Goal: Transaction & Acquisition: Obtain resource

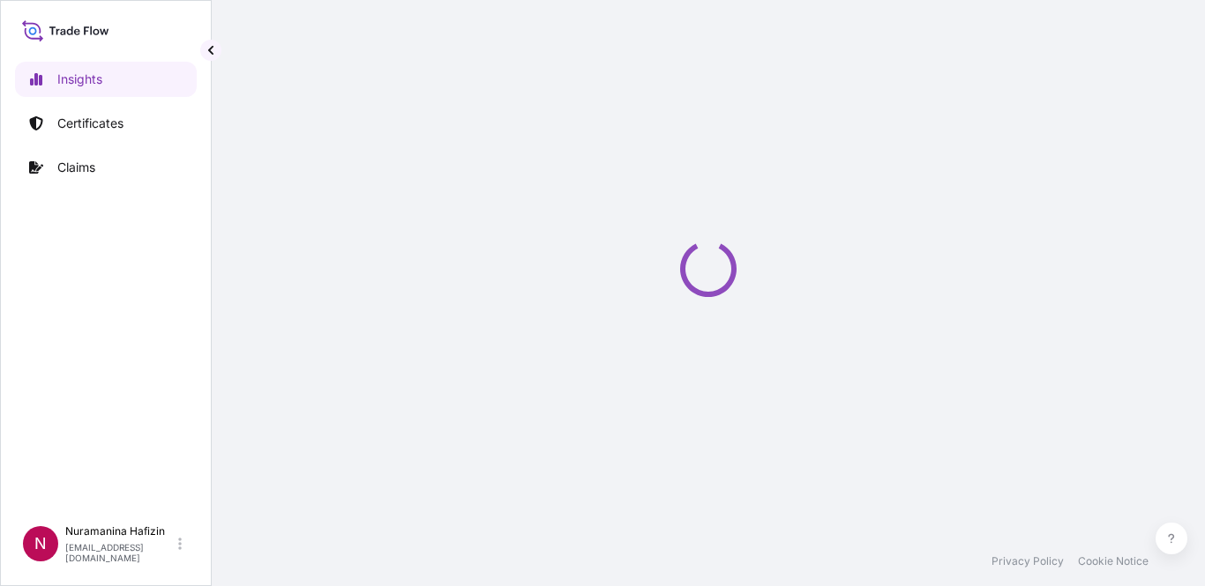
select select "2025"
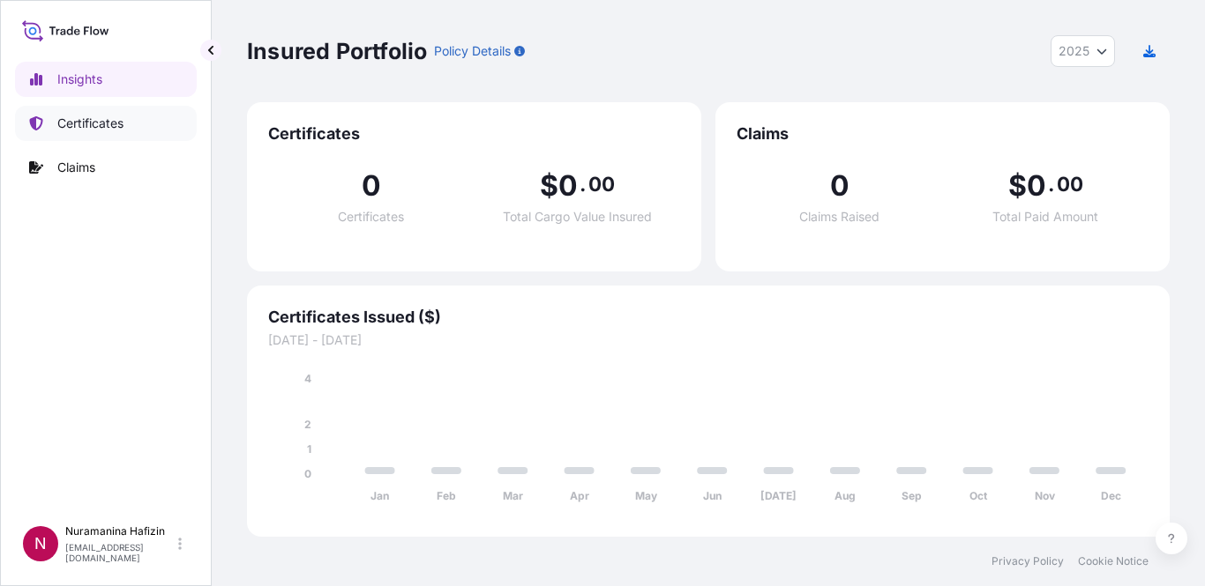
click at [106, 130] on p "Certificates" at bounding box center [90, 124] width 66 height 18
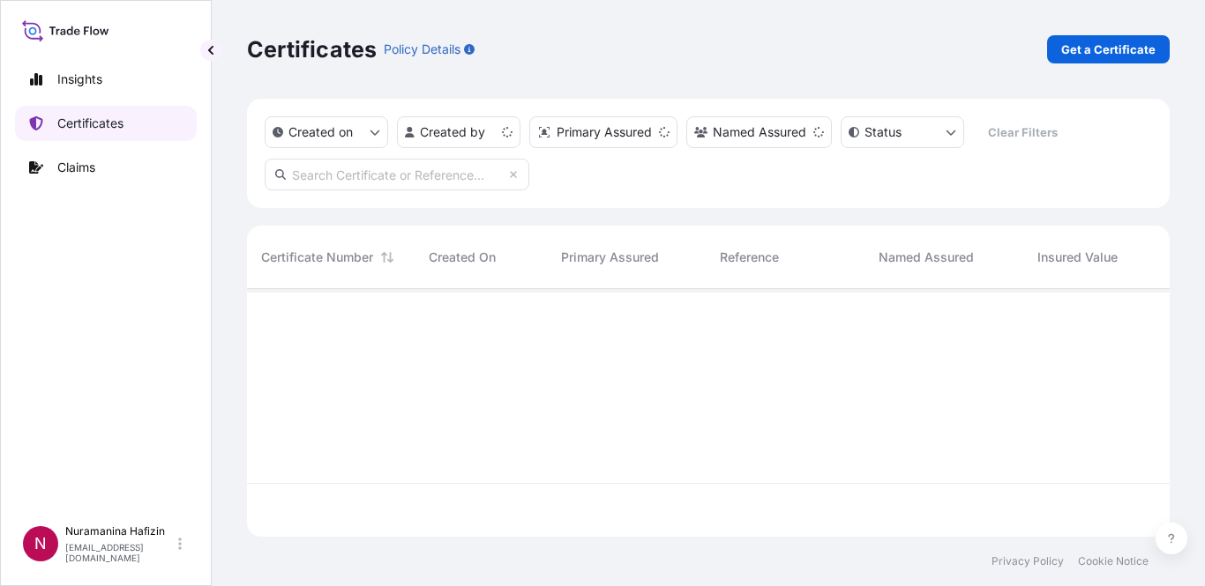
scroll to position [244, 909]
click at [1149, 49] on p "Get a Certificate" at bounding box center [1108, 50] width 94 height 18
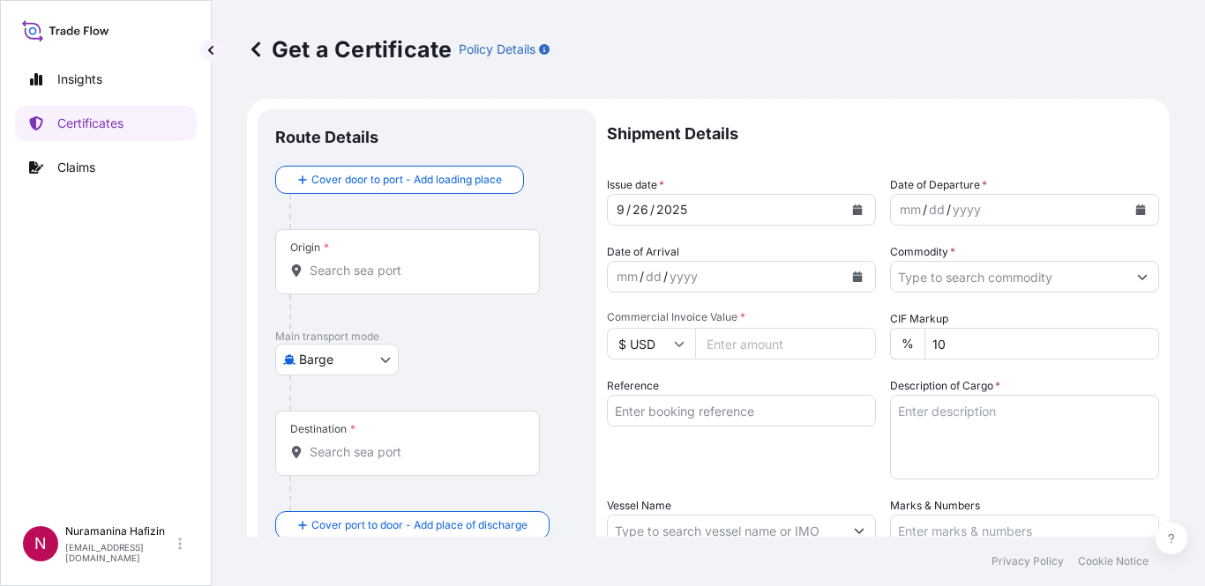
drag, startPoint x: 26, startPoint y: 366, endPoint x: 68, endPoint y: 359, distance: 42.0
click at [26, 366] on div "Insights Certificates Claims" at bounding box center [106, 281] width 182 height 471
click at [390, 347] on body "Insights Certificates Claims N Nuramanina Hafizin [EMAIL_ADDRESS][DOMAIN_NAME] …" at bounding box center [602, 293] width 1205 height 586
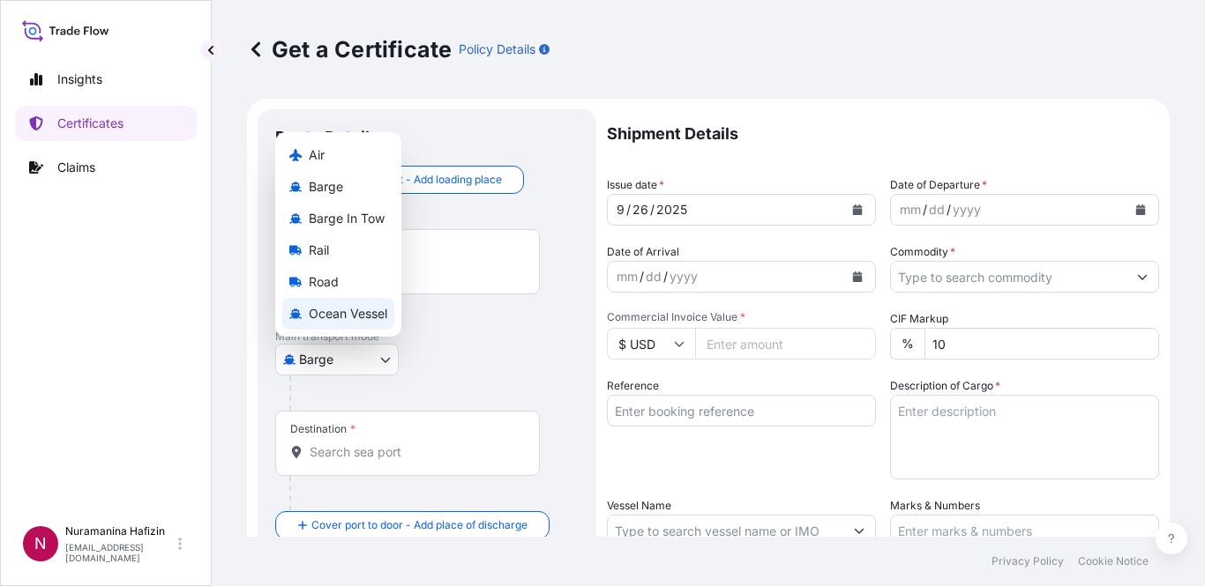
click at [351, 314] on span "Ocean Vessel" at bounding box center [348, 314] width 78 height 18
select select "Ocean Vessel"
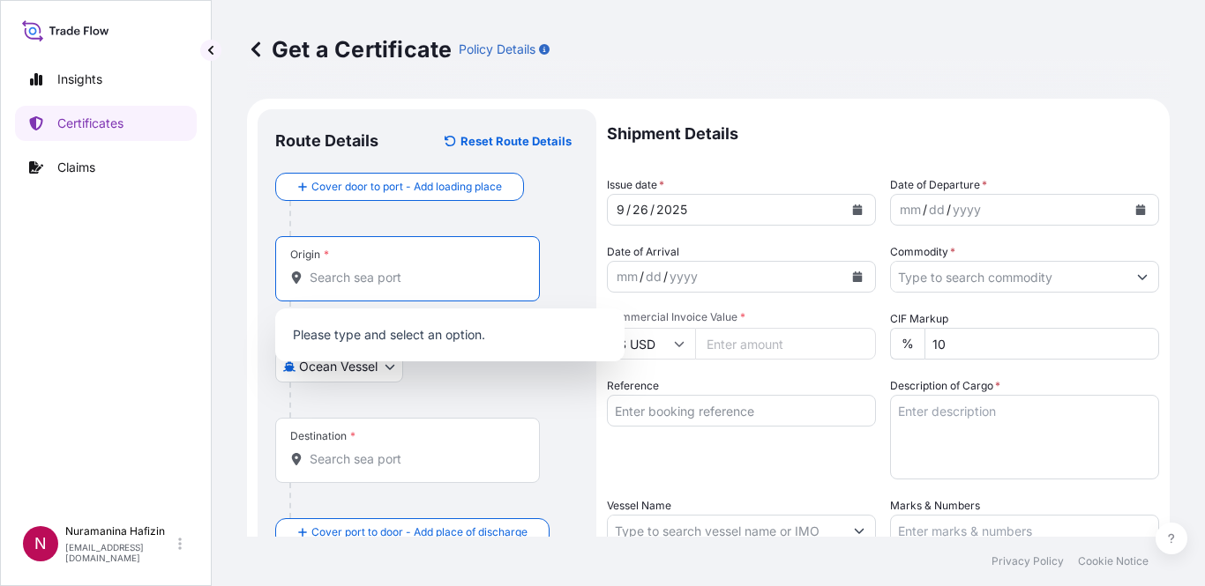
click at [437, 278] on input "Origin *" at bounding box center [414, 278] width 208 height 18
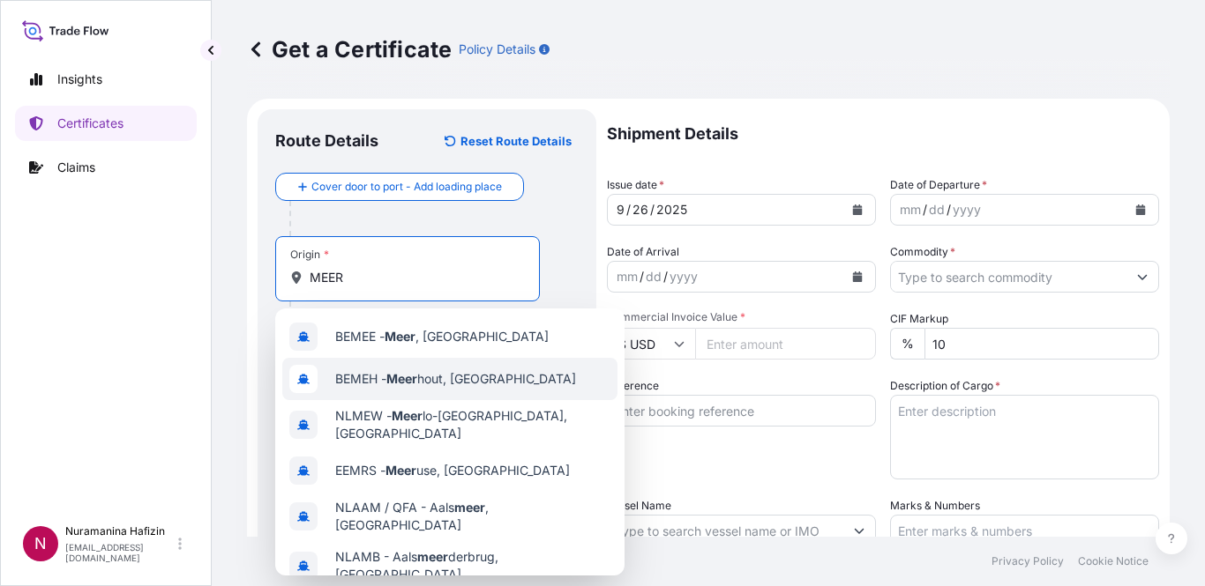
click at [453, 378] on span "BEMEH - Meer hout, [GEOGRAPHIC_DATA]" at bounding box center [455, 379] width 241 height 18
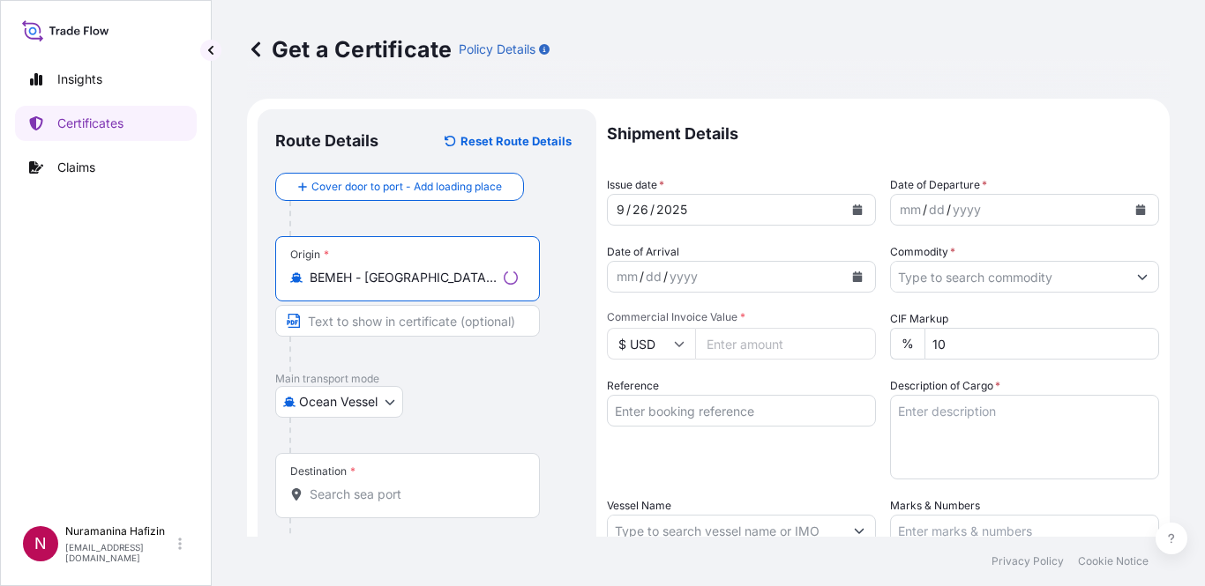
type input "BEMEH - [GEOGRAPHIC_DATA], [GEOGRAPHIC_DATA]"
click at [489, 496] on input "Destination *" at bounding box center [414, 495] width 208 height 18
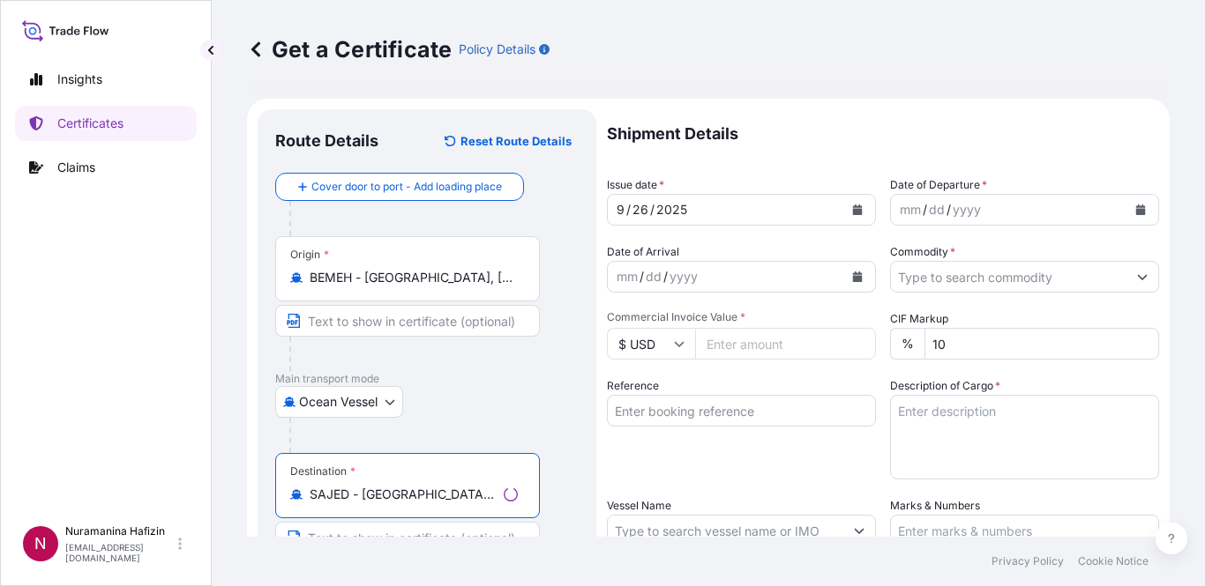
type input "SAJED - [GEOGRAPHIC_DATA], [GEOGRAPHIC_DATA]"
drag, startPoint x: 65, startPoint y: 430, endPoint x: 236, endPoint y: 397, distance: 174.3
click at [65, 430] on div "Insights Certificates Claims" at bounding box center [106, 281] width 182 height 471
click at [1138, 207] on button "Calendar" at bounding box center [1140, 210] width 28 height 28
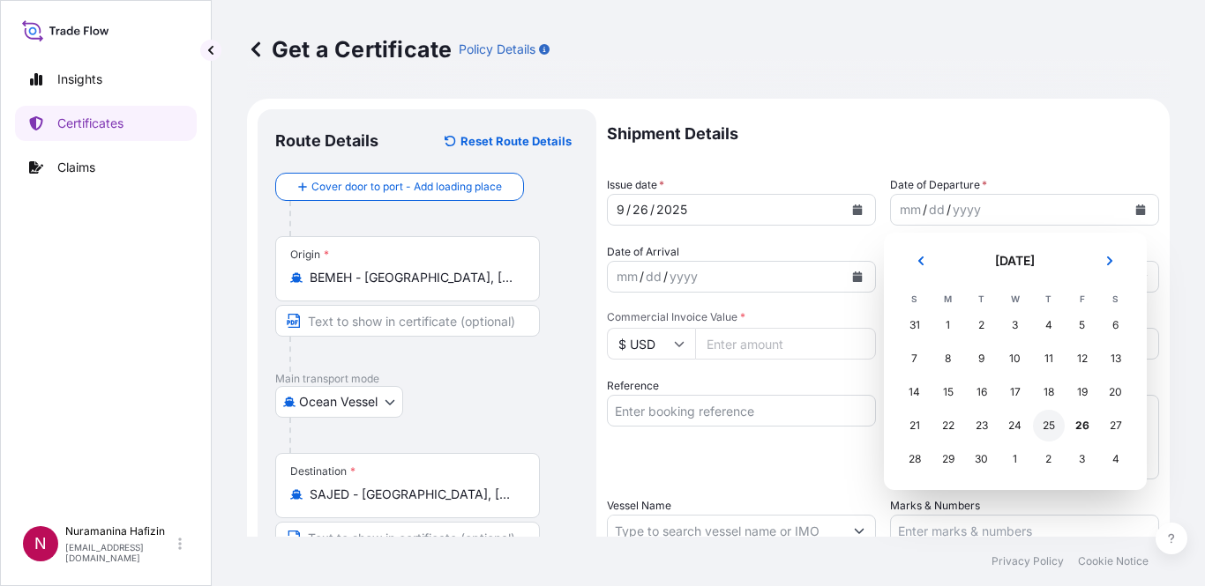
click at [1046, 430] on div "25" at bounding box center [1049, 426] width 32 height 32
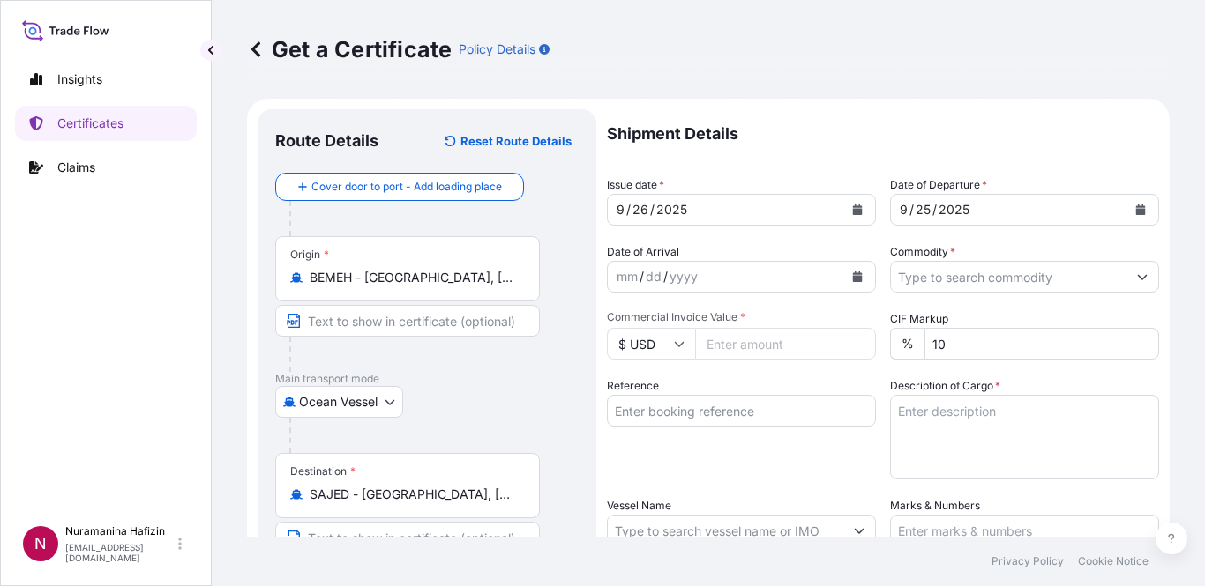
drag, startPoint x: 133, startPoint y: 396, endPoint x: 192, endPoint y: 369, distance: 64.7
click at [133, 396] on div "Insights Certificates Claims" at bounding box center [106, 281] width 182 height 471
click at [843, 283] on button "Calendar" at bounding box center [857, 277] width 28 height 28
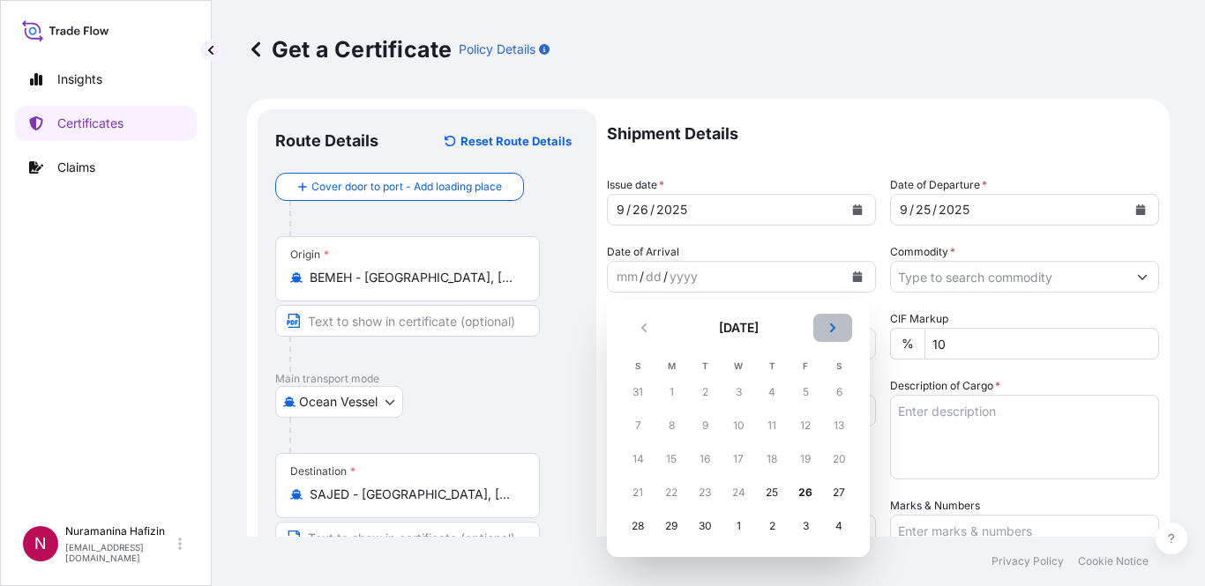
click at [843, 329] on button "Next" at bounding box center [832, 328] width 39 height 28
click at [641, 424] on div "5" at bounding box center [638, 426] width 32 height 32
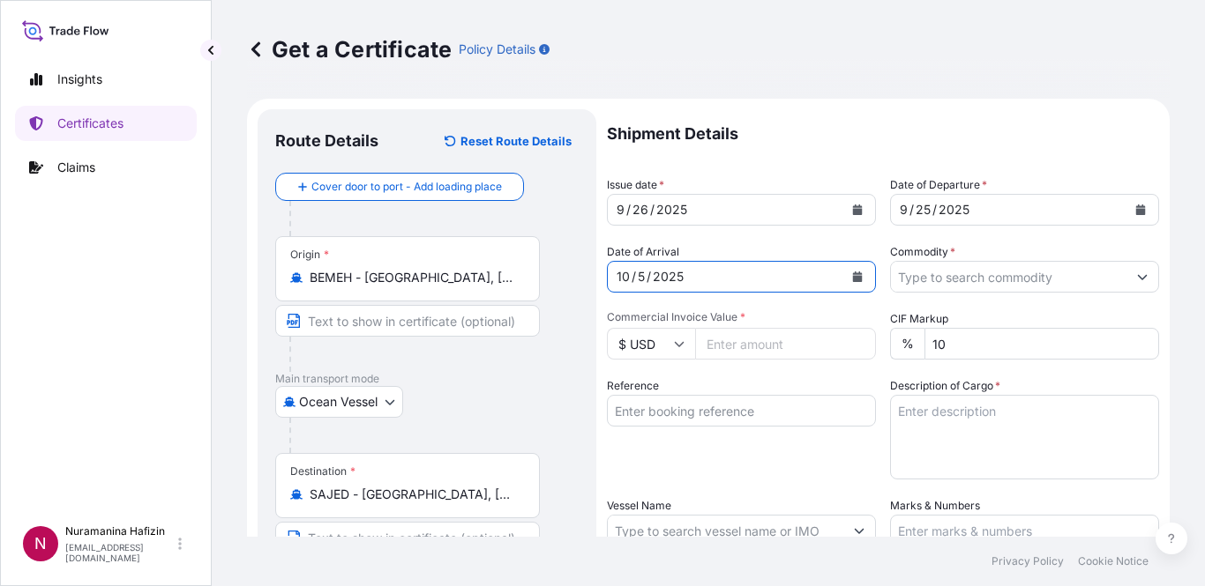
click at [967, 288] on input "Commodity *" at bounding box center [1008, 277] width 235 height 32
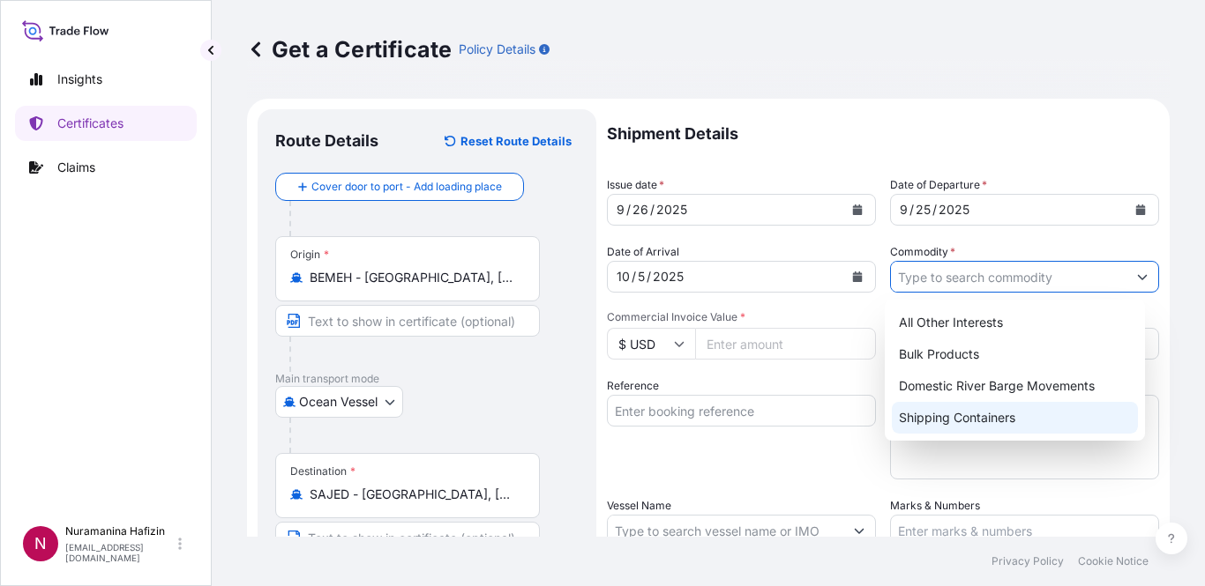
click at [961, 407] on div "Shipping Containers" at bounding box center [1015, 418] width 247 height 32
type input "Shipping Containers"
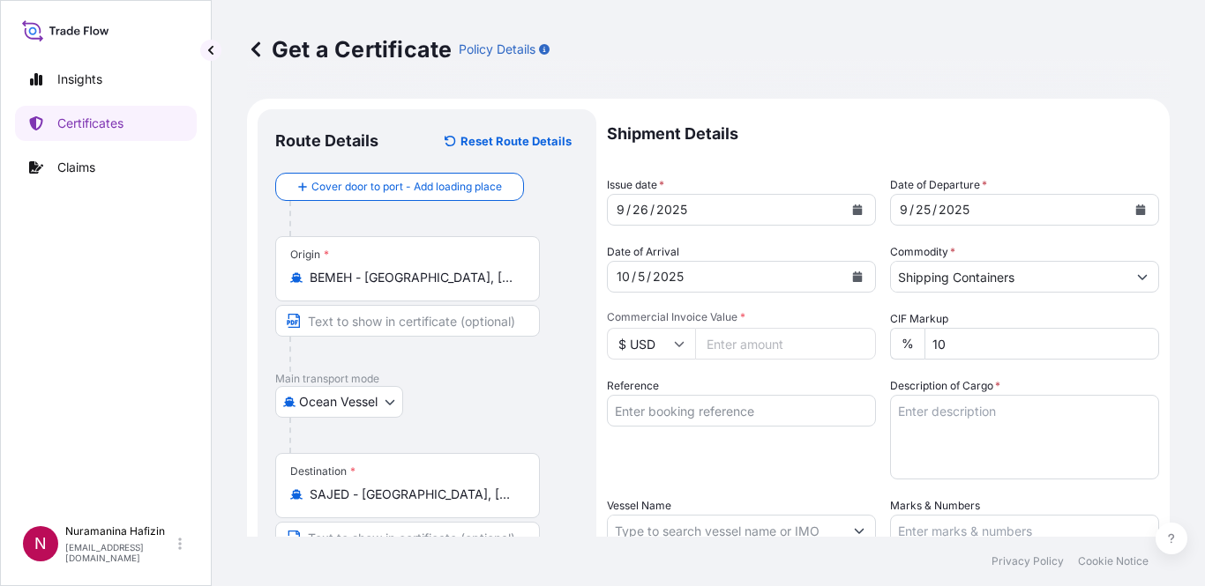
click at [817, 443] on div "Reference" at bounding box center [741, 428] width 269 height 102
click at [721, 349] on input "Commercial Invoice Value *" at bounding box center [785, 344] width 181 height 32
type input "341460.00"
click at [747, 444] on div "Reference" at bounding box center [741, 428] width 269 height 102
click at [715, 414] on input "Reference" at bounding box center [741, 411] width 269 height 32
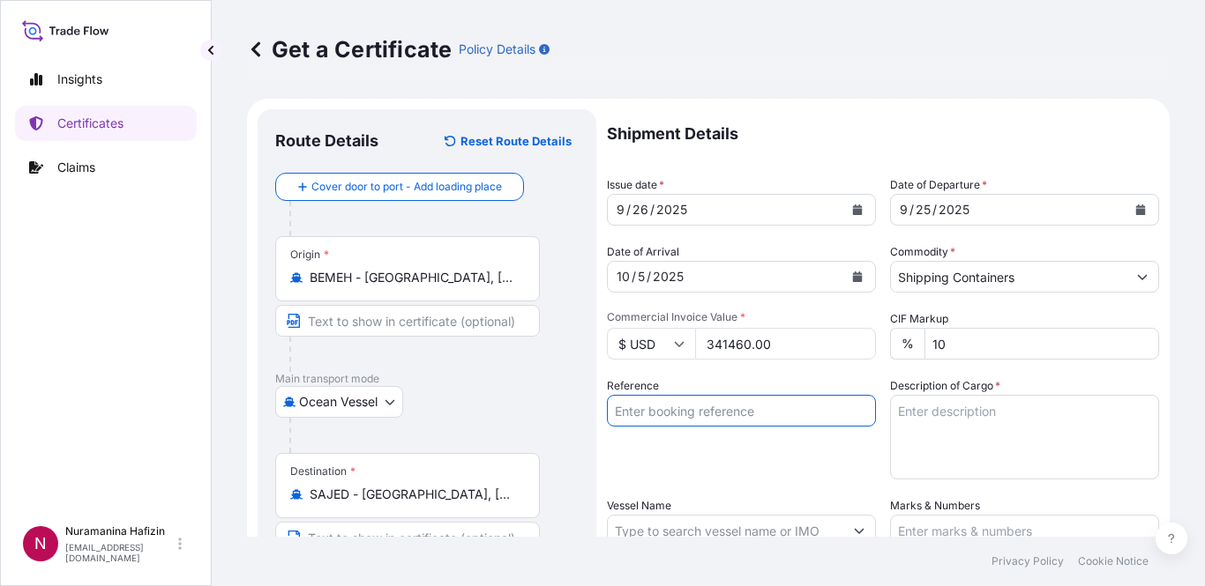
paste input "B000233878"
type input "B000233878"
click at [66, 320] on div "Insights Certificates Claims" at bounding box center [106, 281] width 182 height 471
click at [950, 437] on textarea "Description of Cargo *" at bounding box center [1024, 437] width 269 height 85
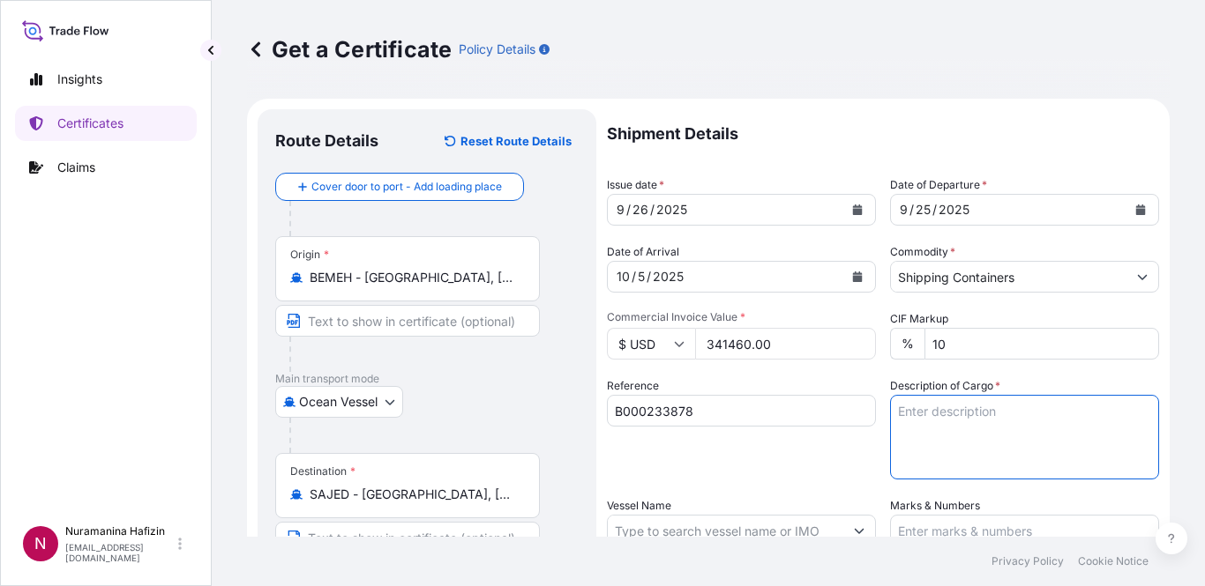
paste textarea "33 BOX LOADED ONTO 33 PALLETS LOADED INTO 1 40' HIGH CUBE CONTAINER CHLORINATED…"
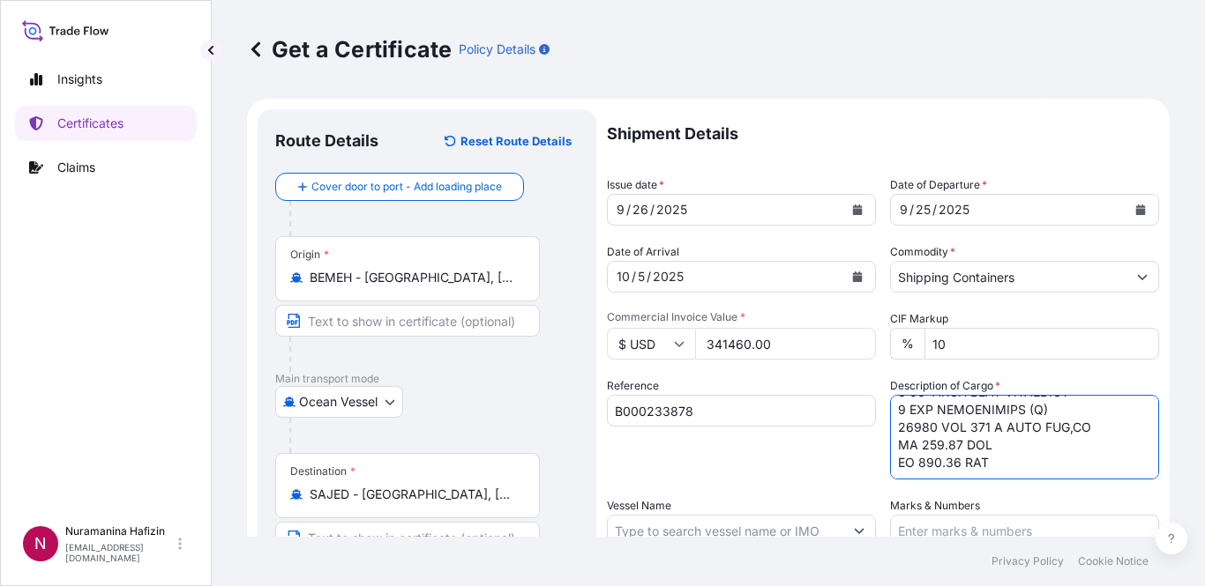
type textarea "33 BOX LOADED ONTO 33 PALLETS LOADED INTO 1 40' HIGH CUBE CONTAINER CHLORINATED…"
click at [815, 444] on div "Reference B000233878" at bounding box center [741, 428] width 269 height 102
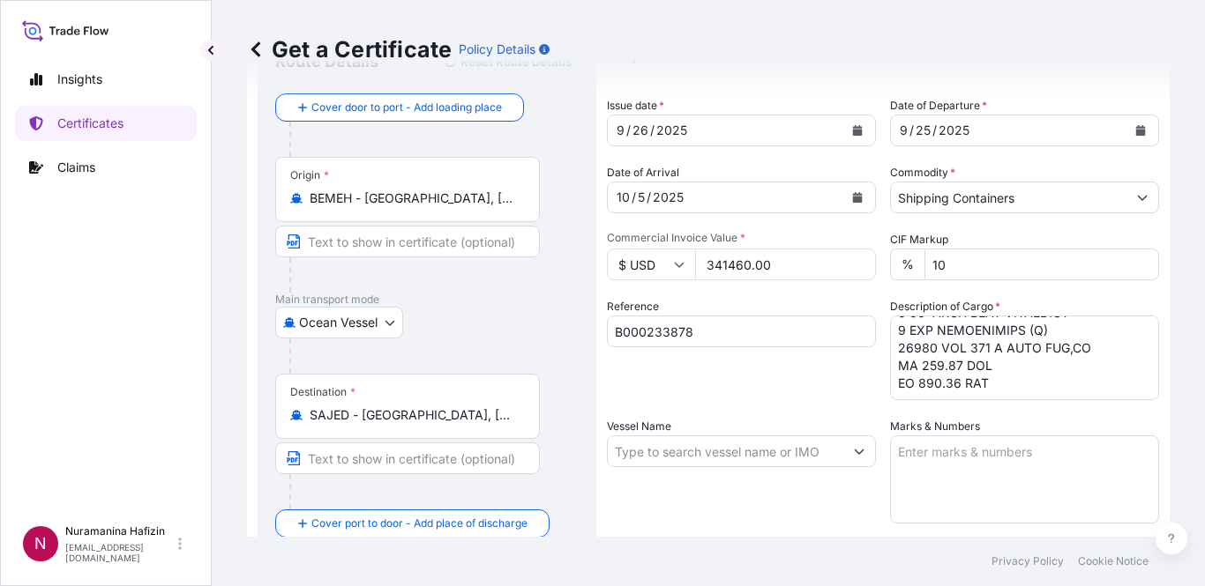
scroll to position [176, 0]
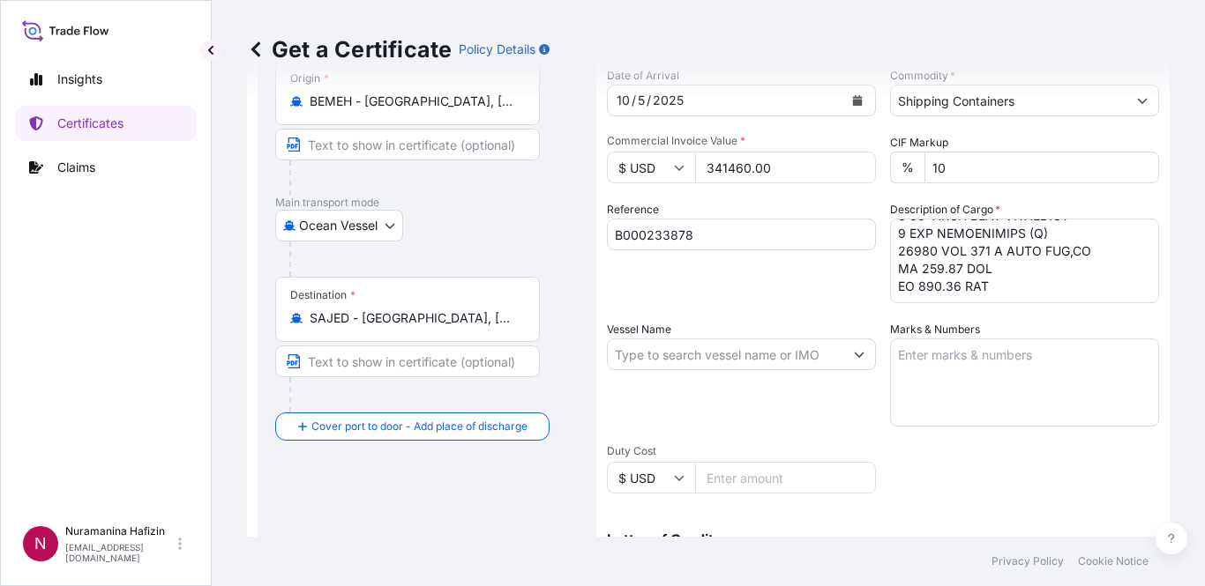
click at [50, 431] on div "Insights Certificates Claims" at bounding box center [106, 281] width 182 height 471
click at [661, 348] on input "Vessel Name" at bounding box center [725, 355] width 235 height 32
paste input "33 BOX LOADED ONTO 33 PALLETS LOADED INTO 1 40' HIGH CUBE CONTAINER CHLORINATED…"
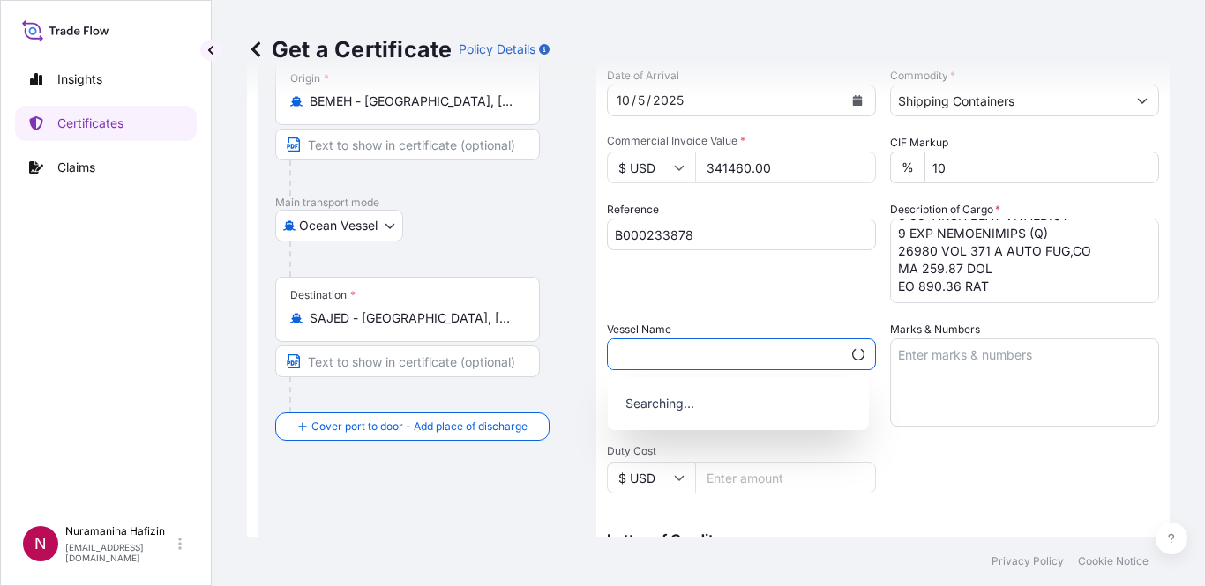
scroll to position [0, 0]
click at [944, 560] on footer "Privacy Policy Cookie Notice" at bounding box center [708, 561] width 993 height 49
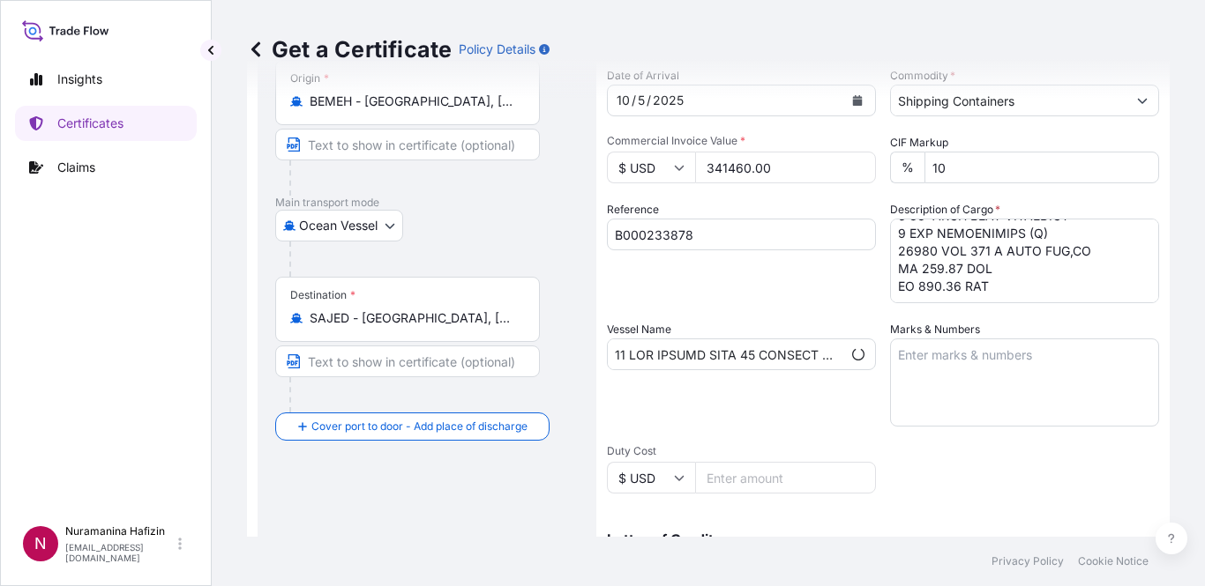
click at [116, 369] on div "Insights Certificates Claims" at bounding box center [106, 281] width 182 height 471
drag, startPoint x: 817, startPoint y: 357, endPoint x: 614, endPoint y: 356, distance: 202.8
click at [614, 356] on input "Vessel Name" at bounding box center [725, 355] width 234 height 32
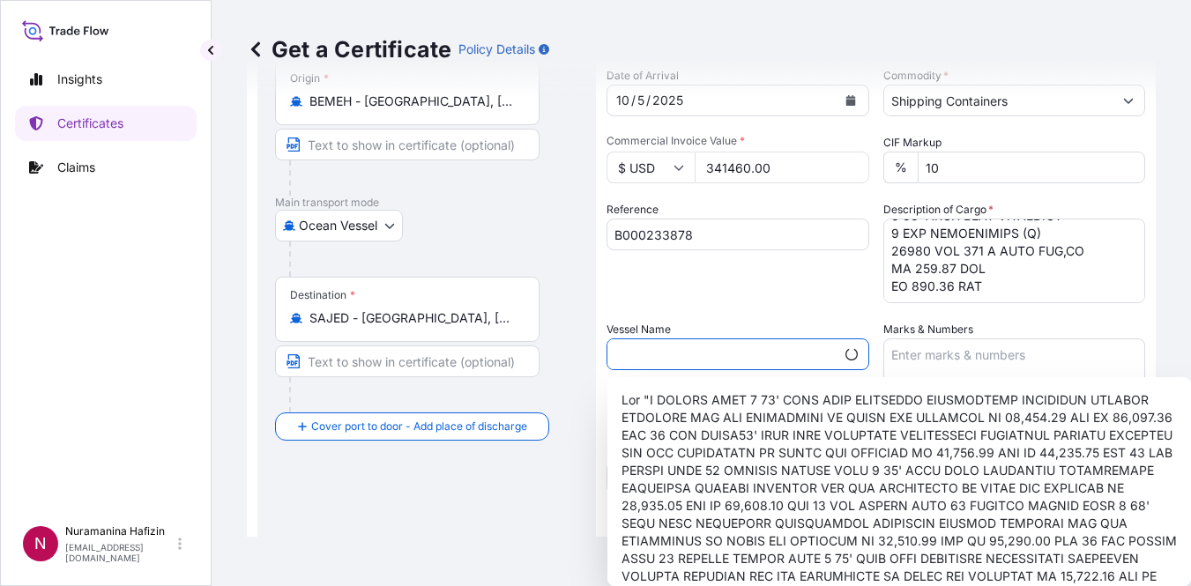
drag, startPoint x: 617, startPoint y: 354, endPoint x: 1056, endPoint y: 355, distance: 439.2
click at [1056, 355] on div "Shipment Details Issue date * [DATE] Date of Departure * [DATE] Date of Arrival…" at bounding box center [876, 353] width 539 height 840
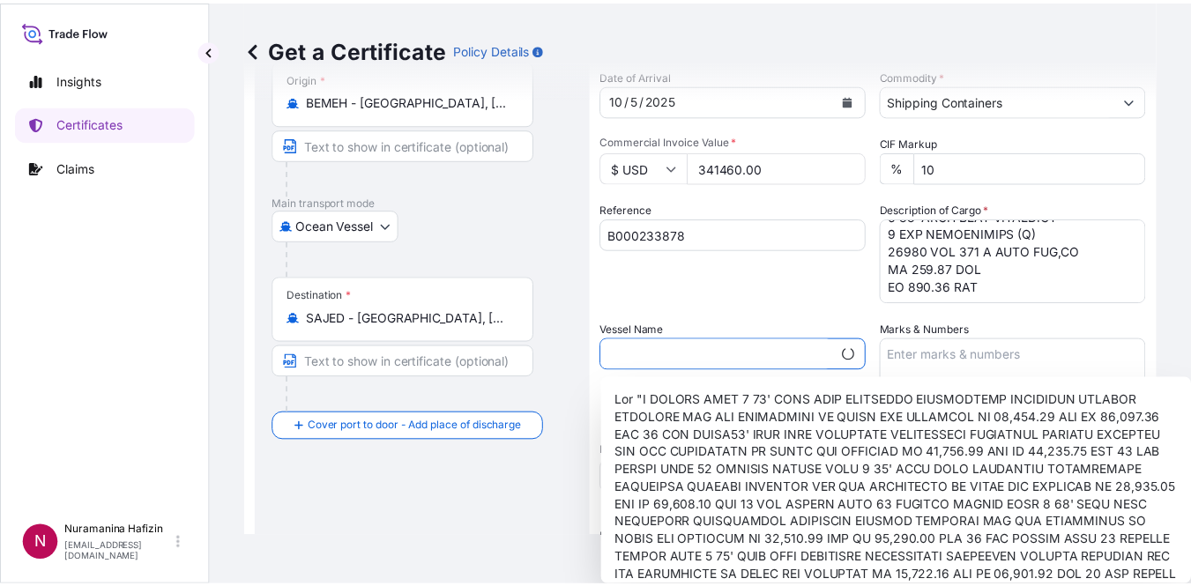
scroll to position [0, 1200]
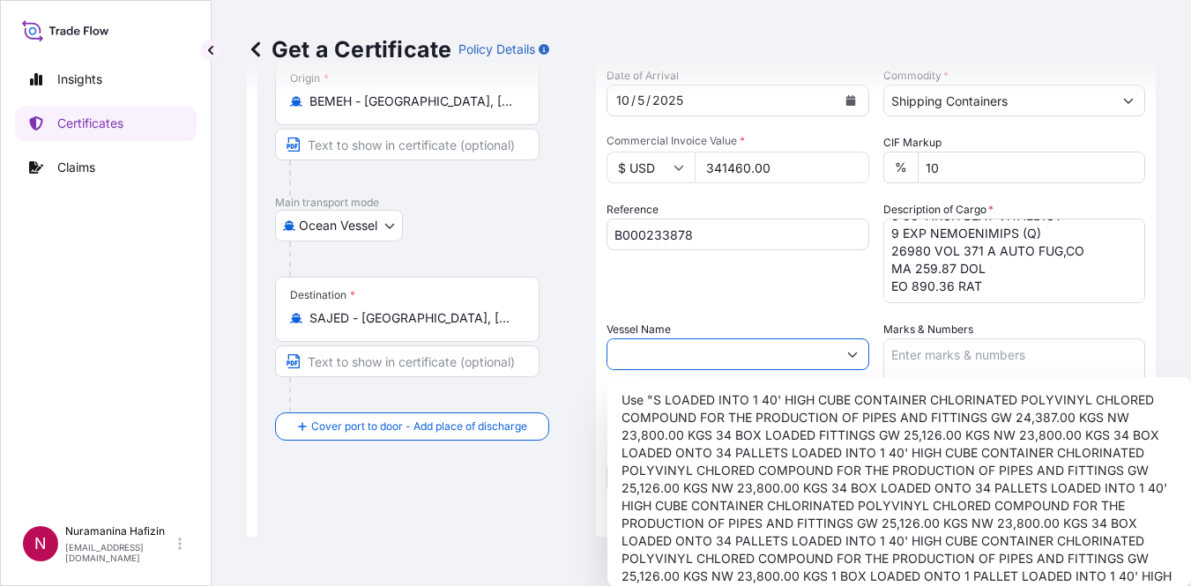
drag, startPoint x: 614, startPoint y: 355, endPoint x: 1390, endPoint y: 354, distance: 776.0
click at [1191, 354] on html "0 options available. 1 option available. 0 options available. 1 option availabl…" at bounding box center [595, 293] width 1191 height 586
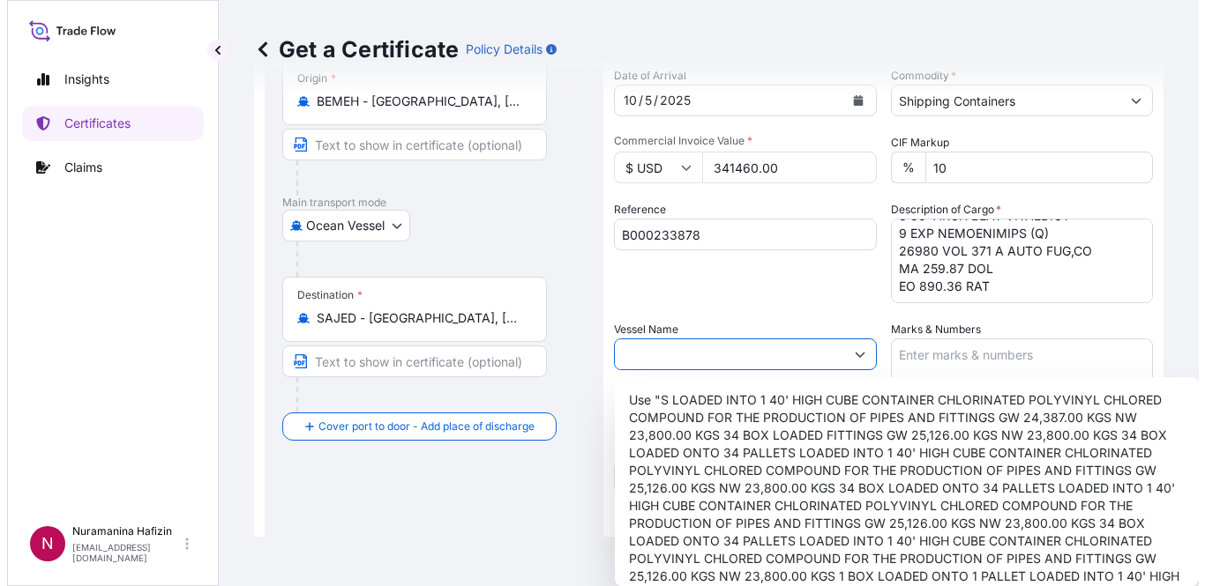
scroll to position [0, 986]
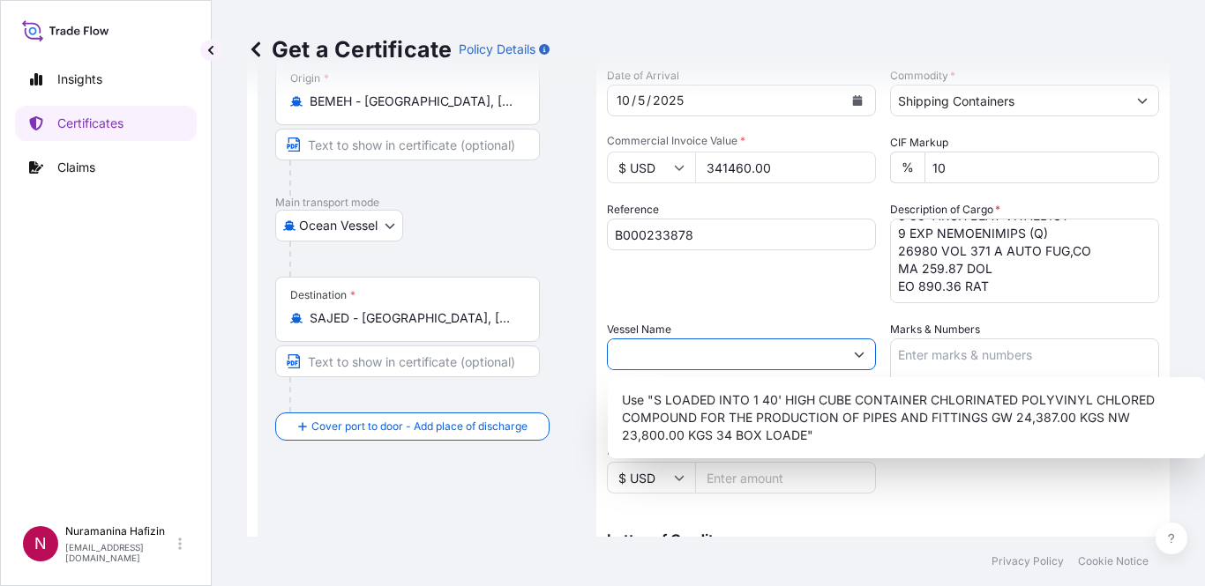
drag, startPoint x: 616, startPoint y: 355, endPoint x: 1306, endPoint y: 358, distance: 690.5
click at [1204, 358] on html "0 options available. 1 option available. 0 options available. 1 option availabl…" at bounding box center [602, 293] width 1205 height 586
type input "S LOADED INTO 1 40' HIGH CUBE CONTAINER CHLORINATED POLYVINYL CHLORED COMPOUND …"
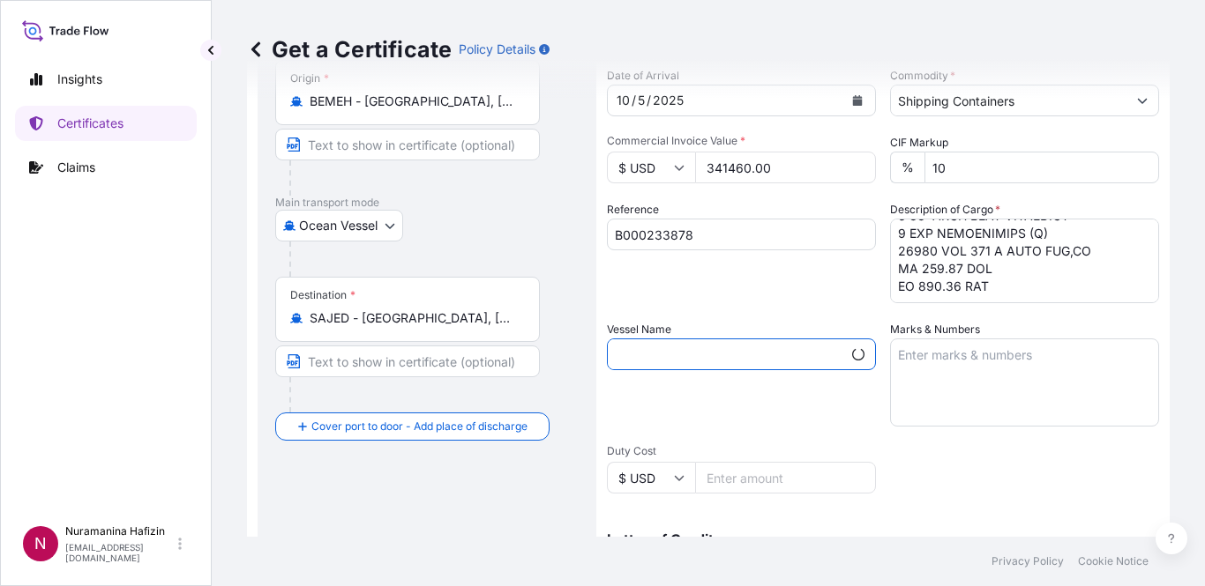
click at [841, 352] on button "Show suggestions" at bounding box center [858, 355] width 34 height 34
drag, startPoint x: 830, startPoint y: 352, endPoint x: 346, endPoint y: 341, distance: 484.3
click at [346, 341] on form "Route Details Reset Route Details Cover door to port - Add loading place Place …" at bounding box center [708, 377] width 922 height 911
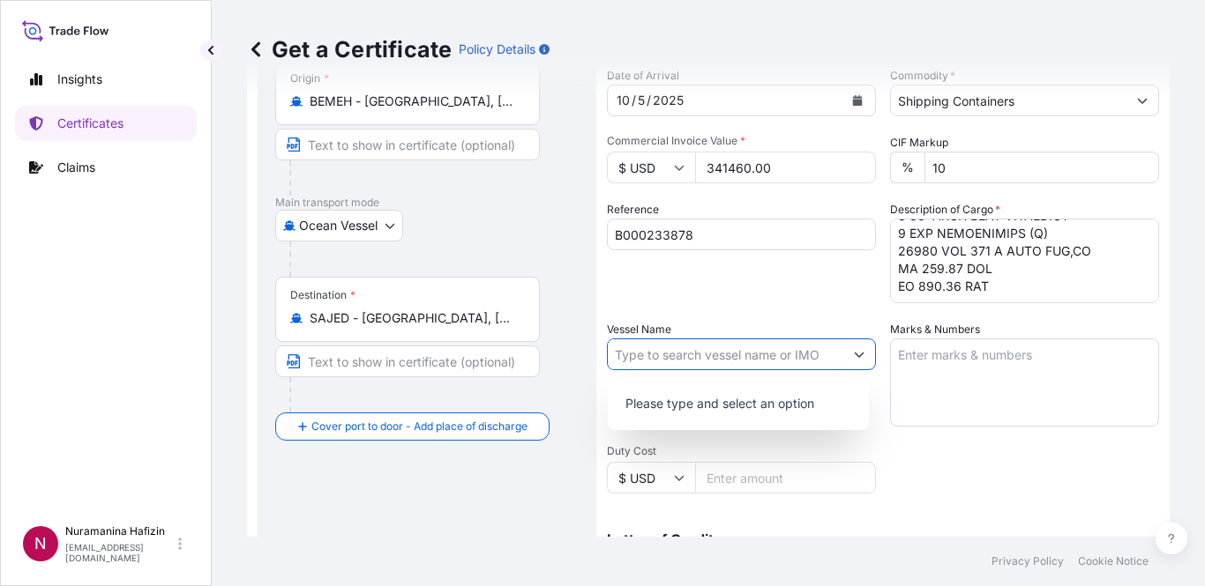
click at [690, 351] on input "Vessel Name" at bounding box center [725, 355] width 235 height 32
paste input "MSC [PERSON_NAME]"
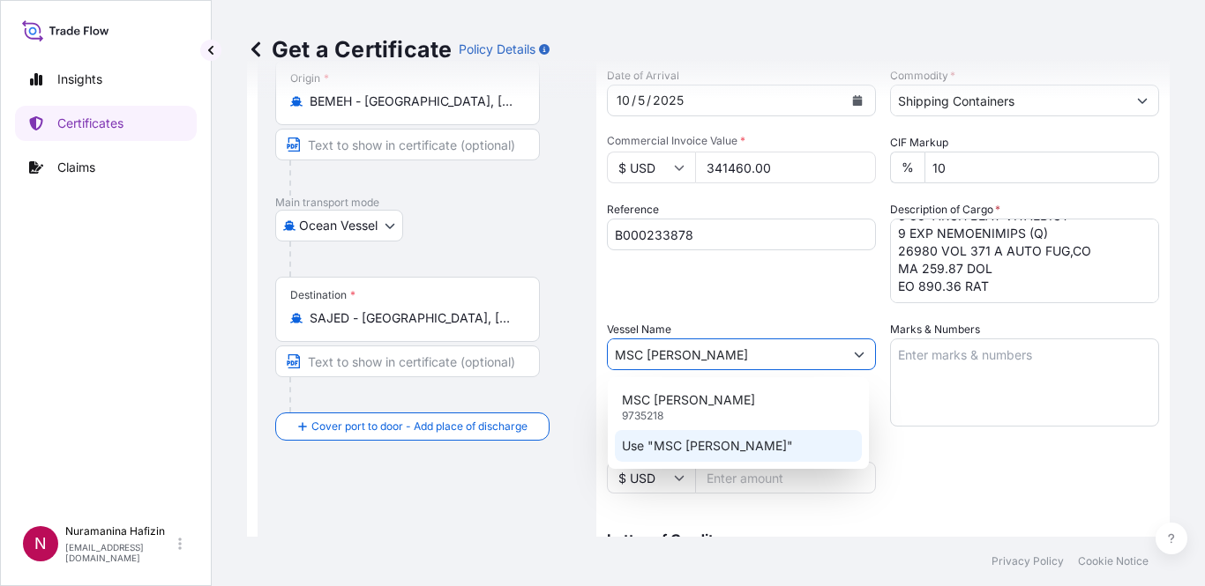
click at [705, 444] on p "Use "MSC [PERSON_NAME]"" at bounding box center [707, 446] width 171 height 18
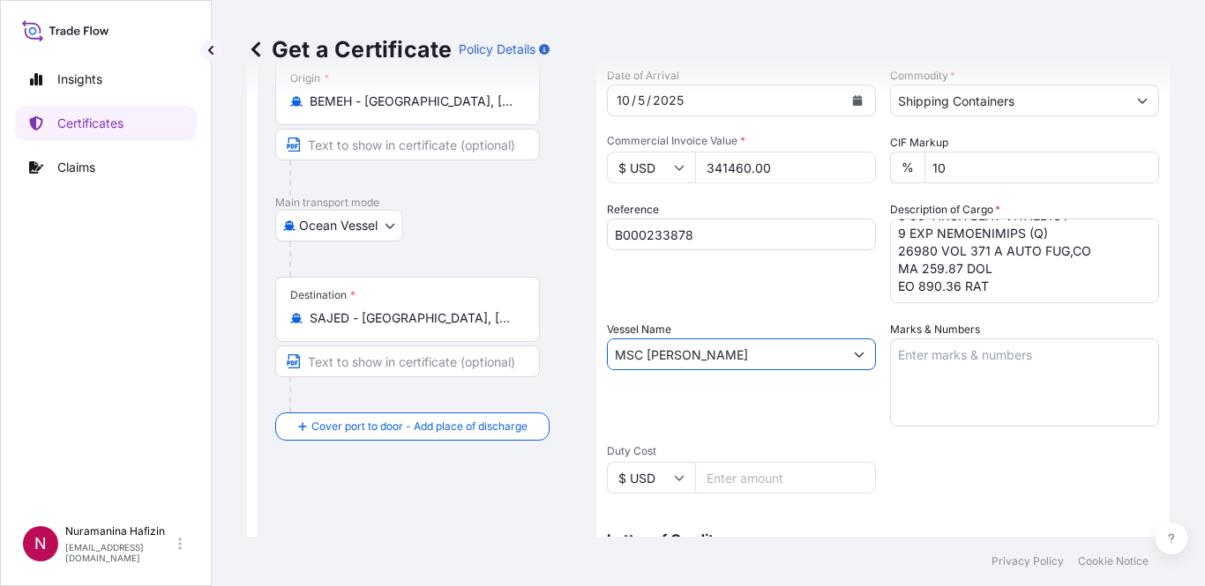
type input "MSC [PERSON_NAME]"
click at [720, 421] on div "Vessel Name MSC [PERSON_NAME]" at bounding box center [741, 374] width 269 height 106
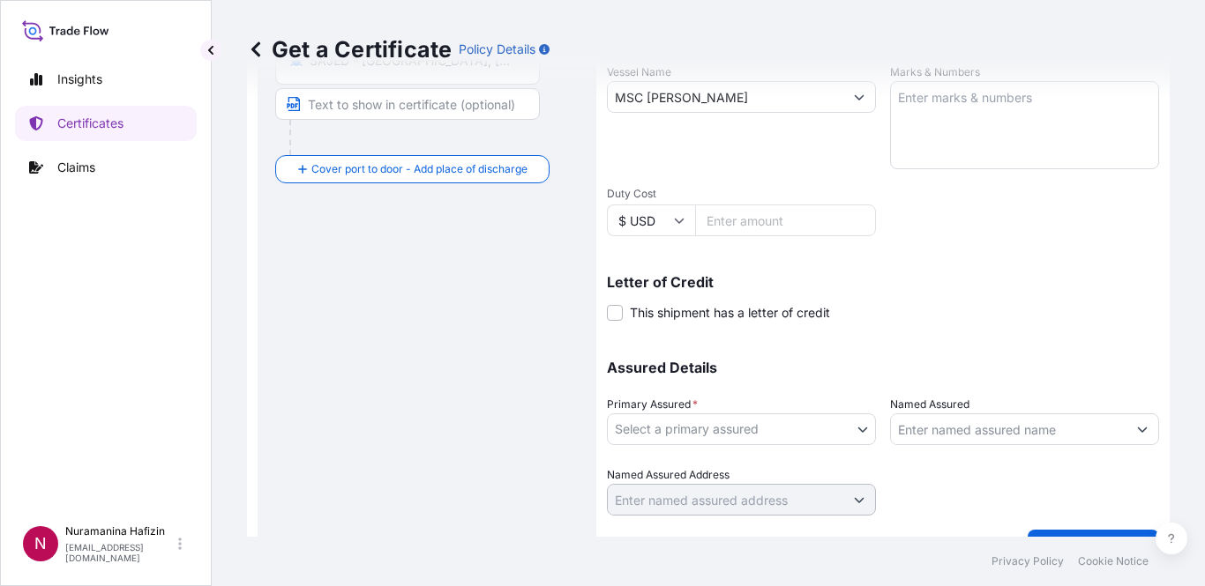
scroll to position [441, 0]
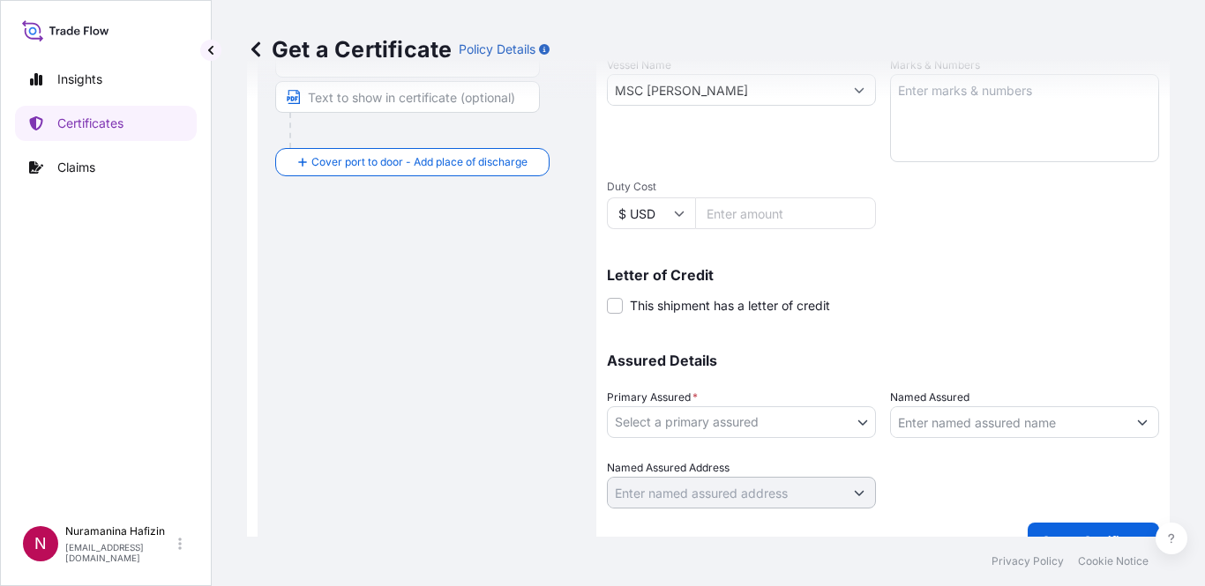
click at [720, 421] on body "1 option available. 0 options available. 1 option available. 2 options availabl…" at bounding box center [602, 293] width 1205 height 586
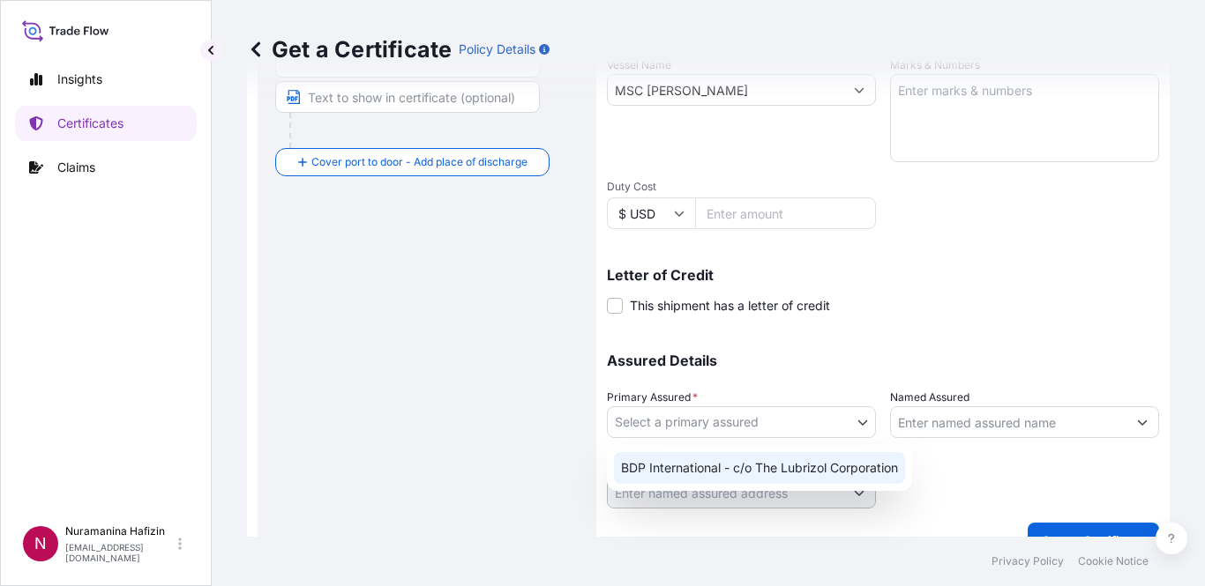
click at [697, 465] on div "BDP International - c/o The Lubrizol Corporation" at bounding box center [759, 468] width 291 height 32
select select "31972"
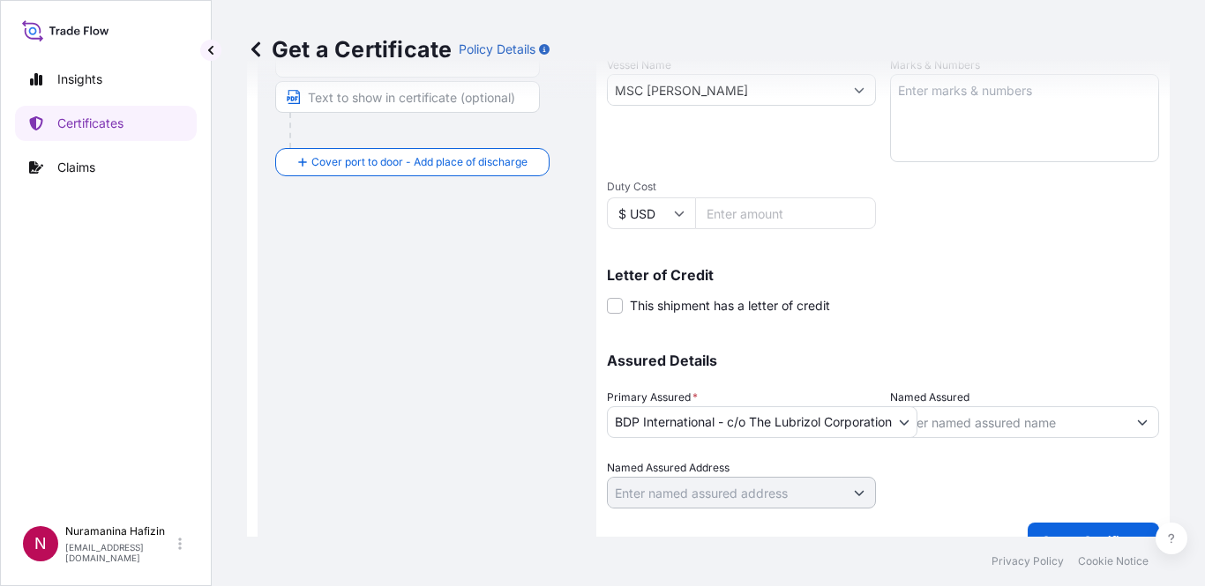
click at [136, 411] on div "Insights Certificates Claims" at bounding box center [106, 281] width 182 height 471
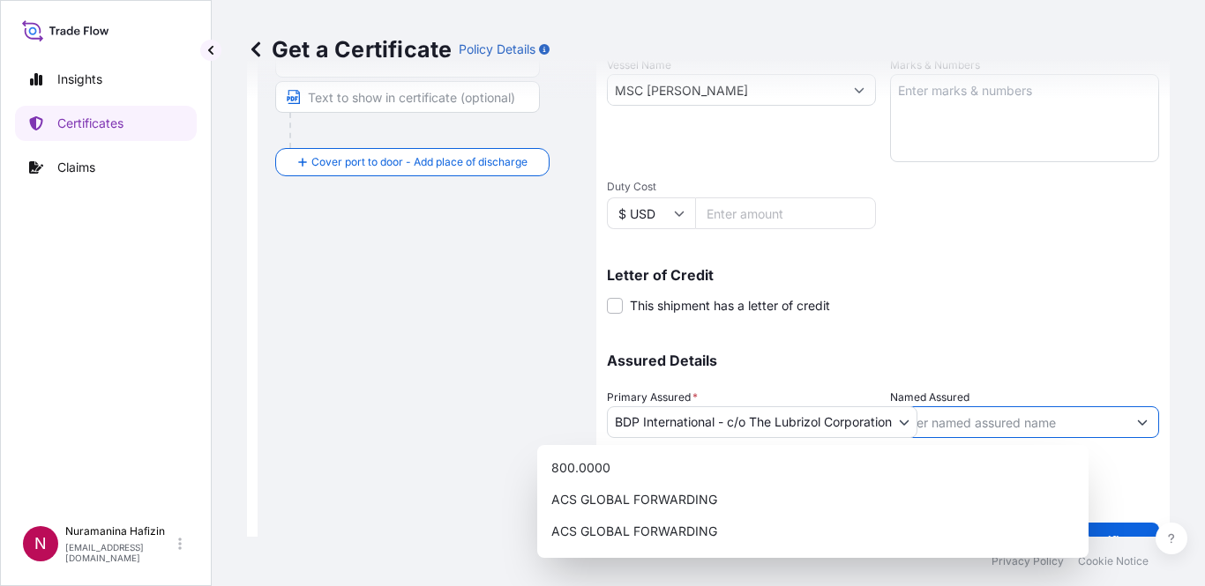
click at [1011, 414] on input "Named Assured" at bounding box center [1008, 423] width 235 height 32
paste input "NEW PRODUCTS INDUSTRIES CO LTD"
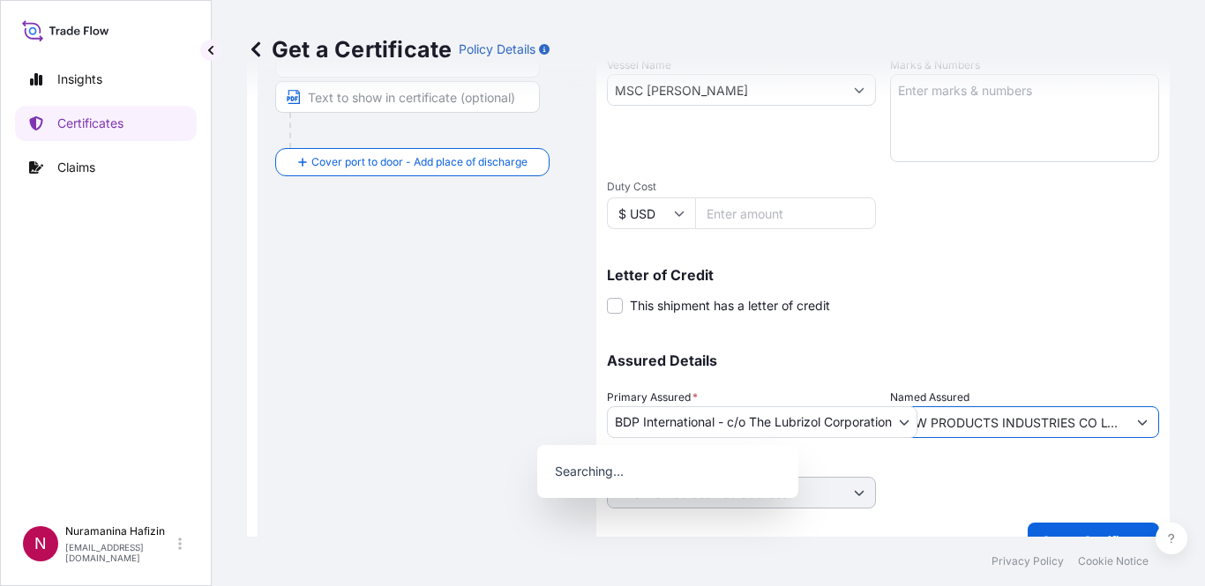
scroll to position [0, 11]
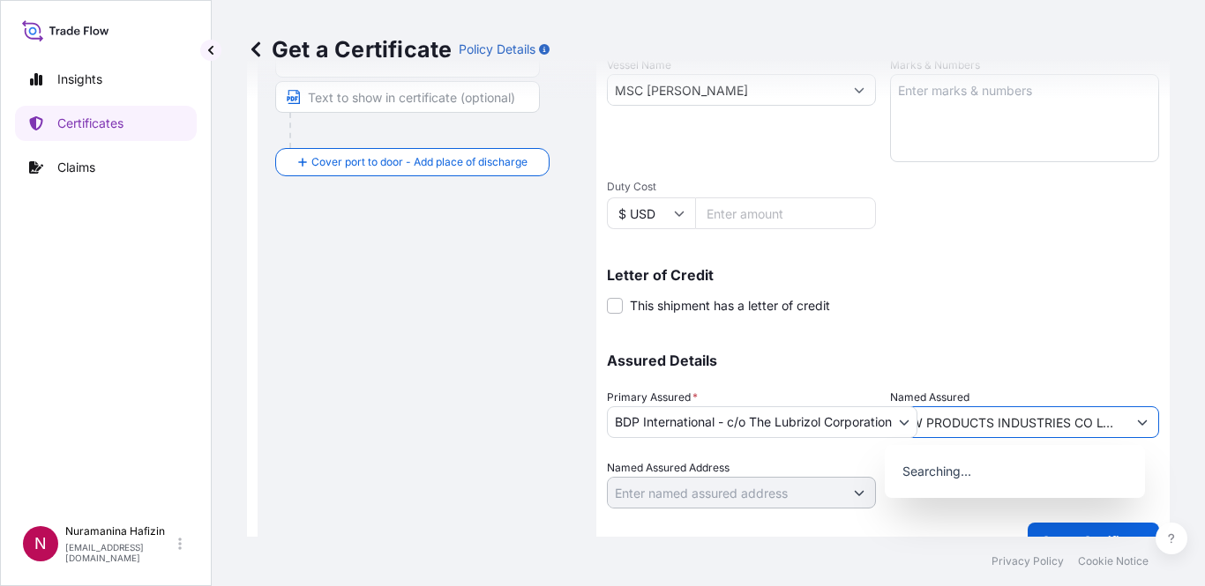
type input "NEW PRODUCTS INDUSTRIES CO LTD"
click at [1042, 332] on div "Assured Details Primary Assured * BDP International - c/o The Lubrizol Corporat…" at bounding box center [883, 420] width 552 height 176
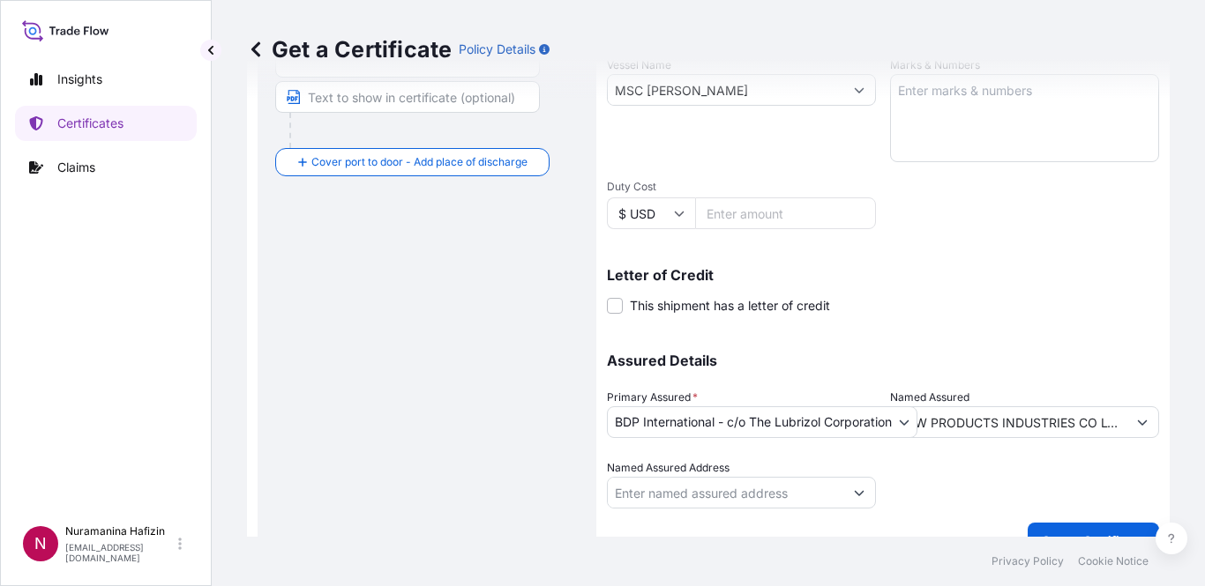
click at [437, 496] on div "Route Details Reset Route Details Cover door to port - Add loading place Place …" at bounding box center [426, 113] width 303 height 855
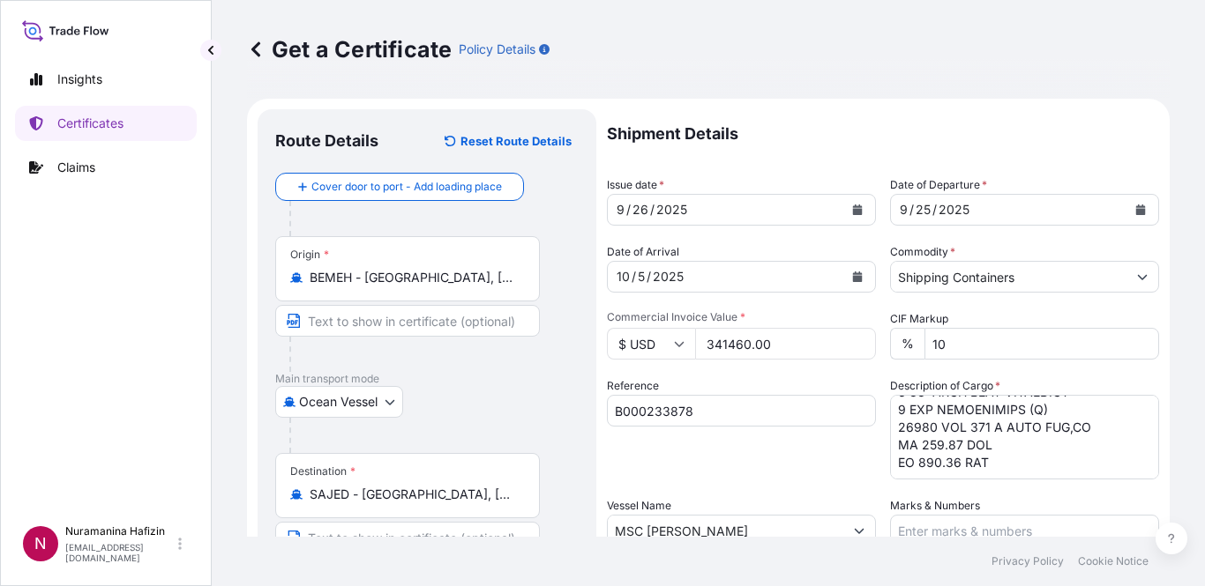
click at [111, 347] on div "Insights Certificates Claims" at bounding box center [106, 281] width 182 height 471
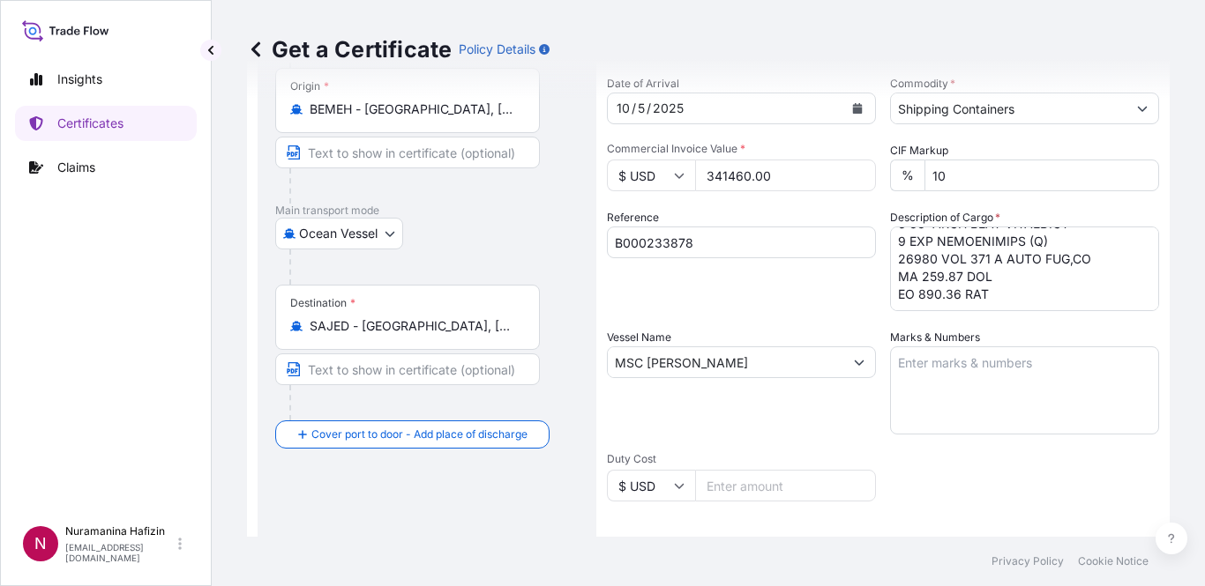
scroll to position [265, 0]
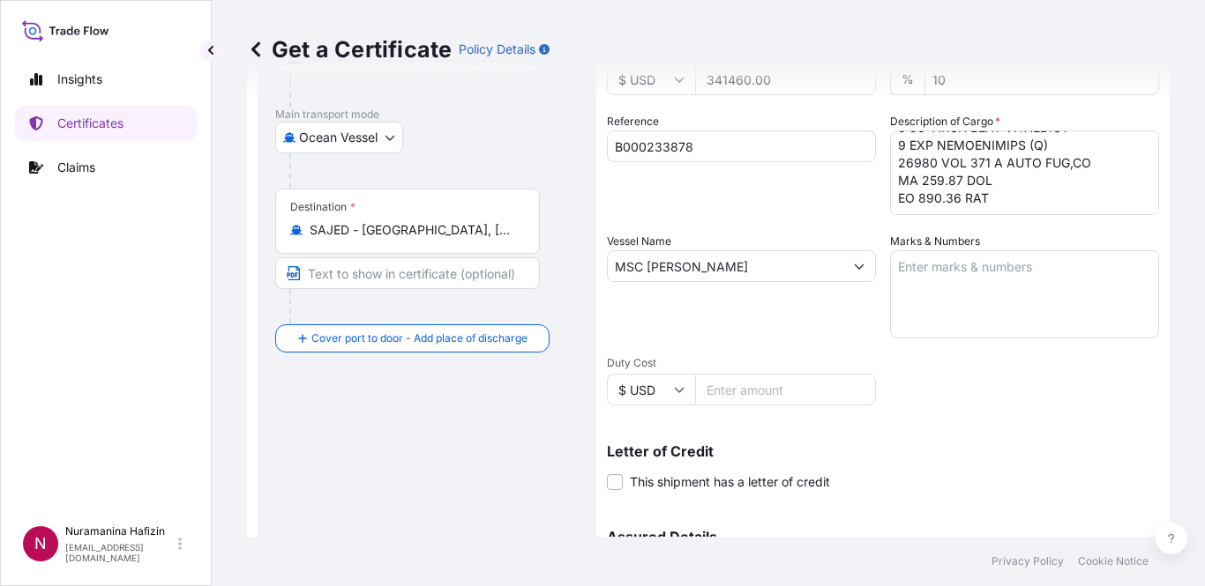
click at [991, 440] on div "Letter of Credit This shipment has a letter of credit Letter of credit * Letter…" at bounding box center [883, 457] width 552 height 68
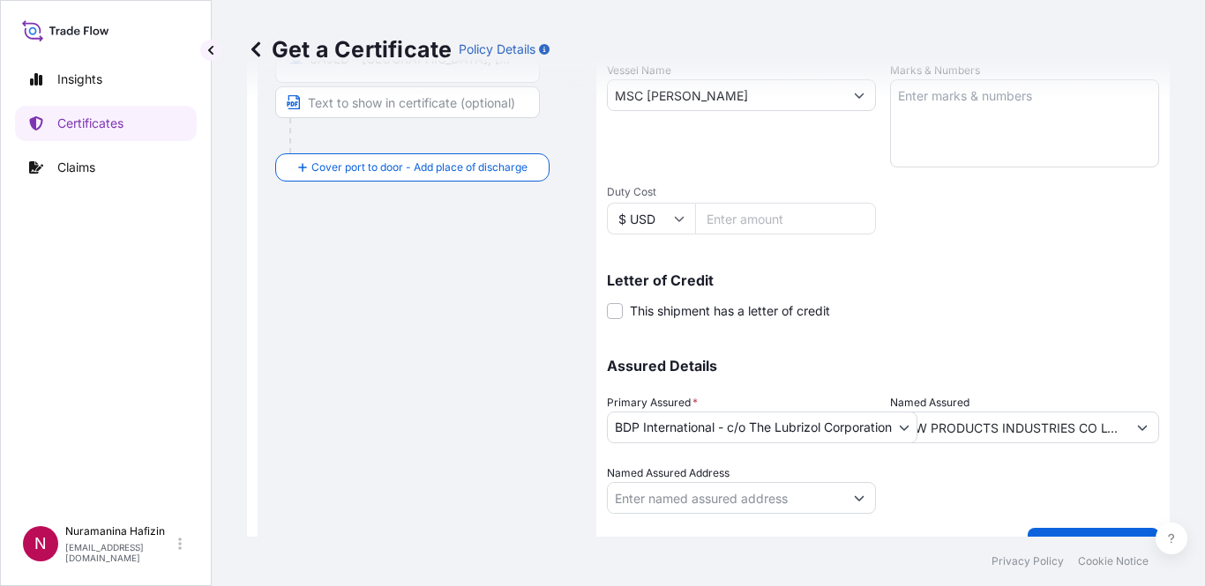
scroll to position [473, 0]
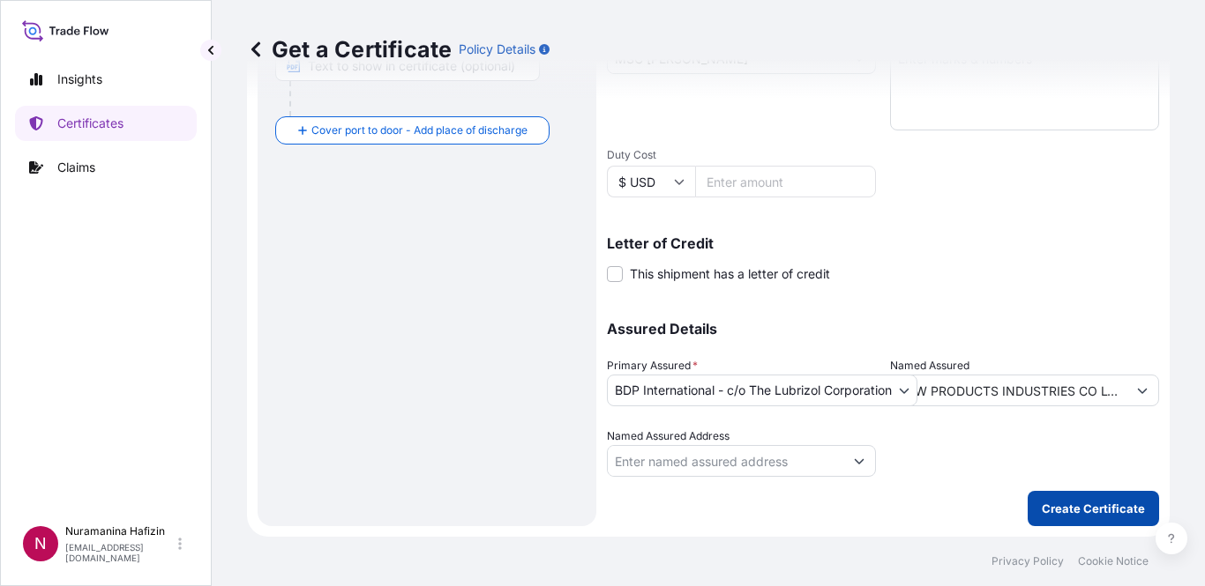
click at [1043, 503] on p "Create Certificate" at bounding box center [1092, 509] width 103 height 18
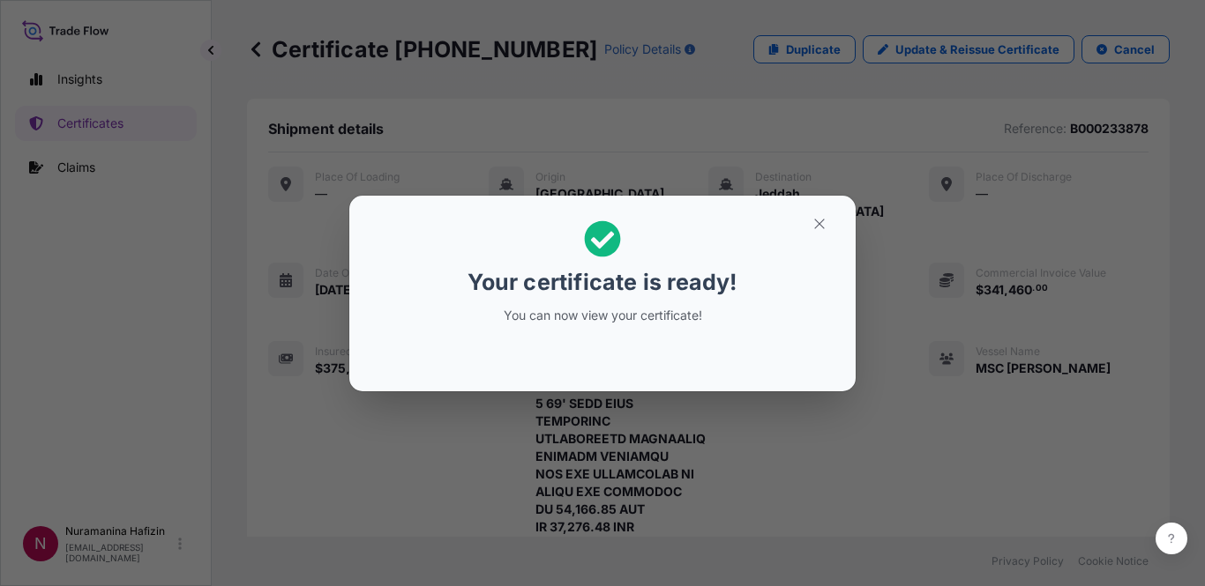
click at [794, 404] on div "Your certificate is ready! You can now view your certificate!" at bounding box center [602, 293] width 1205 height 586
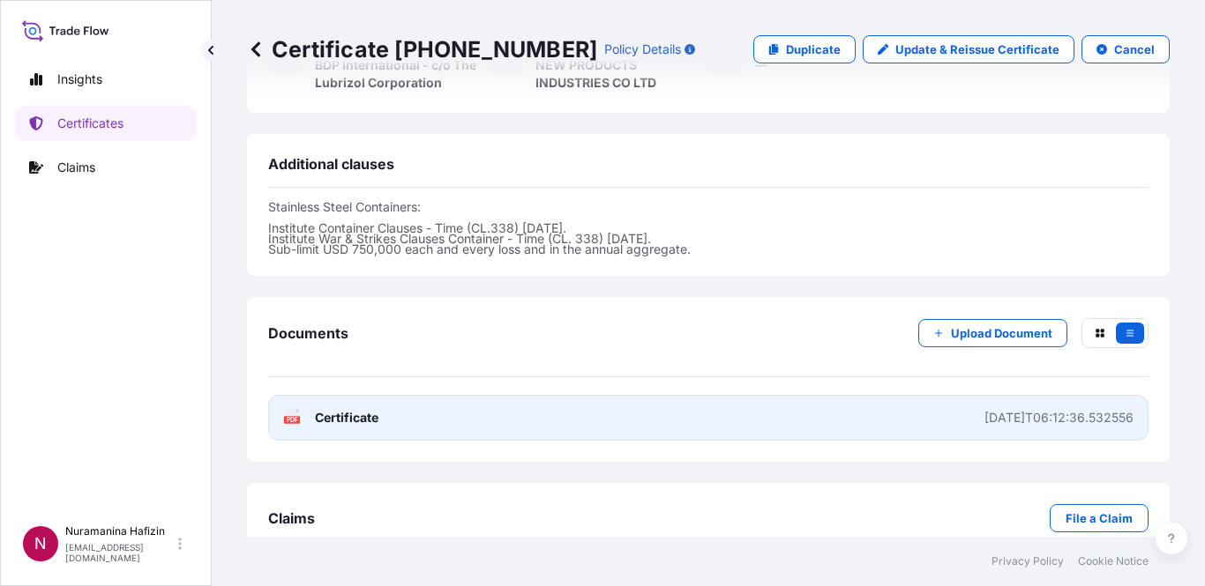
scroll to position [2257, 0]
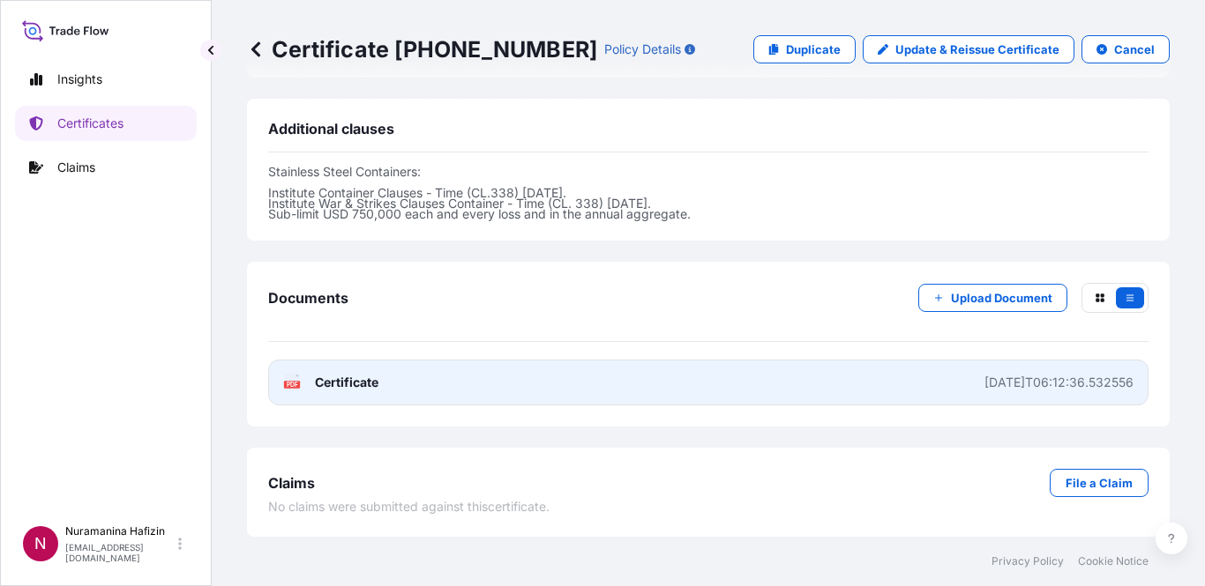
click at [295, 379] on icon at bounding box center [292, 383] width 15 height 18
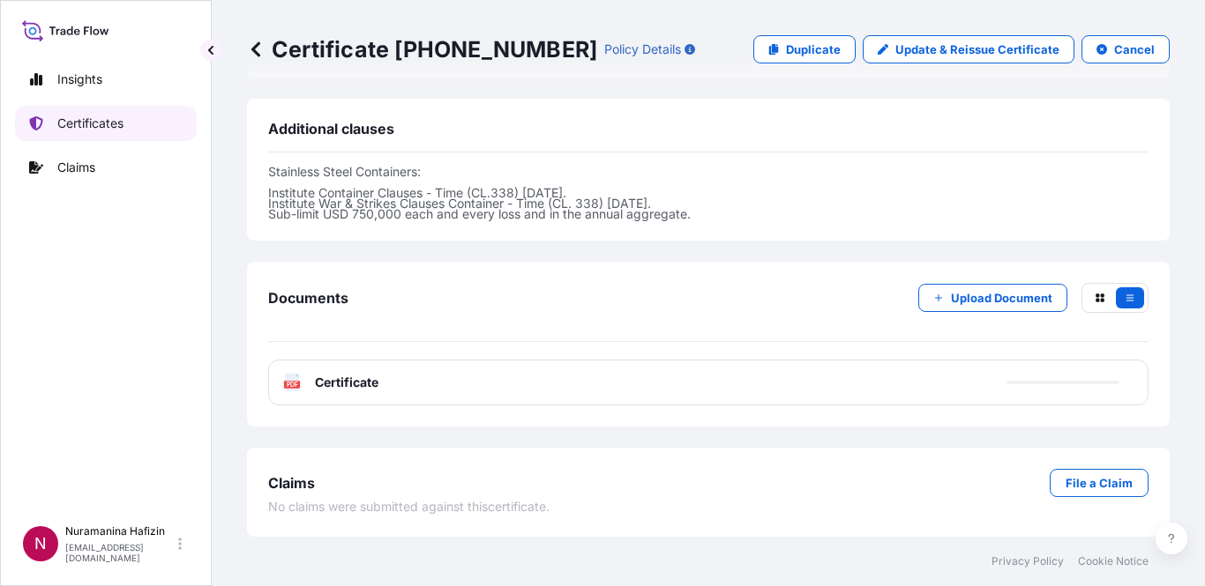
click at [102, 107] on link "Certificates" at bounding box center [106, 123] width 182 height 35
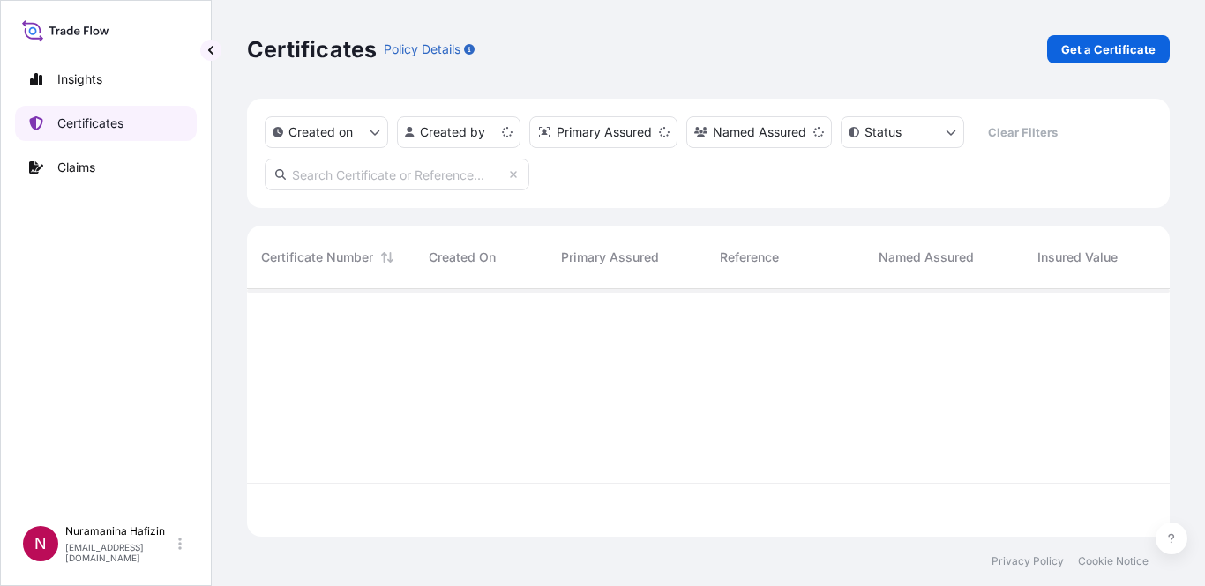
scroll to position [244, 909]
click at [1146, 49] on p "Get a Certificate" at bounding box center [1108, 50] width 94 height 18
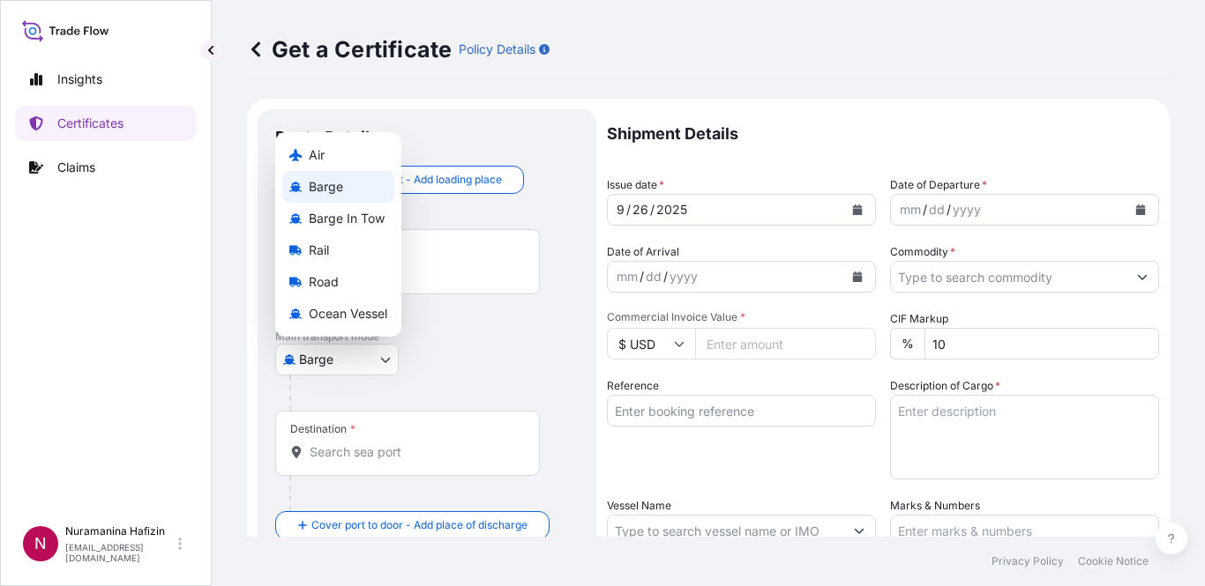
click at [362, 371] on body "Insights Certificates Claims N Nuramanina Hafizin [EMAIL_ADDRESS][DOMAIN_NAME] …" at bounding box center [602, 293] width 1205 height 586
click at [354, 325] on div "Ocean Vessel" at bounding box center [338, 314] width 112 height 32
select select "Ocean Vessel"
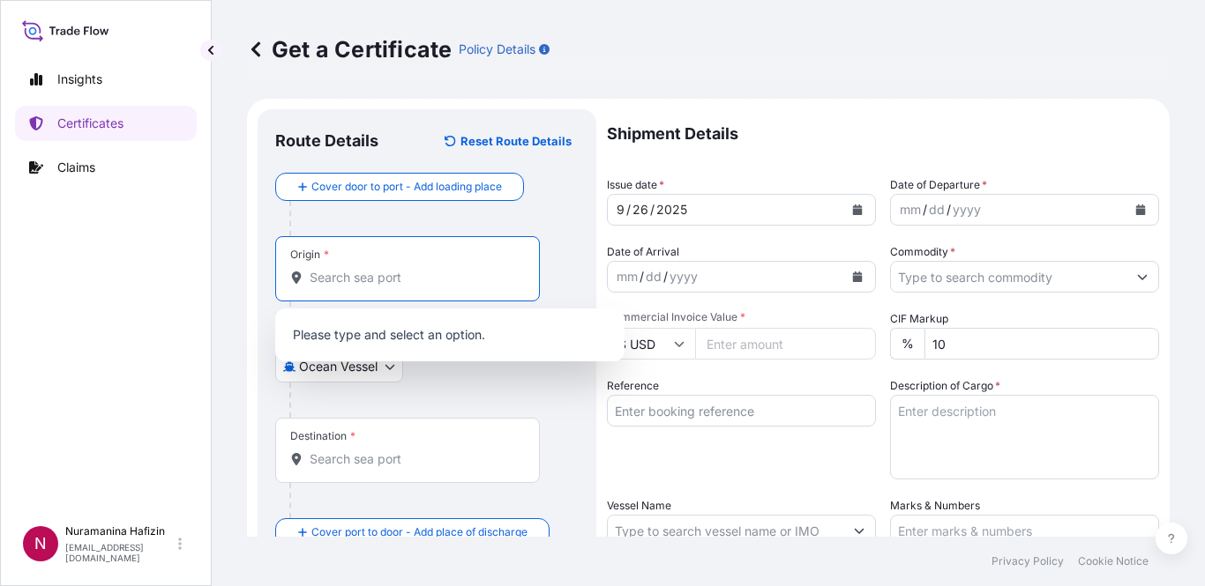
click at [384, 286] on input "Origin *" at bounding box center [414, 278] width 208 height 18
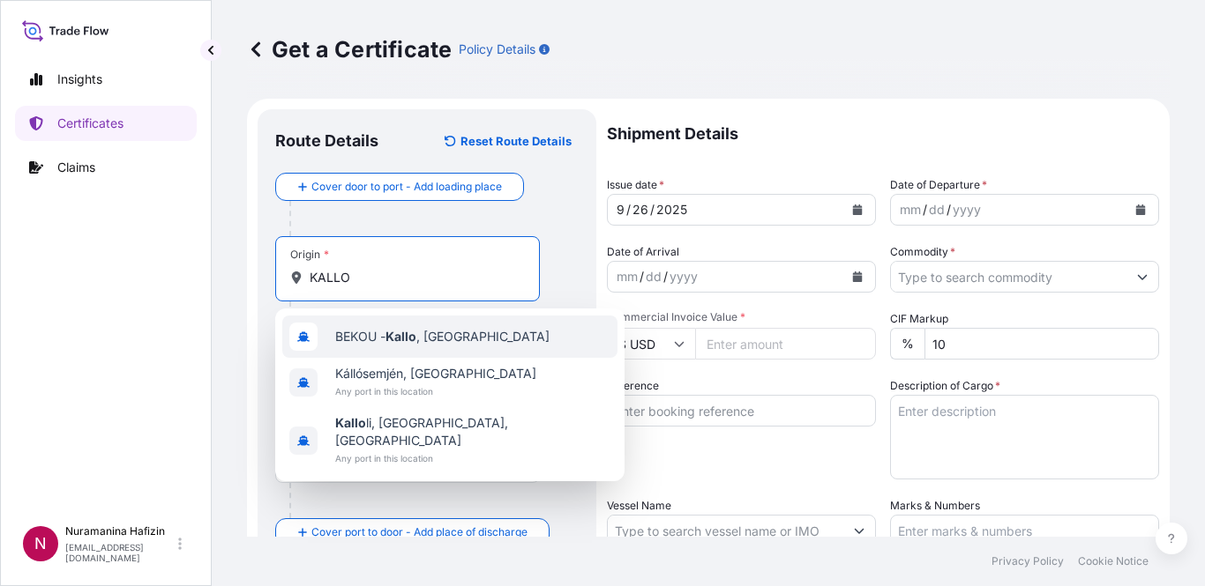
click at [391, 326] on div "BEKOU - [GEOGRAPHIC_DATA] , [GEOGRAPHIC_DATA]" at bounding box center [449, 337] width 335 height 42
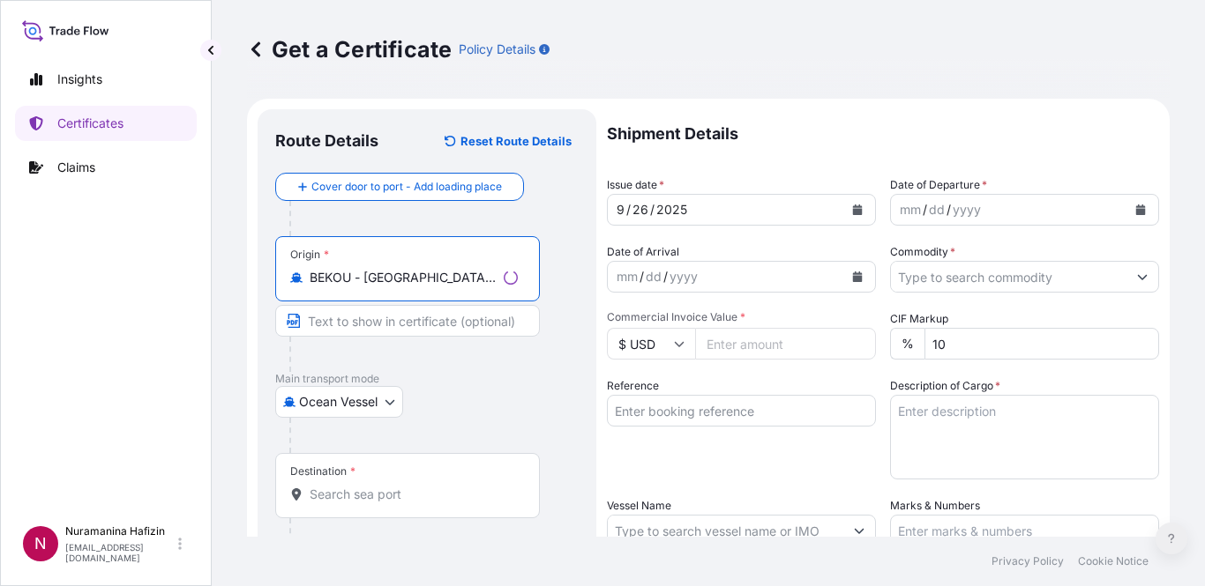
type input "BEKOU - [GEOGRAPHIC_DATA], [GEOGRAPHIC_DATA]"
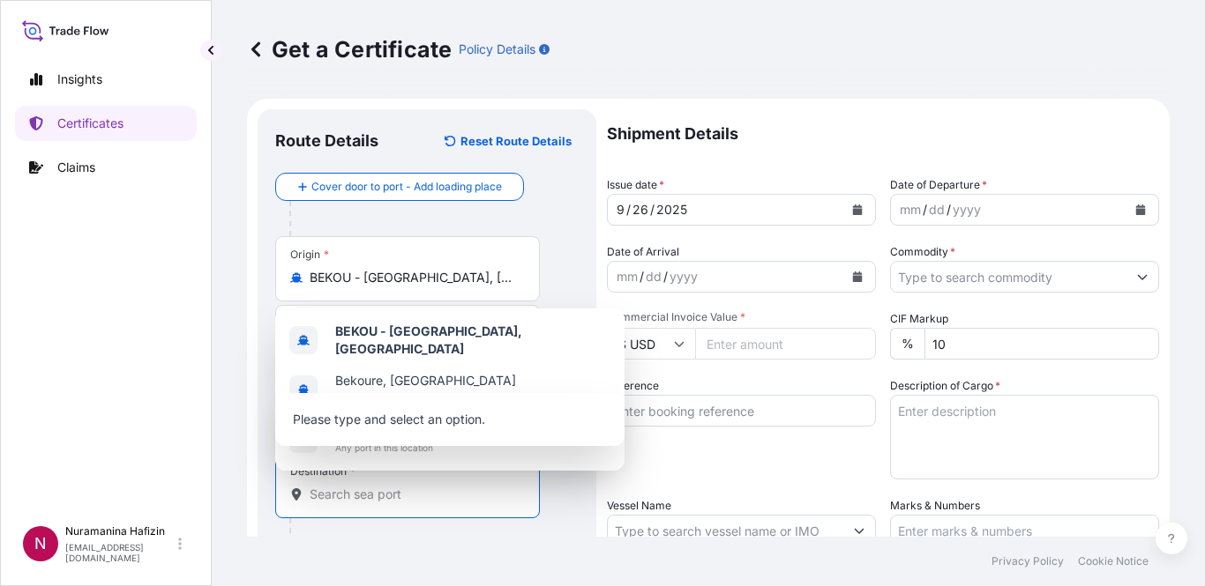
click at [376, 494] on input "Destination *" at bounding box center [414, 495] width 208 height 18
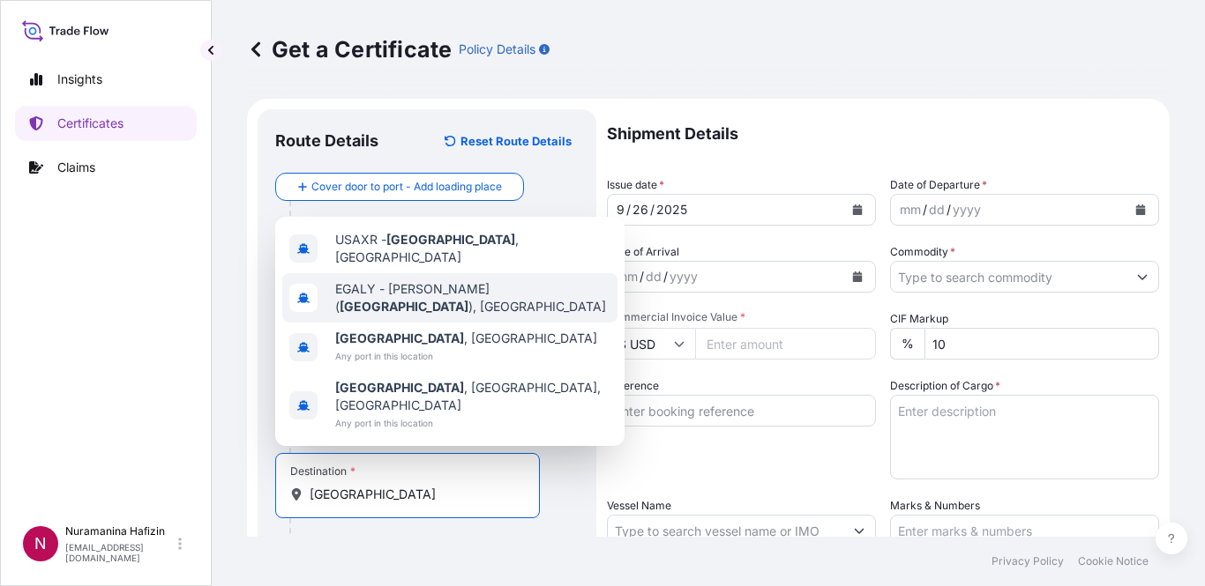
click at [378, 316] on span "[PERSON_NAME] ( [GEOGRAPHIC_DATA] ), [GEOGRAPHIC_DATA]" at bounding box center [472, 297] width 275 height 35
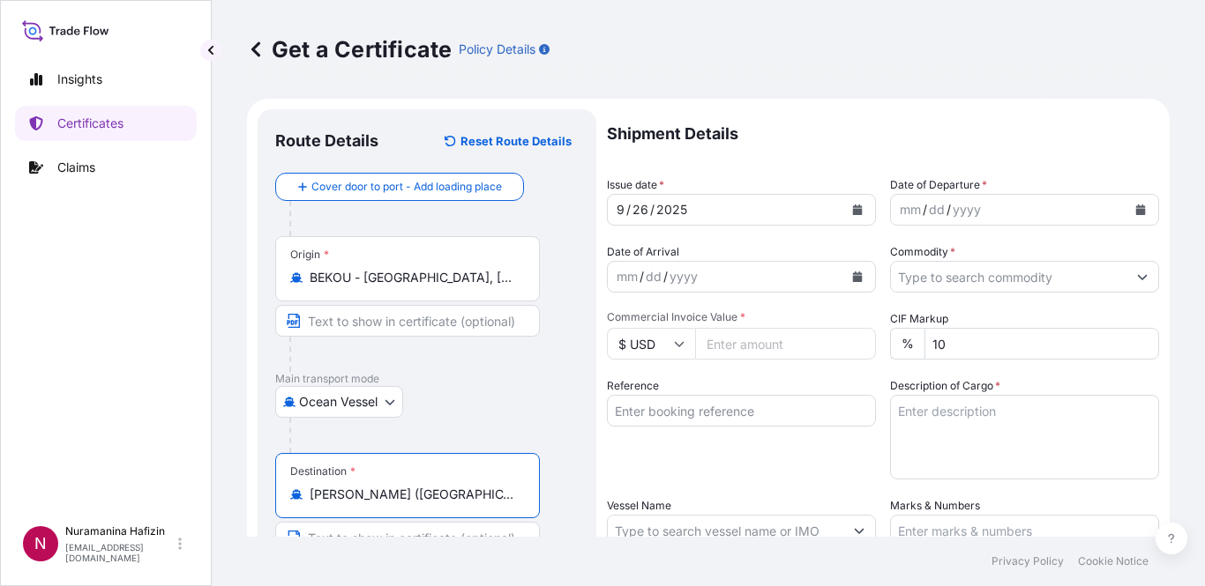
type input "[PERSON_NAME] ([GEOGRAPHIC_DATA]), [GEOGRAPHIC_DATA]"
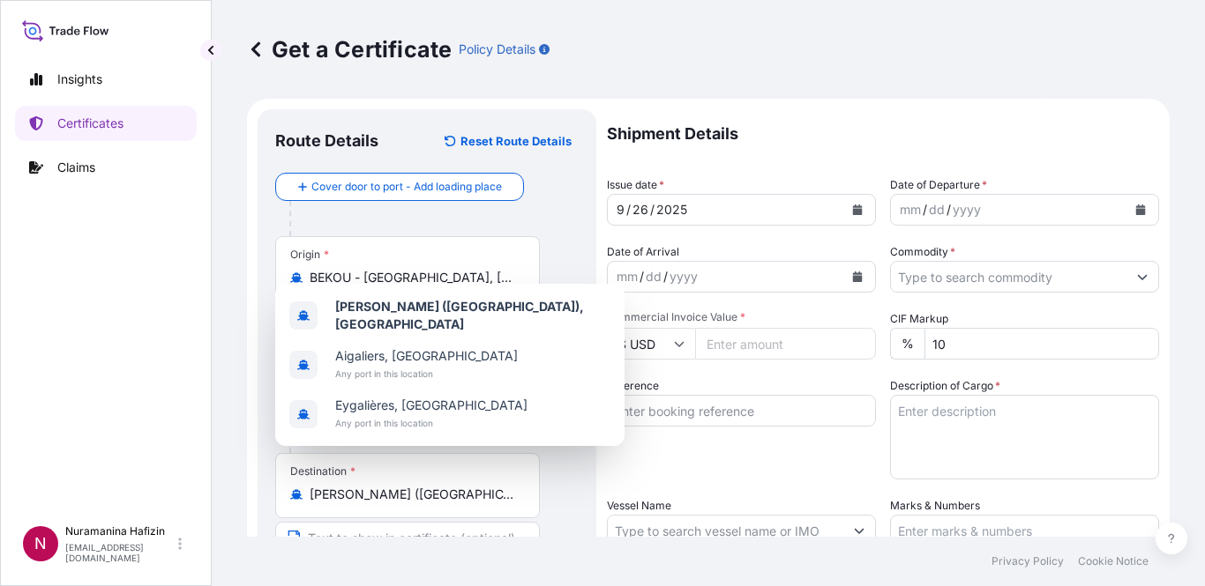
click at [44, 367] on div "Insights Certificates Claims" at bounding box center [106, 281] width 182 height 471
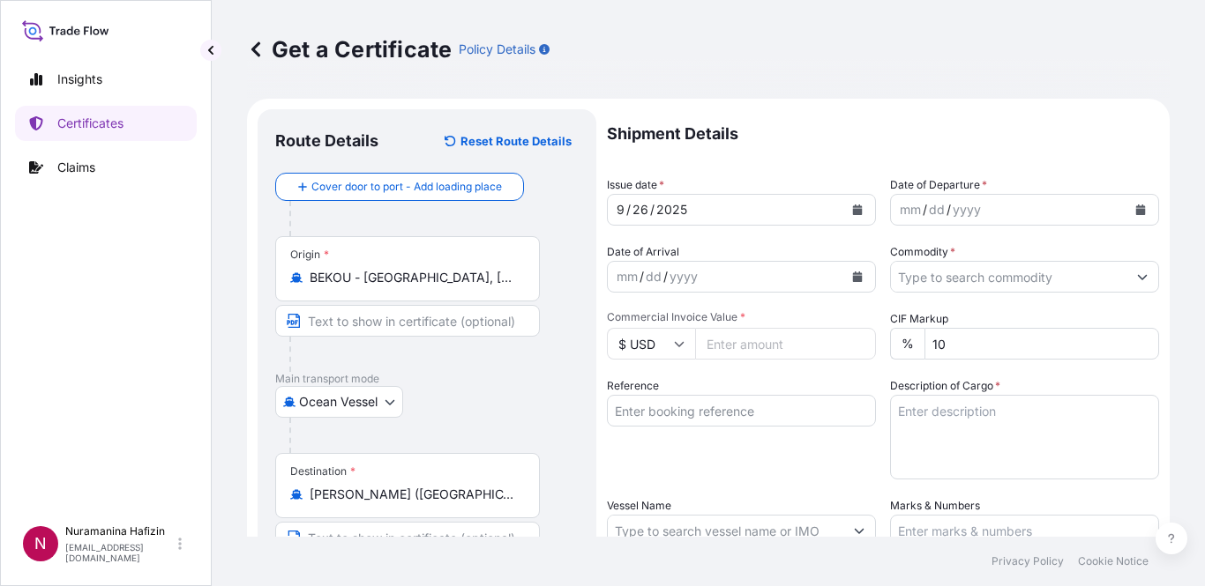
click at [1126, 212] on button "Calendar" at bounding box center [1140, 210] width 28 height 28
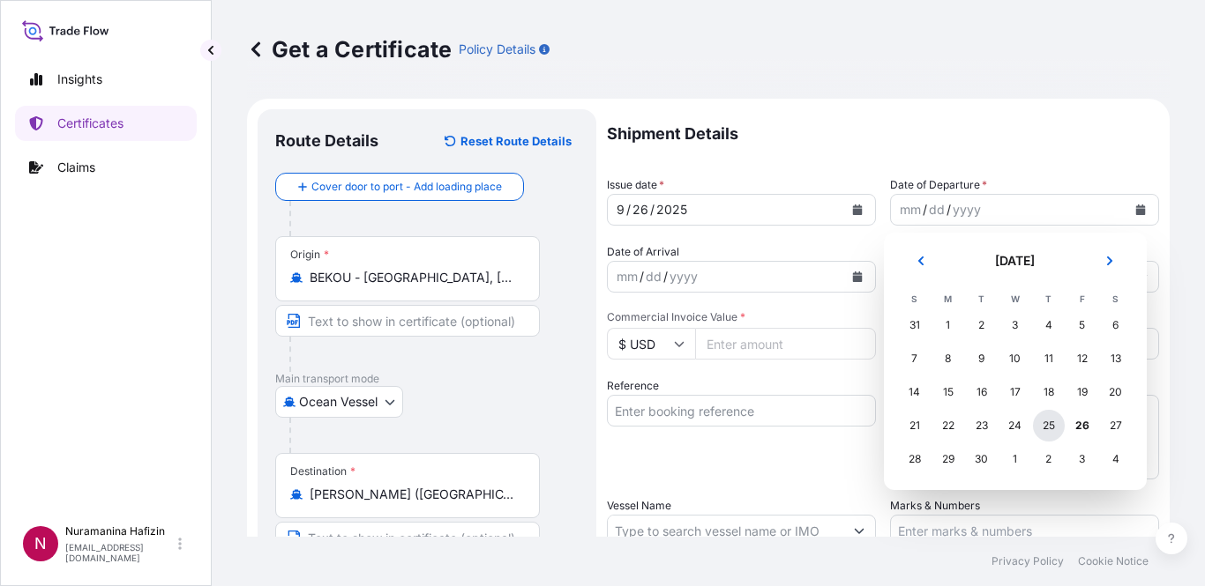
click at [1049, 423] on div "25" at bounding box center [1049, 426] width 32 height 32
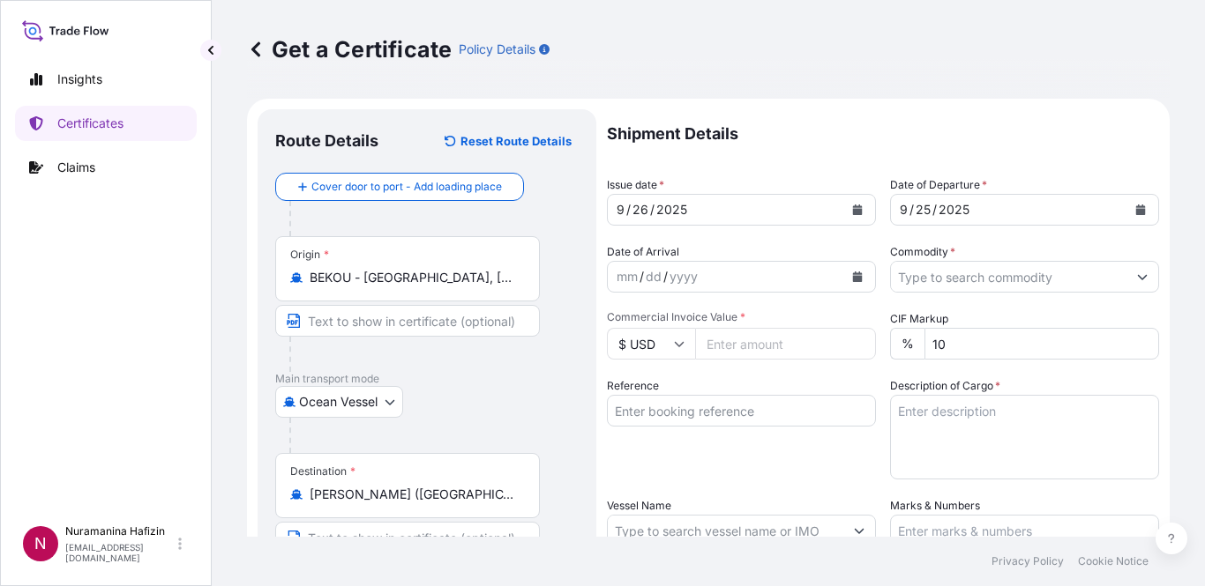
click at [771, 284] on div "mm / dd / yyyy" at bounding box center [725, 277] width 235 height 32
click at [853, 281] on icon "Calendar" at bounding box center [858, 277] width 10 height 11
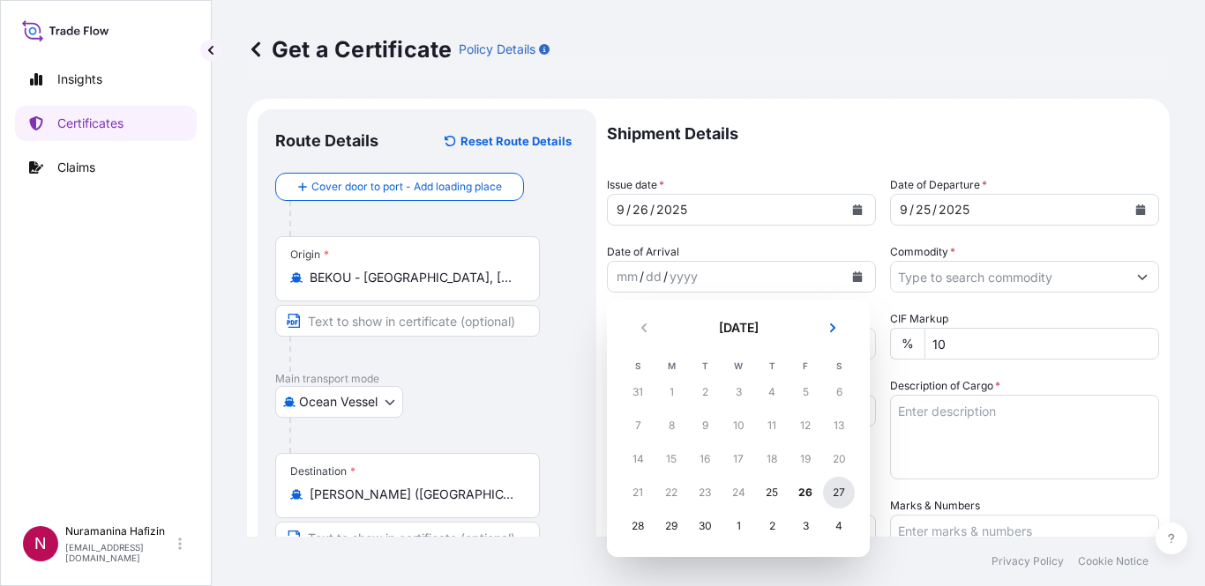
click at [832, 501] on div "27" at bounding box center [839, 493] width 32 height 32
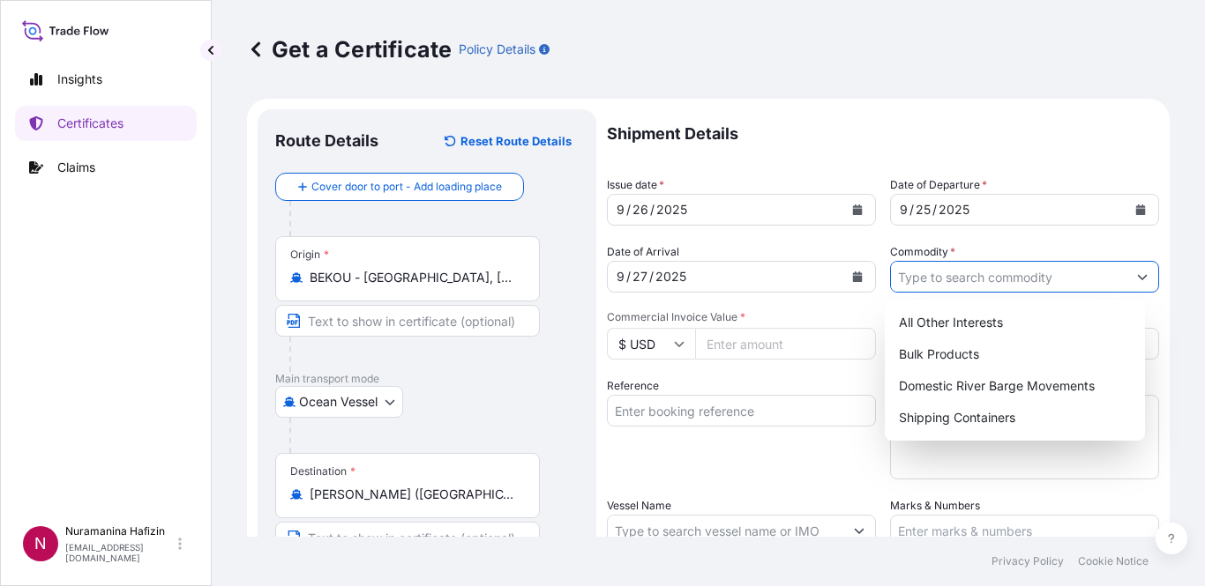
click at [923, 276] on input "Commodity *" at bounding box center [1008, 277] width 235 height 32
click at [963, 413] on div "Shipping Containers" at bounding box center [1015, 418] width 247 height 32
type input "Shipping Containers"
click at [86, 357] on div "Insights Certificates Claims" at bounding box center [106, 281] width 182 height 471
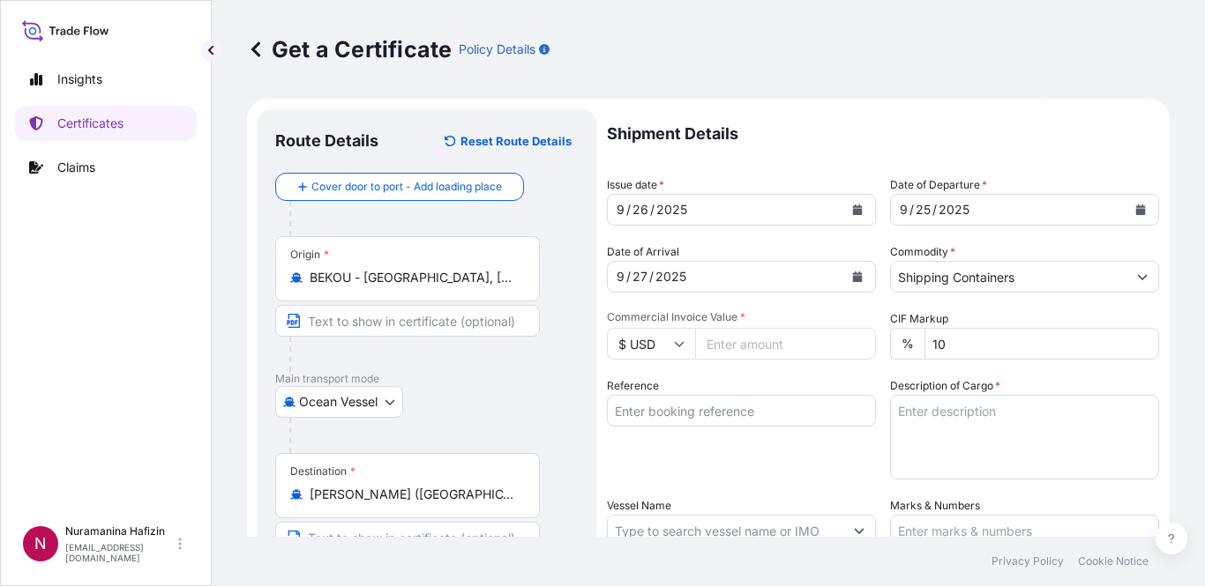
click at [753, 349] on input "Commercial Invoice Value *" at bounding box center [785, 344] width 181 height 32
type input "107910.00"
click at [756, 406] on input "Reference" at bounding box center [741, 411] width 269 height 32
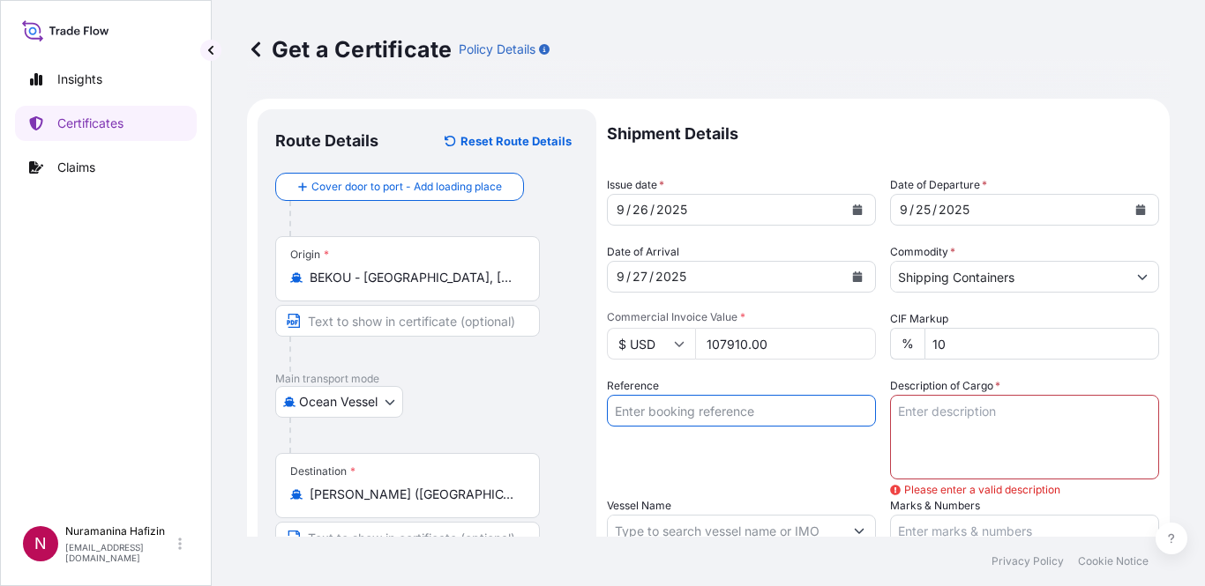
click at [762, 449] on div "Reference" at bounding box center [741, 428] width 269 height 102
click at [723, 416] on input "Reference" at bounding box center [741, 411] width 269 height 32
paste input "B000234813"
type input "B000234813"
click at [107, 352] on div "Insights Certificates Claims" at bounding box center [106, 281] width 182 height 471
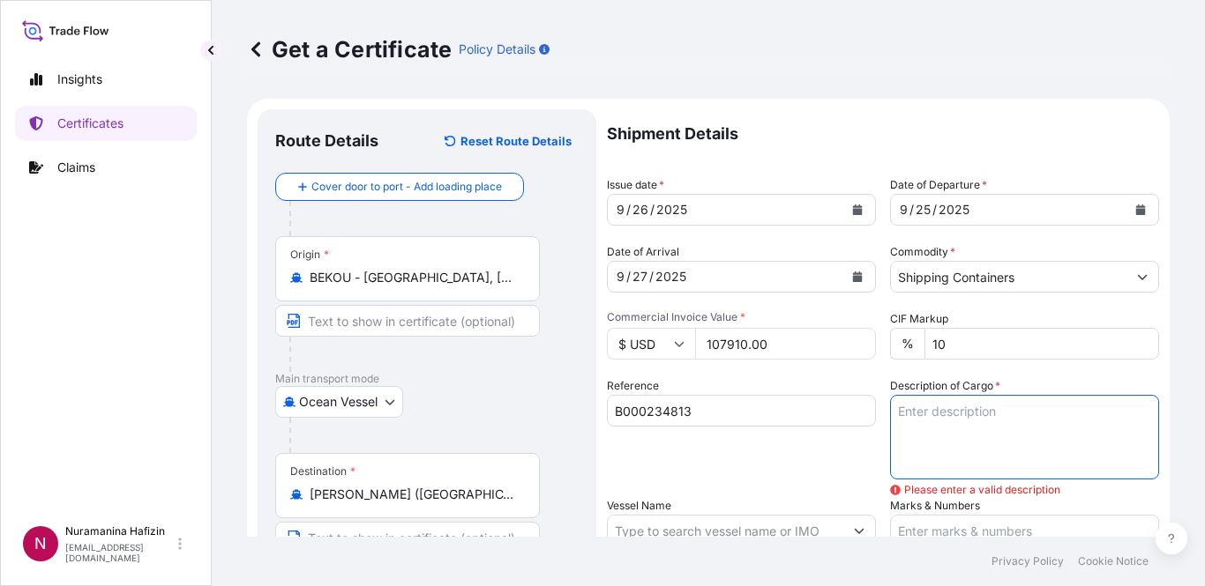
click at [942, 423] on textarea "Description of Cargo *" at bounding box center [1024, 437] width 269 height 85
paste textarea "360 CARTON LOADED ONTO 20 PALLETS LOADED INTO 1 40' CONTAINER(S) 39044 - PROMUL…"
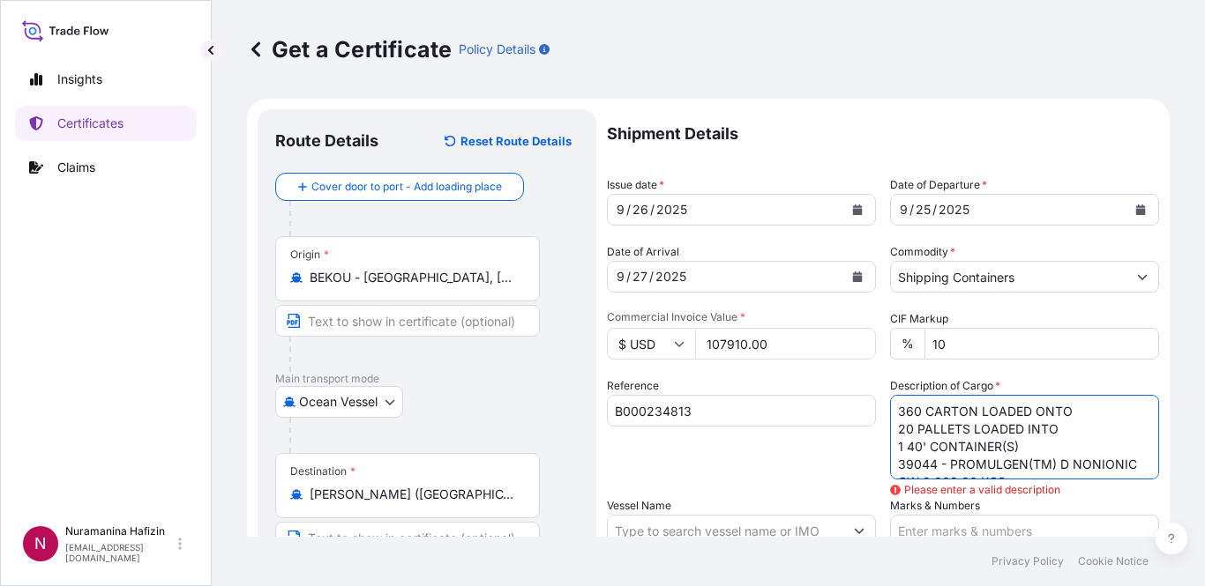
scroll to position [46, 0]
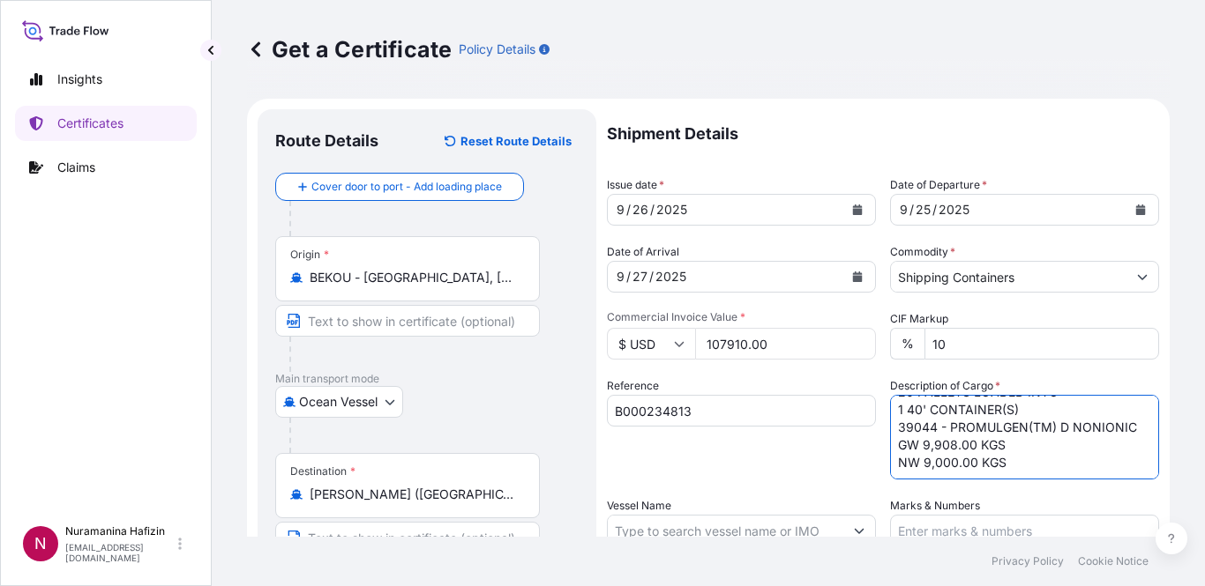
type textarea "360 CARTON LOADED ONTO 20 PALLETS LOADED INTO 1 40' CONTAINER(S) 39044 - PROMUL…"
click at [781, 469] on div "Reference B000234813" at bounding box center [741, 428] width 269 height 102
click at [684, 478] on div "Reference B000234813" at bounding box center [741, 428] width 269 height 102
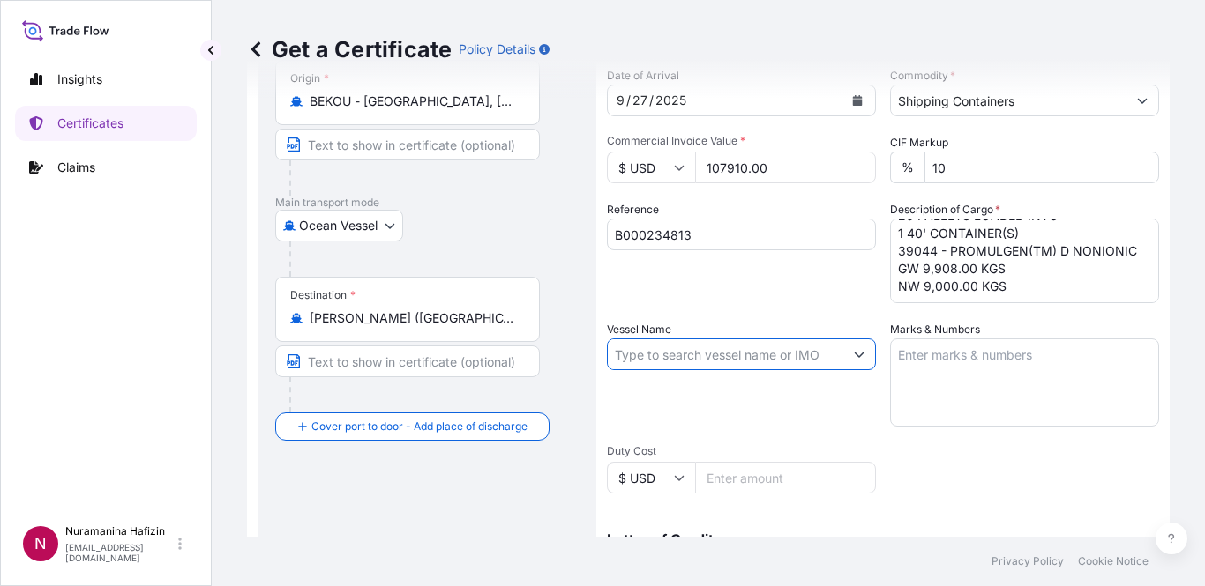
click at [690, 351] on input "Vessel Name" at bounding box center [725, 355] width 235 height 32
paste input "MSC [PERSON_NAME]"
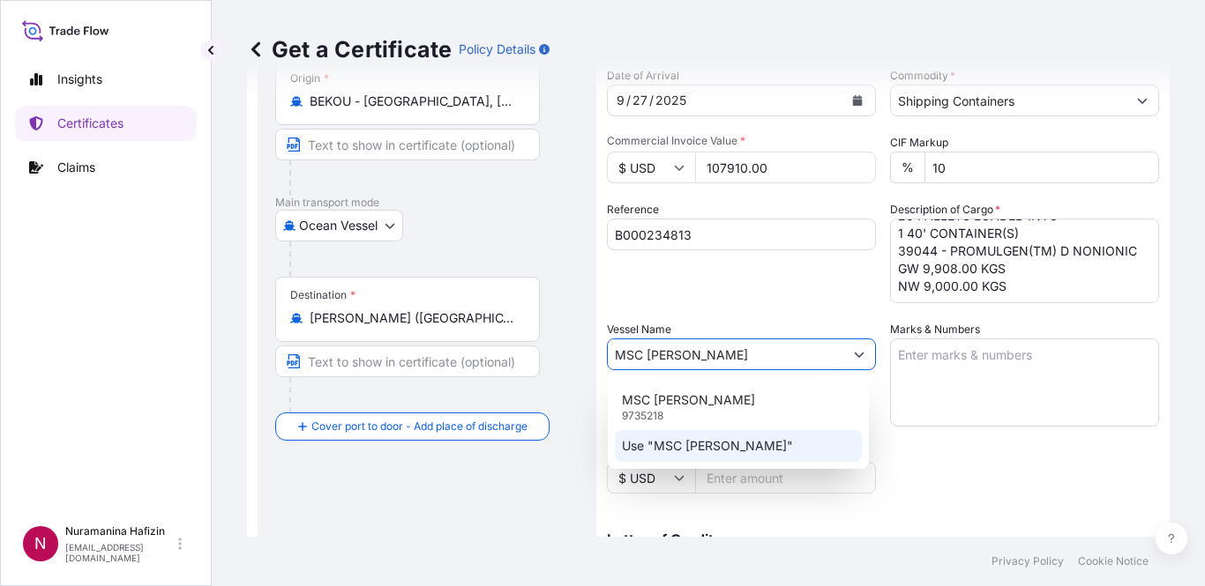
click at [712, 439] on p "Use "MSC [PERSON_NAME]"" at bounding box center [707, 446] width 171 height 18
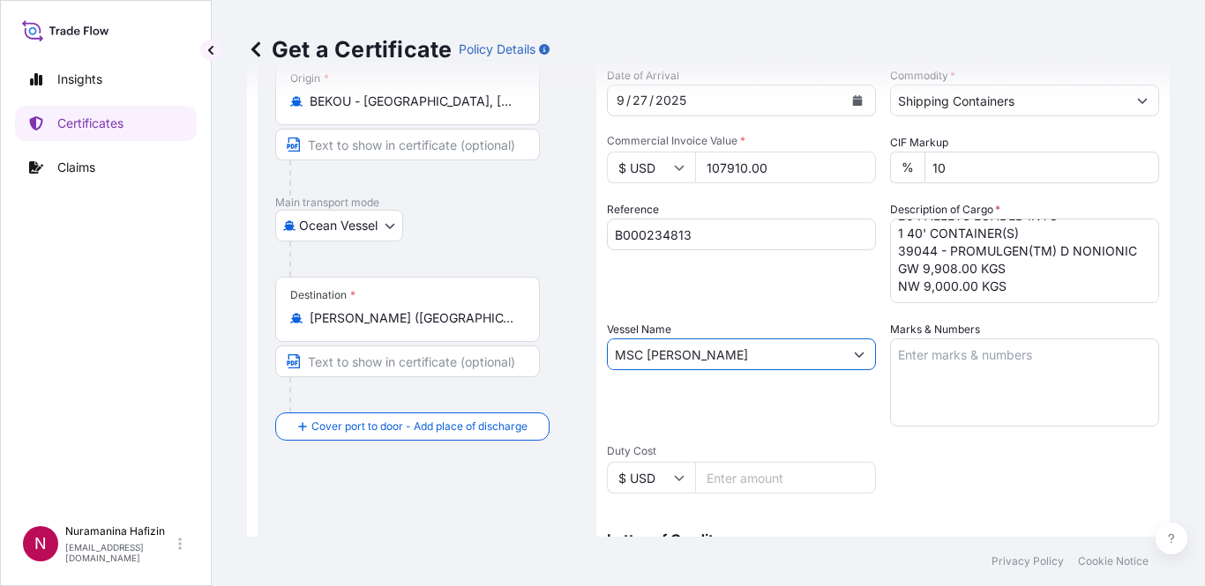
type input "MSC [PERSON_NAME]"
click at [974, 467] on div "Shipment Details Issue date * [DATE] Date of Departure * [DATE] Date of Arrival…" at bounding box center [883, 362] width 552 height 858
click at [670, 422] on div "Vessel Name MSC [PERSON_NAME]" at bounding box center [741, 374] width 269 height 106
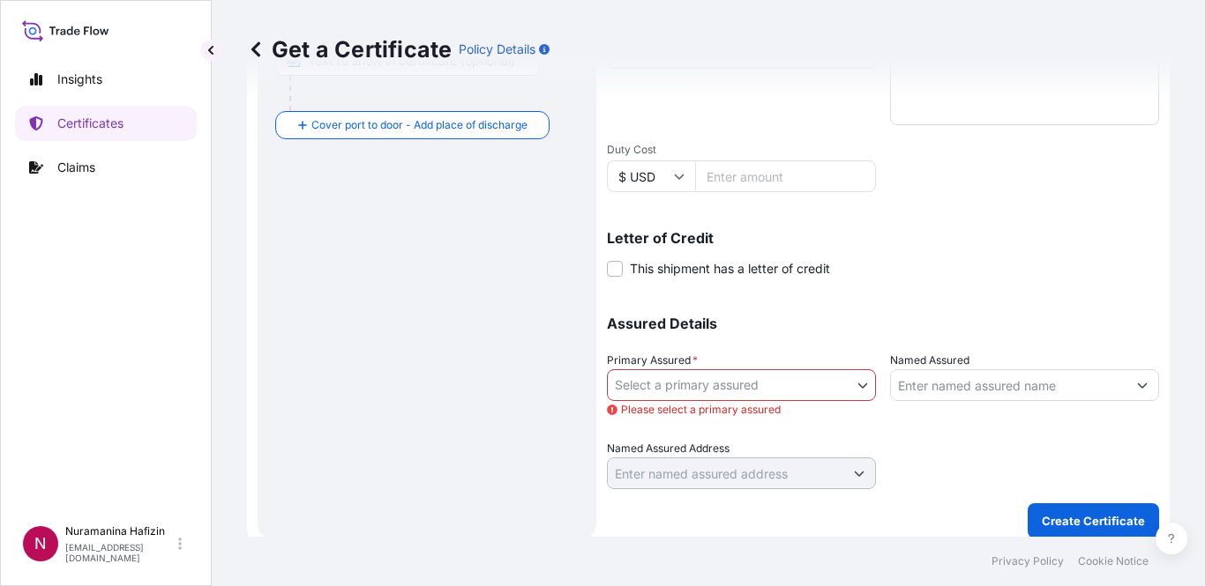
scroll to position [490, 0]
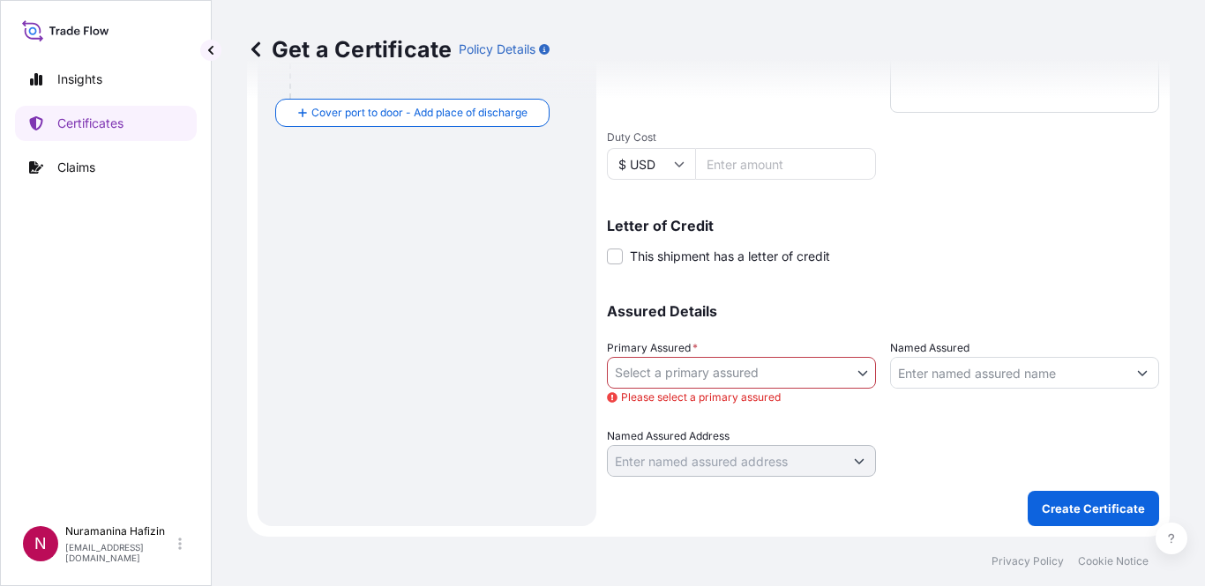
click at [697, 374] on body "0 options available. 2 options available. Insights Certificates Claims N Nurama…" at bounding box center [602, 293] width 1205 height 586
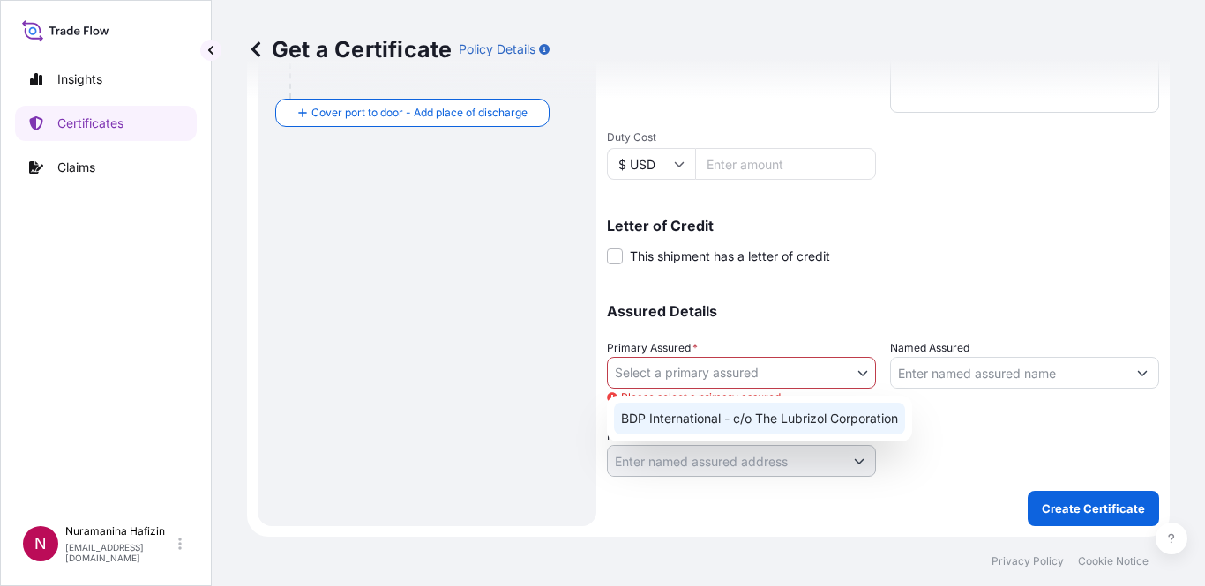
click at [695, 415] on div "BDP International - c/o The Lubrizol Corporation" at bounding box center [759, 419] width 291 height 32
select select "31972"
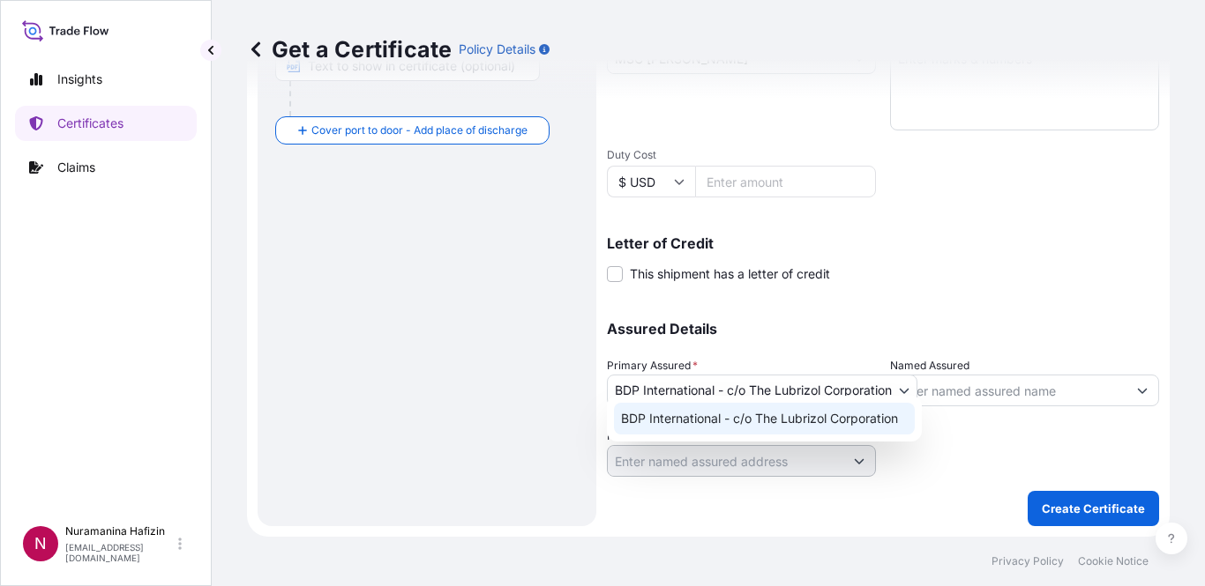
scroll to position [473, 0]
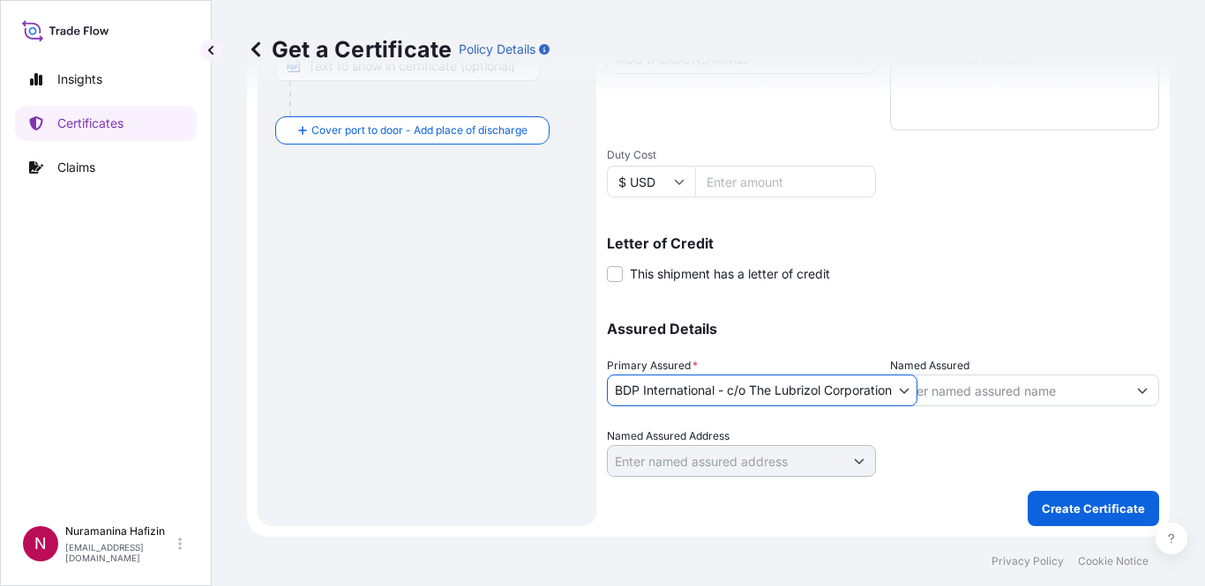
click at [1002, 285] on div "Shipment Details Issue date * [DATE] Date of Departure * [DATE] Date of Arrival…" at bounding box center [883, 57] width 552 height 840
click at [120, 422] on div "Insights Certificates Claims" at bounding box center [106, 281] width 182 height 471
click at [979, 386] on input "Named Assured" at bounding box center [1008, 391] width 235 height 32
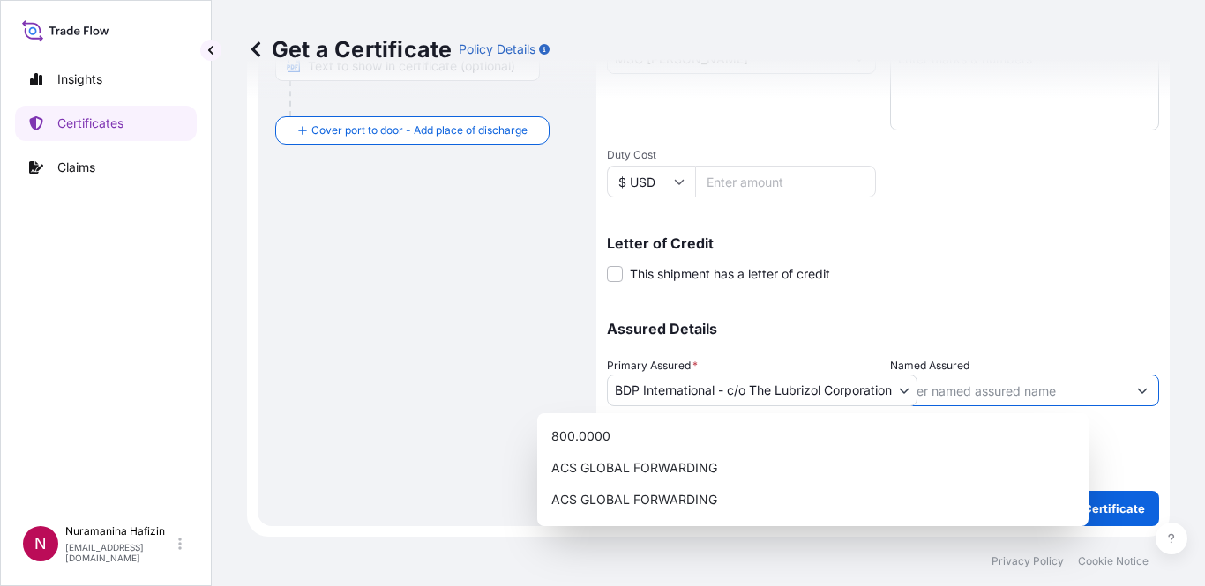
paste input "TO ORDER OF CITIBANK N.A."
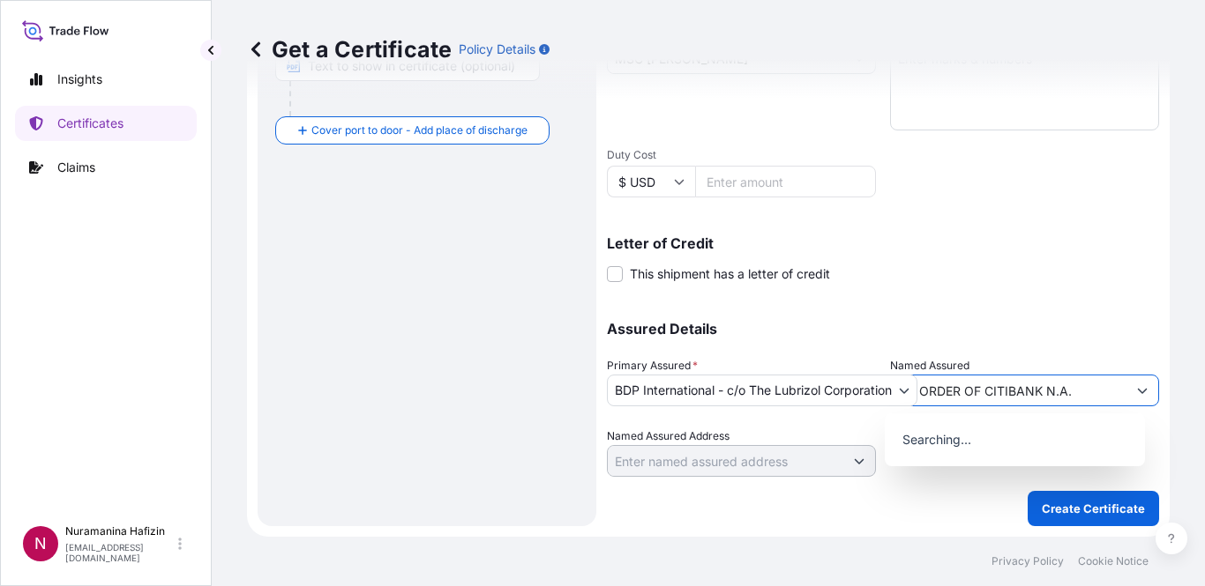
type input "TO ORDER OF CITIBANK N.A."
click at [1005, 299] on div "Shipment Details Issue date * [DATE] Date of Departure * [DATE] Date of Arrival…" at bounding box center [883, 57] width 552 height 840
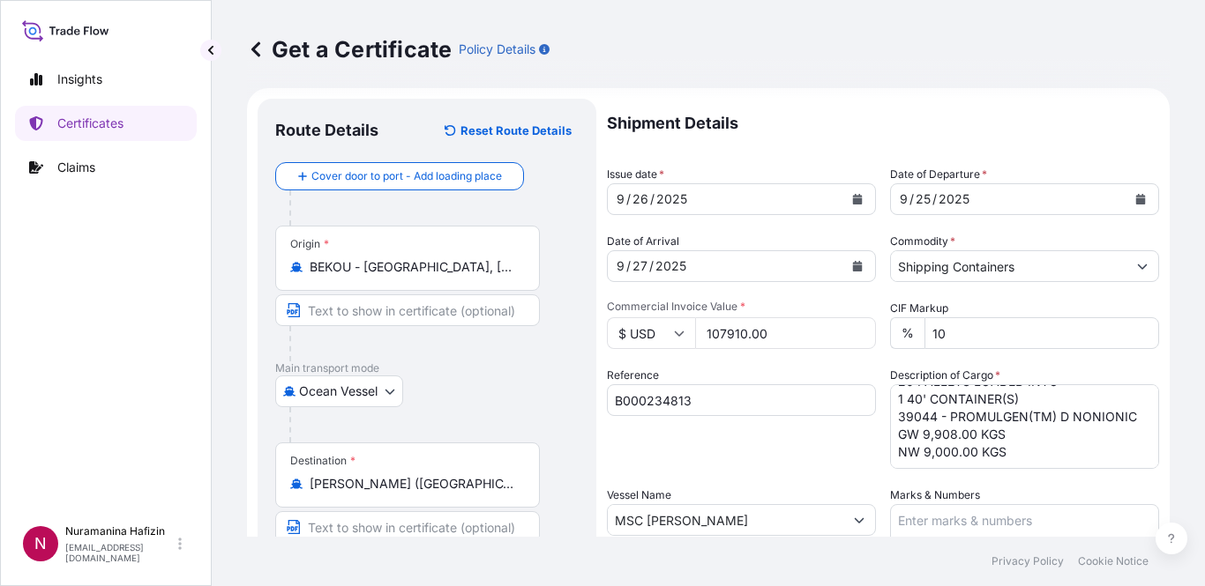
scroll to position [0, 0]
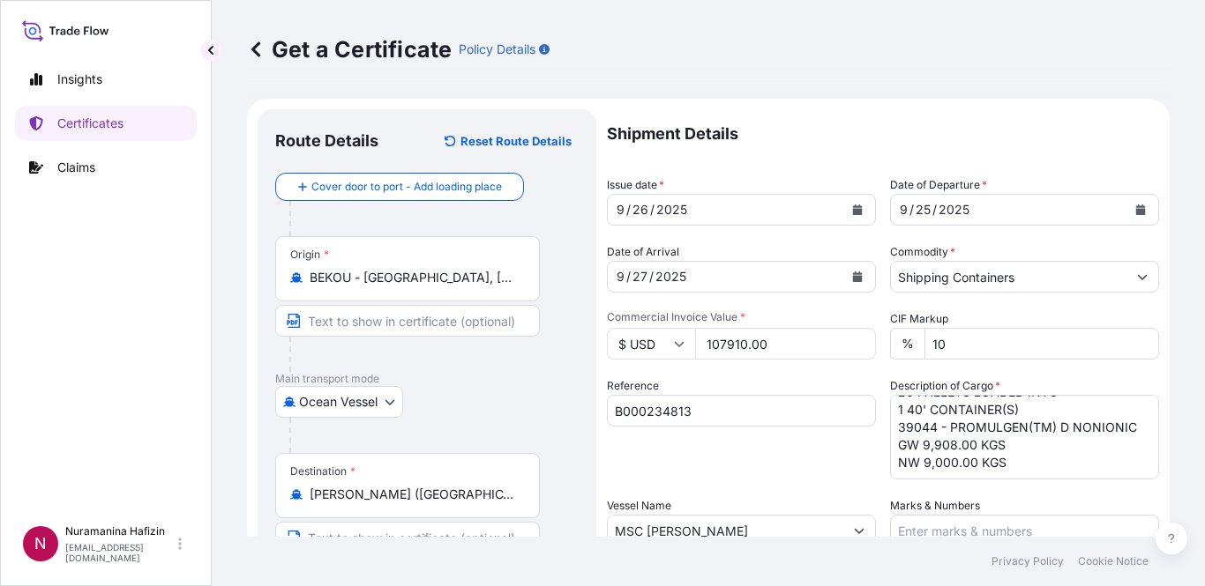
click at [787, 467] on div "Reference B000234813" at bounding box center [741, 428] width 269 height 102
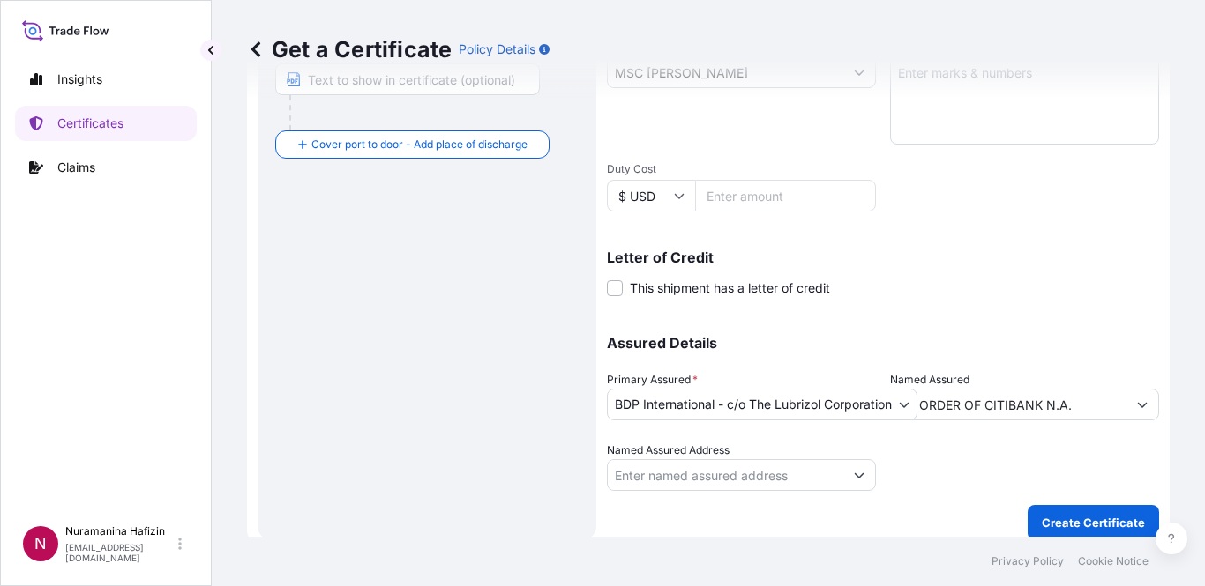
scroll to position [473, 0]
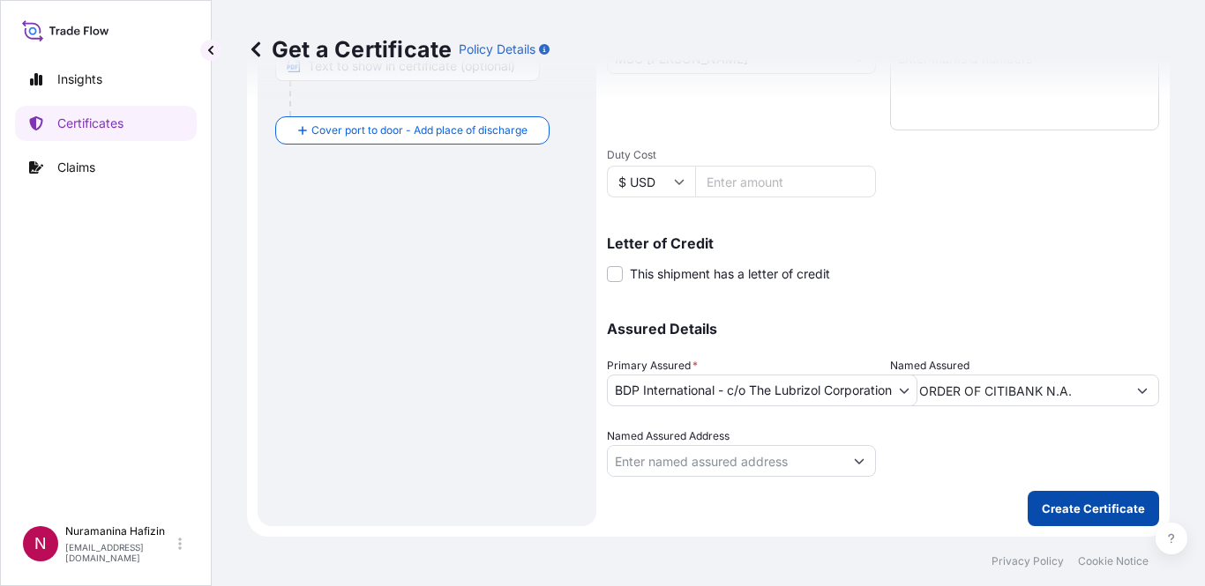
click at [1113, 512] on p "Create Certificate" at bounding box center [1092, 509] width 103 height 18
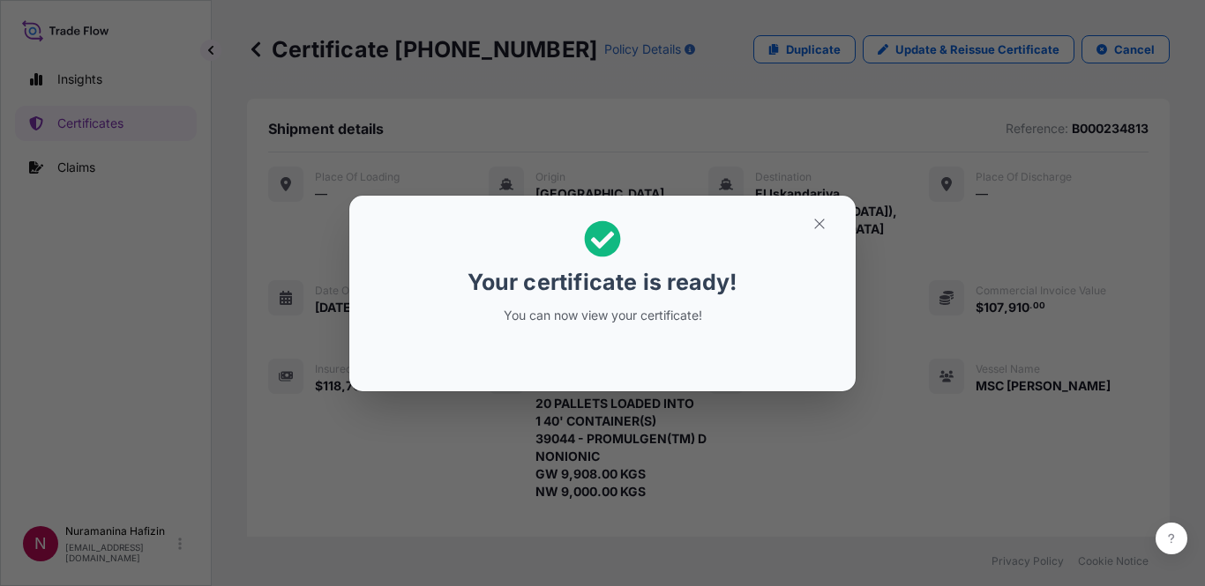
click at [724, 295] on p "Your certificate is ready!" at bounding box center [601, 282] width 269 height 28
click at [813, 214] on button "button" at bounding box center [819, 224] width 44 height 28
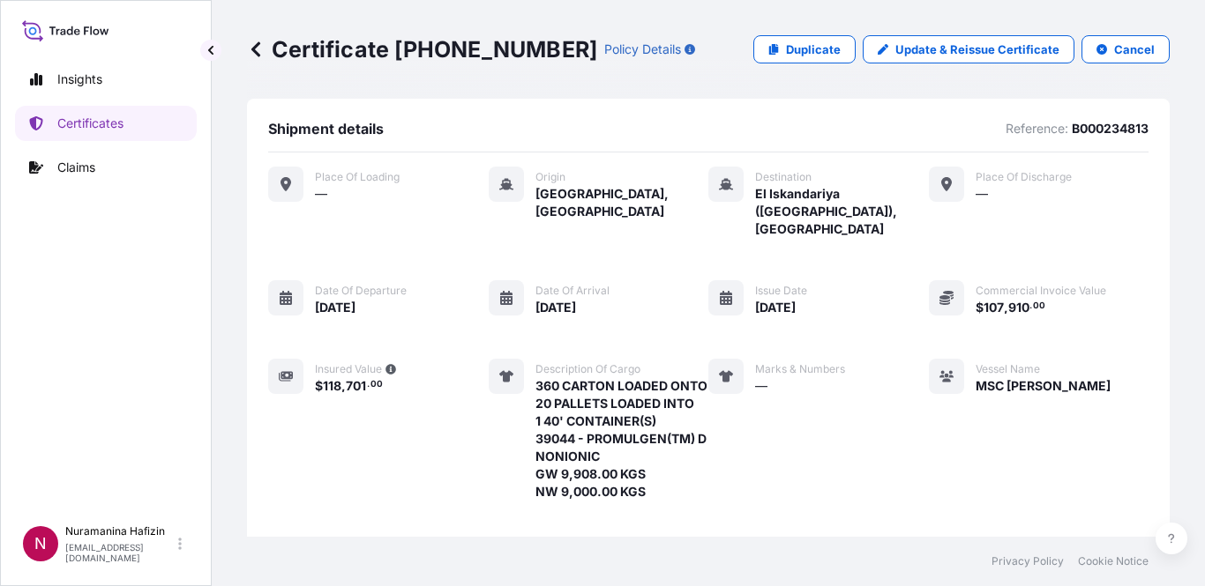
click at [442, 0] on div "Certificate [PHONE_NUMBER] Policy Details Duplicate Update & Reissue Certificat…" at bounding box center [708, 49] width 922 height 99
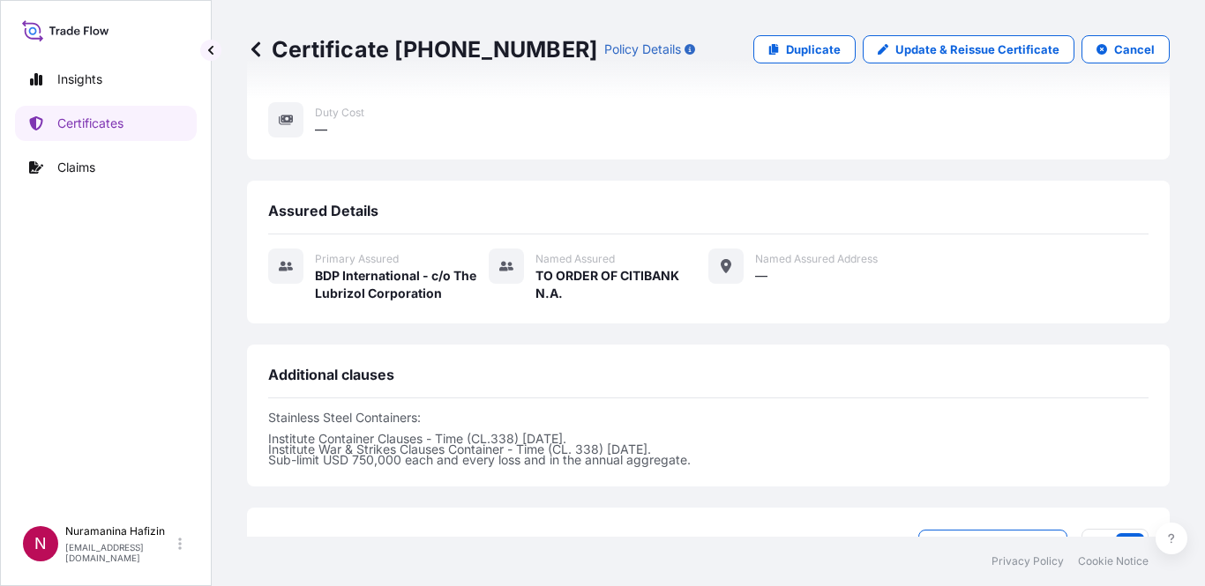
scroll to position [687, 0]
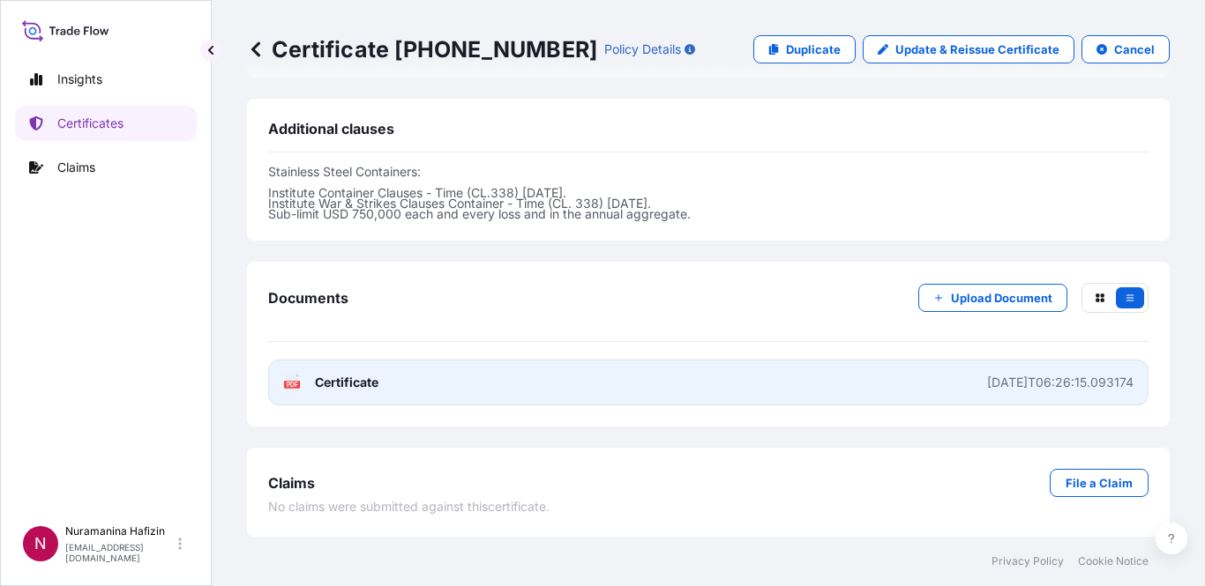
click at [302, 372] on link "PDF Certificate [DATE]T06:26:15.093174" at bounding box center [708, 383] width 880 height 46
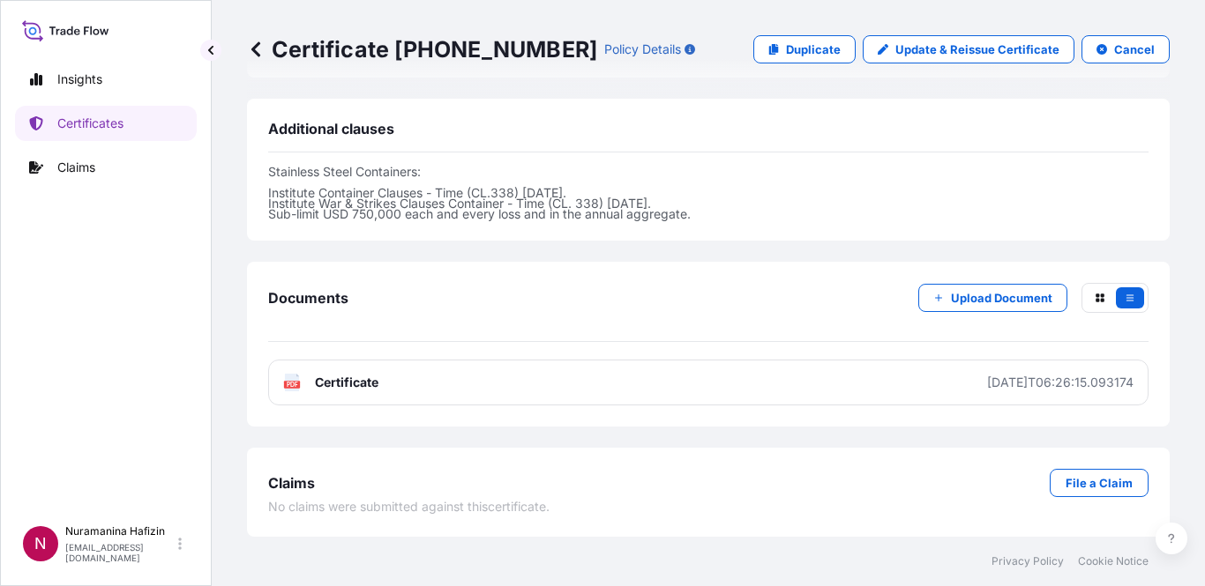
drag, startPoint x: 623, startPoint y: 2, endPoint x: 603, endPoint y: 13, distance: 23.3
click at [623, 2] on div "Certificate [PHONE_NUMBER] Policy Details Duplicate Update & Reissue Certificat…" at bounding box center [708, 49] width 922 height 99
click at [108, 119] on p "Certificates" at bounding box center [90, 124] width 66 height 18
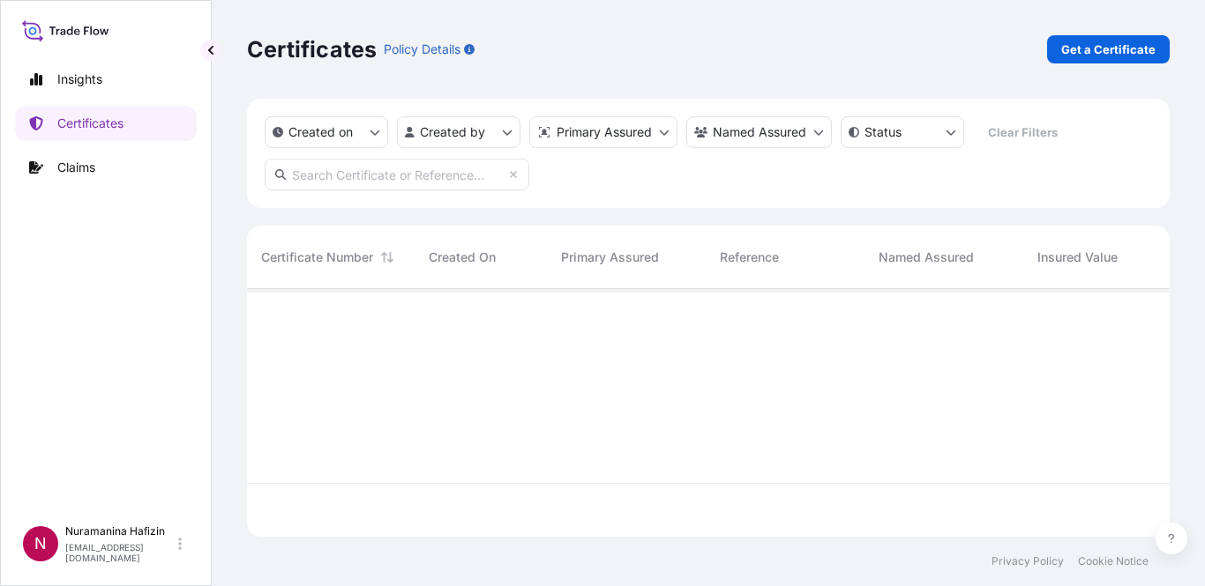
scroll to position [244, 909]
click at [1120, 51] on p "Get a Certificate" at bounding box center [1108, 50] width 94 height 18
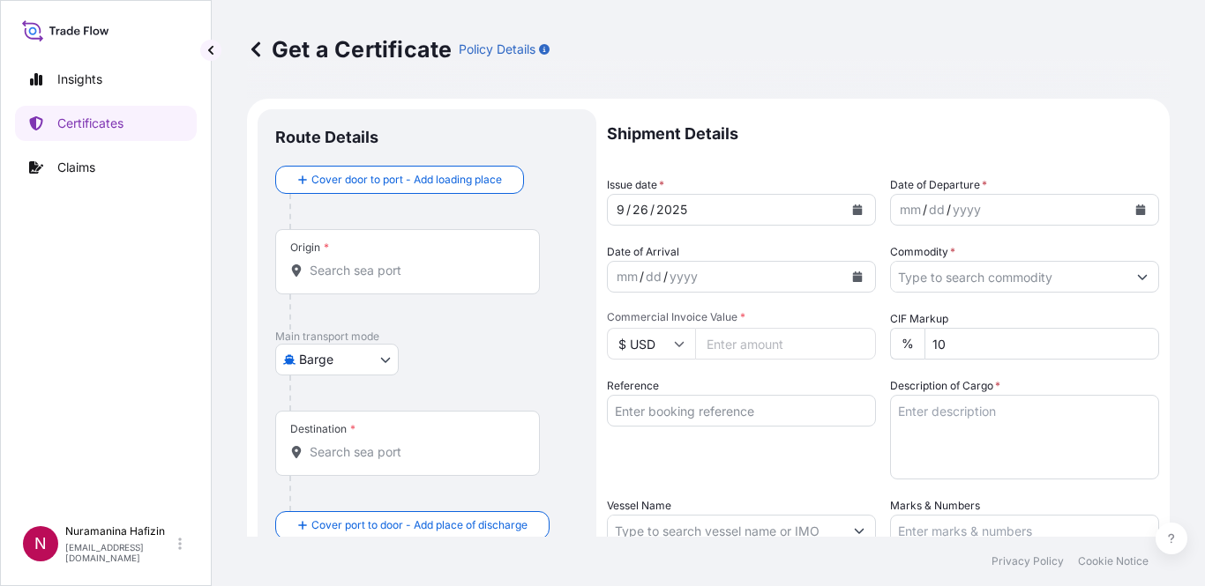
click at [364, 356] on body "Insights Certificates Claims N Nuramanina Hafizin [EMAIL_ADDRESS][DOMAIN_NAME] …" at bounding box center [602, 293] width 1205 height 586
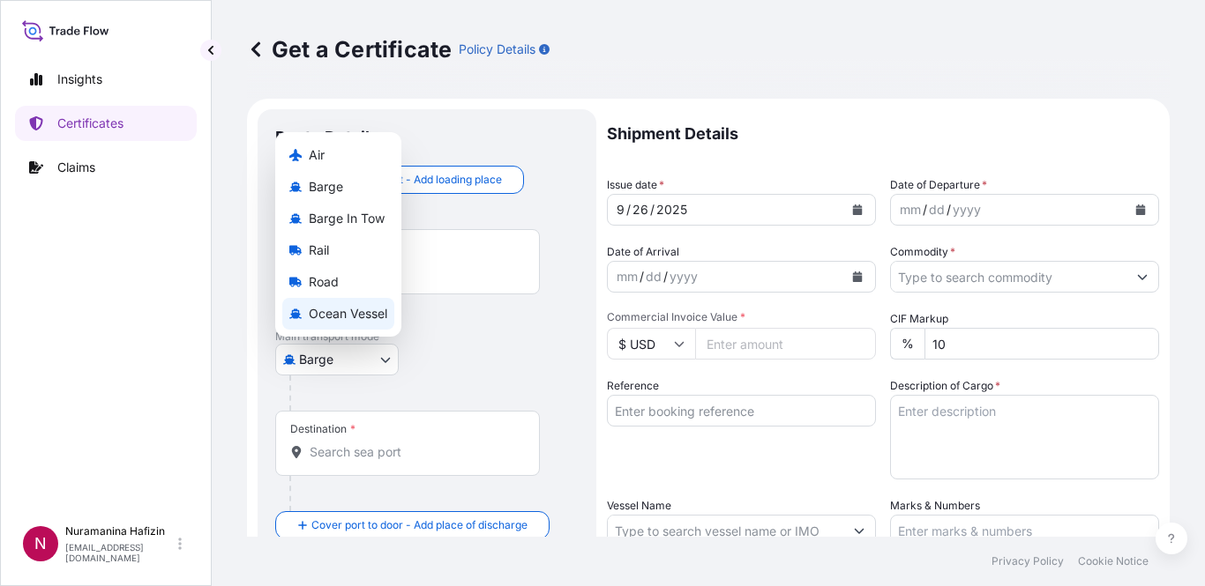
click at [351, 318] on span "Ocean Vessel" at bounding box center [348, 314] width 78 height 18
select select "Ocean Vessel"
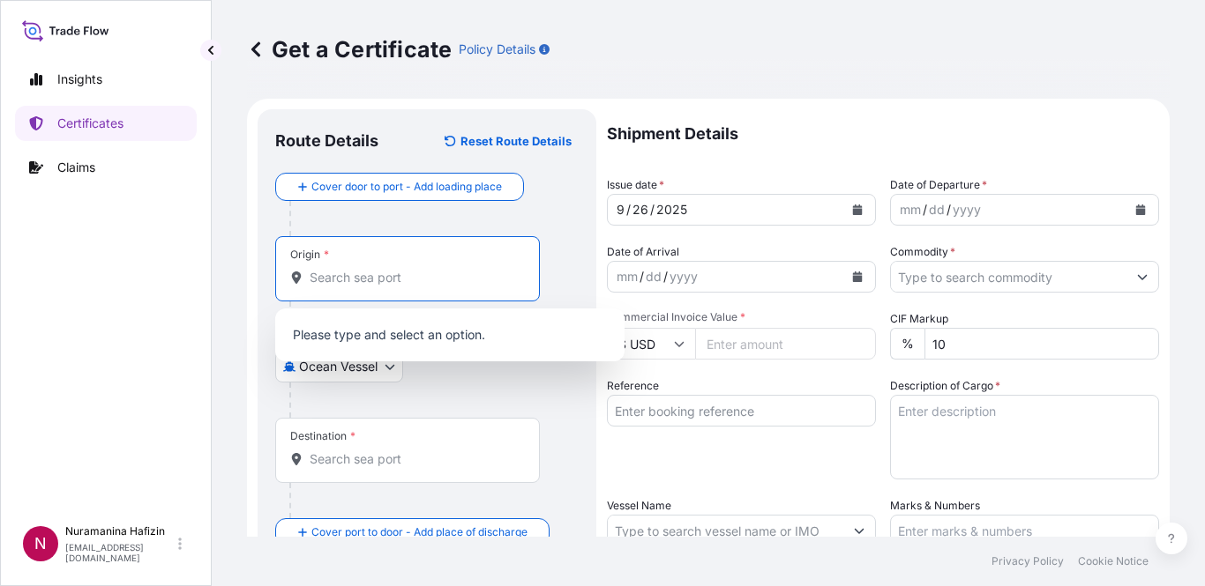
click at [388, 272] on input "Origin *" at bounding box center [414, 278] width 208 height 18
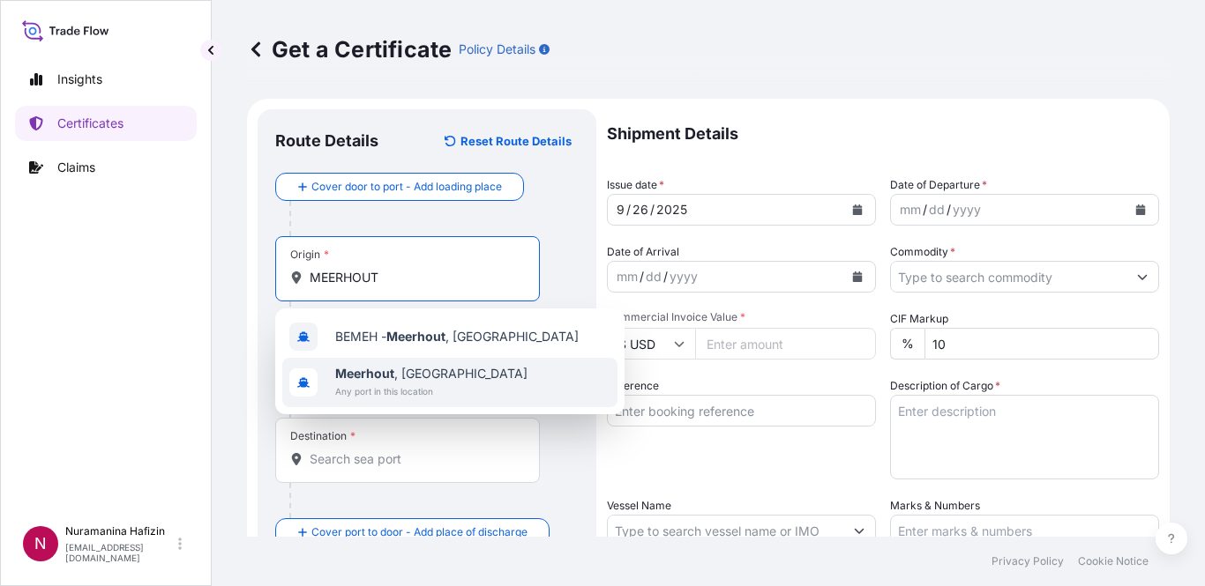
click at [431, 387] on span "Any port in this location" at bounding box center [431, 392] width 192 height 18
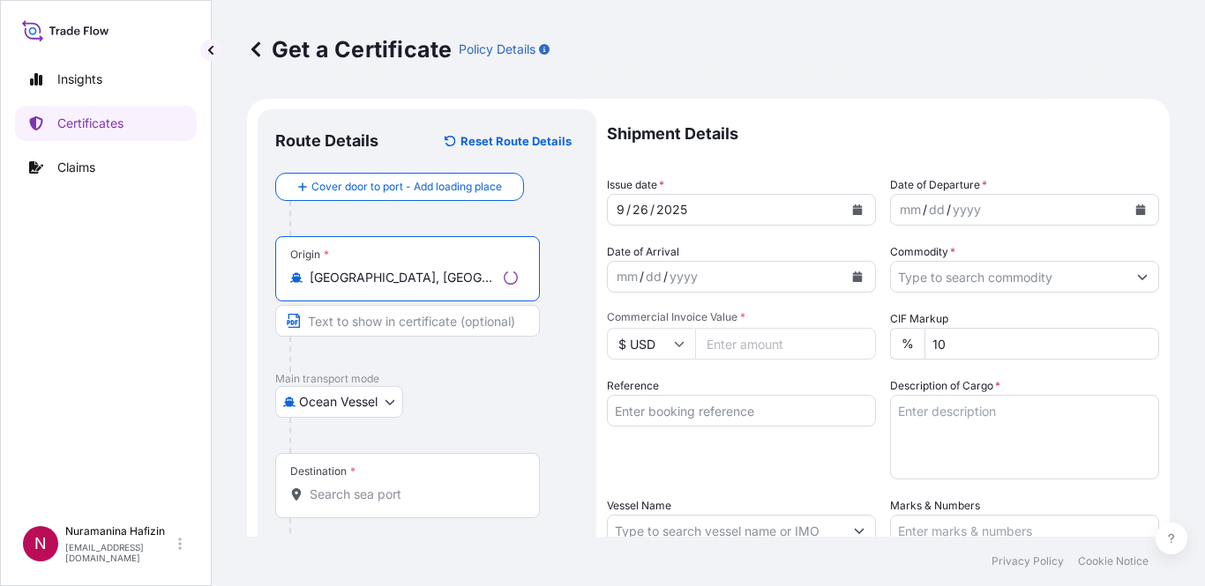
drag, startPoint x: 464, startPoint y: 276, endPoint x: 220, endPoint y: 283, distance: 243.5
click at [220, 283] on div "Get a Certificate Policy Details Route Details Reset Route Details Cover door t…" at bounding box center [708, 268] width 993 height 537
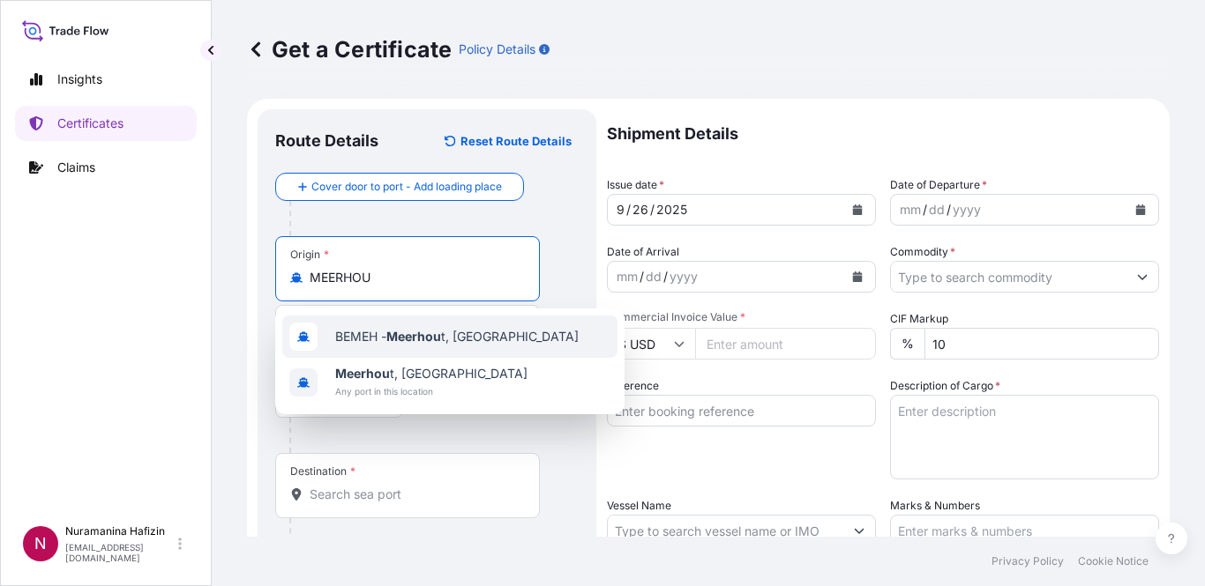
click at [475, 339] on span "BEMEH - Meerhou t, [GEOGRAPHIC_DATA]" at bounding box center [456, 337] width 243 height 18
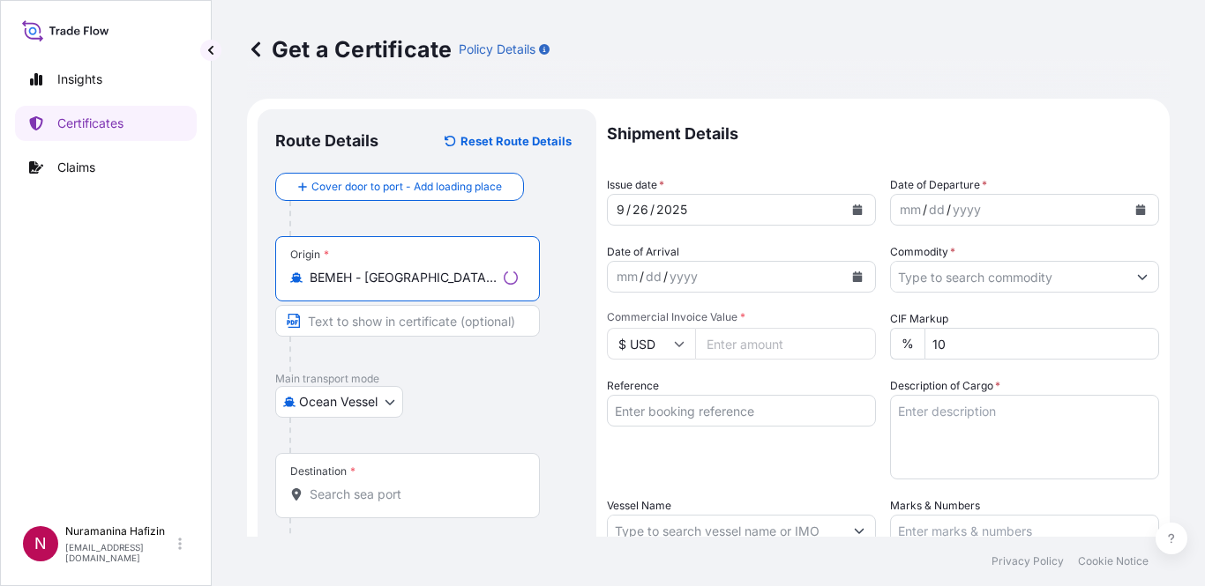
type input "BEMEH - [GEOGRAPHIC_DATA], [GEOGRAPHIC_DATA]"
click at [493, 396] on div "Ocean Vessel Air Barge Barge in Tow Rail Road [GEOGRAPHIC_DATA]" at bounding box center [426, 402] width 303 height 32
click at [405, 504] on div "Destination *" at bounding box center [407, 485] width 265 height 65
click at [405, 504] on input "Destination *" at bounding box center [414, 495] width 208 height 18
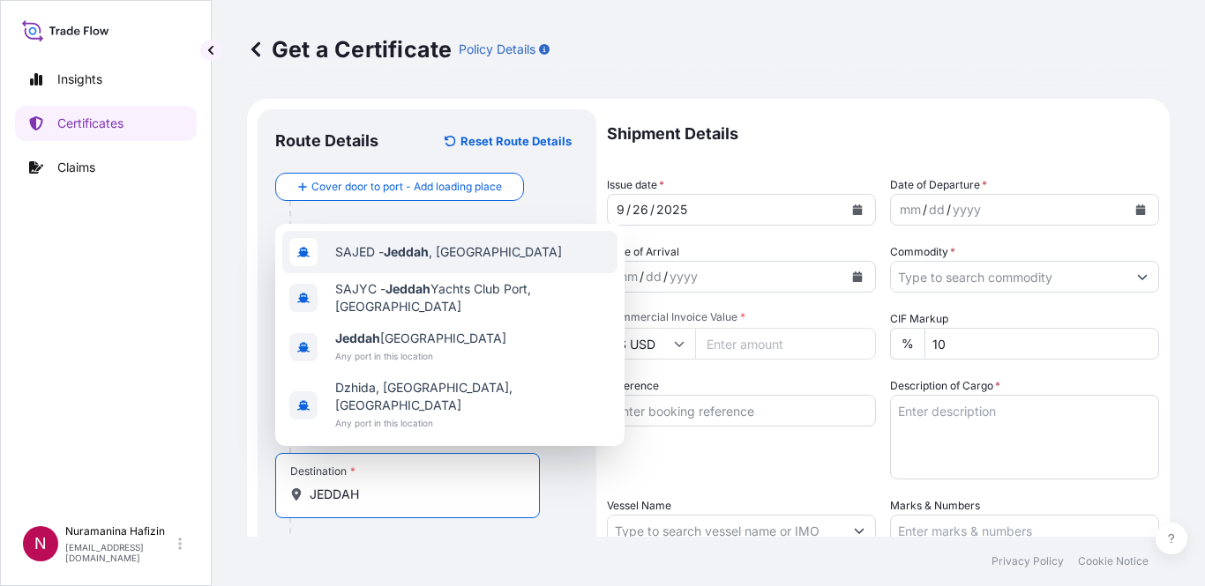
click at [437, 261] on span "SAJED - [GEOGRAPHIC_DATA] , [GEOGRAPHIC_DATA]" at bounding box center [448, 252] width 227 height 18
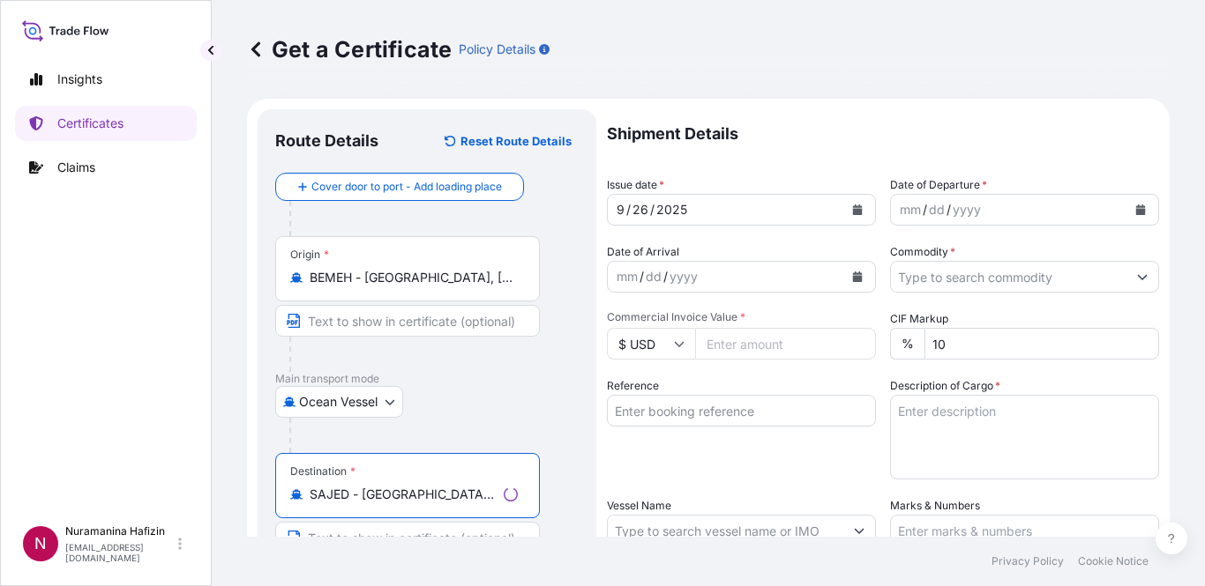
type input "SAJED - [GEOGRAPHIC_DATA], [GEOGRAPHIC_DATA]"
click at [131, 425] on div "Insights Certificates Claims" at bounding box center [106, 281] width 182 height 471
click at [1136, 211] on icon "Calendar" at bounding box center [1141, 210] width 10 height 11
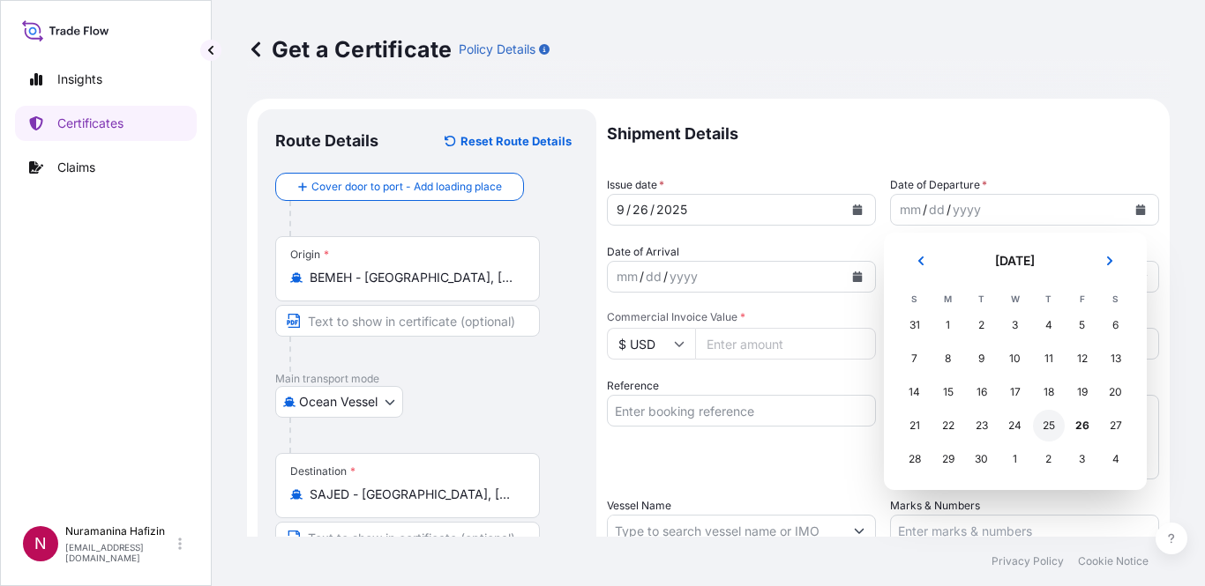
click at [1049, 427] on div "25" at bounding box center [1049, 426] width 32 height 32
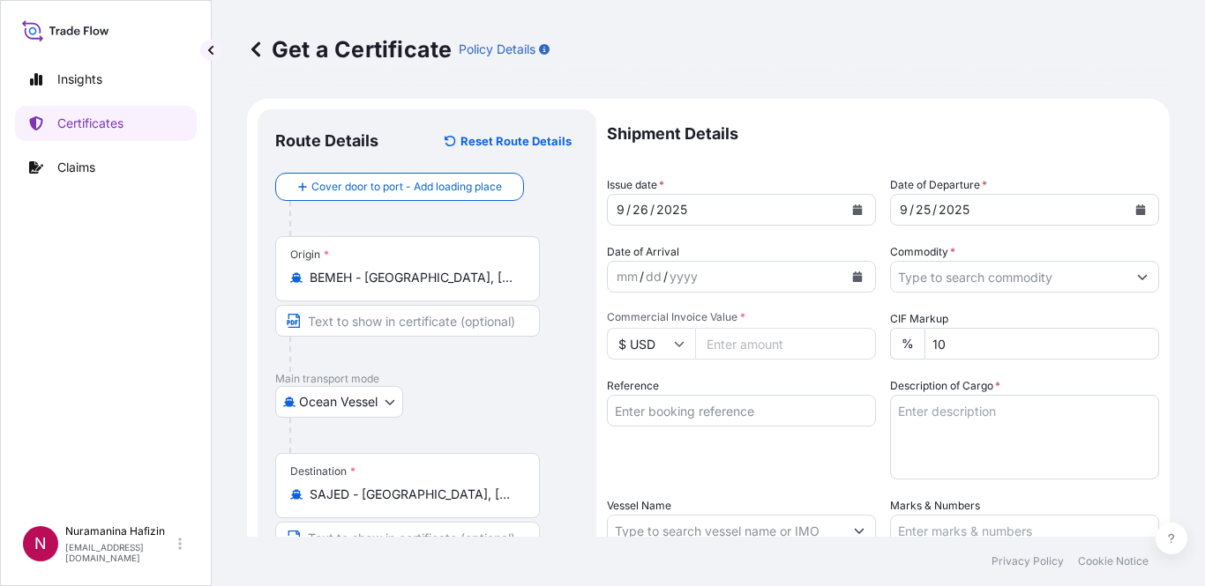
click at [72, 417] on div "Insights Certificates Claims" at bounding box center [106, 281] width 182 height 471
click at [853, 276] on icon "Calendar" at bounding box center [858, 277] width 10 height 11
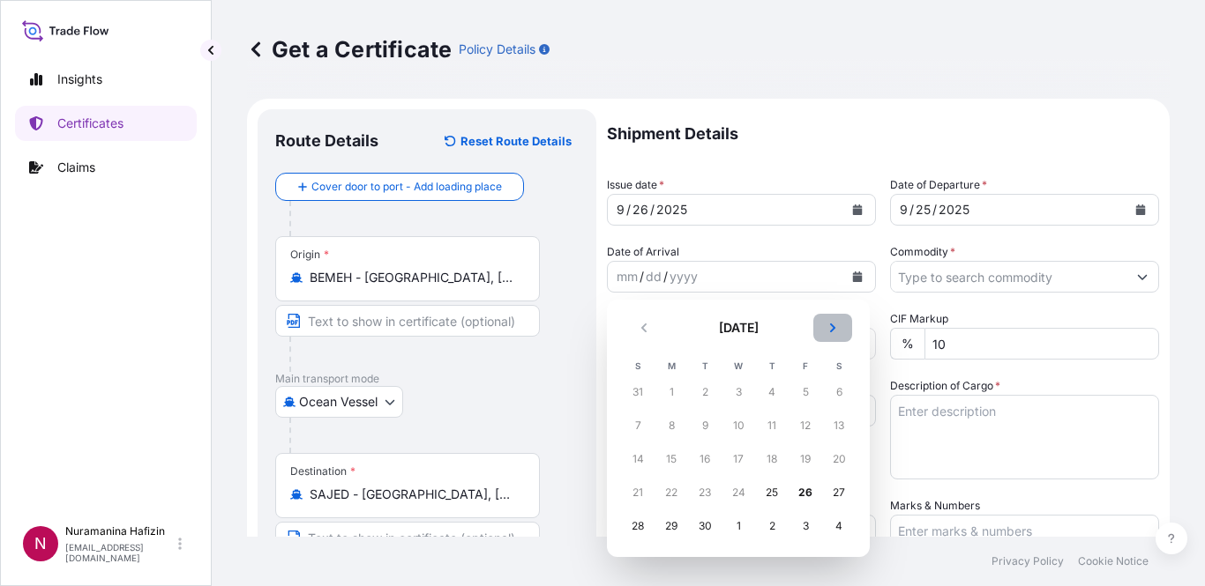
click at [836, 328] on icon "Next" at bounding box center [832, 328] width 11 height 11
click at [647, 461] on div "12" at bounding box center [638, 460] width 32 height 32
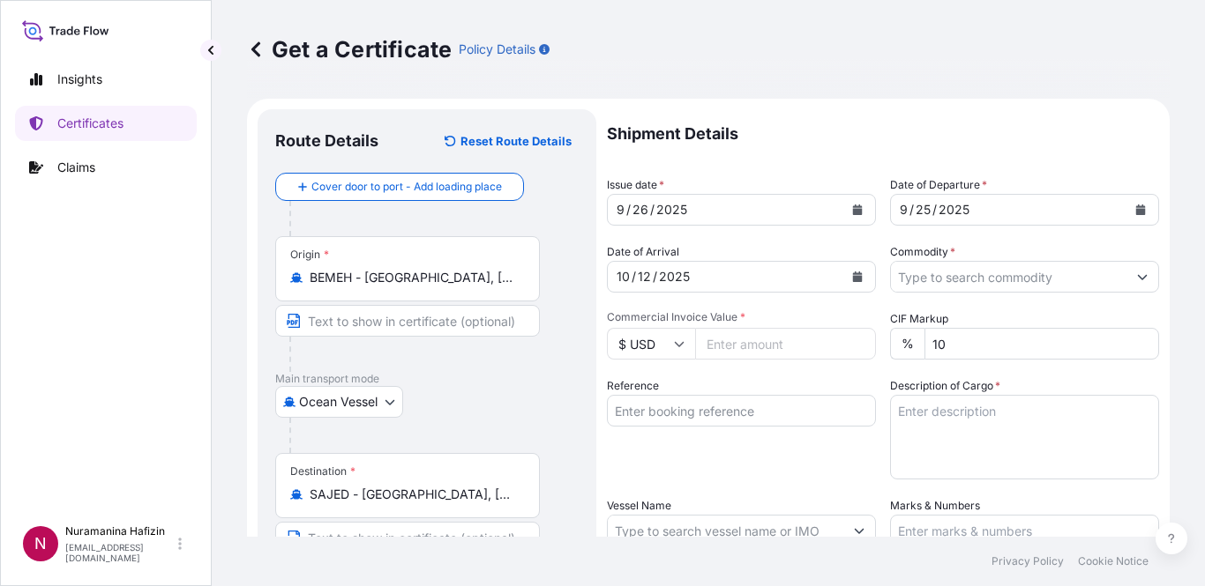
click at [665, 453] on div "Reference" at bounding box center [741, 428] width 269 height 102
click at [767, 346] on input "Commercial Invoice Value *" at bounding box center [785, 344] width 181 height 32
type input "342720.00"
click at [787, 450] on div "Reference" at bounding box center [741, 428] width 269 height 102
click at [743, 424] on input "Reference" at bounding box center [741, 411] width 269 height 32
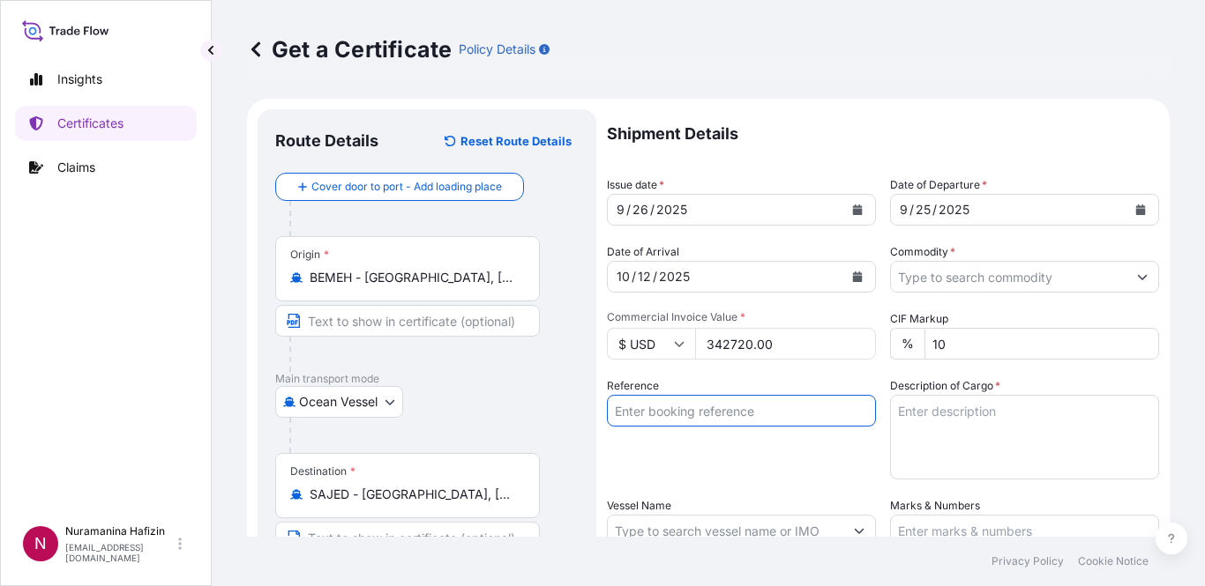
paste input "B000233887"
type input "B000233887"
click at [28, 272] on div "Insights Certificates Claims" at bounding box center [106, 281] width 182 height 471
click at [959, 422] on textarea "Description of Cargo *" at bounding box center [1024, 437] width 269 height 85
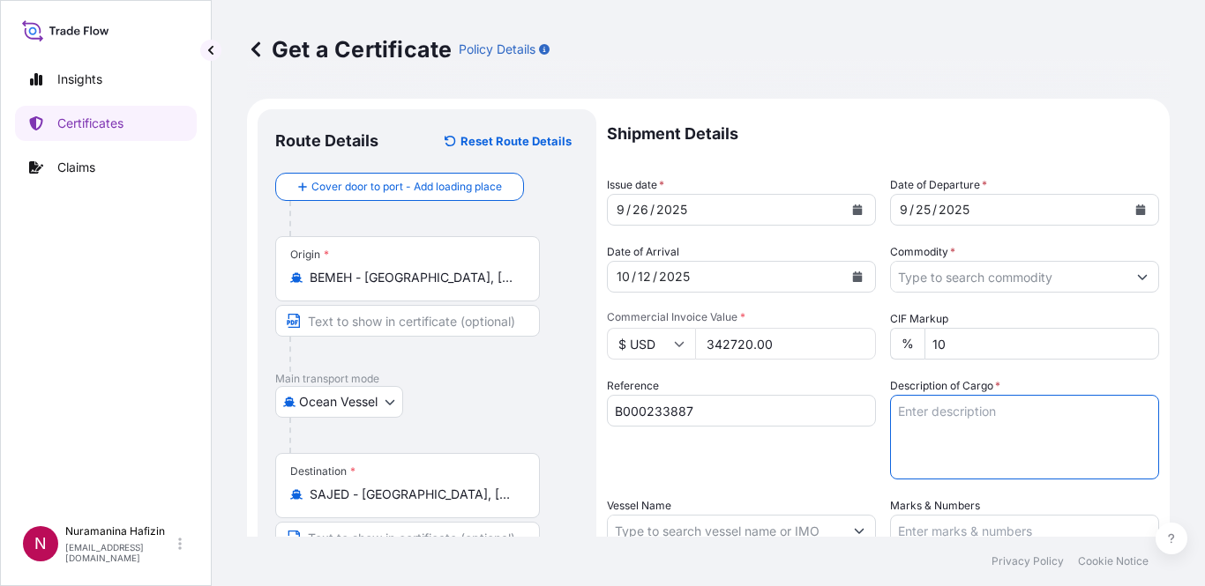
paste textarea "34 BOX LOADED ONTO 34 PALLETS LOADED INTO 1 40' HIGH CUBE CONTAINER CHLORINATED…"
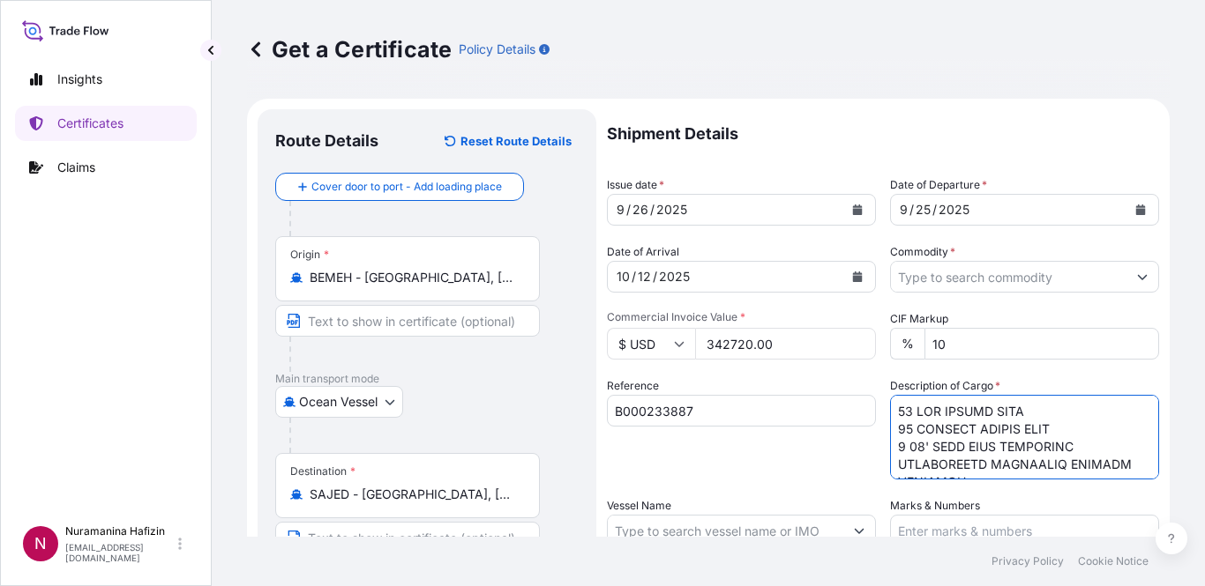
scroll to position [1316, 0]
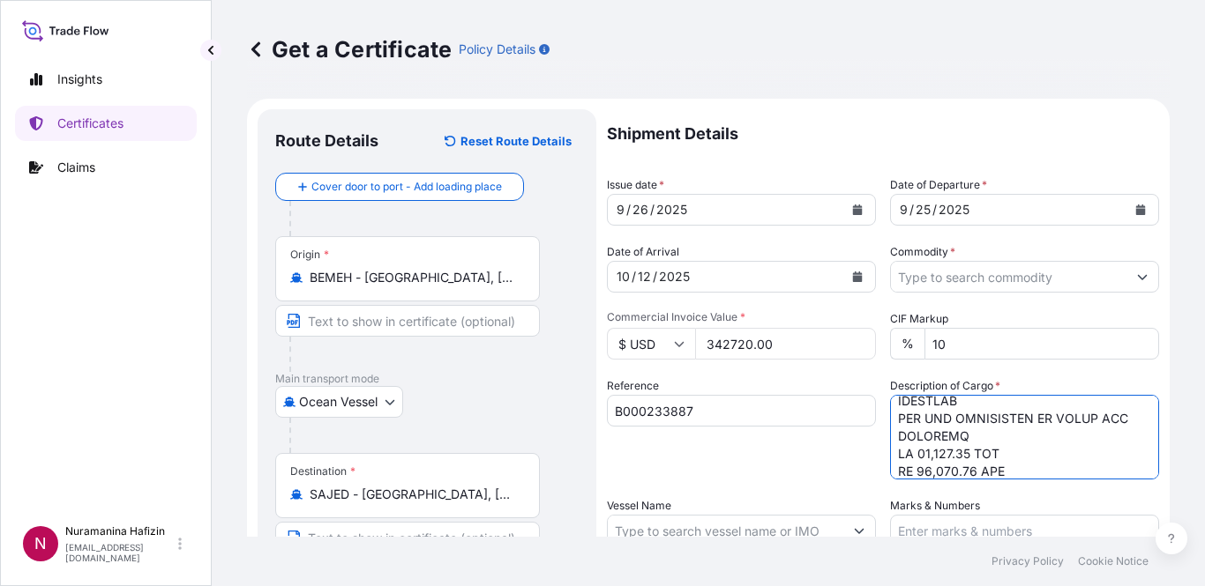
type textarea "34 BOX LOADED ONTO 34 PALLETS LOADED INTO 1 40' HIGH CUBE CONTAINER CHLORINATED…"
click at [54, 373] on div "Insights Certificates Claims" at bounding box center [106, 281] width 182 height 471
click at [698, 445] on div "Reference B000233887" at bounding box center [741, 428] width 269 height 102
click at [720, 480] on div "Shipment Details Issue date * [DATE] Date of Departure * [DATE] Date of Arrival…" at bounding box center [883, 529] width 552 height 840
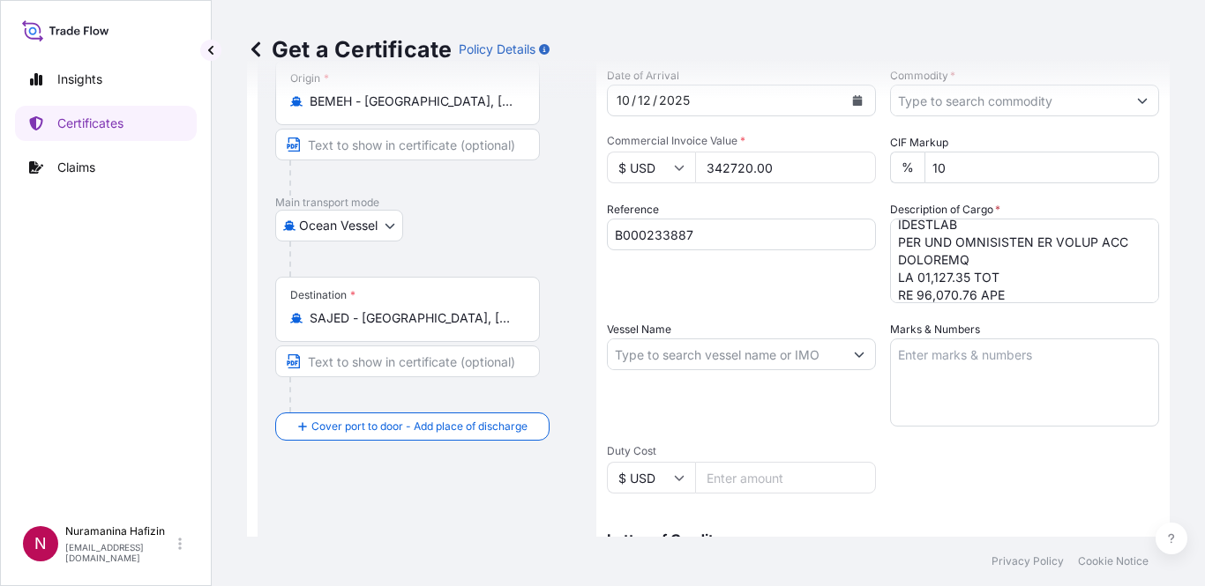
click at [729, 356] on input "Vessel Name" at bounding box center [725, 355] width 235 height 32
paste input "MSC [PERSON_NAME]"
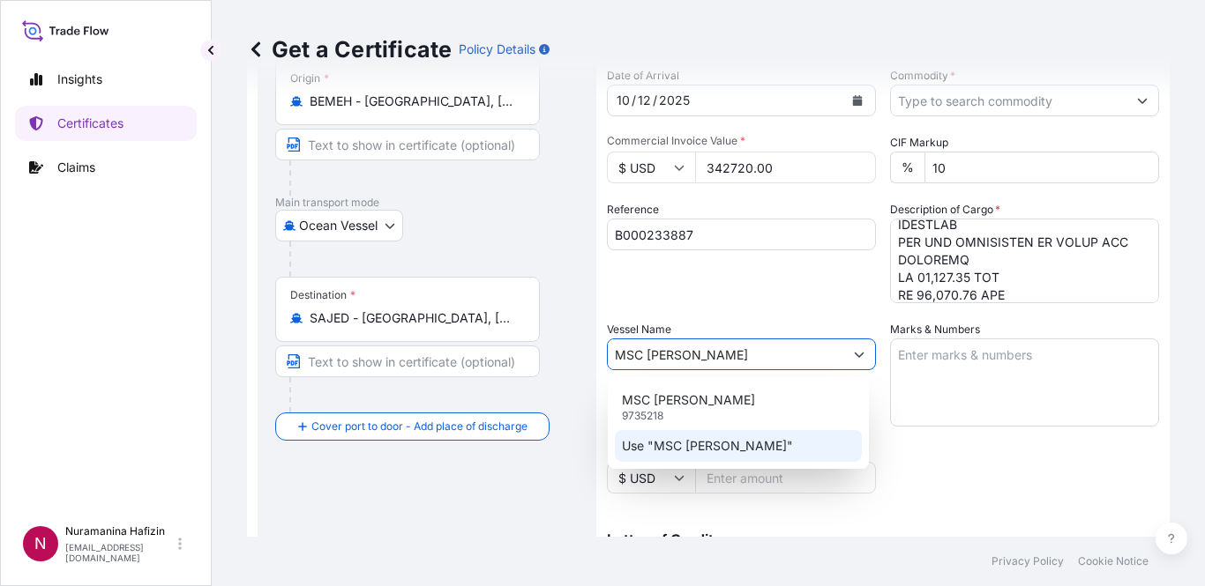
click at [713, 441] on p "Use "MSC [PERSON_NAME]"" at bounding box center [707, 446] width 171 height 18
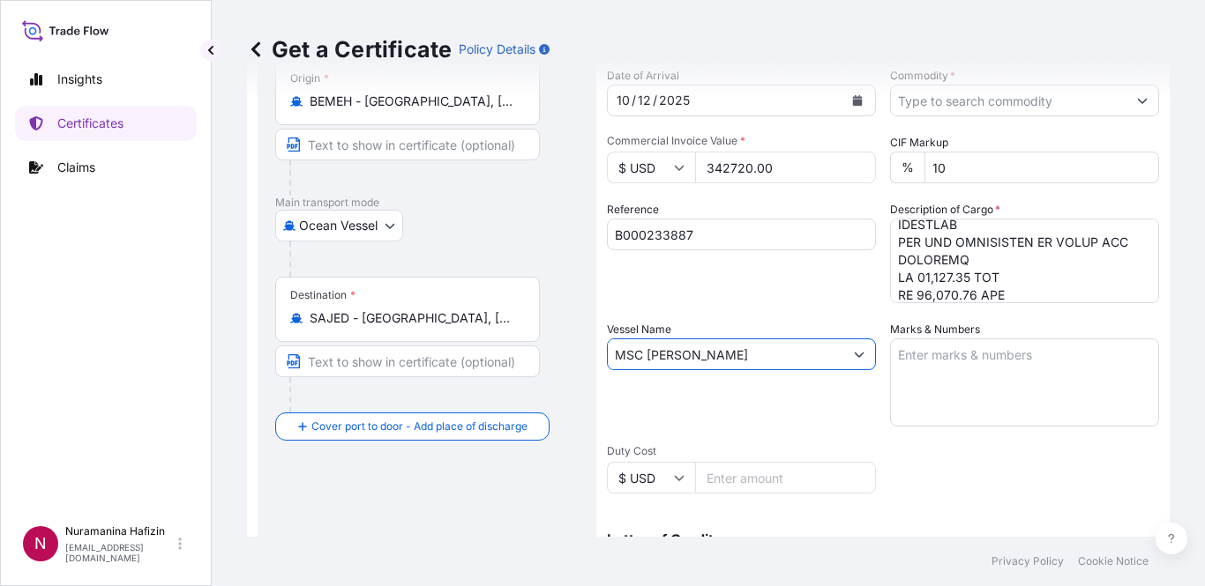
type input "MSC [PERSON_NAME]"
click at [953, 482] on div "Shipment Details Issue date * [DATE] Date of Departure * [DATE] Date of Arrival…" at bounding box center [883, 353] width 552 height 840
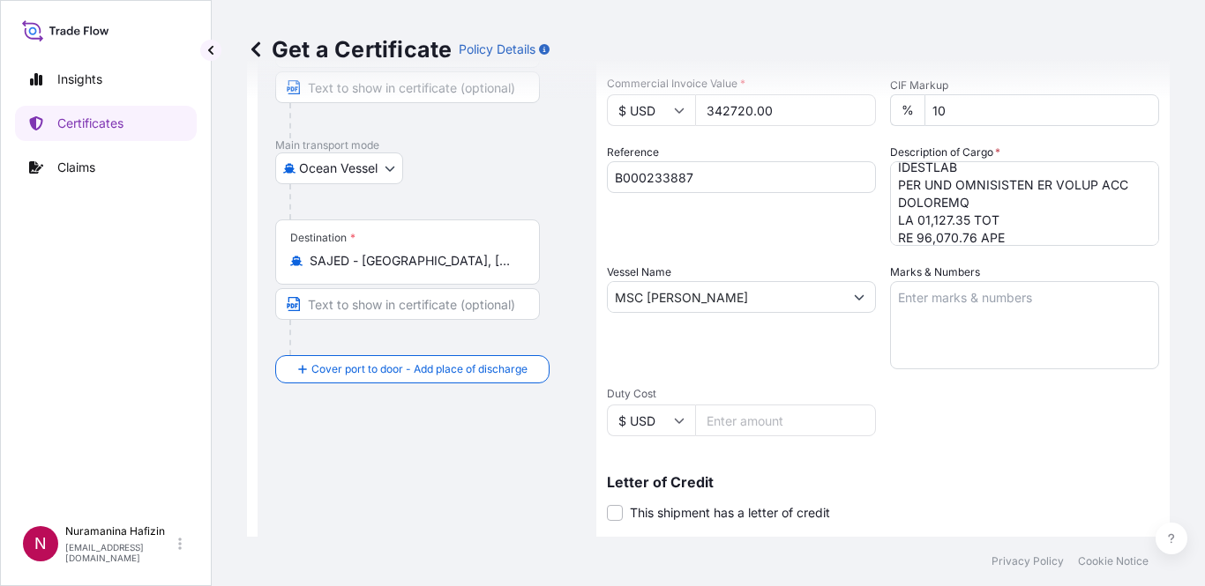
scroll to position [353, 0]
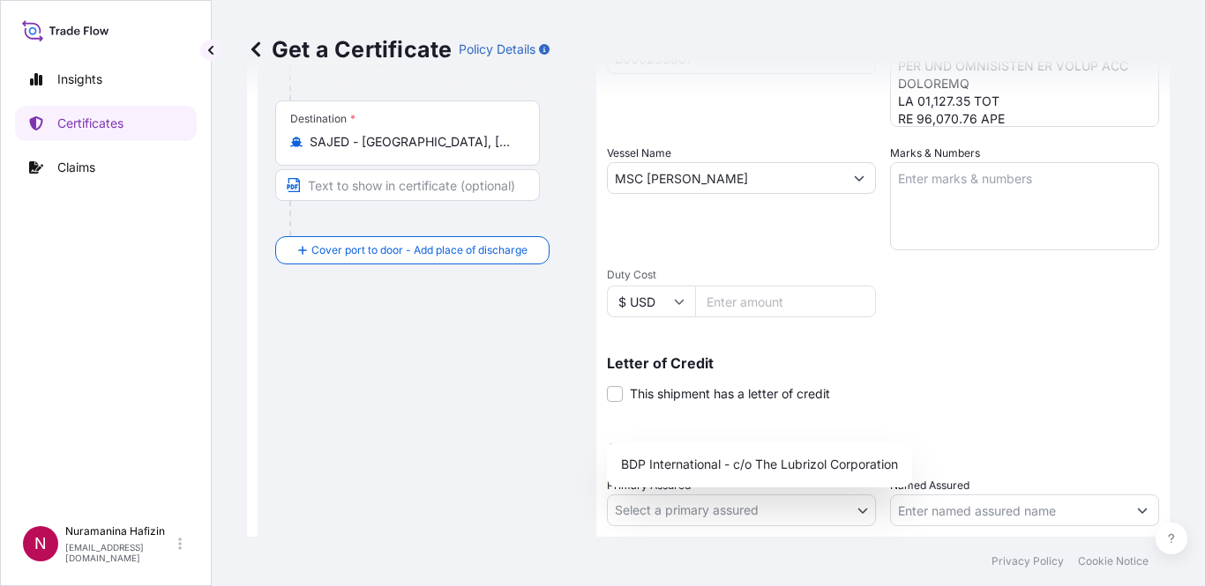
click at [751, 507] on body "0 options available. 2 options available. Insights Certificates Claims N Nurama…" at bounding box center [602, 293] width 1205 height 586
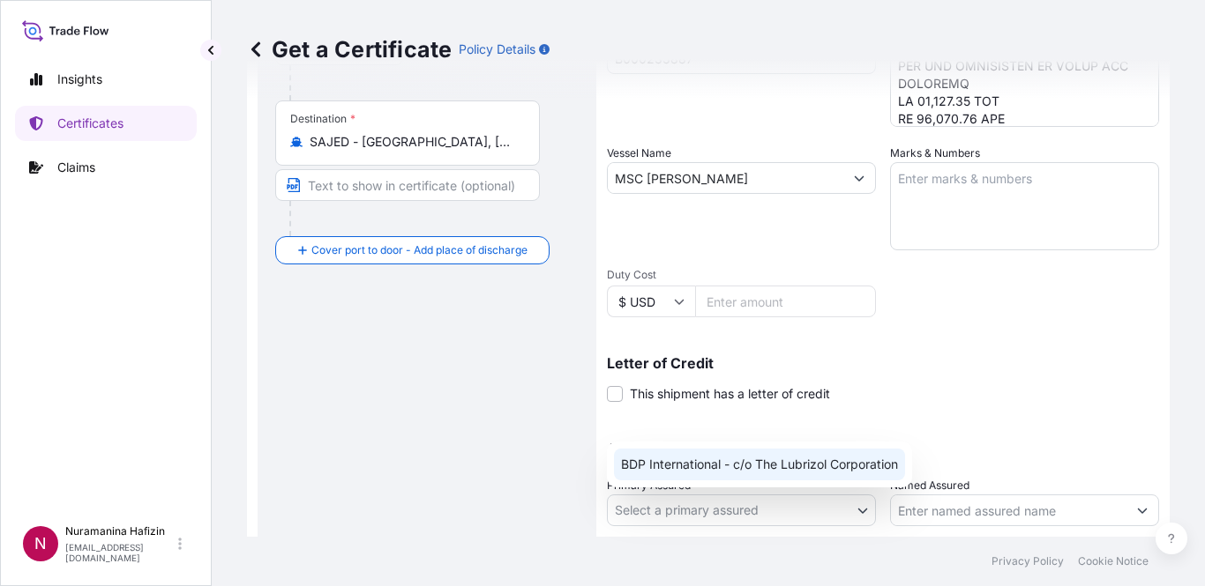
click at [754, 467] on div "BDP International - c/o The Lubrizol Corporation" at bounding box center [759, 465] width 291 height 32
select select "31972"
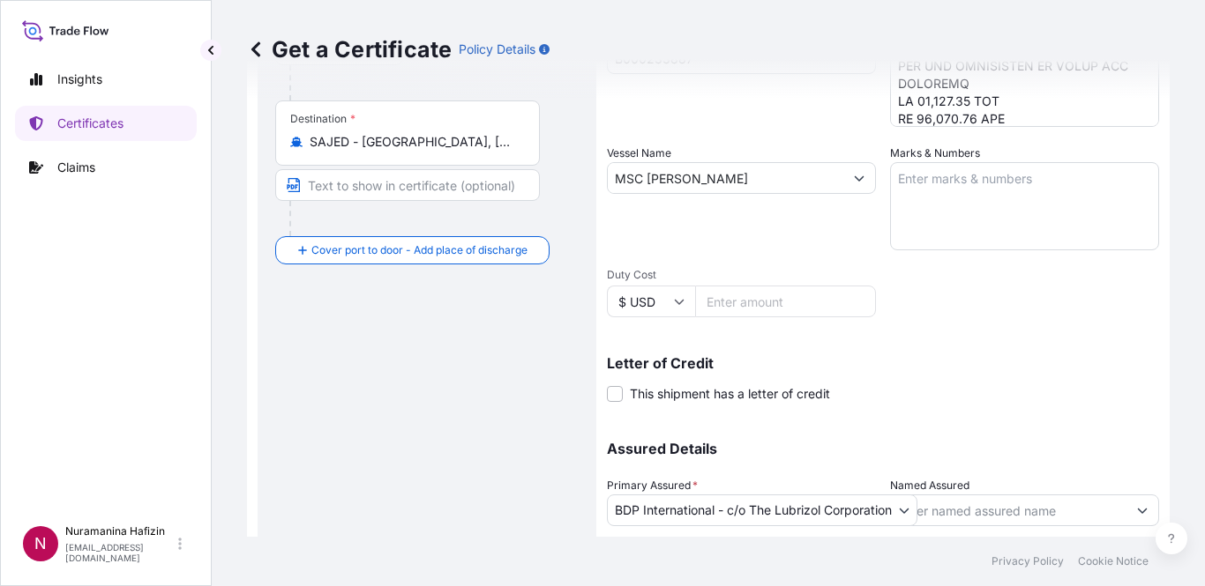
click at [482, 405] on div "Route Details Reset Route Details Cover door to port - Add loading place Place …" at bounding box center [426, 201] width 303 height 855
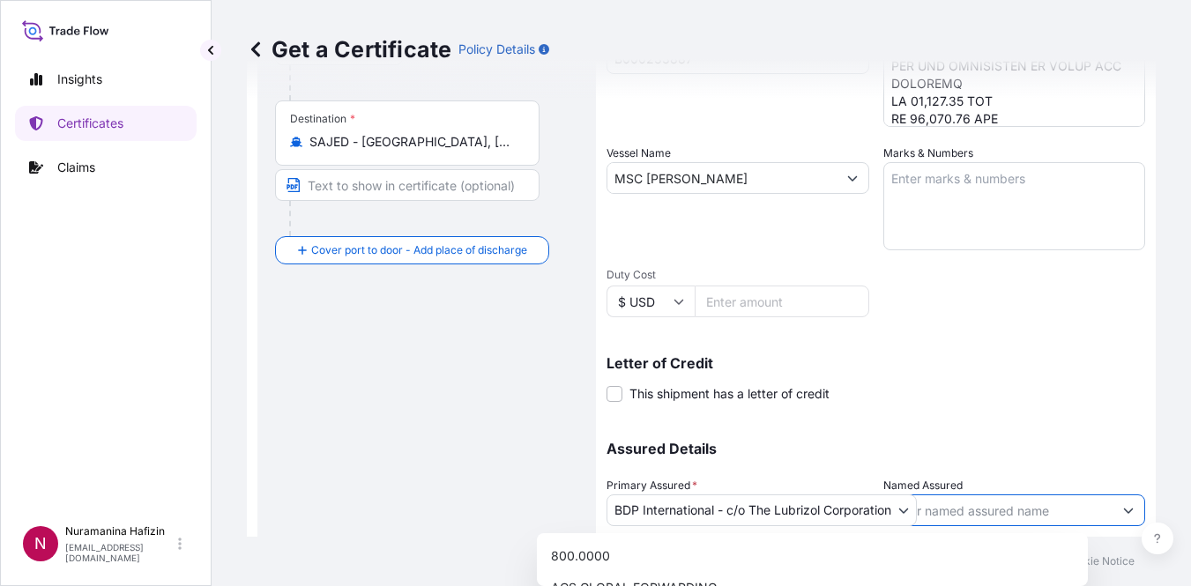
click at [972, 523] on input "Named Assured" at bounding box center [999, 511] width 229 height 32
paste input "NEW PRODUCTS INDUSTRIES CO LTD"
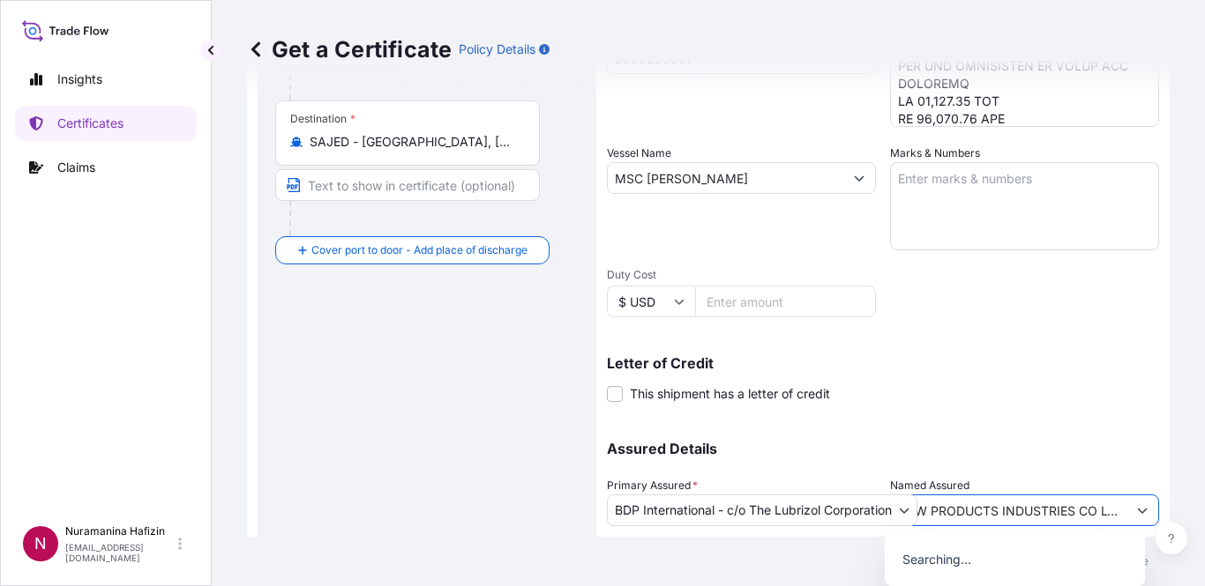
scroll to position [0, 11]
type input "NEW PRODUCTS INDUSTRIES CO LTD"
click at [985, 458] on div "Assured Details Primary Assured * BDP International - c/o The Lubrizol Corporat…" at bounding box center [883, 509] width 552 height 176
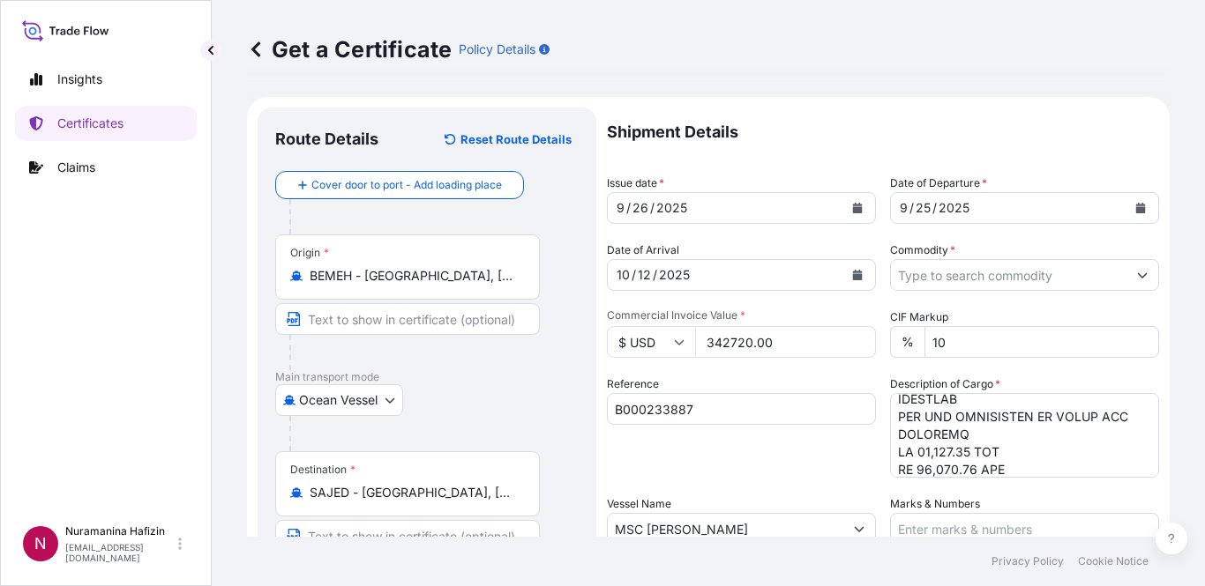
scroll to position [0, 0]
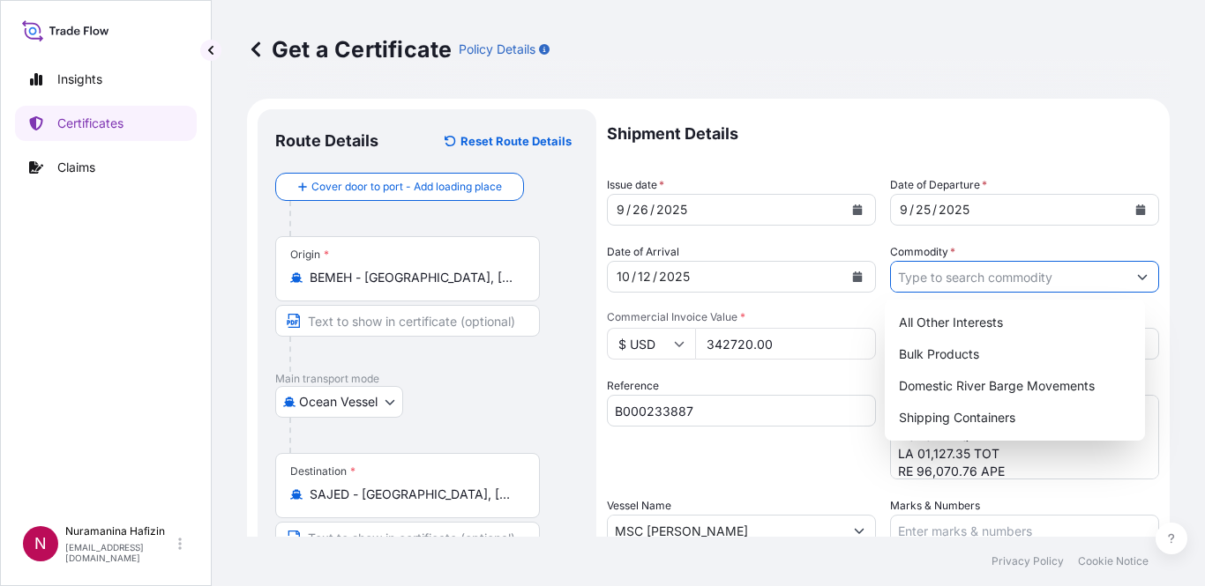
click at [1093, 280] on input "Commodity *" at bounding box center [1008, 277] width 235 height 32
click at [982, 413] on div "Shipping Containers" at bounding box center [1015, 418] width 247 height 32
type input "Shipping Containers"
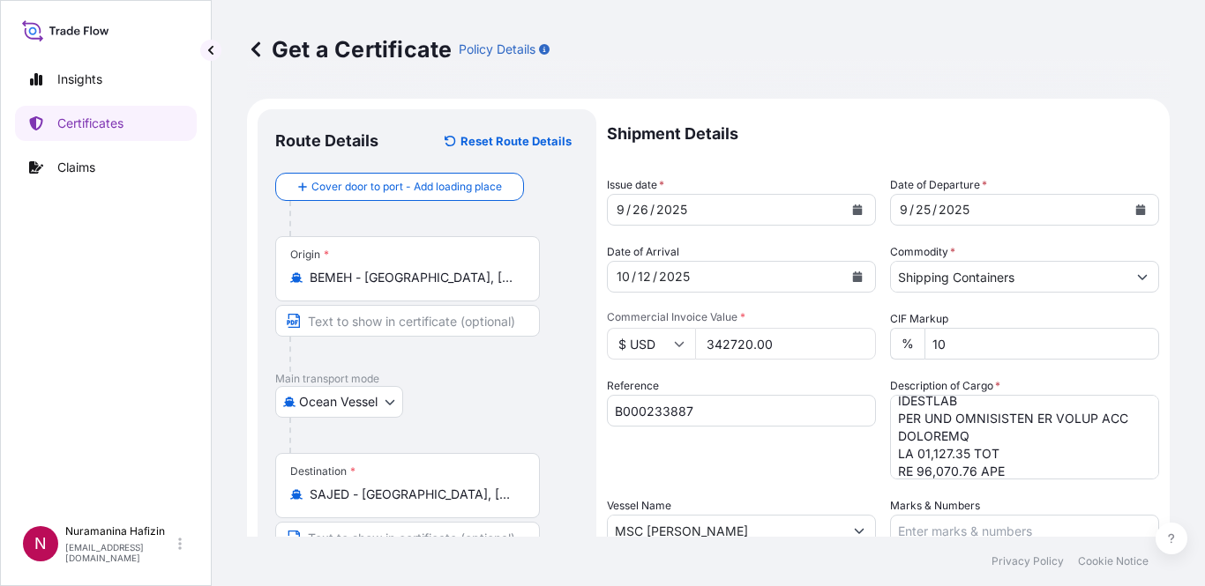
click at [1039, 140] on p "Shipment Details" at bounding box center [883, 133] width 552 height 49
click at [786, 469] on div "Reference B000233887" at bounding box center [741, 428] width 269 height 102
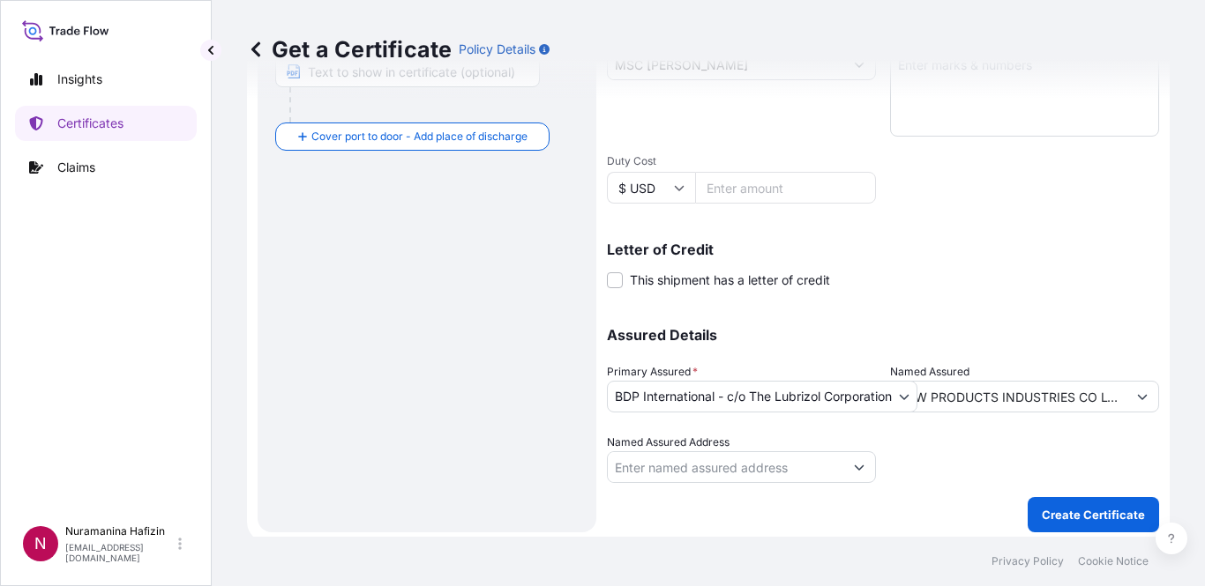
scroll to position [473, 0]
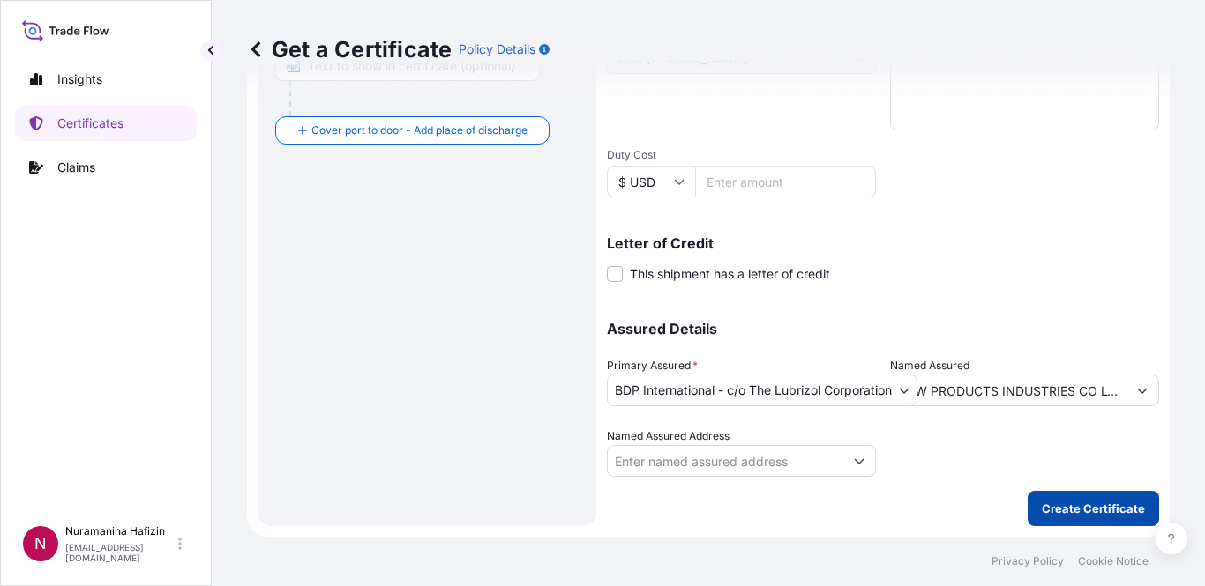
click at [1051, 504] on p "Create Certificate" at bounding box center [1092, 509] width 103 height 18
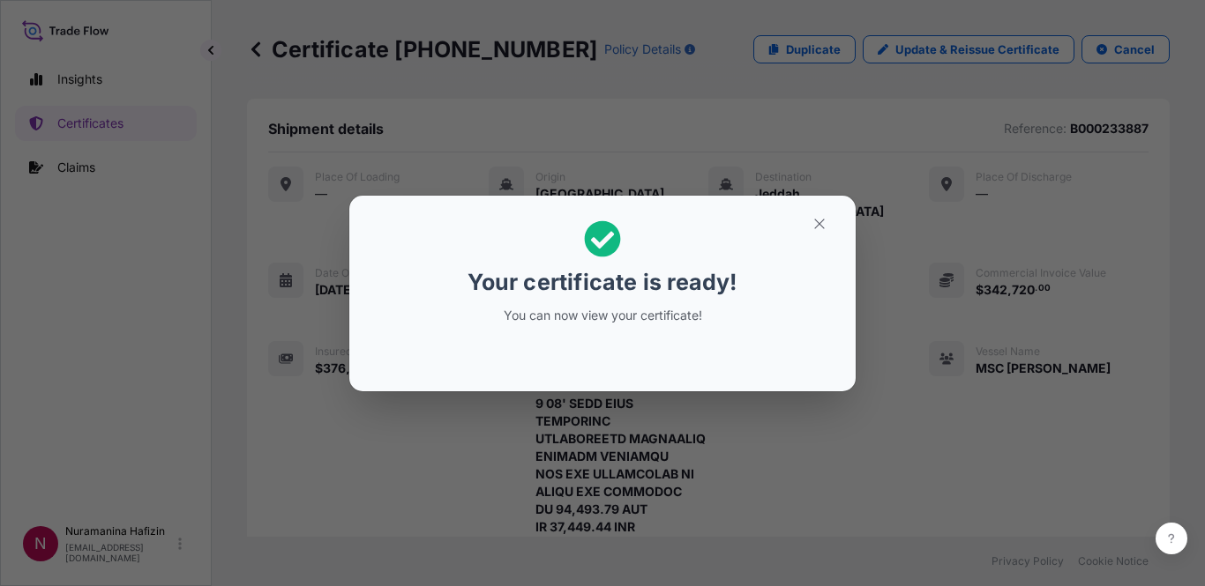
click at [708, 278] on p "Your certificate is ready!" at bounding box center [601, 282] width 269 height 28
click at [830, 220] on button "button" at bounding box center [819, 224] width 44 height 28
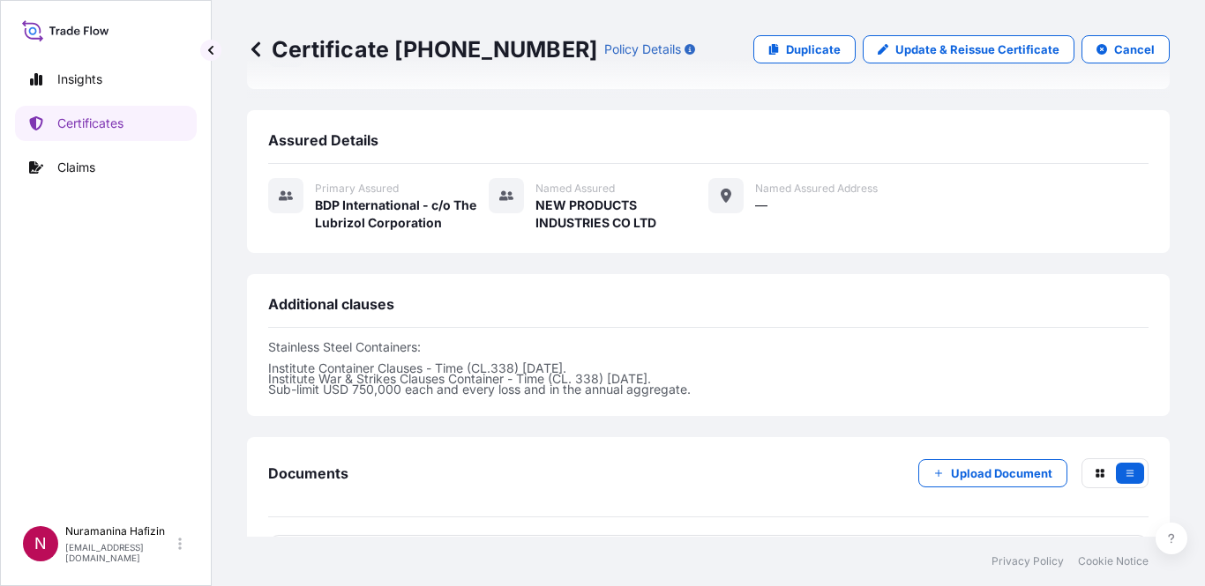
scroll to position [2063, 0]
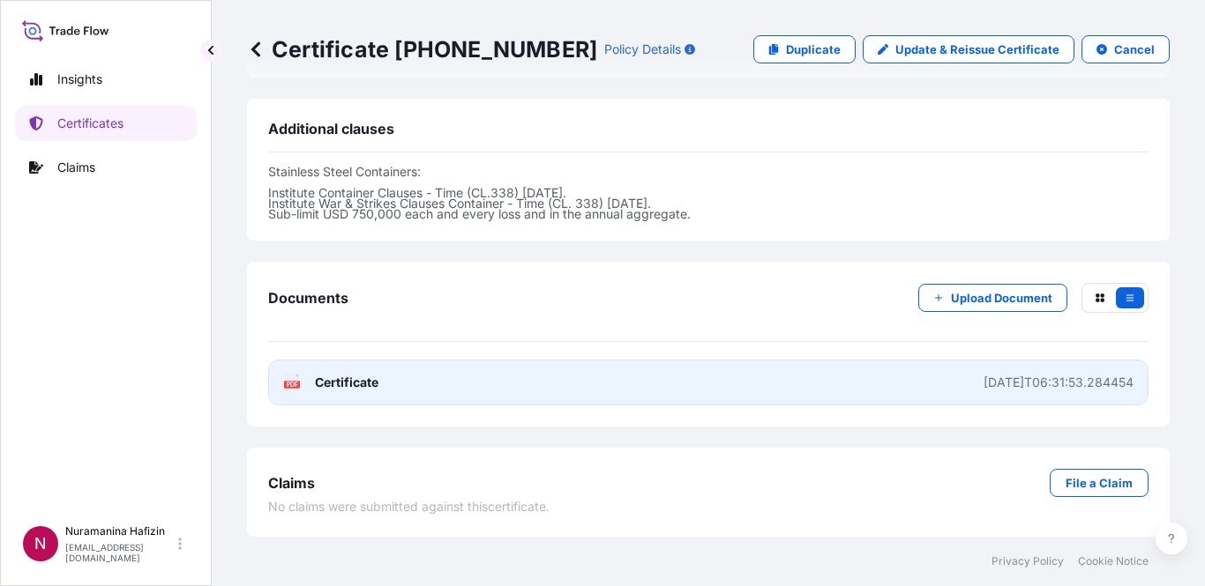
click at [298, 386] on rect at bounding box center [292, 384] width 16 height 7
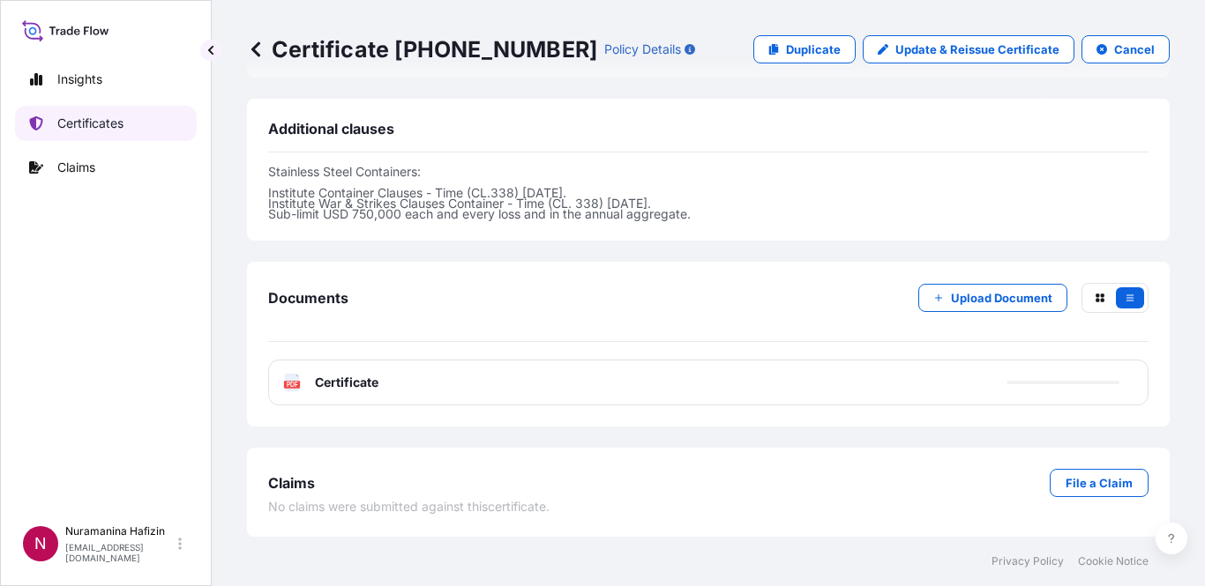
click at [142, 111] on link "Certificates" at bounding box center [106, 123] width 182 height 35
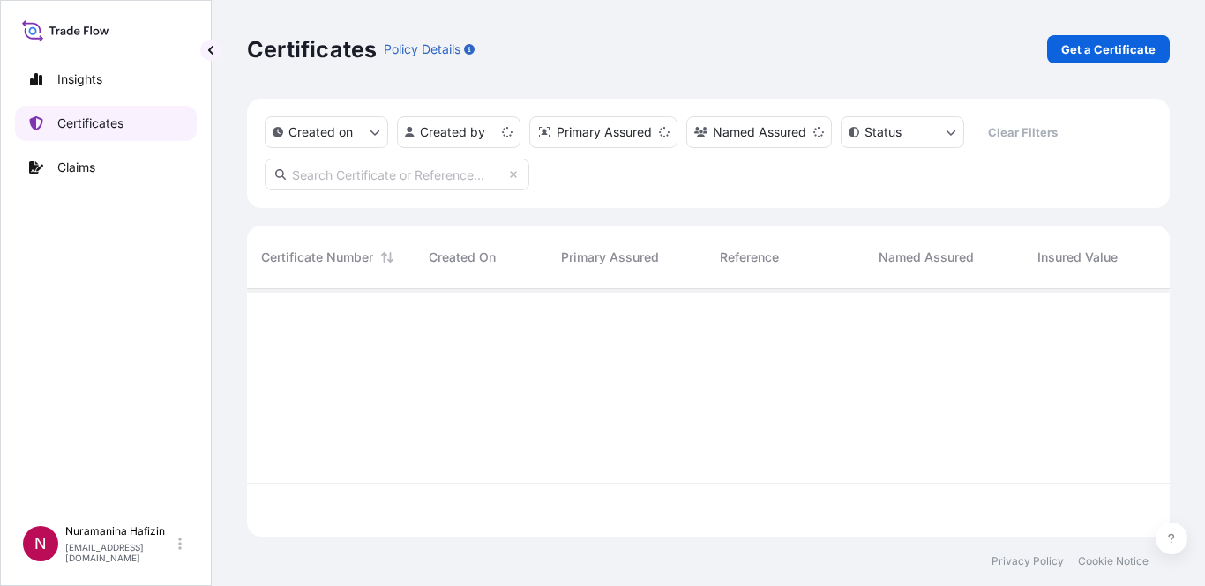
scroll to position [244, 909]
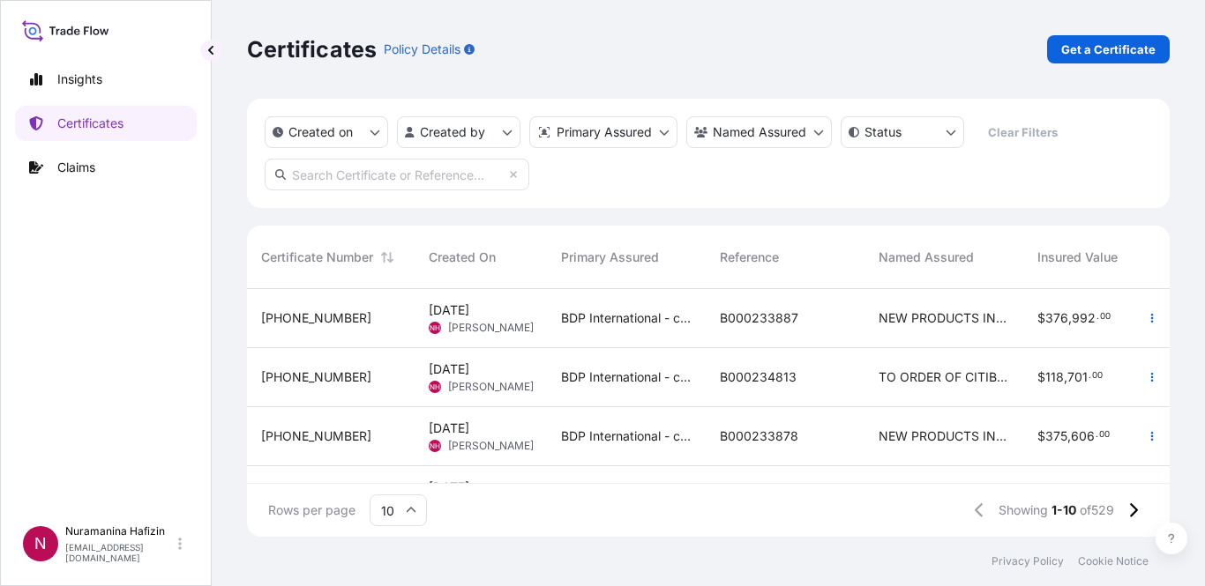
click at [1108, 34] on div "Certificates Policy Details Get a Certificate" at bounding box center [708, 49] width 922 height 99
click at [1109, 36] on link "Get a Certificate" at bounding box center [1108, 49] width 123 height 28
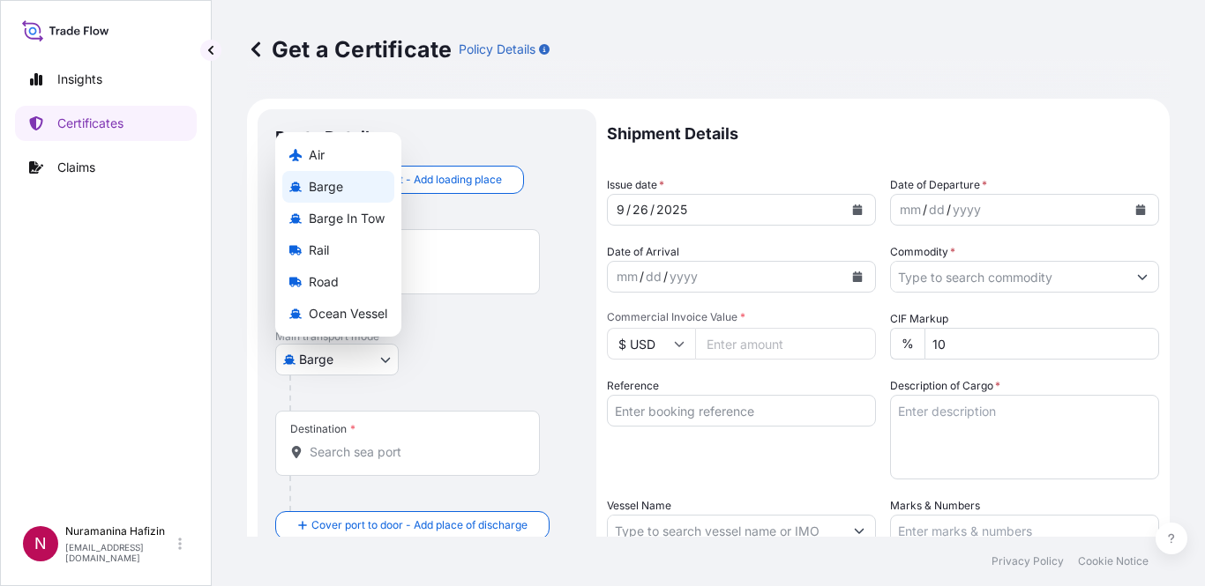
click at [302, 355] on body "Insights Certificates Claims N Nuramanina Hafizin [EMAIL_ADDRESS][DOMAIN_NAME] …" at bounding box center [602, 293] width 1205 height 586
click at [338, 317] on span "Ocean Vessel" at bounding box center [348, 314] width 78 height 18
select select "Ocean Vessel"
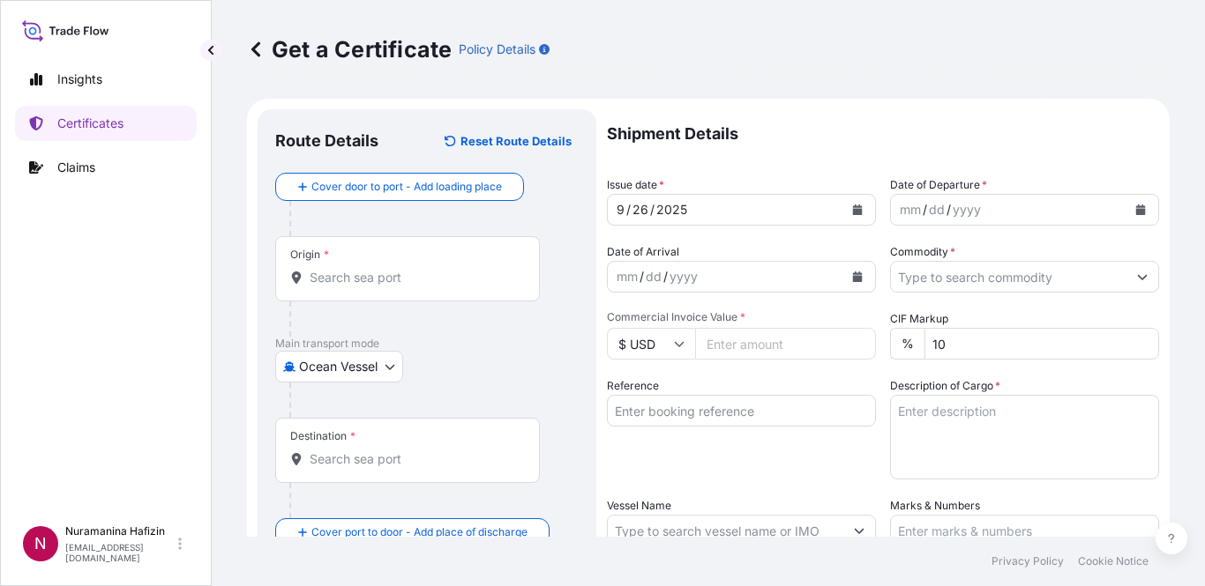
click at [416, 288] on div "Origin *" at bounding box center [407, 268] width 265 height 65
click at [416, 287] on input "Origin *" at bounding box center [414, 278] width 208 height 18
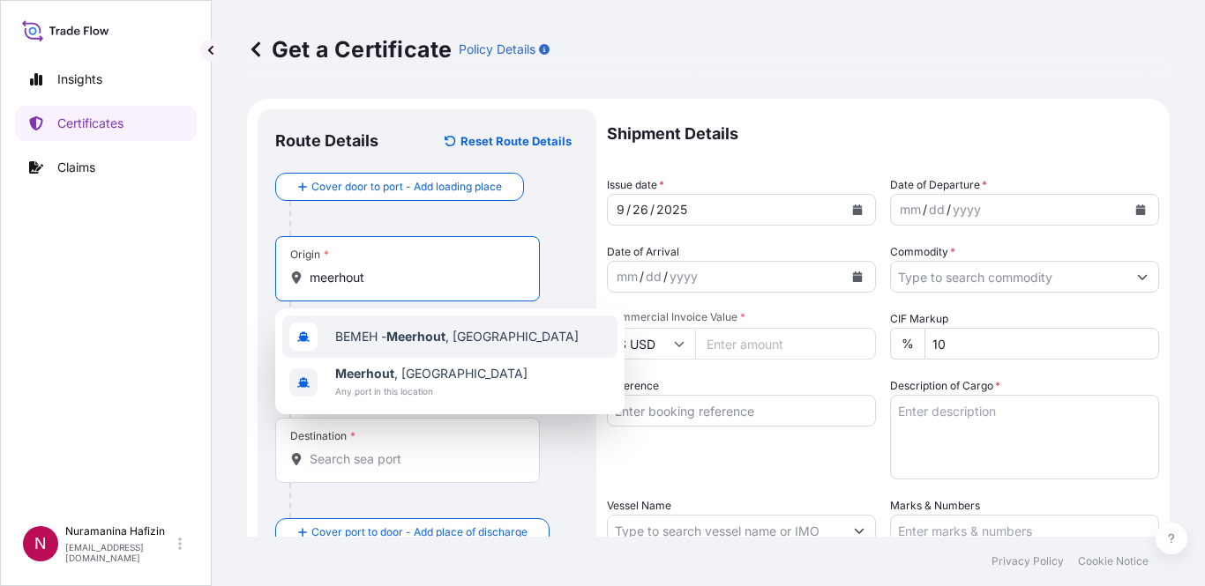
click at [397, 325] on div "BEMEH - [GEOGRAPHIC_DATA] , [GEOGRAPHIC_DATA]" at bounding box center [449, 337] width 335 height 42
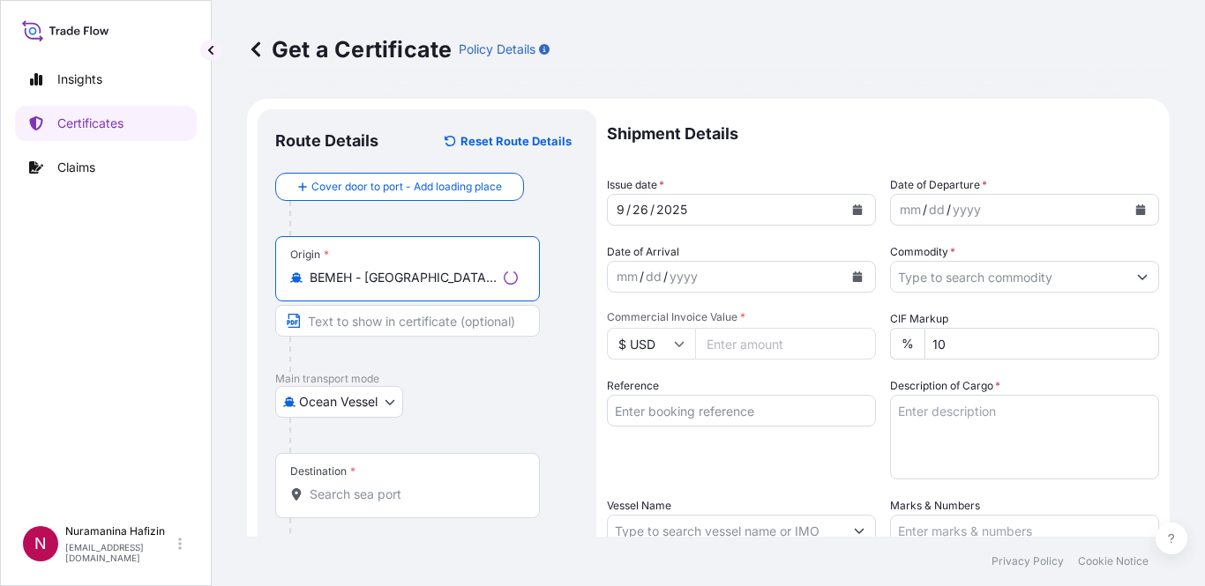
type input "BEMEH - [GEOGRAPHIC_DATA], [GEOGRAPHIC_DATA]"
click at [443, 424] on div at bounding box center [433, 435] width 289 height 35
click at [435, 497] on input "Destination *" at bounding box center [414, 495] width 208 height 18
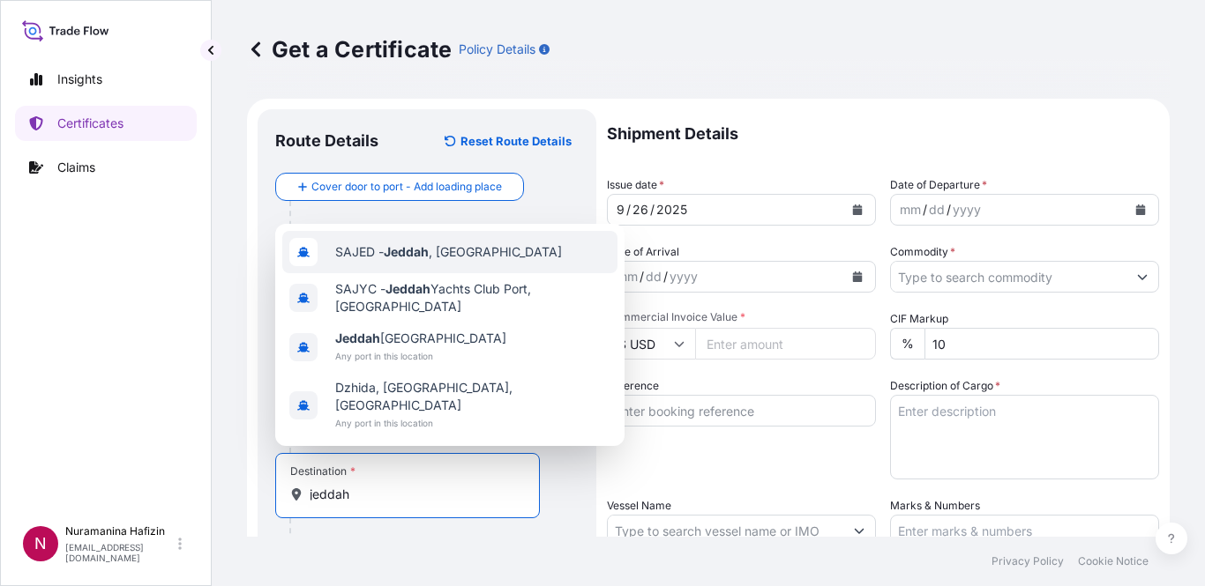
click at [454, 261] on span "SAJED - [GEOGRAPHIC_DATA] , [GEOGRAPHIC_DATA]" at bounding box center [448, 252] width 227 height 18
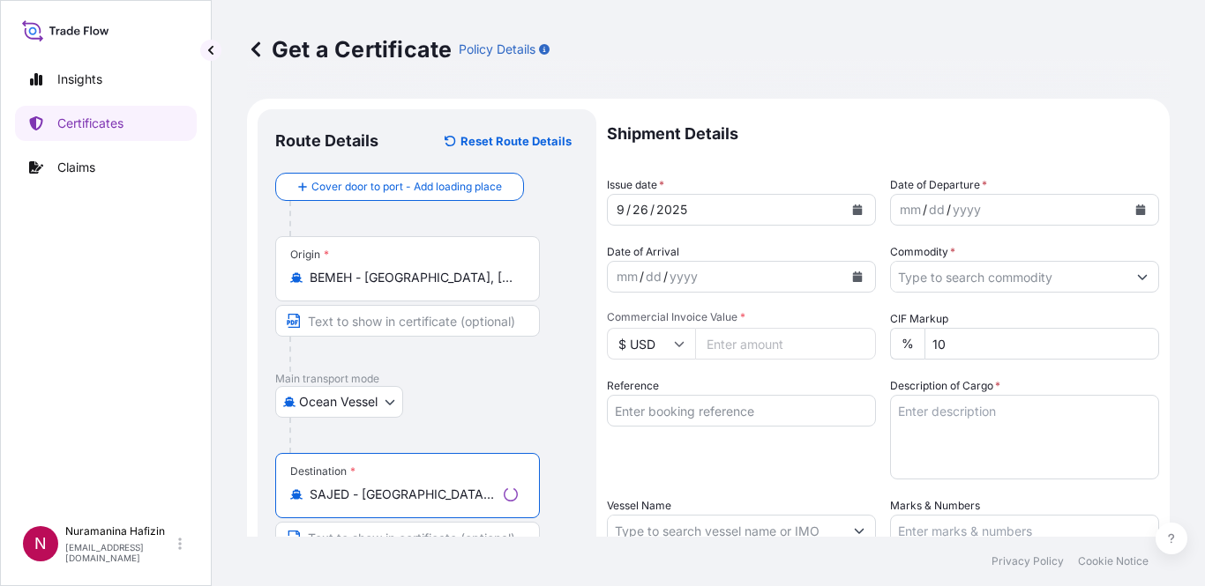
type input "SAJED - [GEOGRAPHIC_DATA], [GEOGRAPHIC_DATA]"
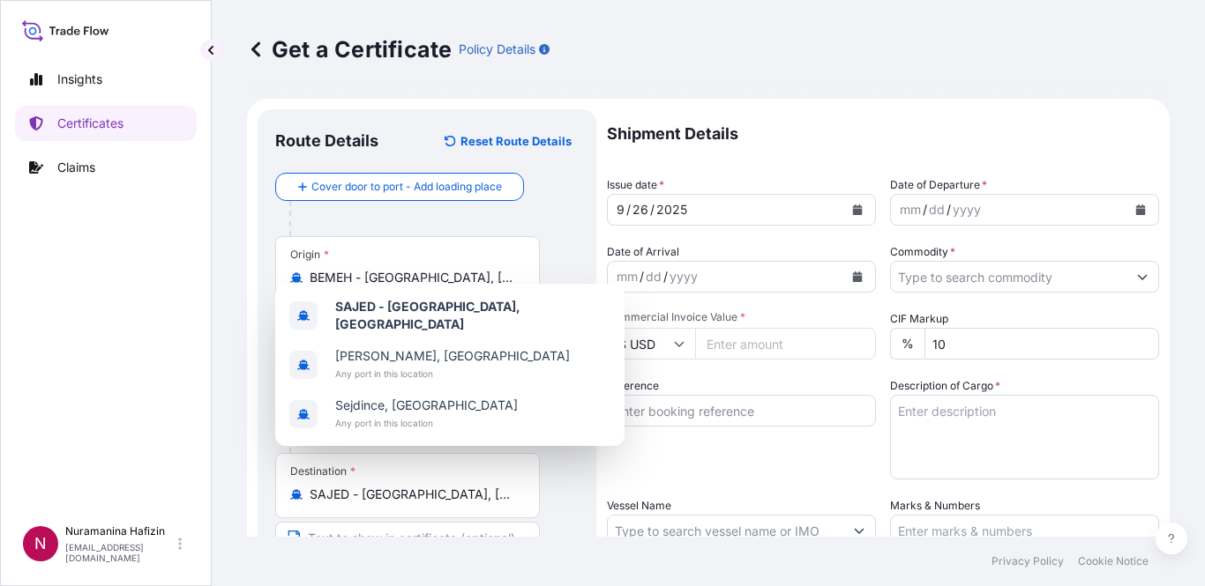
click at [96, 413] on div "Insights Certificates Claims" at bounding box center [106, 281] width 182 height 471
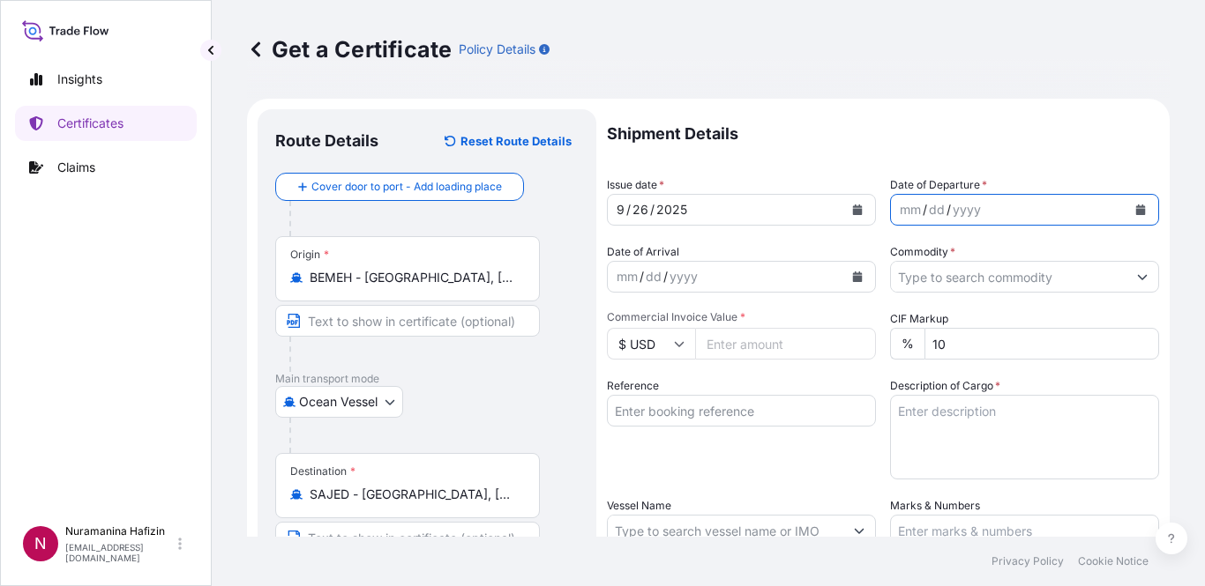
click at [1135, 207] on icon "Calendar" at bounding box center [1140, 210] width 11 height 11
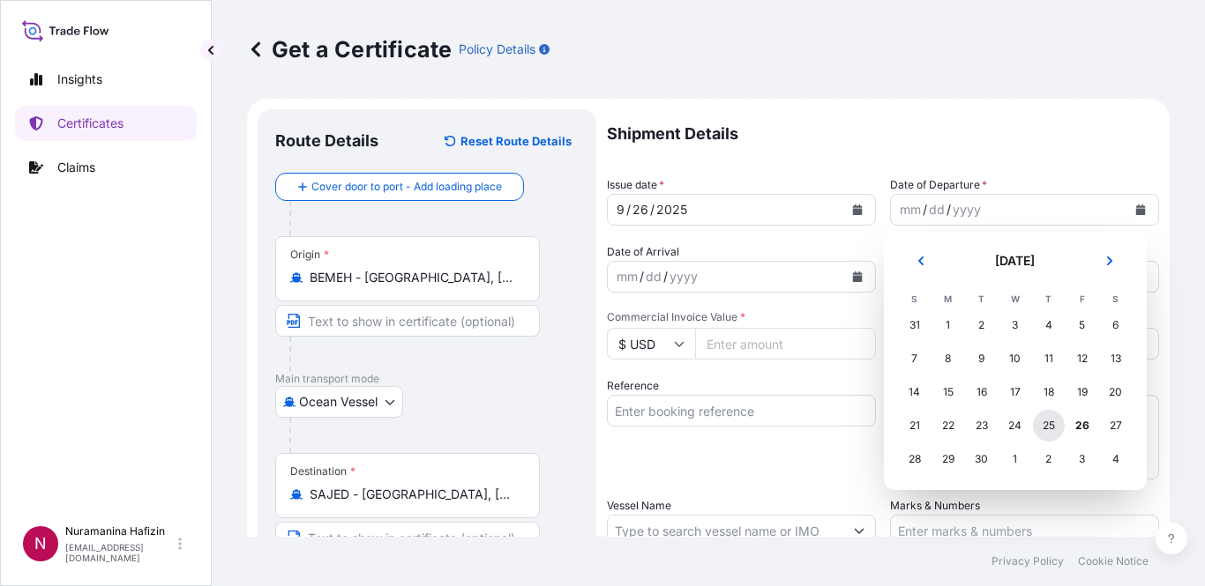
click at [1042, 416] on div "25" at bounding box center [1049, 426] width 32 height 32
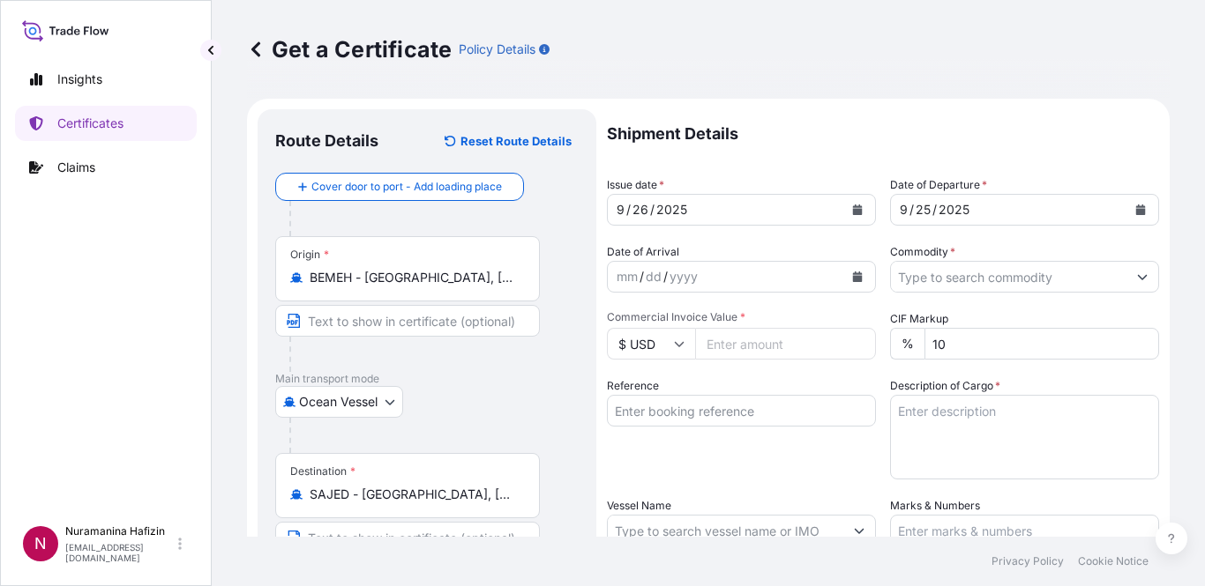
click at [38, 398] on div "Insights Certificates Claims" at bounding box center [106, 281] width 182 height 471
click at [758, 308] on div "Shipment Details Issue date * [DATE] Date of Departure * [DATE] Date of Arrival…" at bounding box center [883, 529] width 552 height 840
click at [853, 277] on icon "Calendar" at bounding box center [858, 277] width 10 height 11
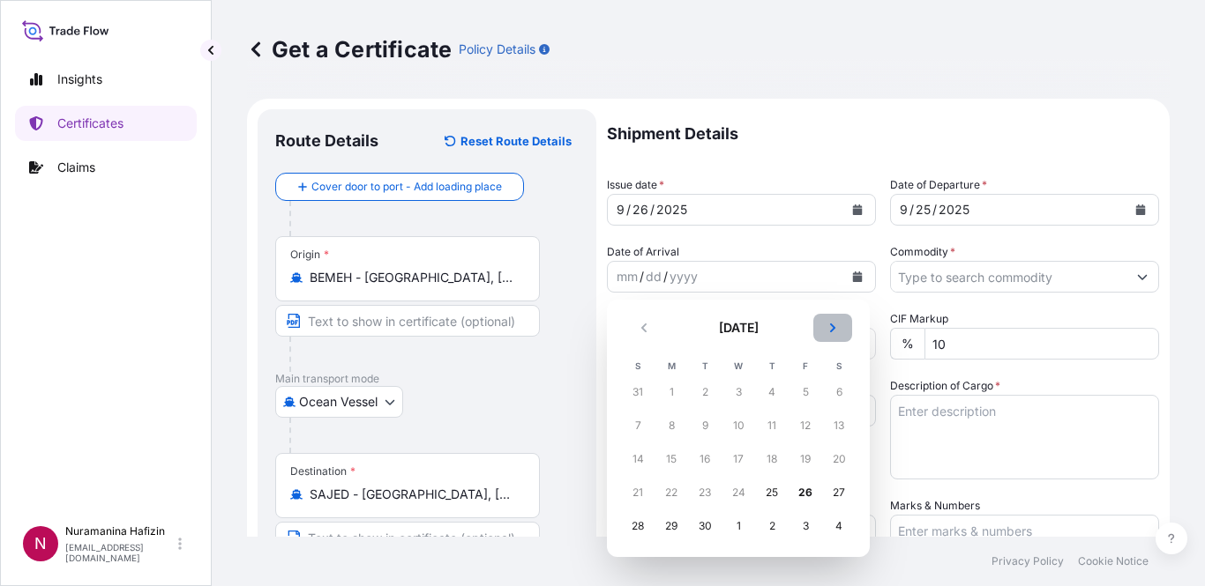
click at [830, 330] on icon "Next" at bounding box center [832, 328] width 11 height 11
click at [830, 423] on div "11" at bounding box center [839, 426] width 32 height 32
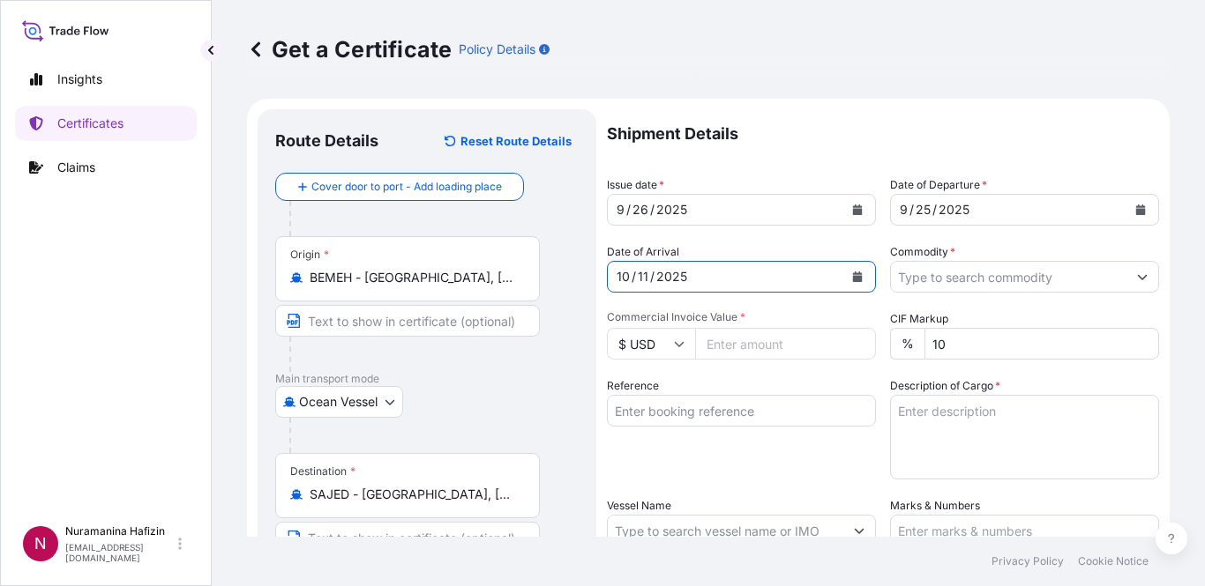
click at [810, 379] on div "Reference" at bounding box center [741, 428] width 269 height 102
click at [946, 277] on input "Commodity *" at bounding box center [1008, 277] width 235 height 32
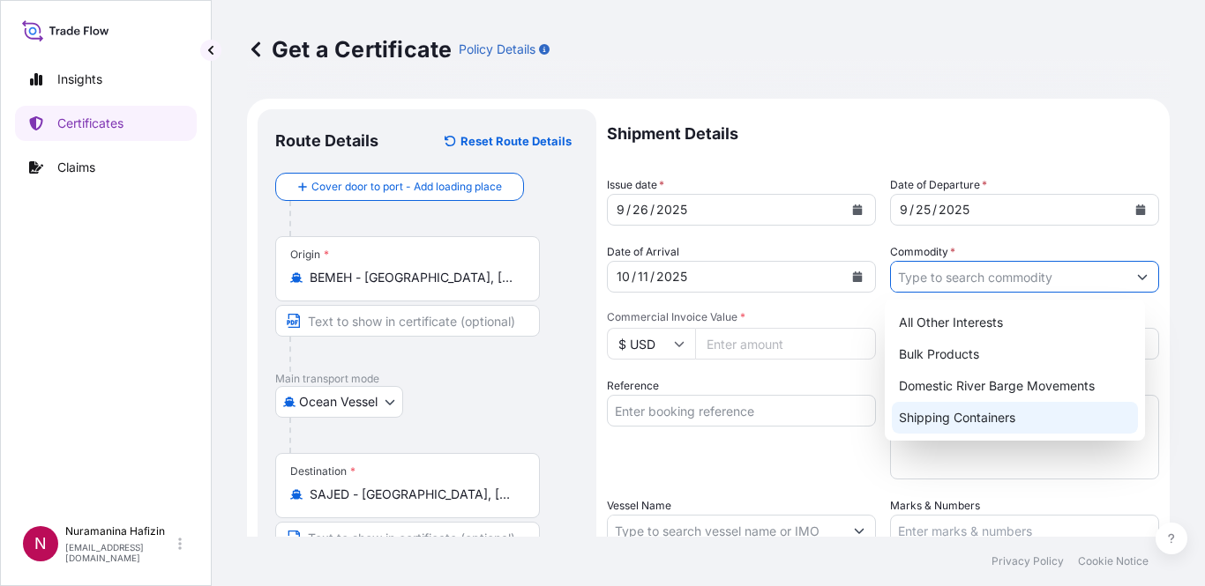
click at [940, 414] on div "Shipping Containers" at bounding box center [1015, 418] width 247 height 32
type input "Shipping Containers"
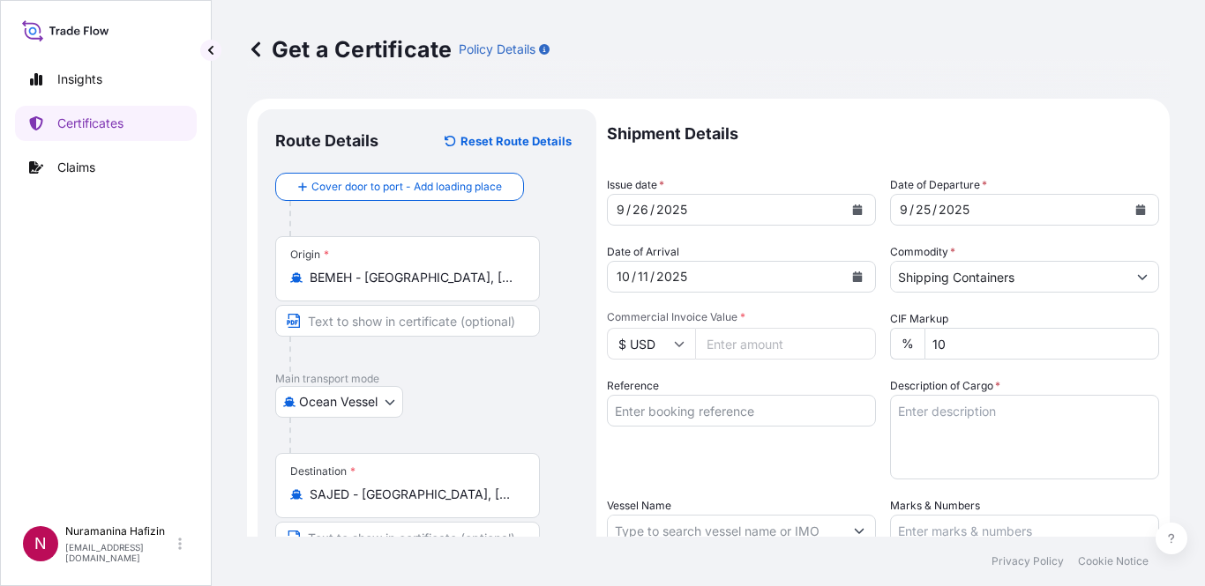
click at [802, 480] on div "Shipment Details Issue date * [DATE] Date of Departure * [DATE] Date of Arrival…" at bounding box center [883, 529] width 552 height 840
click at [740, 347] on input "Commercial Invoice Value *" at bounding box center [785, 344] width 181 height 32
type input "42840.00"
click at [732, 456] on div "Reference" at bounding box center [741, 428] width 269 height 102
click at [710, 403] on input "Reference" at bounding box center [741, 411] width 269 height 32
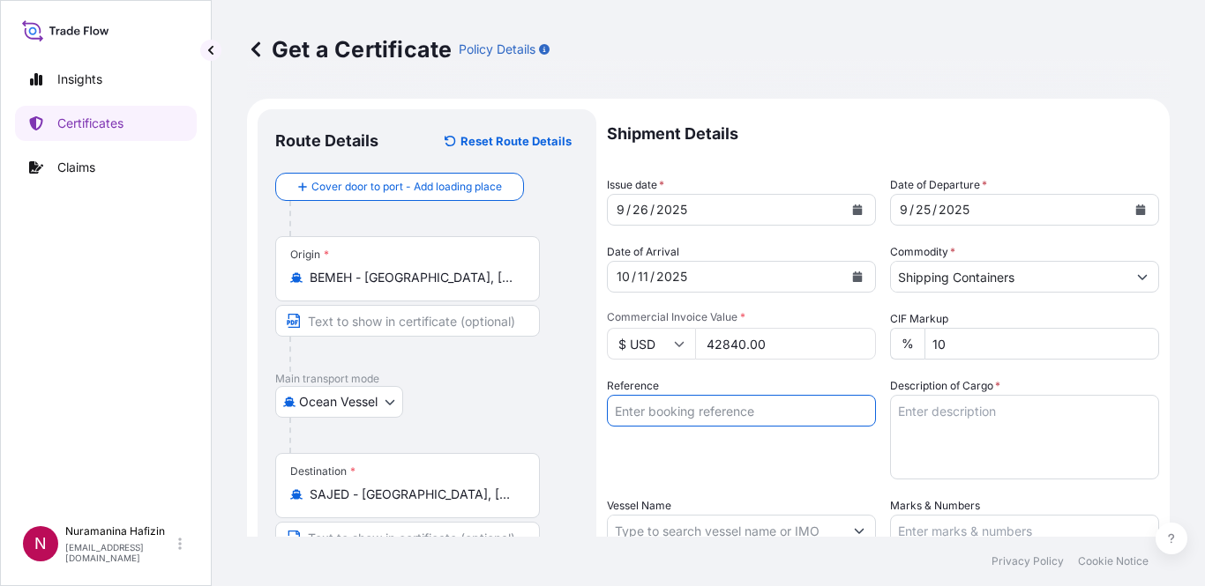
paste input "B000235068"
type input "B000235068"
click at [712, 453] on div "Reference B000235068" at bounding box center [741, 428] width 269 height 102
click at [55, 401] on div "Insights Certificates Claims" at bounding box center [106, 281] width 182 height 471
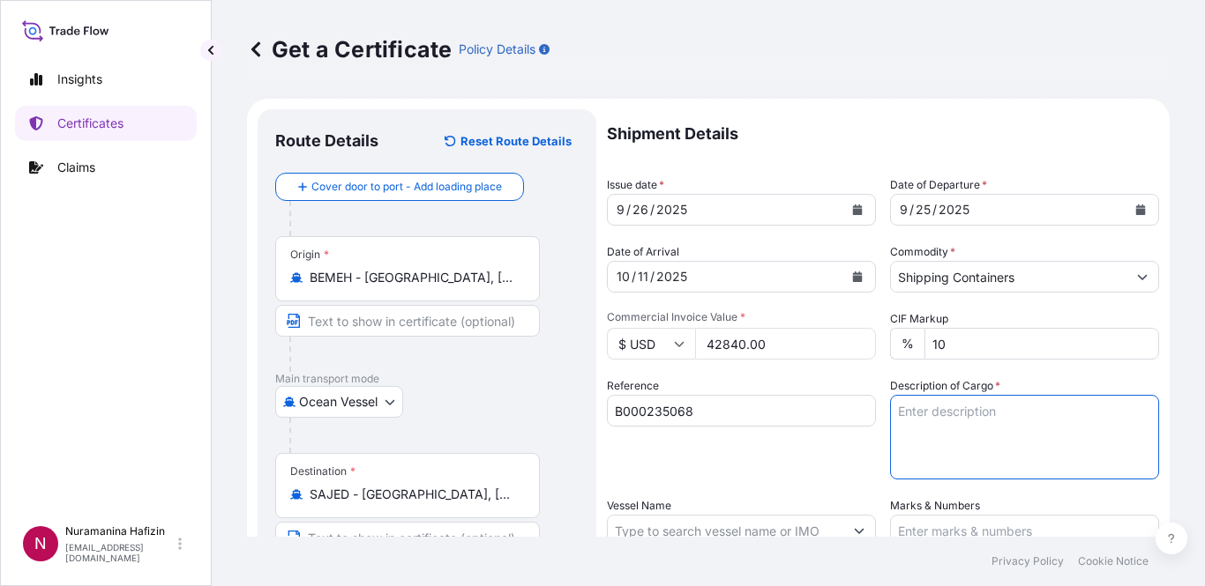
click at [944, 417] on textarea "Description of Cargo *" at bounding box center [1024, 437] width 269 height 85
paste textarea "34 BOX LOADED ONTO 34 PALLETS LOADED INTO 1 40' HIGH CUBE CONTAINER CHLORINATED…"
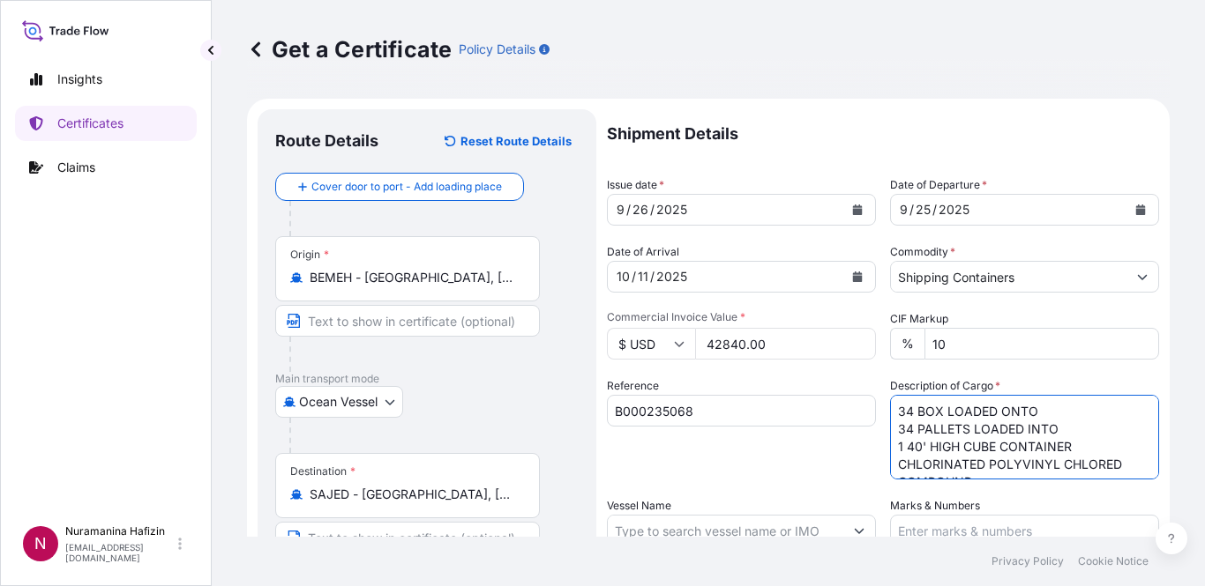
scroll to position [81, 0]
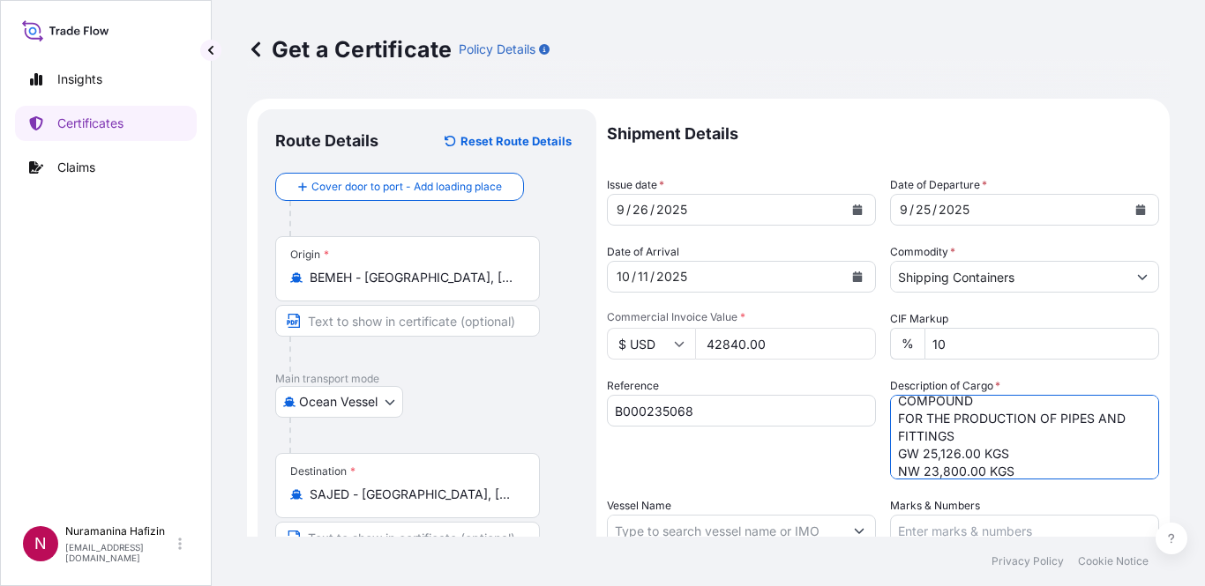
type textarea "34 BOX LOADED ONTO 34 PALLETS LOADED INTO 1 40' HIGH CUBE CONTAINER CHLORINATED…"
click at [767, 444] on div "Reference B000235068" at bounding box center [741, 428] width 269 height 102
click at [721, 456] on div "Reference B000235068" at bounding box center [741, 428] width 269 height 102
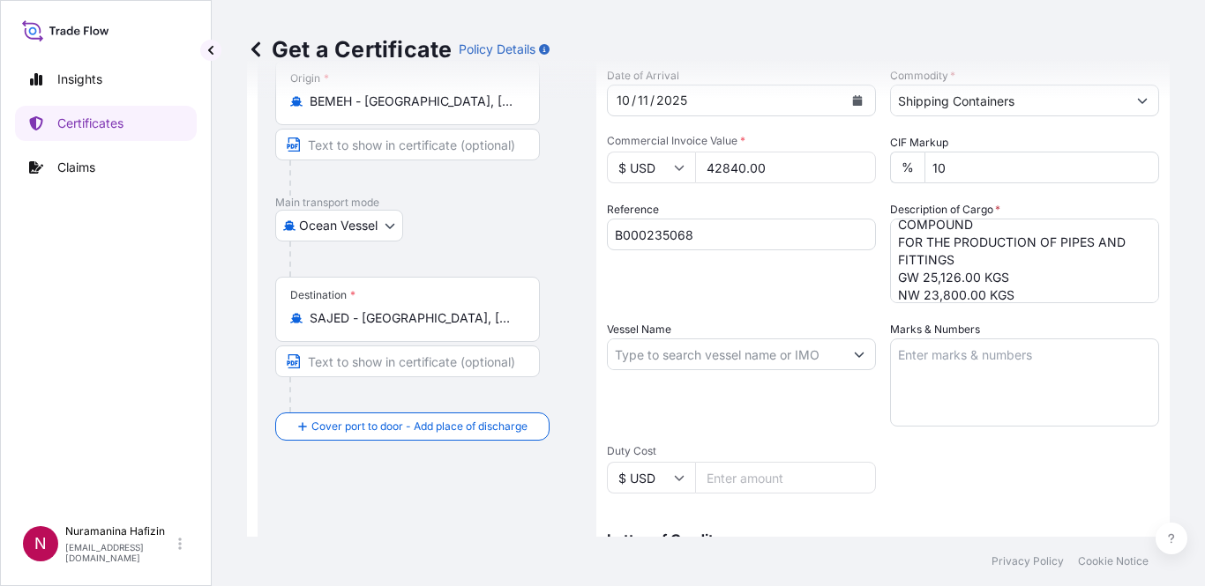
click at [708, 357] on input "Vessel Name" at bounding box center [725, 355] width 235 height 32
paste input "MSC [PERSON_NAME]"
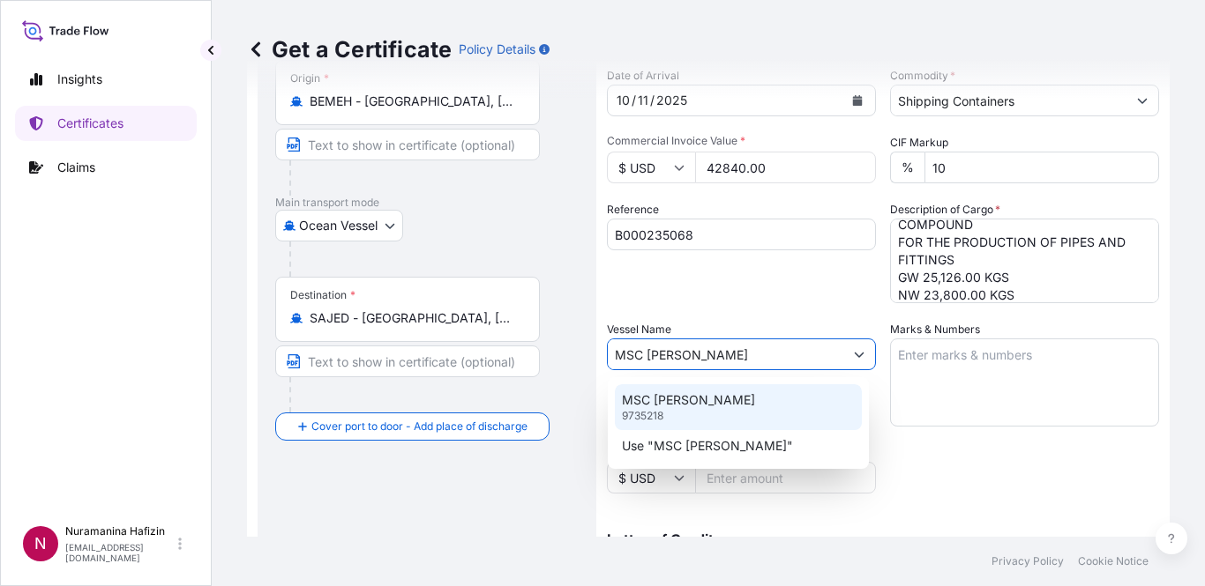
click at [695, 391] on div "MSC [PERSON_NAME] 9735218" at bounding box center [738, 407] width 247 height 46
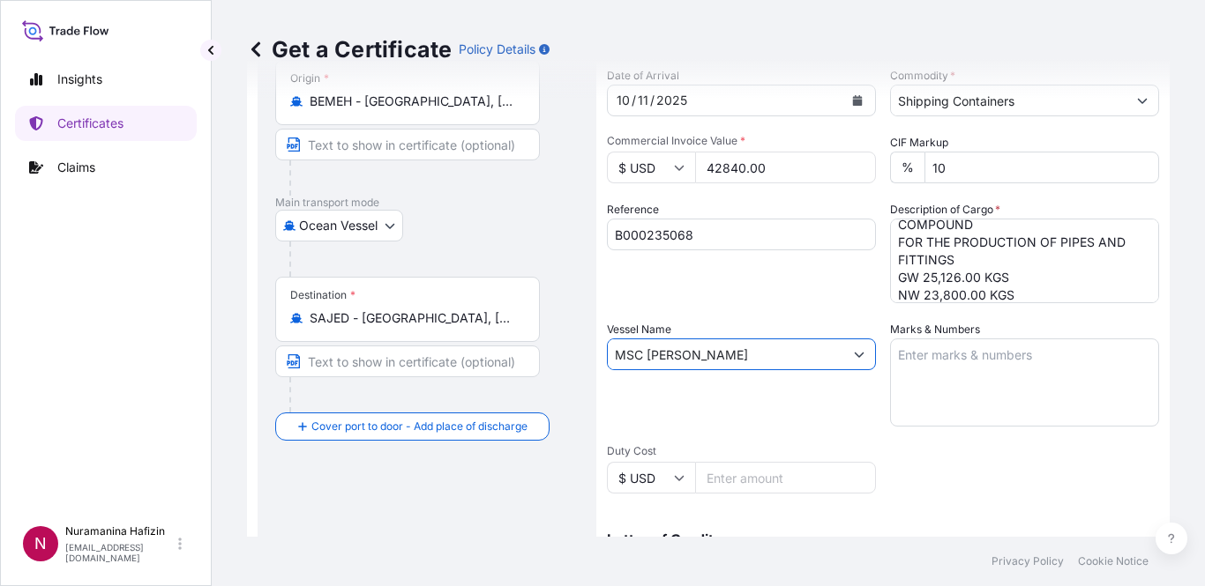
drag, startPoint x: 634, startPoint y: 352, endPoint x: 574, endPoint y: 350, distance: 60.0
click at [574, 350] on form "Route Details Reset Route Details Cover door to port - Add loading place Place …" at bounding box center [708, 377] width 922 height 911
drag, startPoint x: 739, startPoint y: 363, endPoint x: 589, endPoint y: 348, distance: 150.7
click at [589, 348] on form "Route Details Reset Route Details Cover door to port - Add loading place Place …" at bounding box center [708, 377] width 922 height 911
paste input "text"
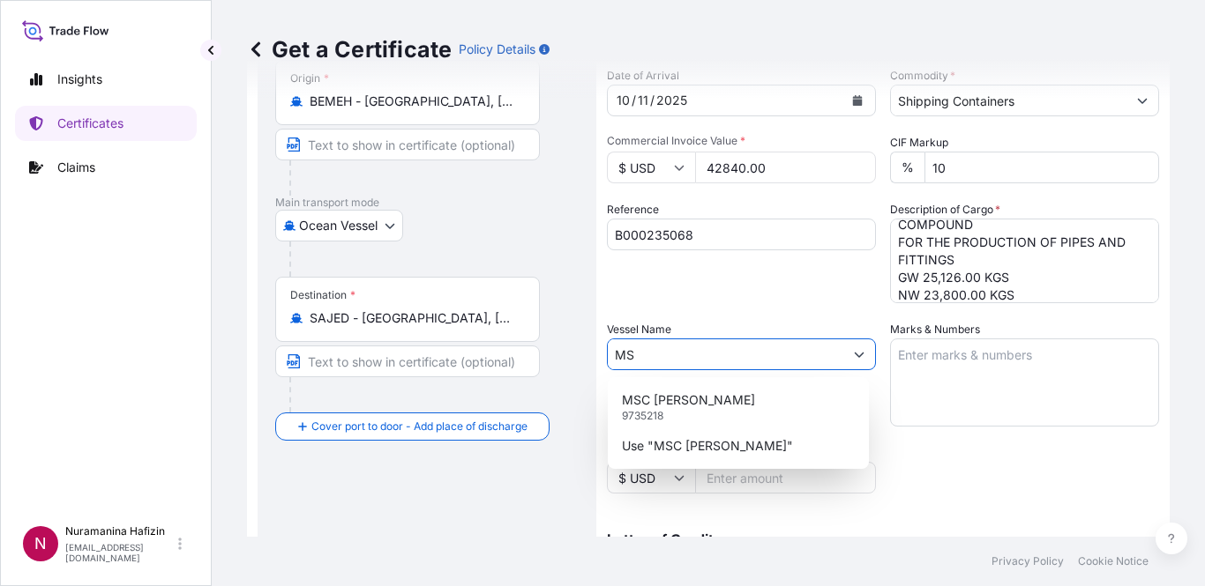
type input "M"
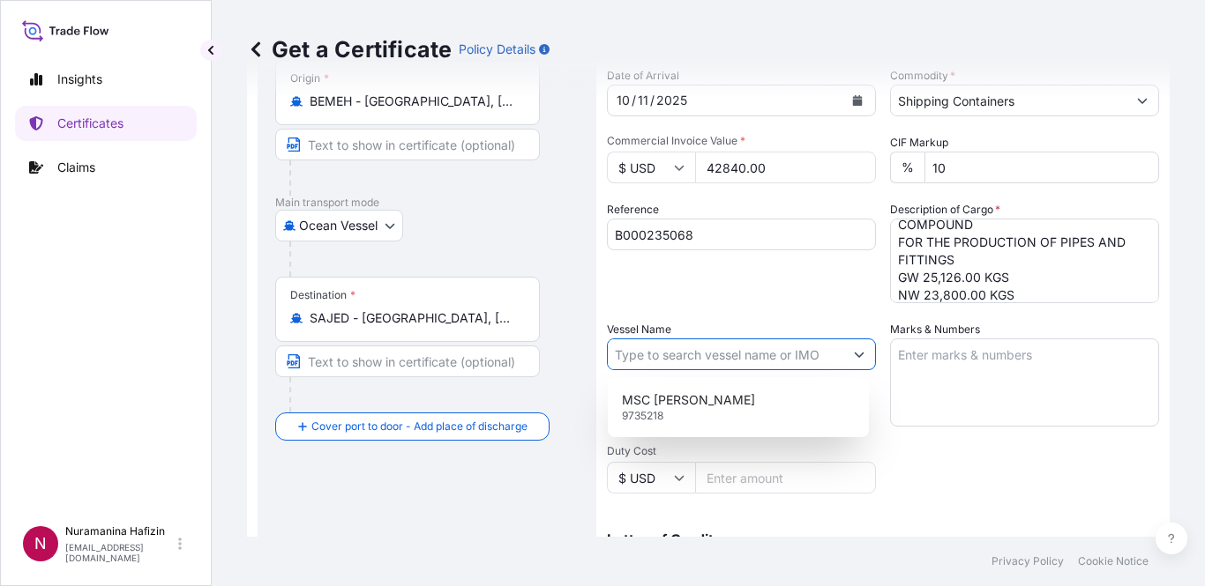
paste input "MSC [PERSON_NAME]"
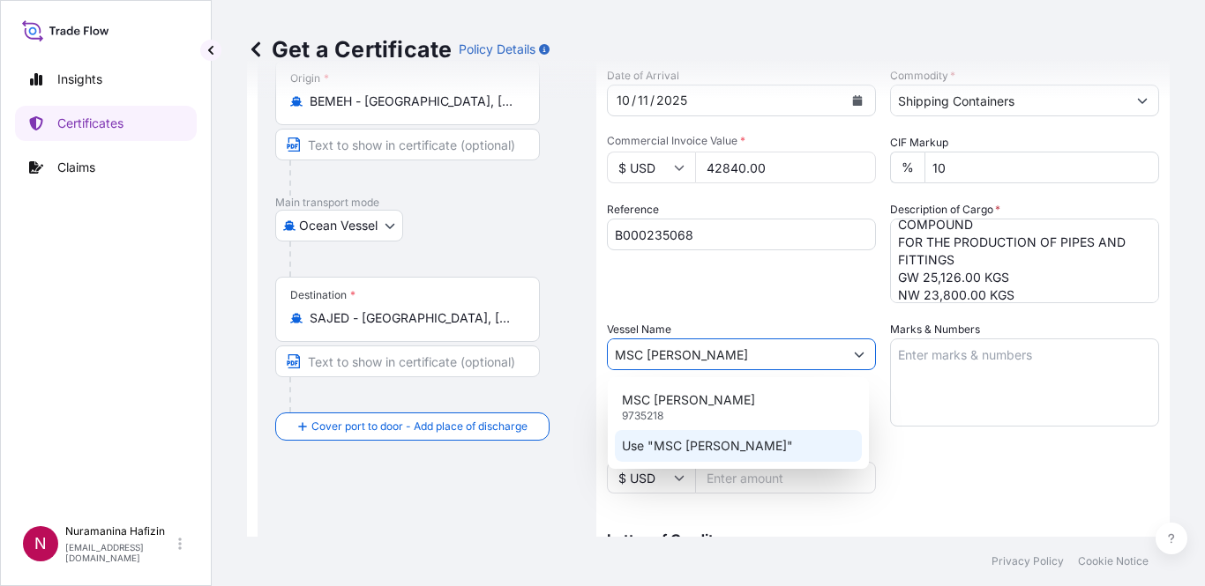
click at [689, 441] on p "Use "MSC [PERSON_NAME]"" at bounding box center [707, 446] width 171 height 18
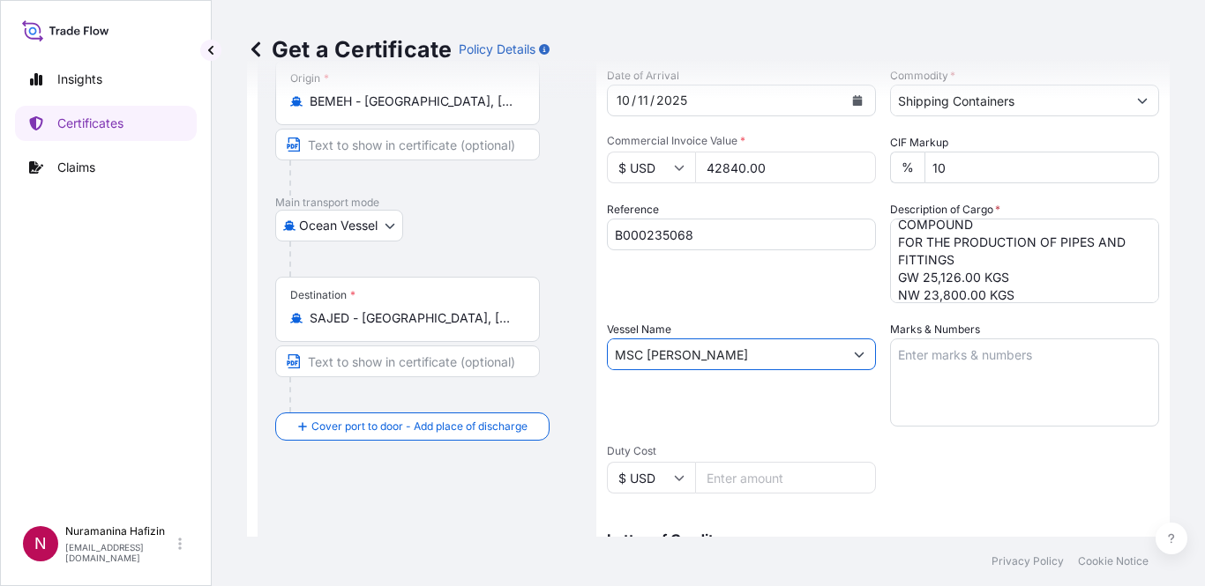
type input "MSC [PERSON_NAME]"
click at [954, 437] on div "Shipment Details Issue date * [DATE] Date of Departure * [DATE] Date of Arrival…" at bounding box center [883, 353] width 552 height 840
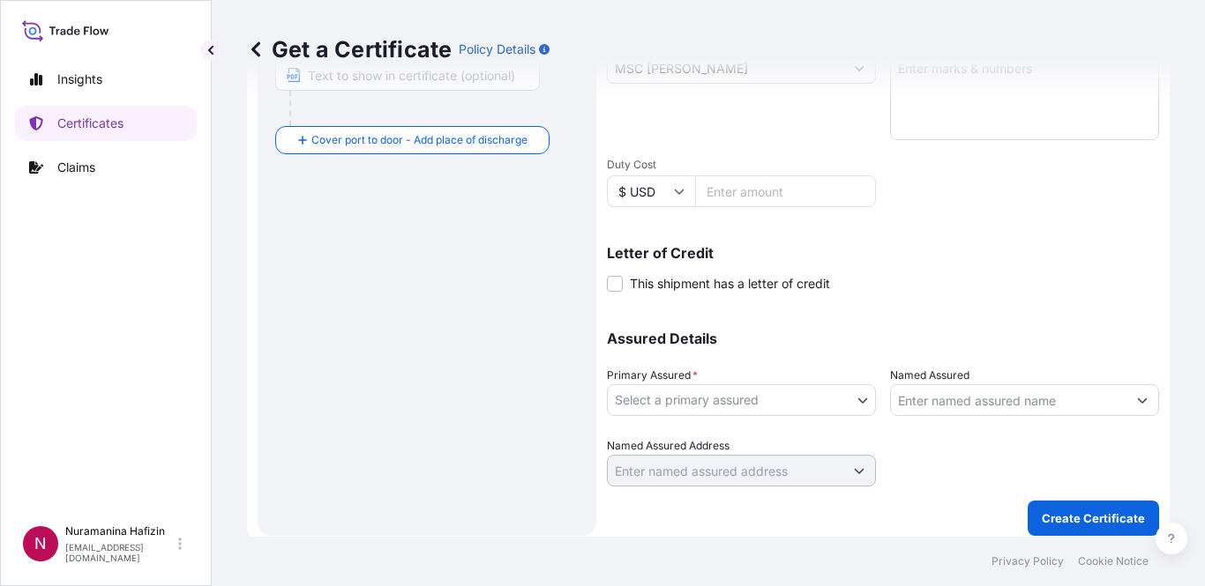
scroll to position [473, 0]
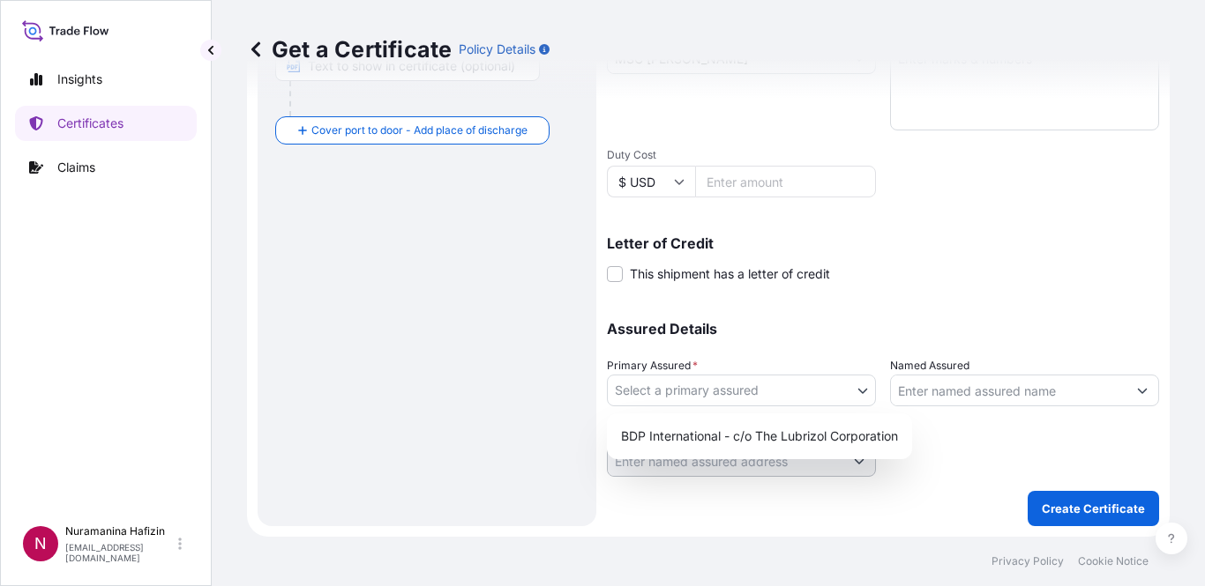
click at [809, 398] on body "1 option available. 2 options available. Insights Certificates Claims N Nuraman…" at bounding box center [602, 293] width 1205 height 586
click at [777, 429] on div "BDP International - c/o The Lubrizol Corporation" at bounding box center [759, 437] width 291 height 32
select select "31972"
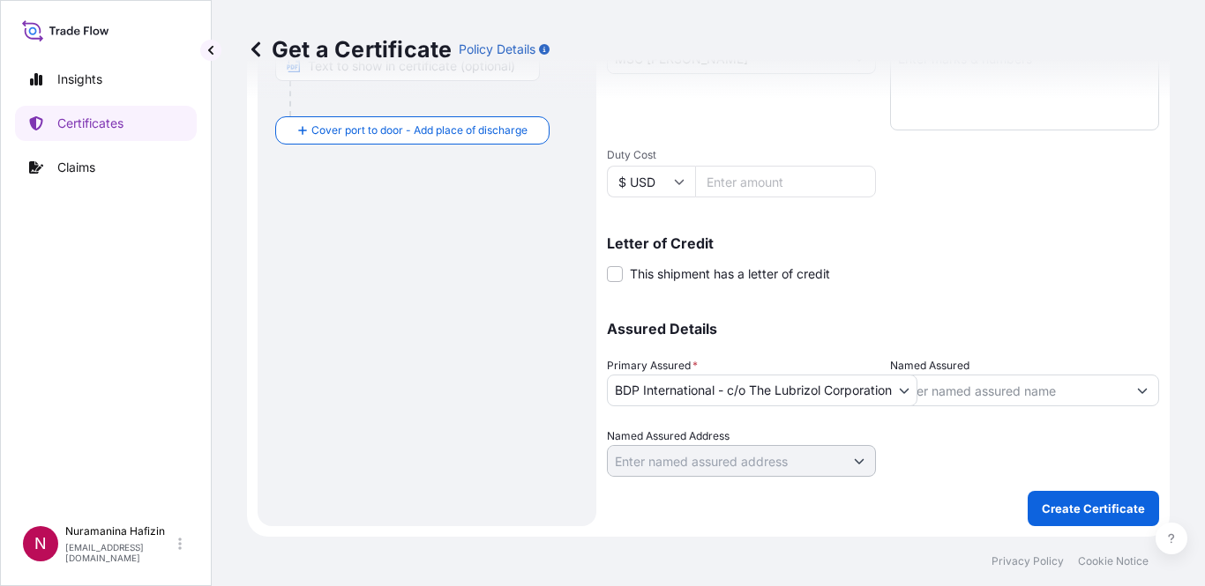
click at [498, 414] on div "Route Details Reset Route Details Cover door to port - Add loading place Place …" at bounding box center [426, 81] width 303 height 855
click at [1079, 384] on input "Named Assured" at bounding box center [1008, 391] width 235 height 32
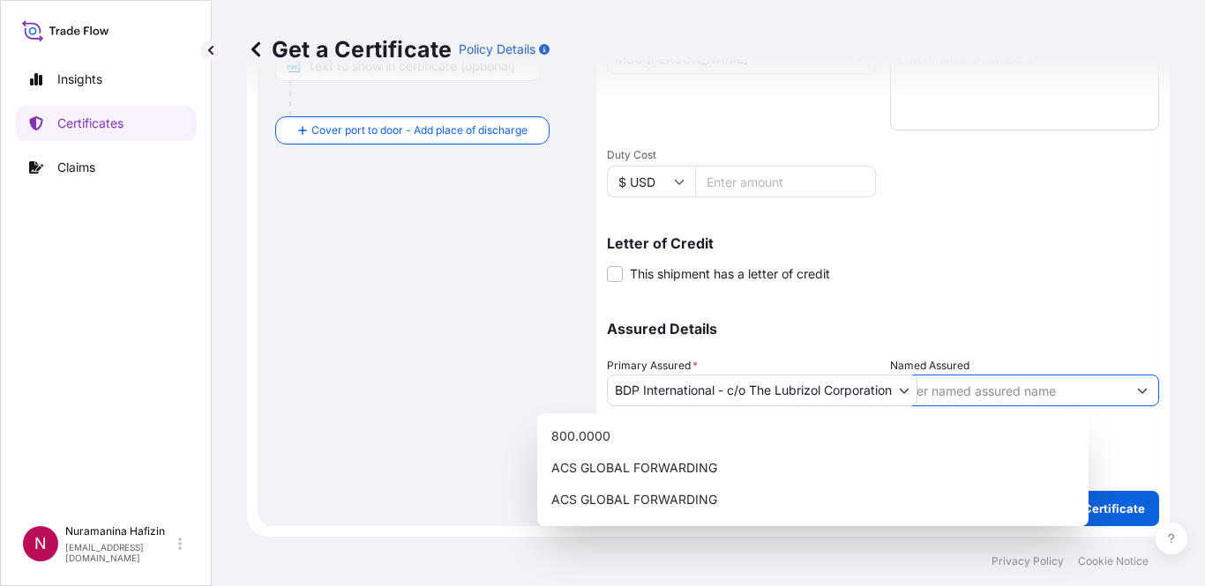
paste input "NEW PRODUCTS INDUSTRIES CO LTD"
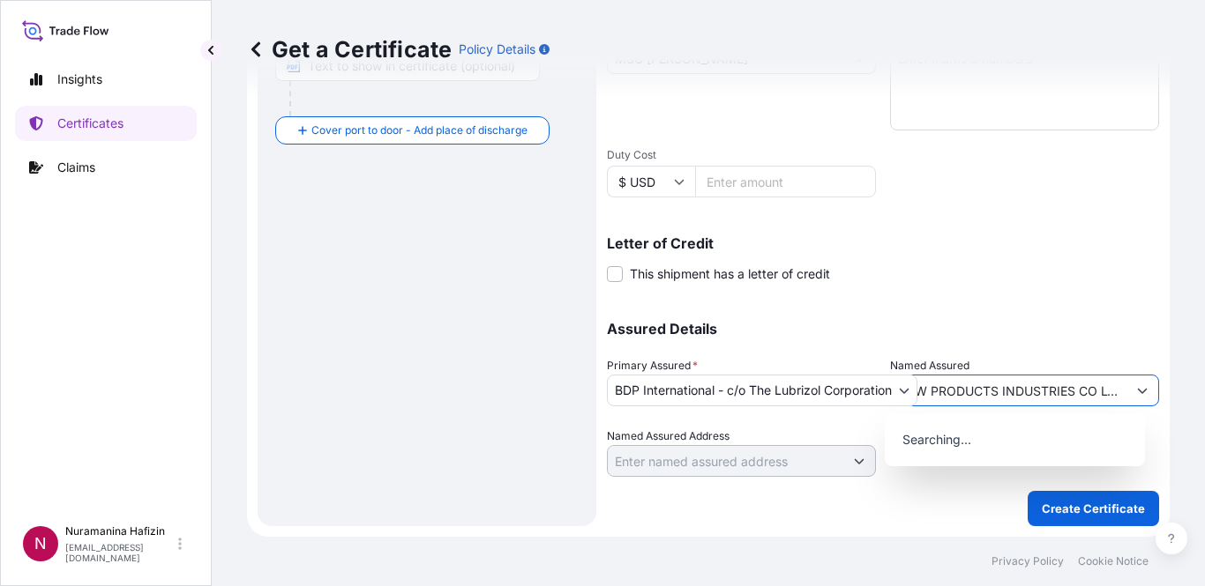
scroll to position [0, 11]
type input "NEW PRODUCTS INDUSTRIES CO LTD"
click at [1079, 300] on div "Shipment Details Issue date * [DATE] Date of Departure * [DATE] Date of Arrival…" at bounding box center [883, 57] width 552 height 840
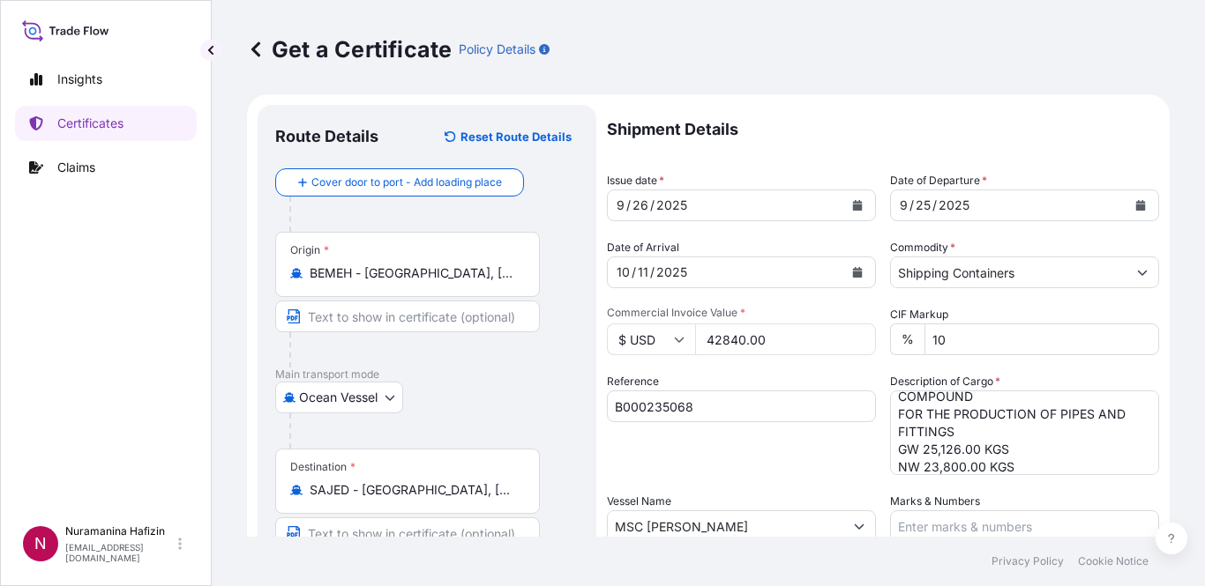
scroll to position [0, 0]
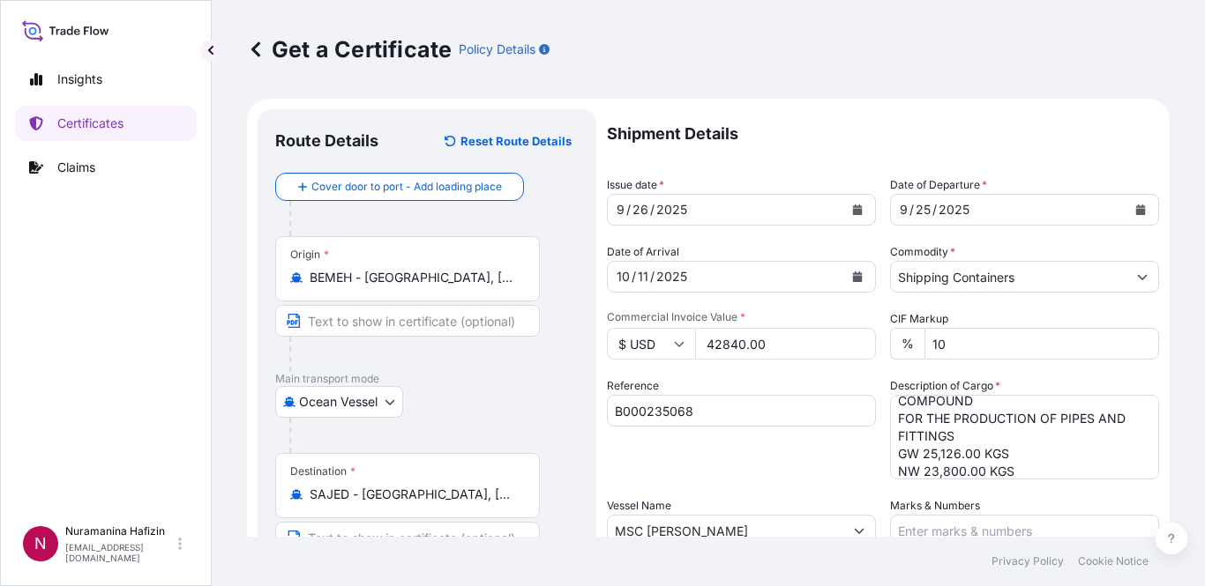
click at [738, 480] on div "Shipment Details Issue date * [DATE] Date of Departure * [DATE] Date of Arrival…" at bounding box center [883, 529] width 552 height 840
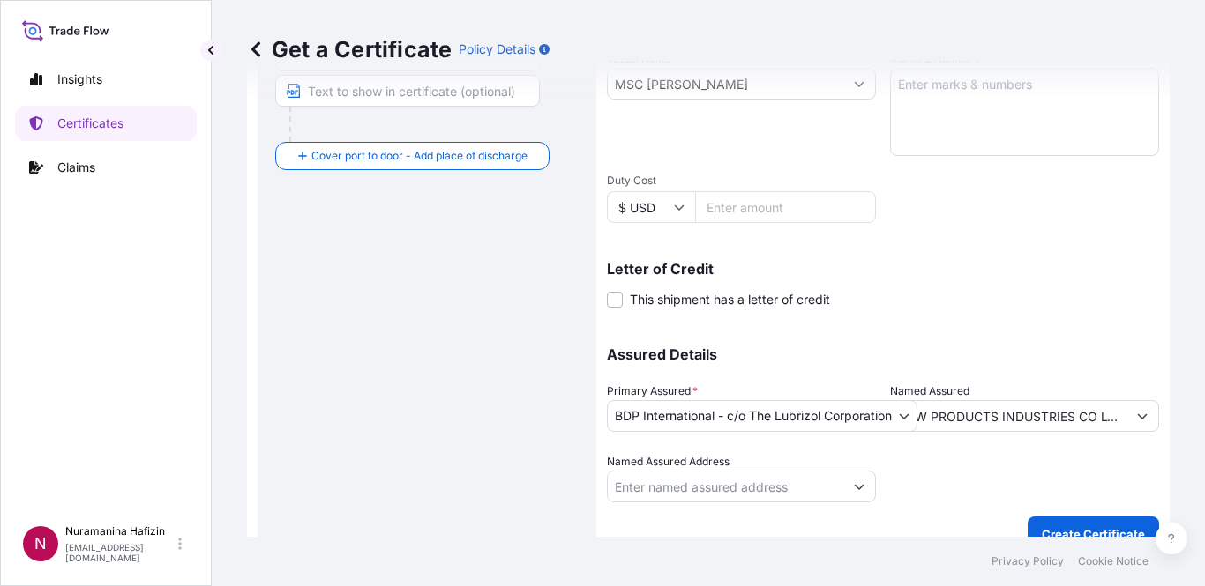
scroll to position [473, 0]
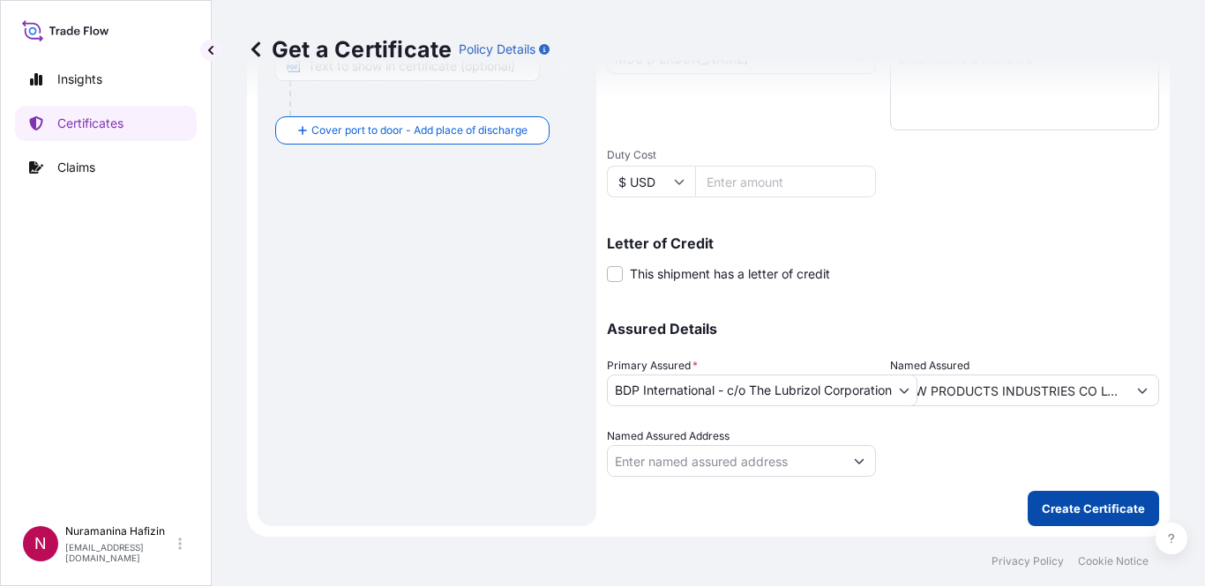
click at [1056, 509] on p "Create Certificate" at bounding box center [1092, 509] width 103 height 18
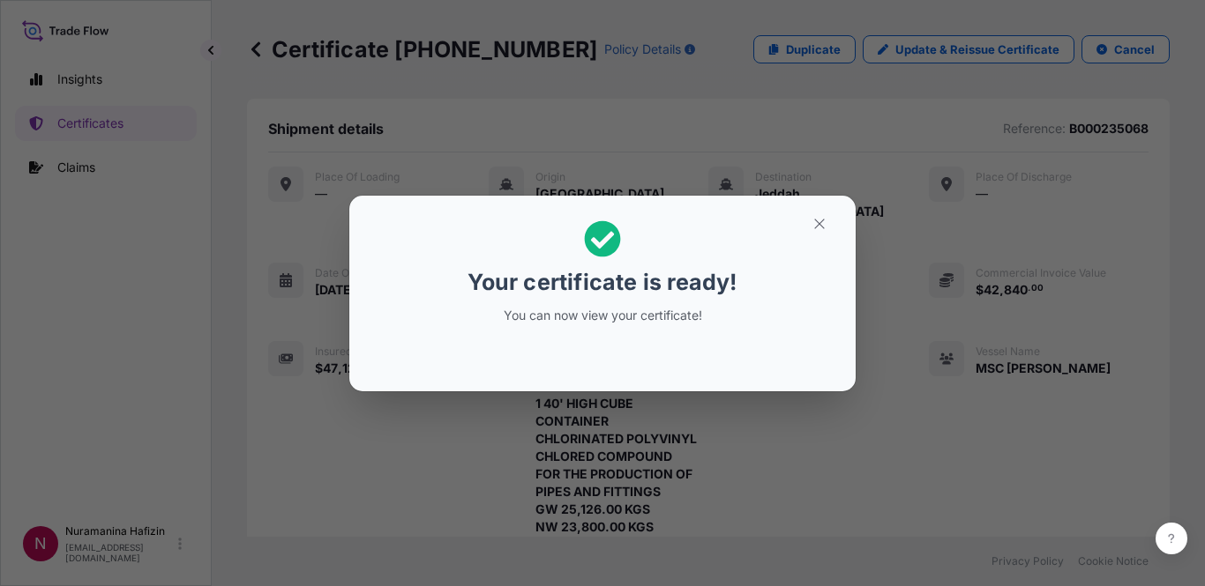
click at [530, 231] on div "Your certificate is ready! You can now view your certificate!" at bounding box center [603, 272] width 272 height 125
click at [820, 226] on icon "button" at bounding box center [819, 224] width 16 height 16
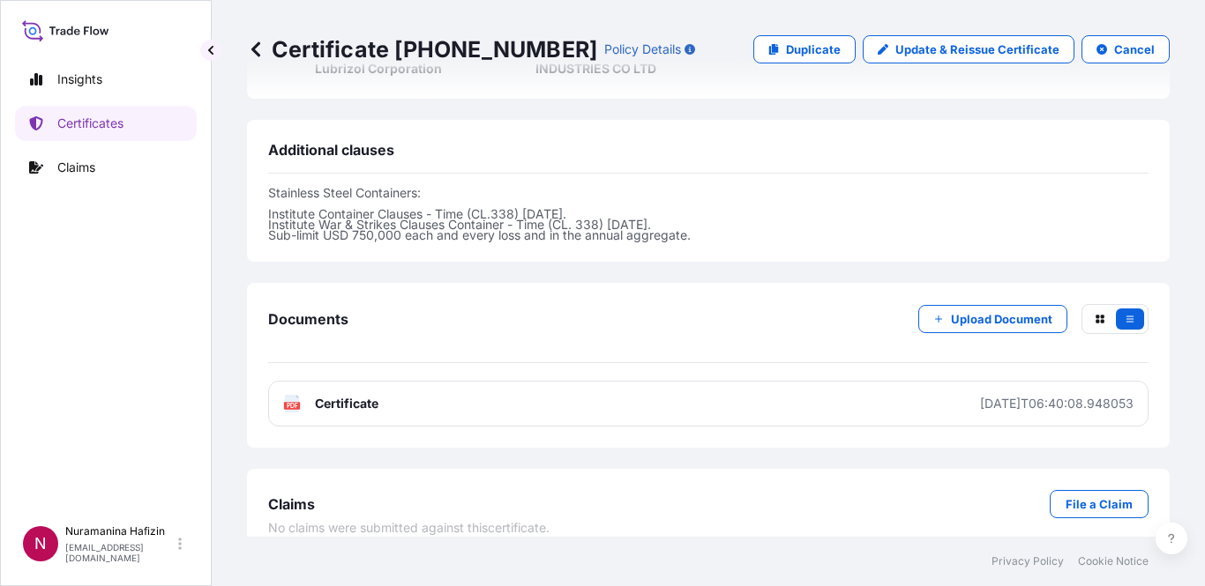
scroll to position [705, 0]
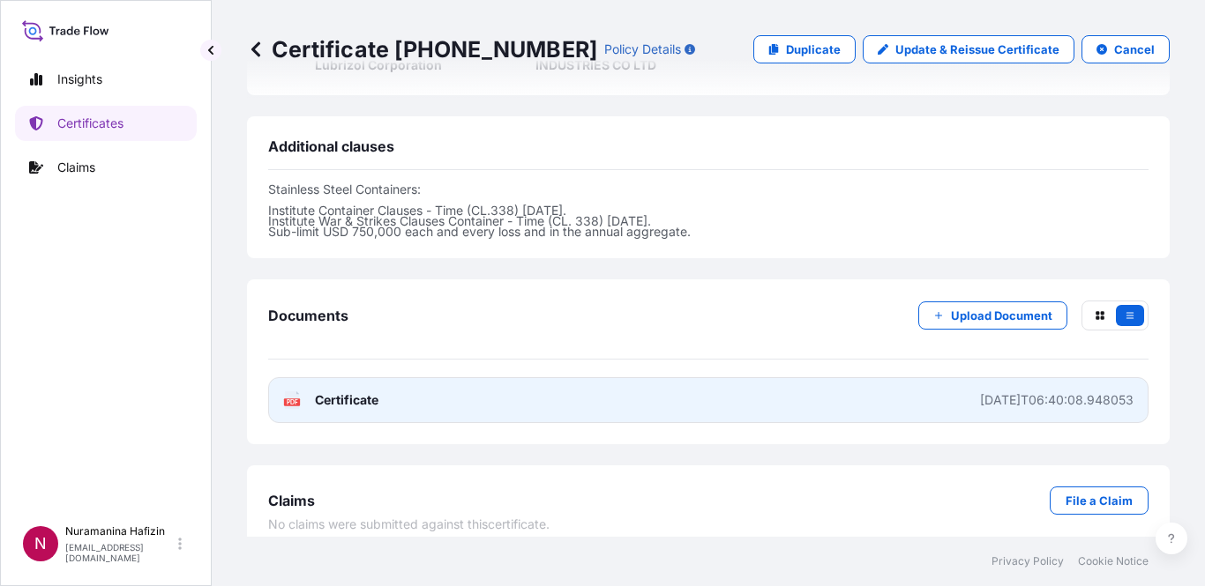
click at [292, 392] on icon at bounding box center [292, 401] width 15 height 18
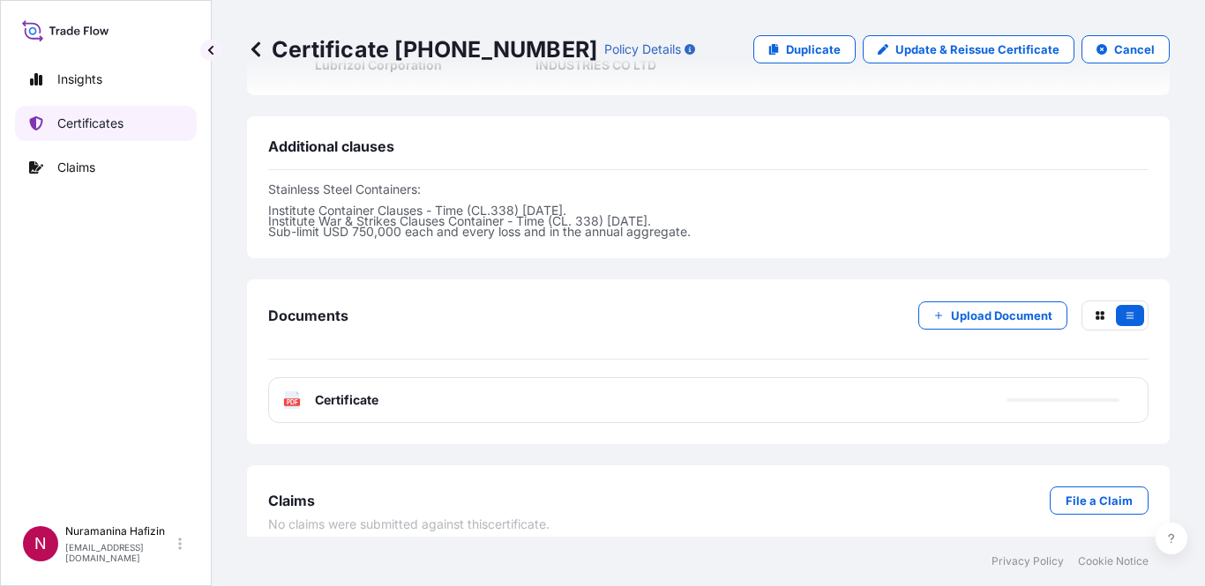
click at [130, 124] on link "Certificates" at bounding box center [106, 123] width 182 height 35
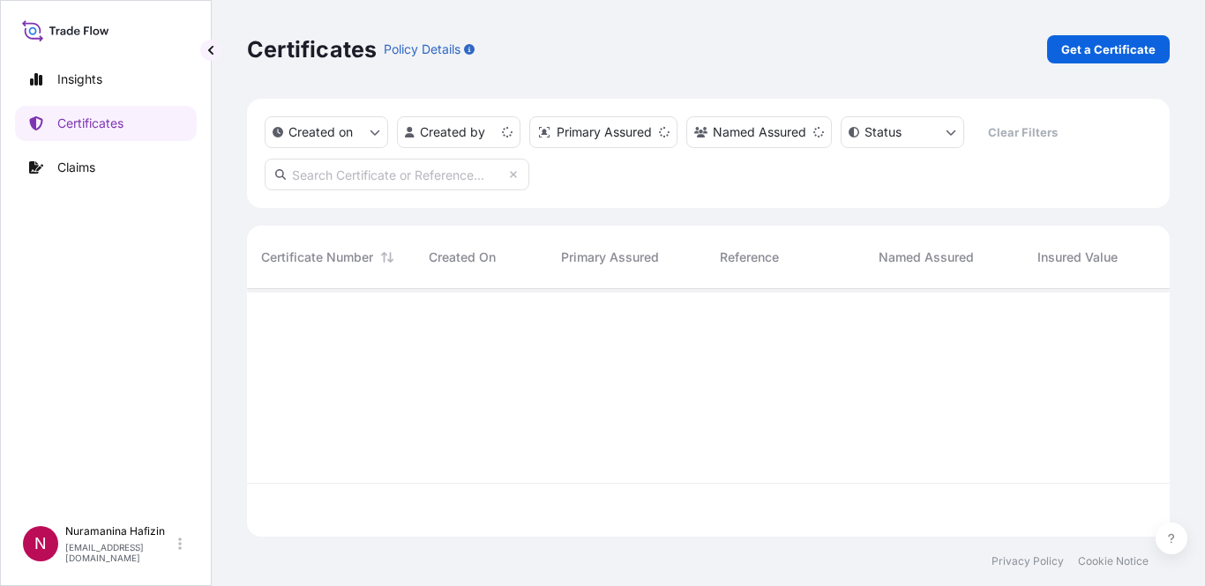
scroll to position [244, 909]
click at [632, 56] on div "Certificates Policy Details Get a Certificate" at bounding box center [708, 49] width 922 height 28
click at [1097, 53] on p "Get a Certificate" at bounding box center [1108, 50] width 94 height 18
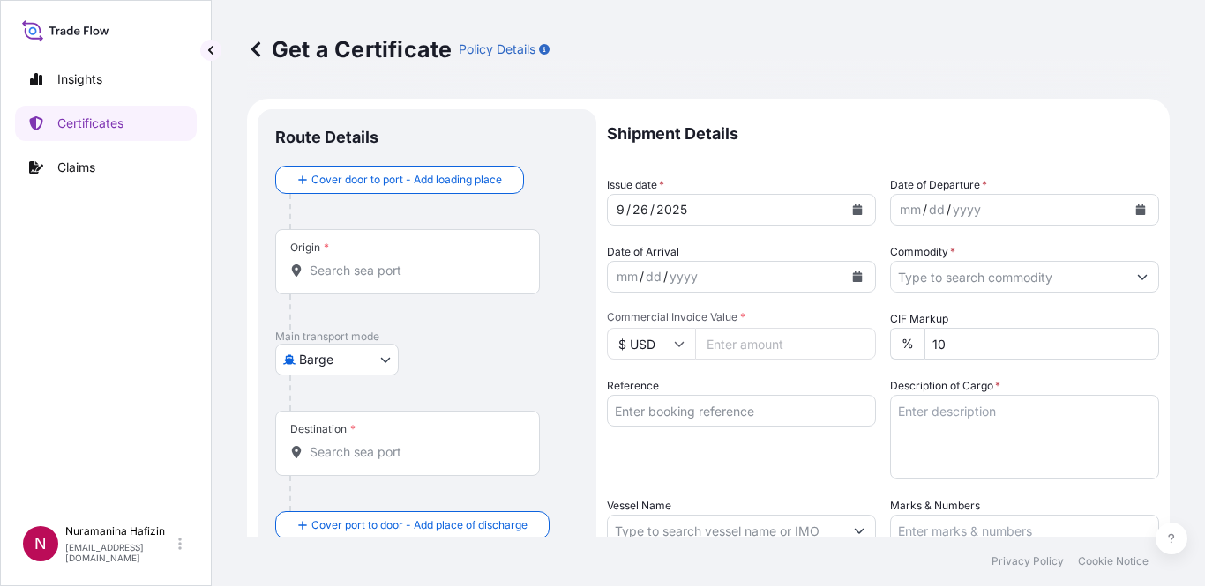
click at [416, 280] on div "Origin *" at bounding box center [407, 261] width 265 height 65
click at [416, 280] on input "Origin *" at bounding box center [414, 271] width 208 height 18
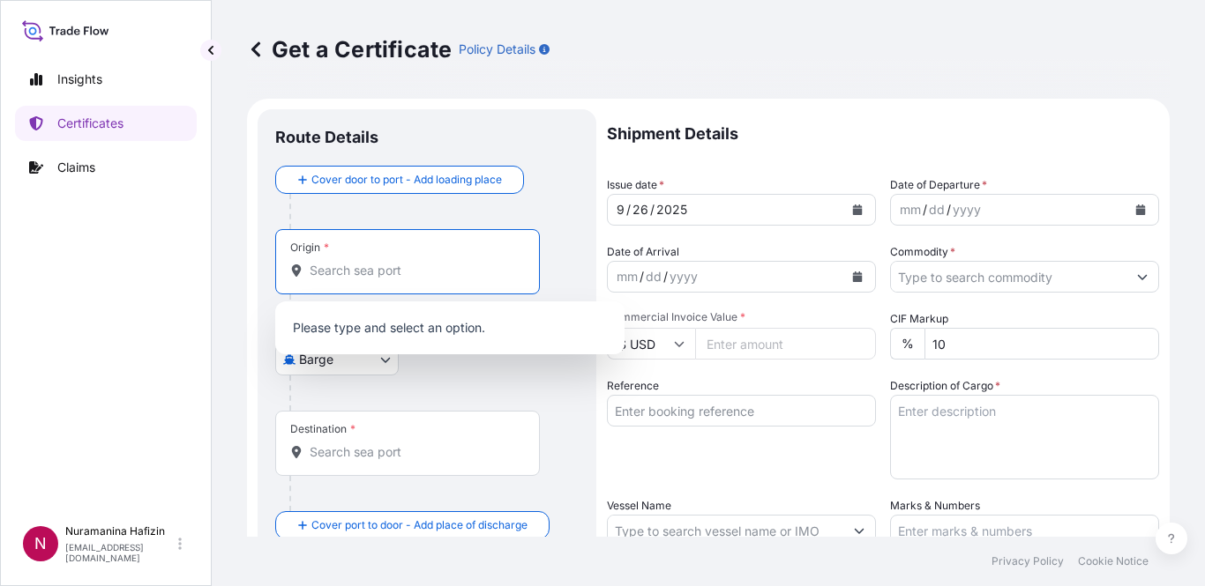
click at [335, 370] on body "0 options available. Insights Certificates Claims N Nuramanina Hafizin [EMAIL_A…" at bounding box center [602, 293] width 1205 height 586
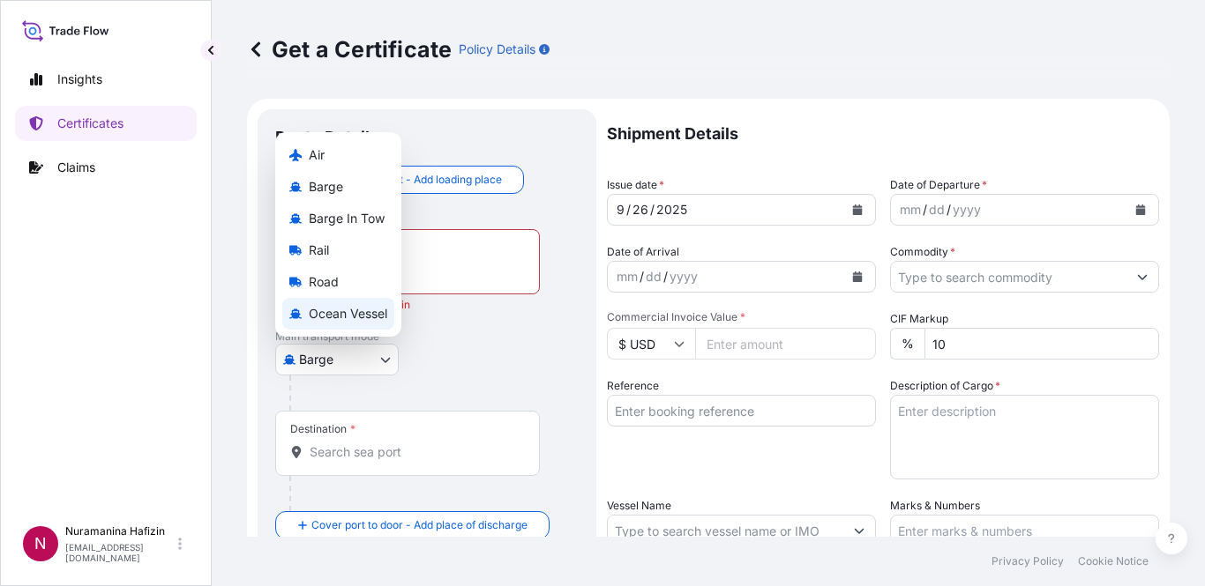
click at [339, 327] on div "Ocean Vessel" at bounding box center [338, 314] width 112 height 32
select select "Ocean Vessel"
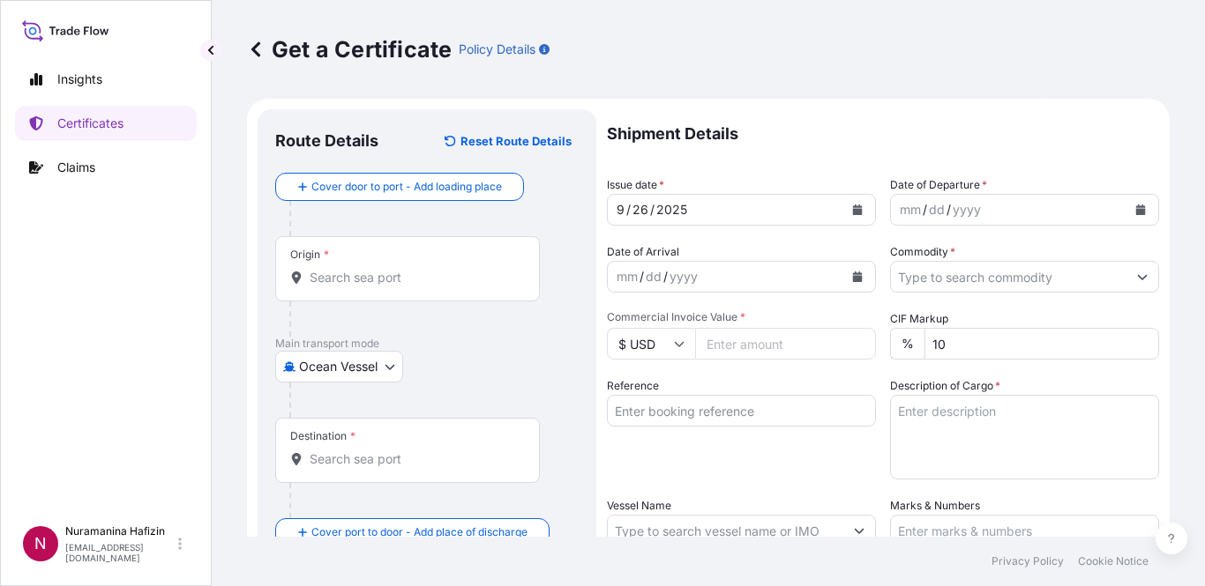
click at [390, 287] on div "Origin *" at bounding box center [407, 268] width 265 height 65
click at [390, 287] on input "Origin *" at bounding box center [414, 278] width 208 height 18
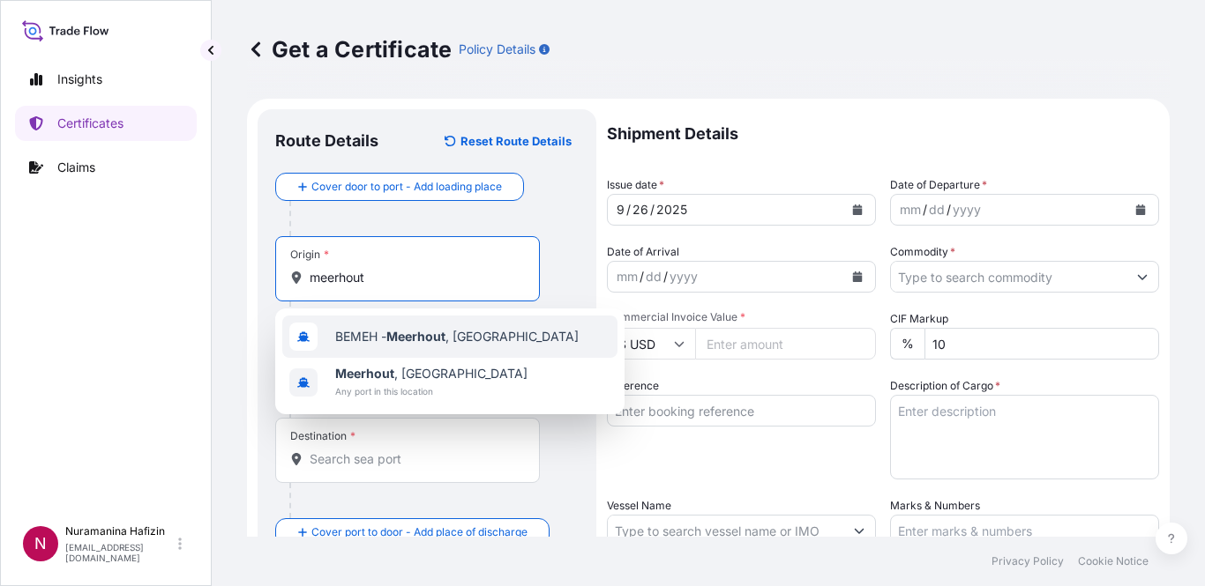
click at [377, 342] on span "BEMEH - [GEOGRAPHIC_DATA] , [GEOGRAPHIC_DATA]" at bounding box center [456, 337] width 243 height 18
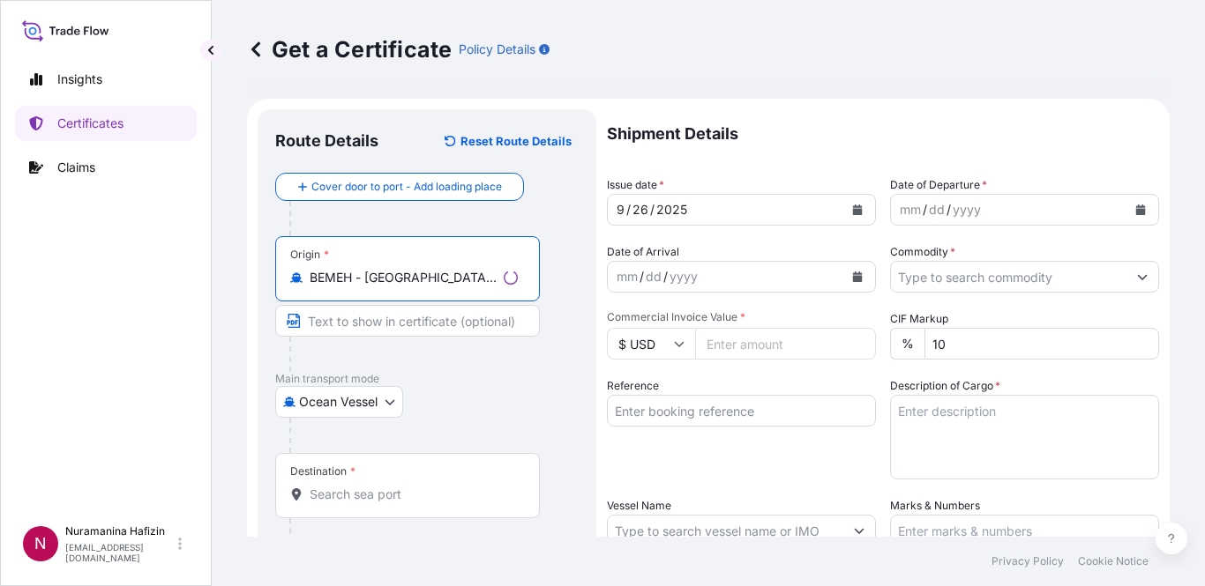
type input "BEMEH - [GEOGRAPHIC_DATA], [GEOGRAPHIC_DATA]"
click at [439, 375] on p "Main transport mode" at bounding box center [426, 379] width 303 height 14
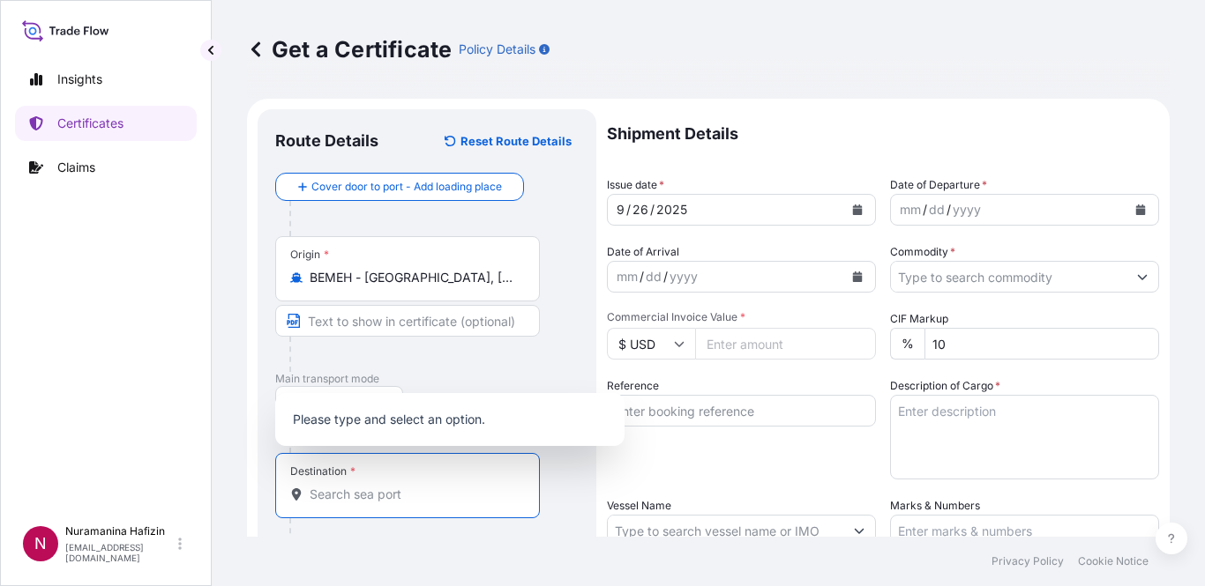
click at [430, 501] on input "Destination *" at bounding box center [414, 495] width 208 height 18
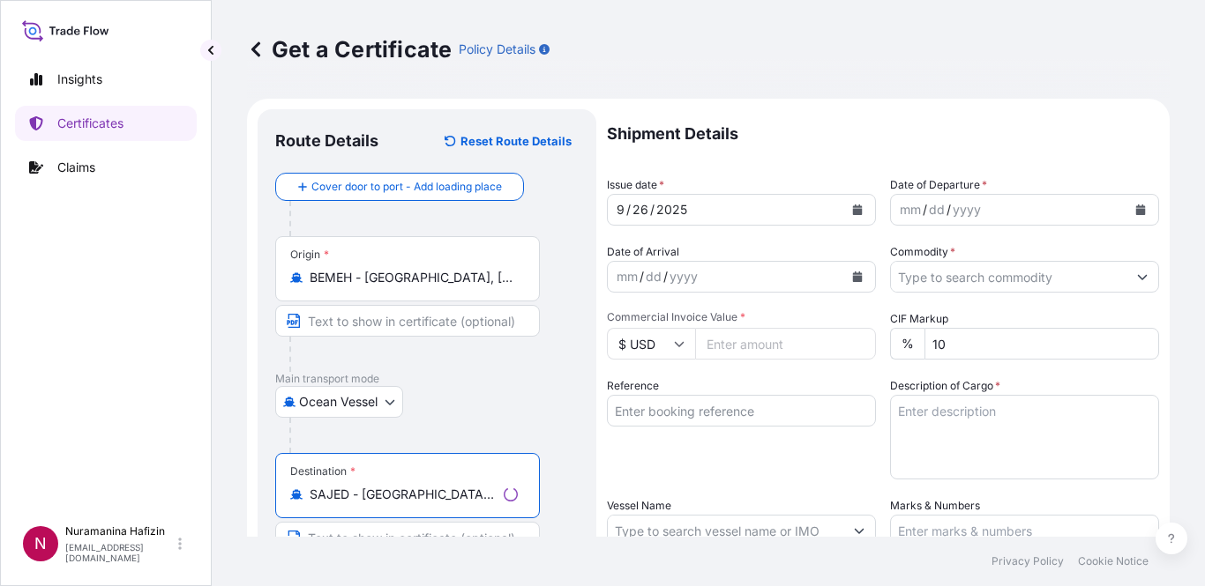
type input "SAJED - [GEOGRAPHIC_DATA], [GEOGRAPHIC_DATA]"
drag, startPoint x: 94, startPoint y: 401, endPoint x: 146, endPoint y: 399, distance: 51.2
click at [94, 401] on div "Insights Certificates Claims" at bounding box center [106, 281] width 182 height 471
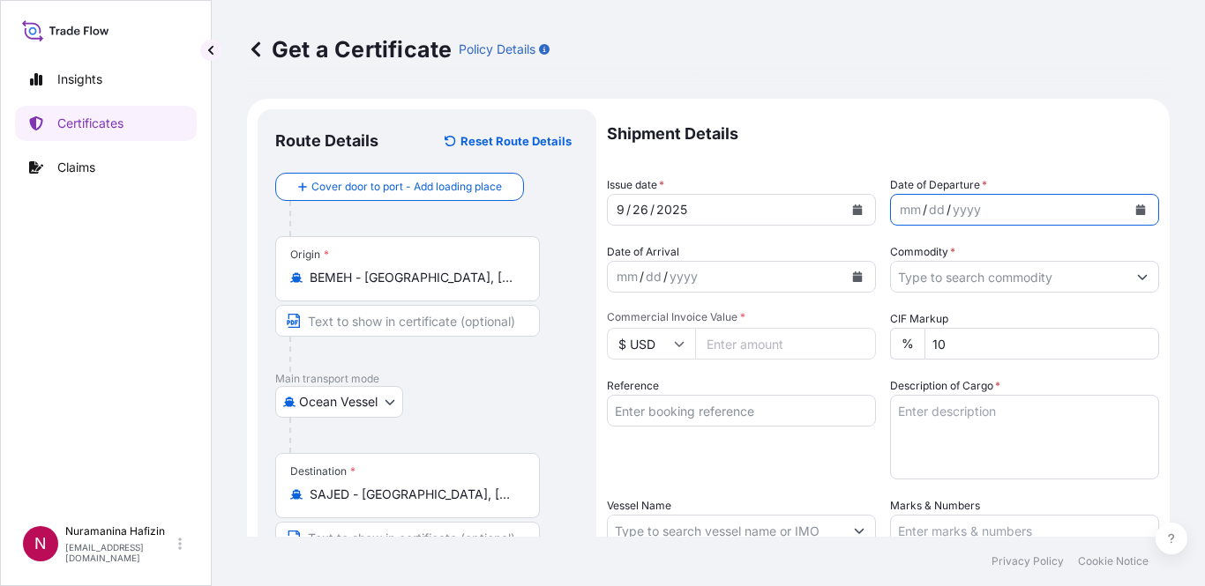
click at [1136, 206] on icon "Calendar" at bounding box center [1141, 210] width 10 height 11
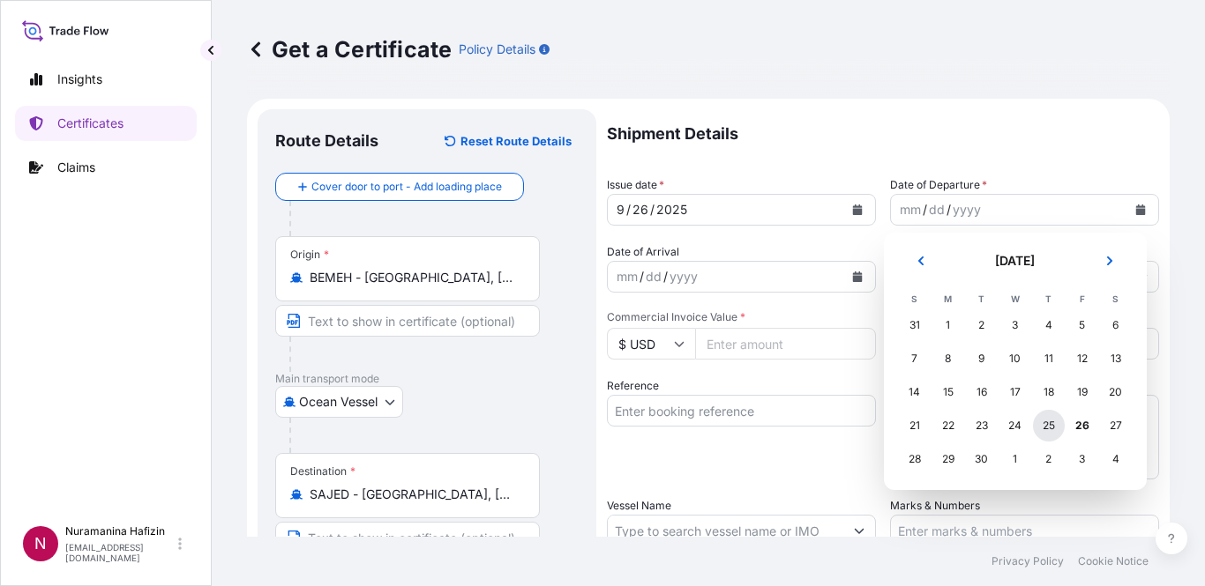
click at [1052, 434] on div "25" at bounding box center [1049, 426] width 32 height 32
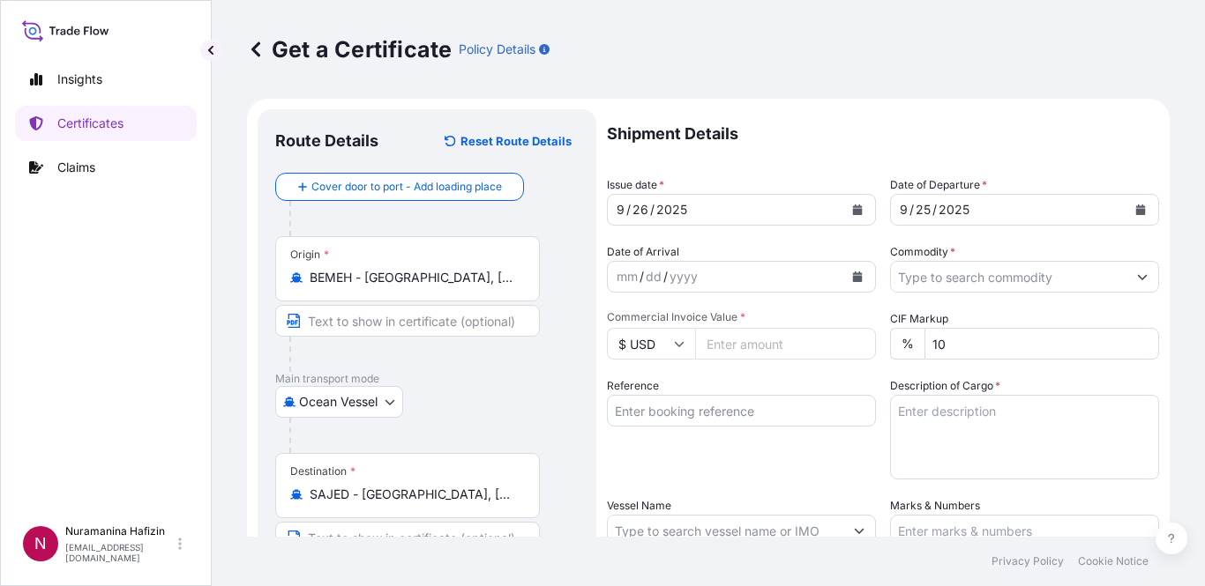
click at [21, 385] on div "Insights Certificates Claims" at bounding box center [106, 281] width 182 height 471
click at [853, 278] on icon "Calendar" at bounding box center [858, 277] width 10 height 11
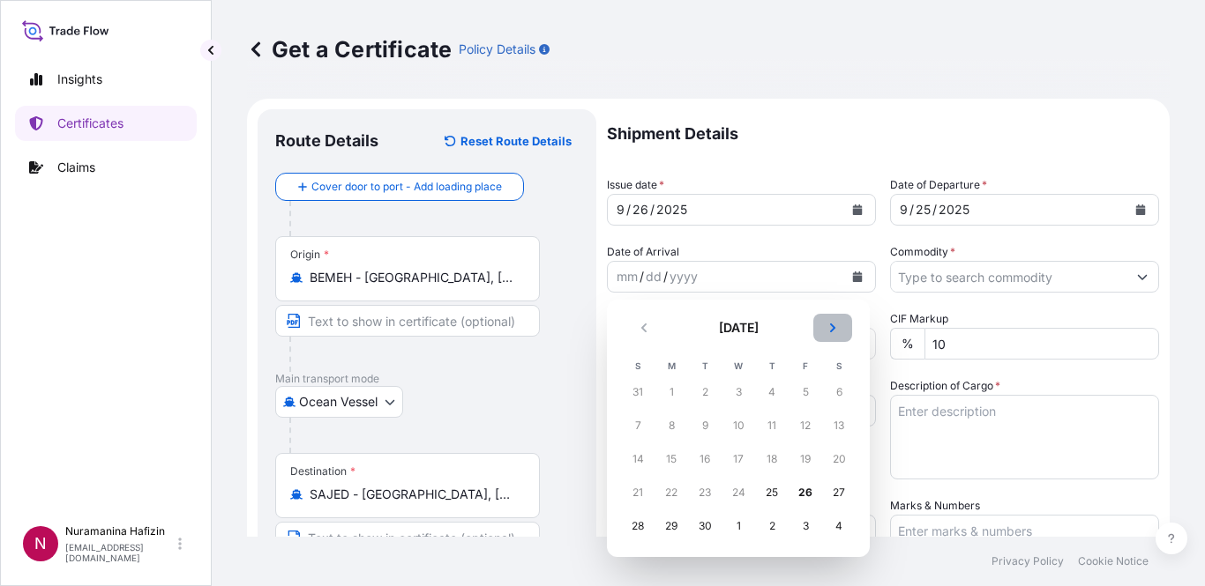
click at [829, 328] on icon "Next" at bounding box center [832, 328] width 11 height 11
click at [835, 426] on div "11" at bounding box center [839, 426] width 32 height 32
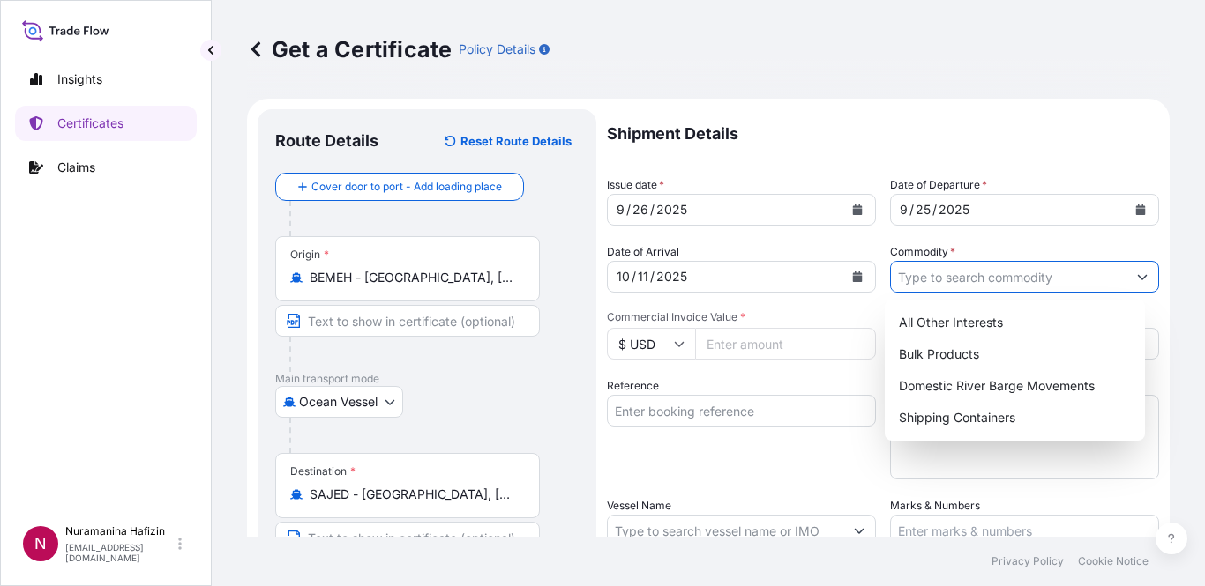
click at [925, 283] on input "Commodity *" at bounding box center [1008, 277] width 235 height 32
click at [924, 408] on div "Shipping Containers" at bounding box center [1015, 418] width 247 height 32
type input "Shipping Containers"
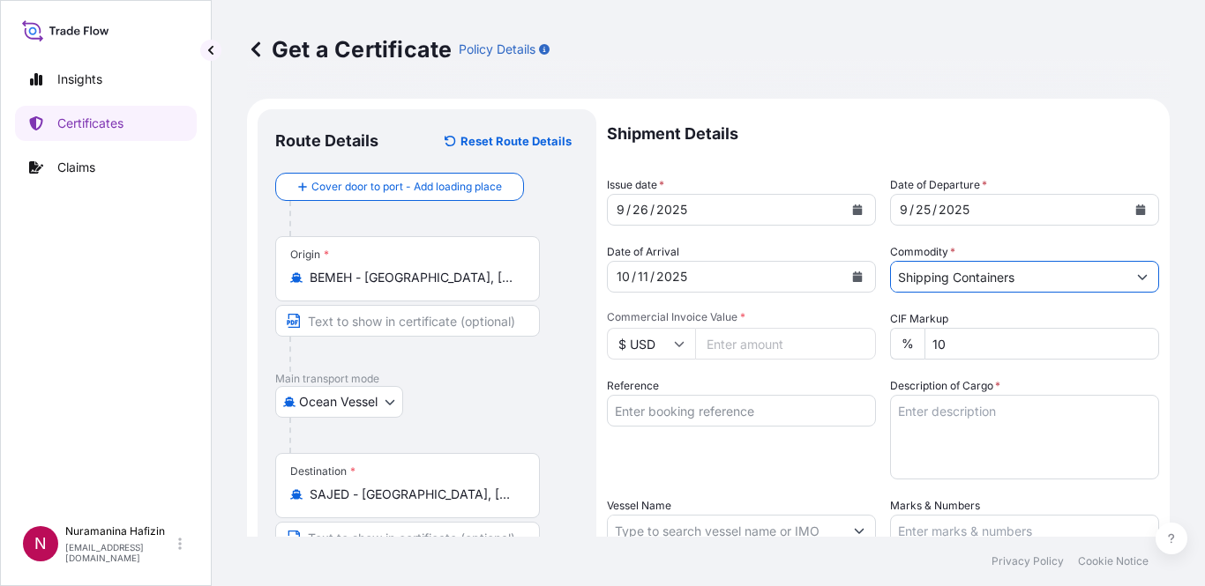
click at [811, 466] on div "Reference" at bounding box center [741, 428] width 269 height 102
click at [750, 336] on input "Commercial Invoice Value *" at bounding box center [785, 344] width 181 height 32
type input "239850.00"
click at [723, 448] on div "Reference" at bounding box center [741, 428] width 269 height 102
click at [745, 399] on input "Reference" at bounding box center [741, 411] width 269 height 32
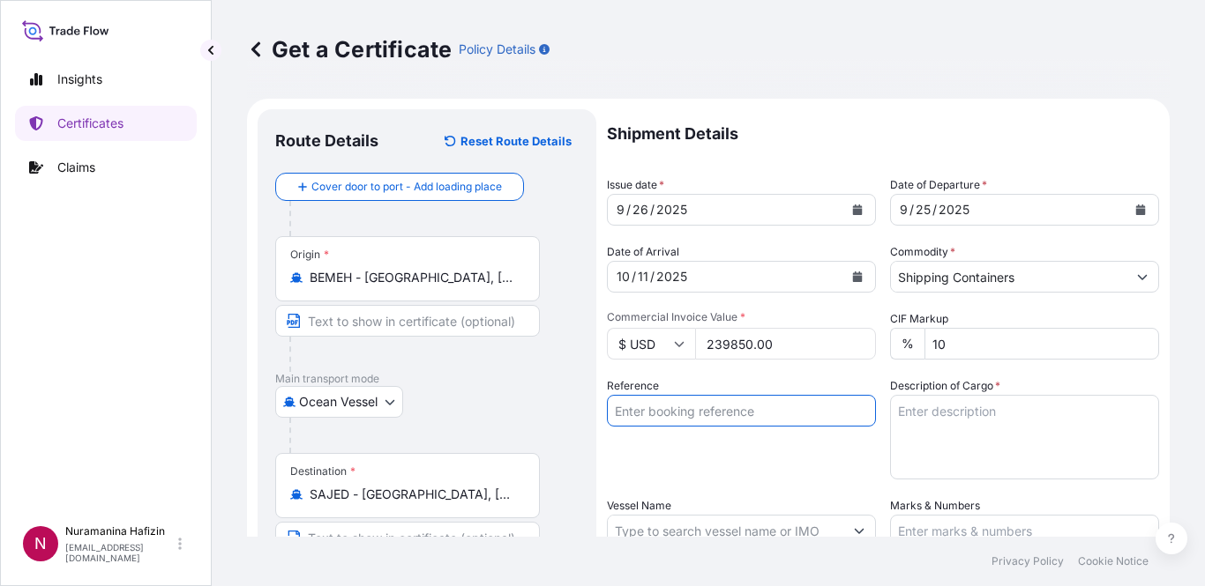
paste input "B000235349"
type input "B000235349"
click at [97, 452] on div "Insights Certificates Claims" at bounding box center [106, 281] width 182 height 471
click at [967, 416] on textarea "Description of Cargo *" at bounding box center [1024, 437] width 269 height 85
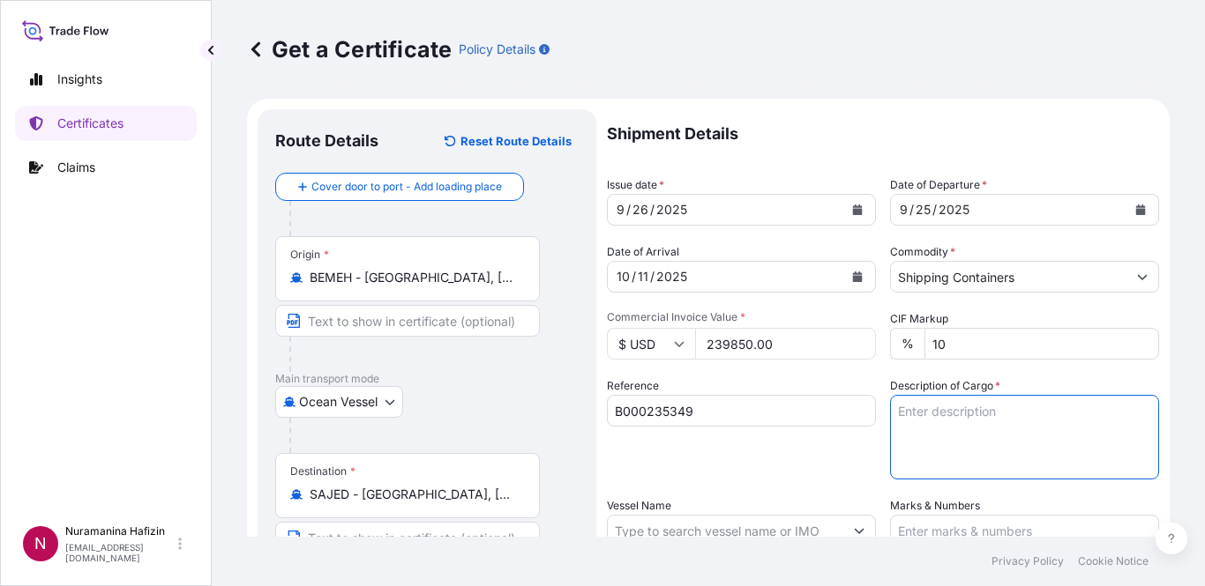
paste textarea "26 BOX LOADED ONTO 26 PALLETS LOADED INTO 1 40' HIGH CUBE CONTAINER CHLORINATED…"
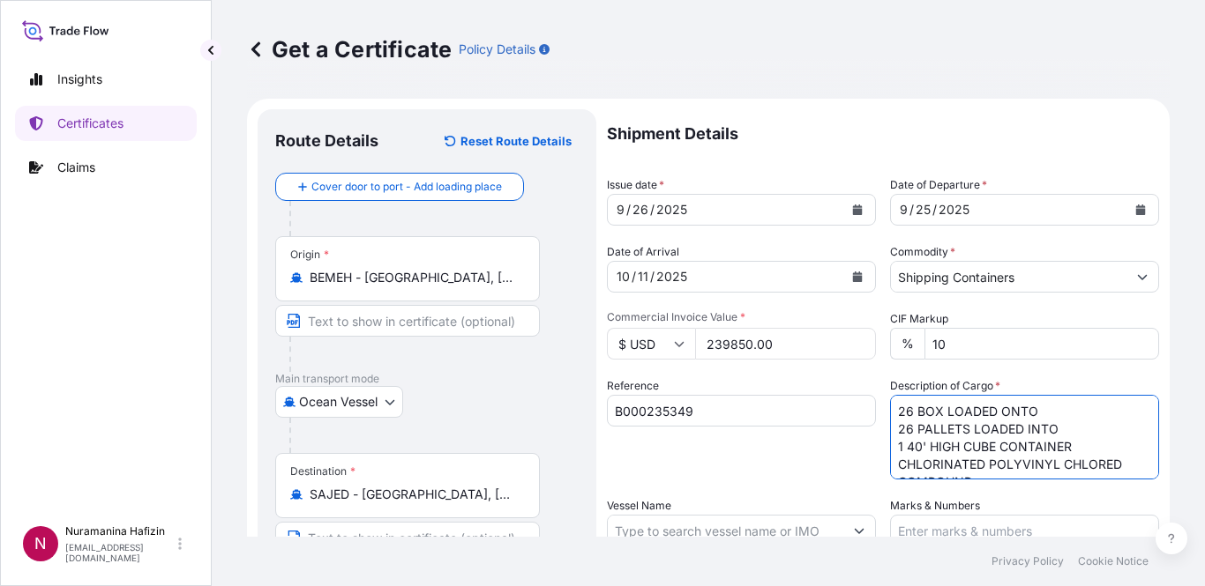
scroll to position [787, 0]
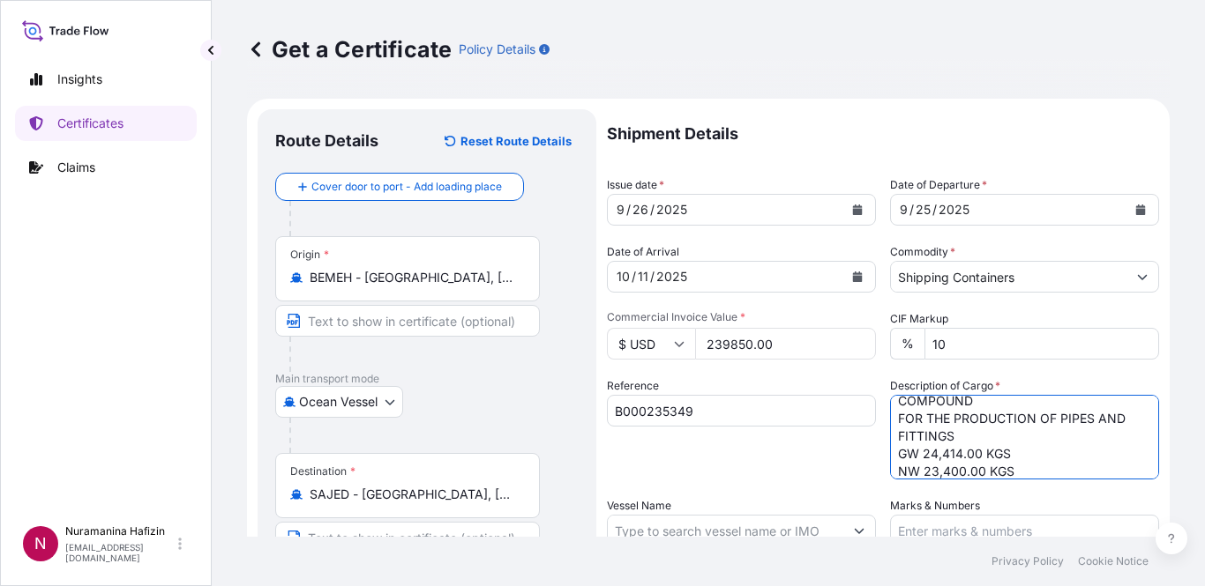
type textarea "26 BOX LOADED ONTO 26 PALLETS LOADED INTO 1 40' HIGH CUBE CONTAINER CHLORINATED…"
click at [33, 359] on div "Insights Certificates Claims" at bounding box center [106, 281] width 182 height 471
click at [707, 470] on div "Reference B000235349" at bounding box center [741, 428] width 269 height 102
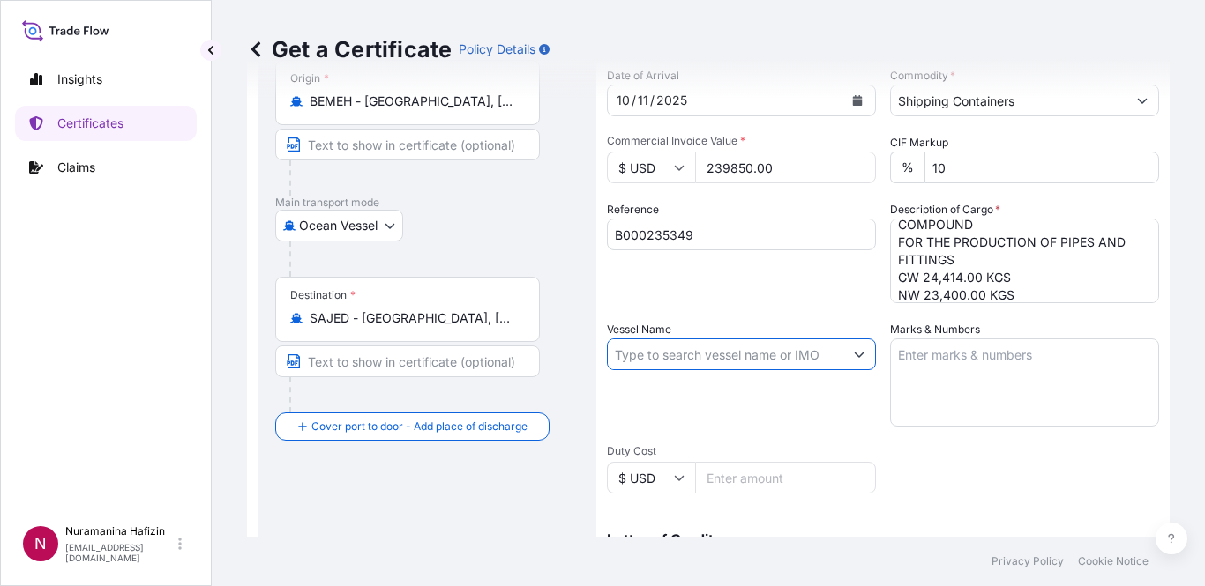
click at [728, 360] on input "Vessel Name" at bounding box center [725, 355] width 235 height 32
paste input "MSC [PERSON_NAME]"
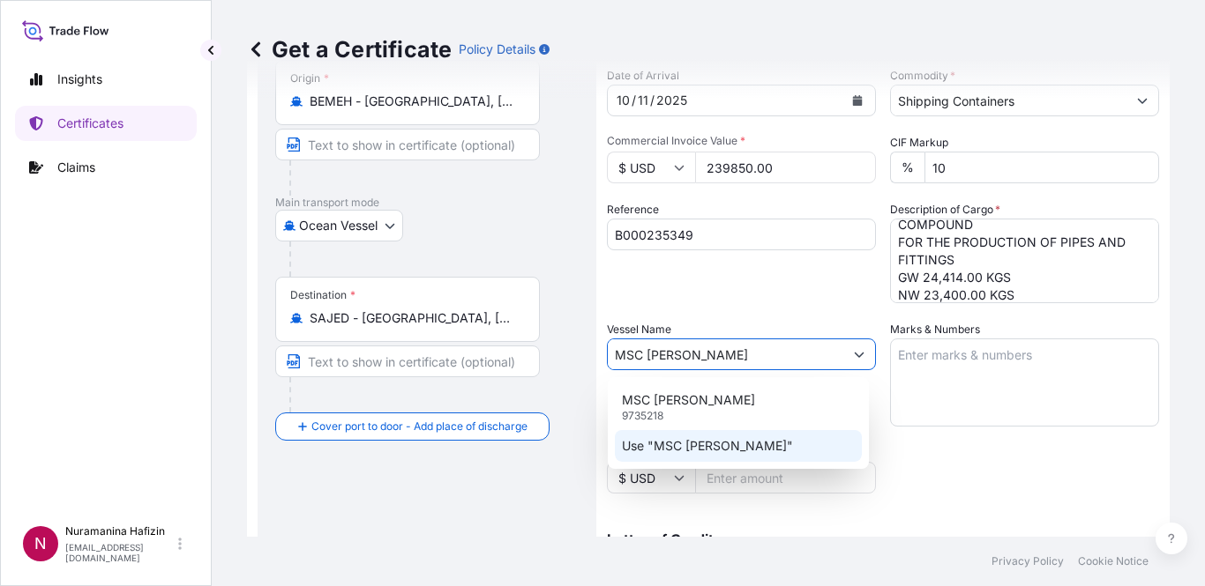
click at [709, 439] on p "Use "MSC [PERSON_NAME]"" at bounding box center [707, 446] width 171 height 18
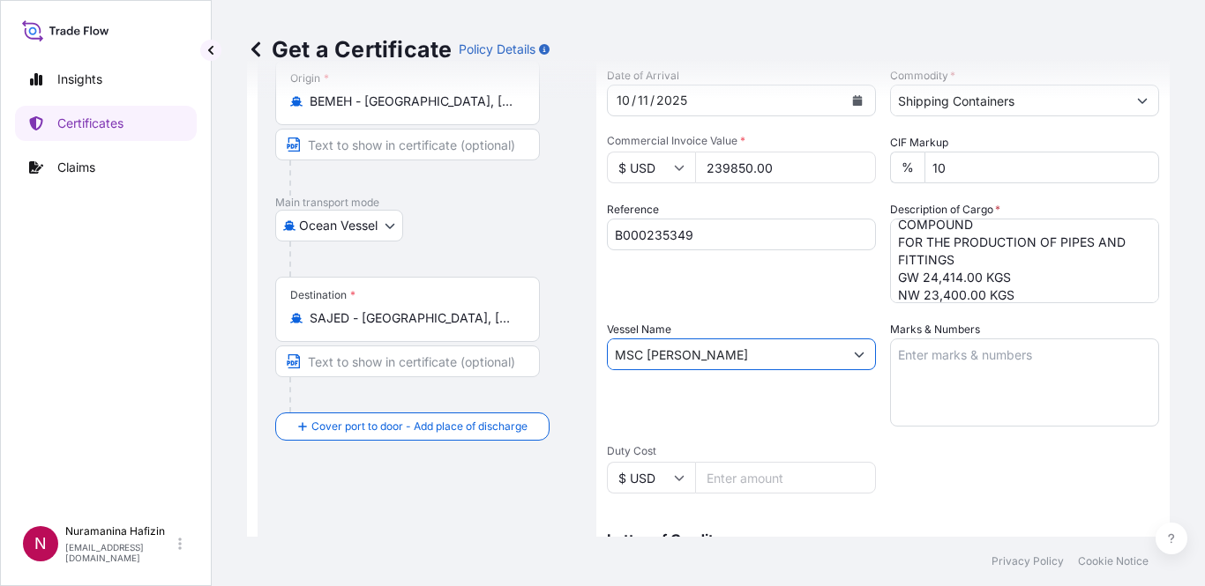
type input "MSC [PERSON_NAME]"
click at [1057, 467] on div "Shipment Details Issue date * [DATE] Date of Departure * [DATE] Date of Arrival…" at bounding box center [883, 353] width 552 height 840
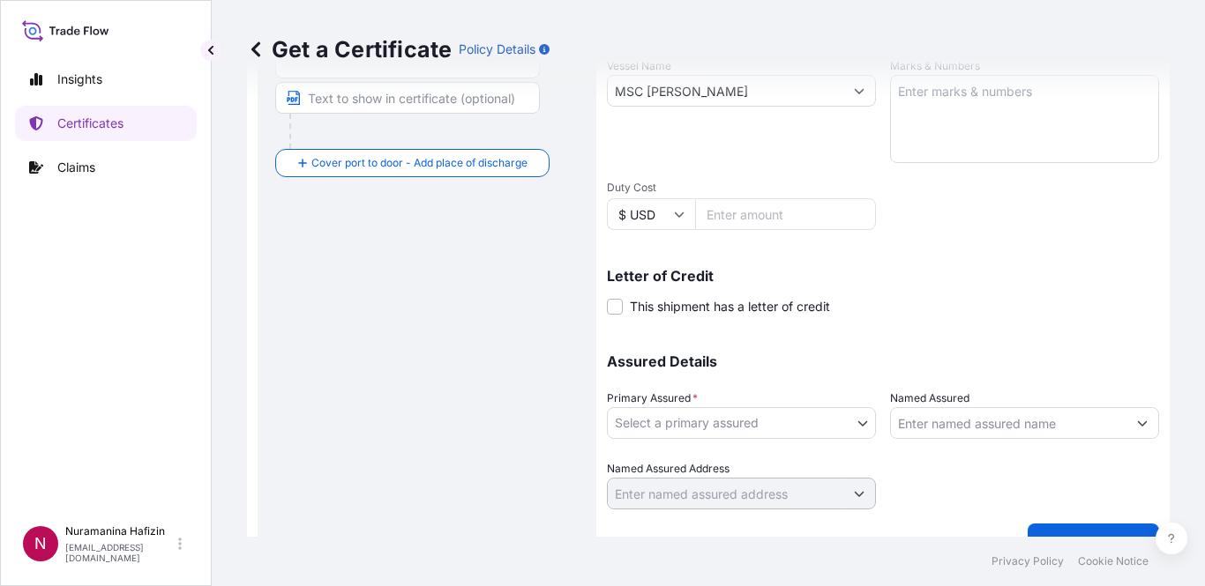
scroll to position [441, 0]
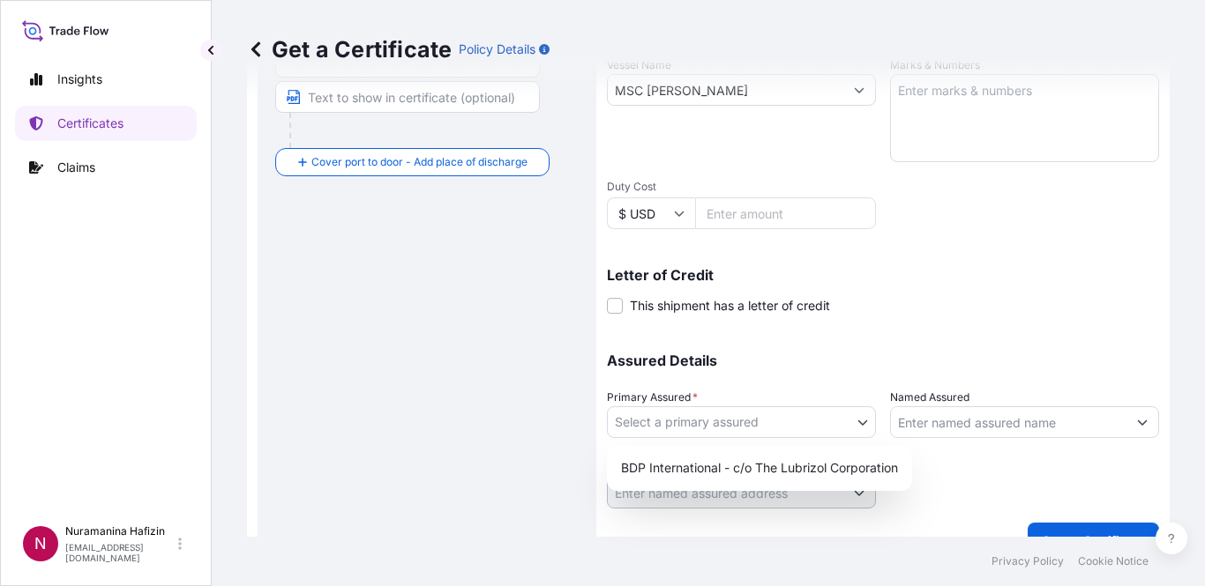
click at [779, 422] on body "0 options available. 2 options available. Insights Certificates Claims N Nurama…" at bounding box center [602, 293] width 1205 height 586
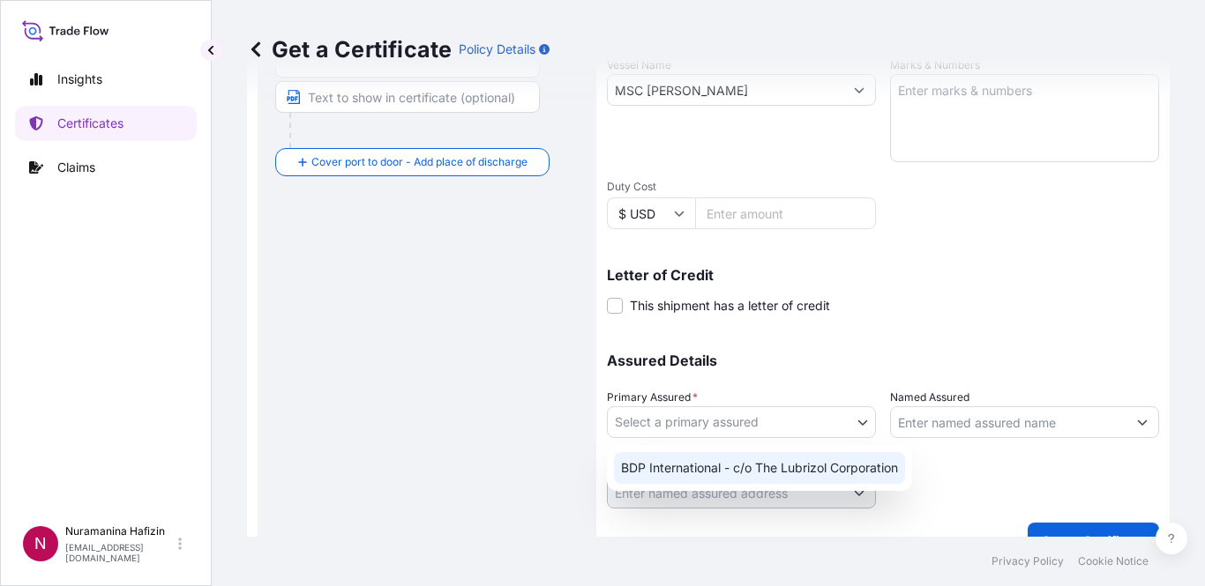
click at [769, 467] on div "BDP International - c/o The Lubrizol Corporation" at bounding box center [759, 468] width 291 height 32
select select "31972"
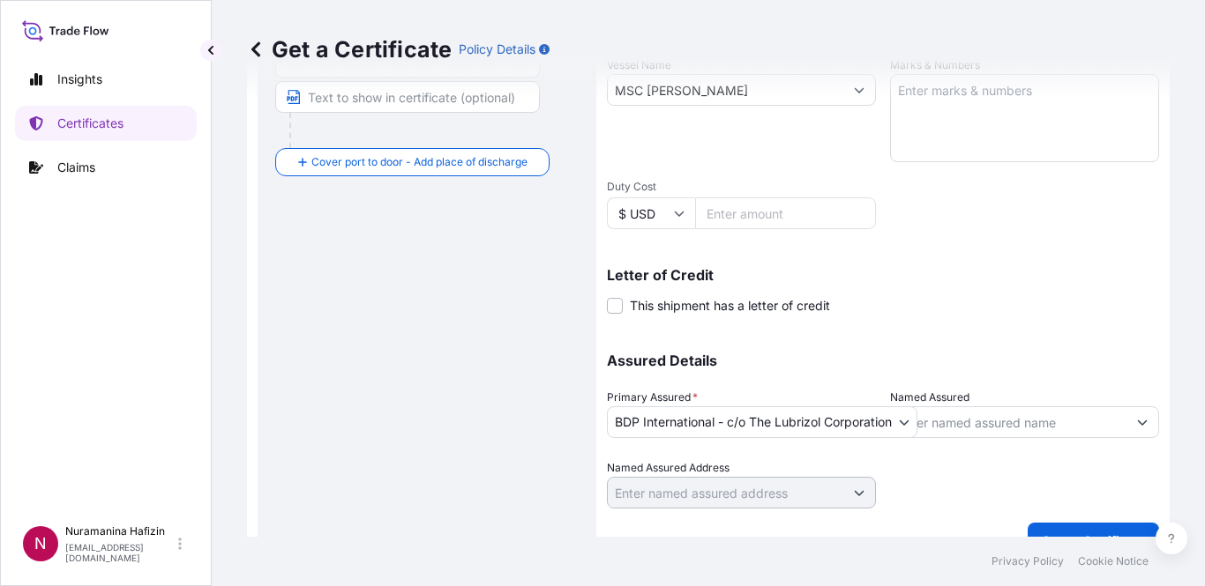
click at [424, 408] on div "Route Details Reset Route Details Cover door to port - Add loading place Place …" at bounding box center [426, 113] width 303 height 855
click at [1048, 405] on div "Named Assured" at bounding box center [1024, 413] width 269 height 49
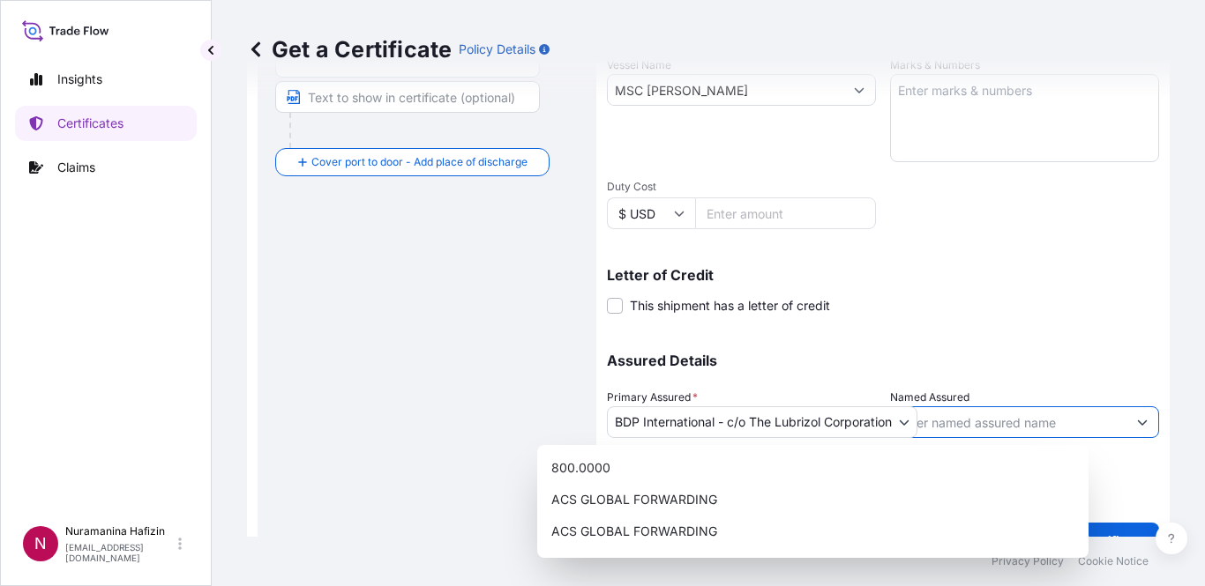
click at [1052, 418] on input "Named Assured" at bounding box center [1008, 423] width 235 height 32
paste input "ARABIAN GULF MANUFACTURERS LTD CO"
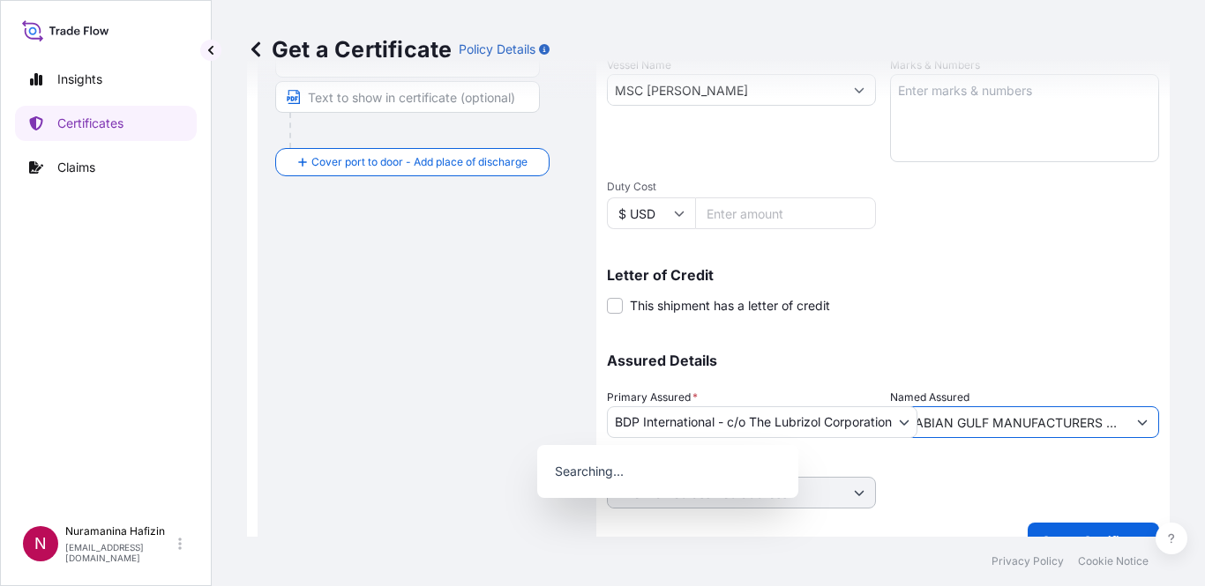
scroll to position [0, 36]
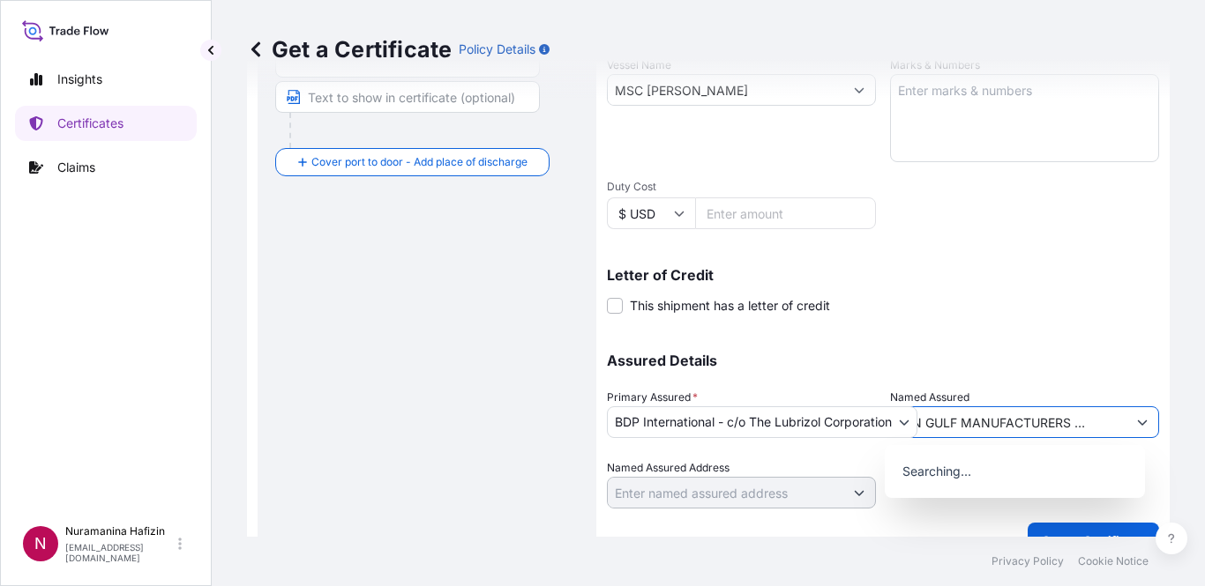
type input "ARABIAN GULF MANUFACTURERS LTD CO"
click at [1053, 347] on div "Assured Details Primary Assured * BDP International - c/o The Lubrizol Corporat…" at bounding box center [883, 420] width 552 height 176
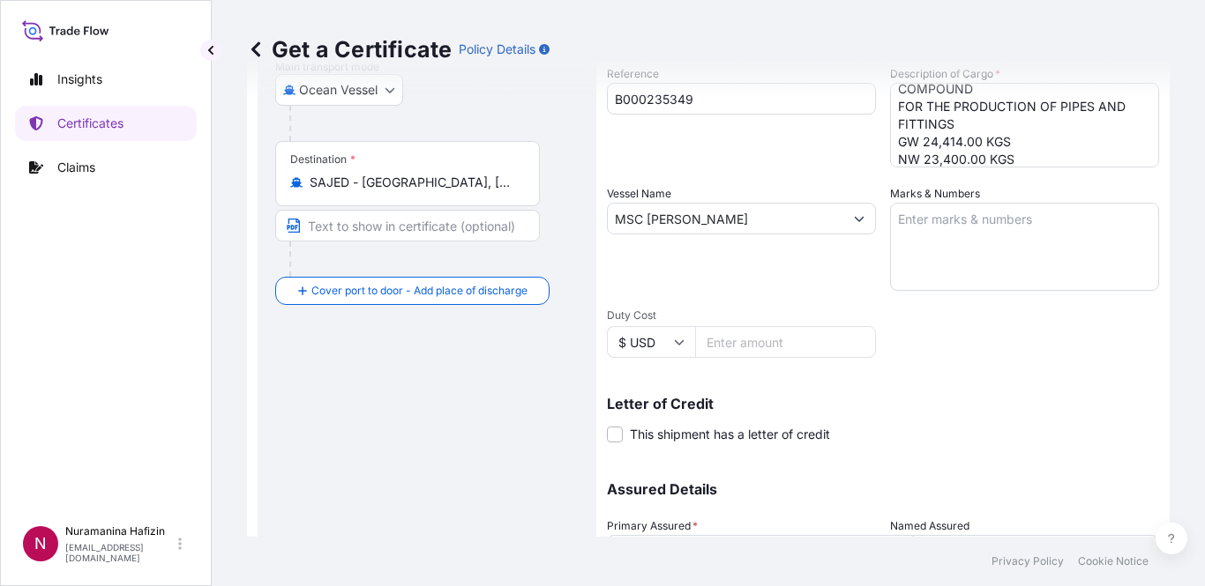
scroll to position [353, 0]
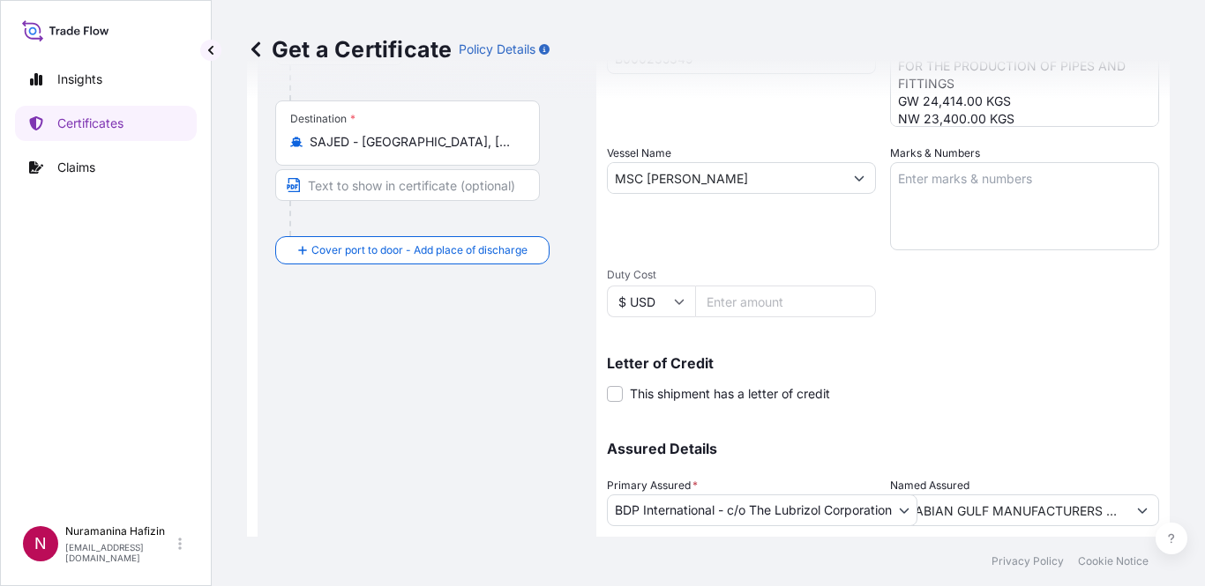
click at [943, 333] on div "Shipment Details Issue date * [DATE] Date of Departure * [DATE] Date of Arrival…" at bounding box center [883, 177] width 552 height 840
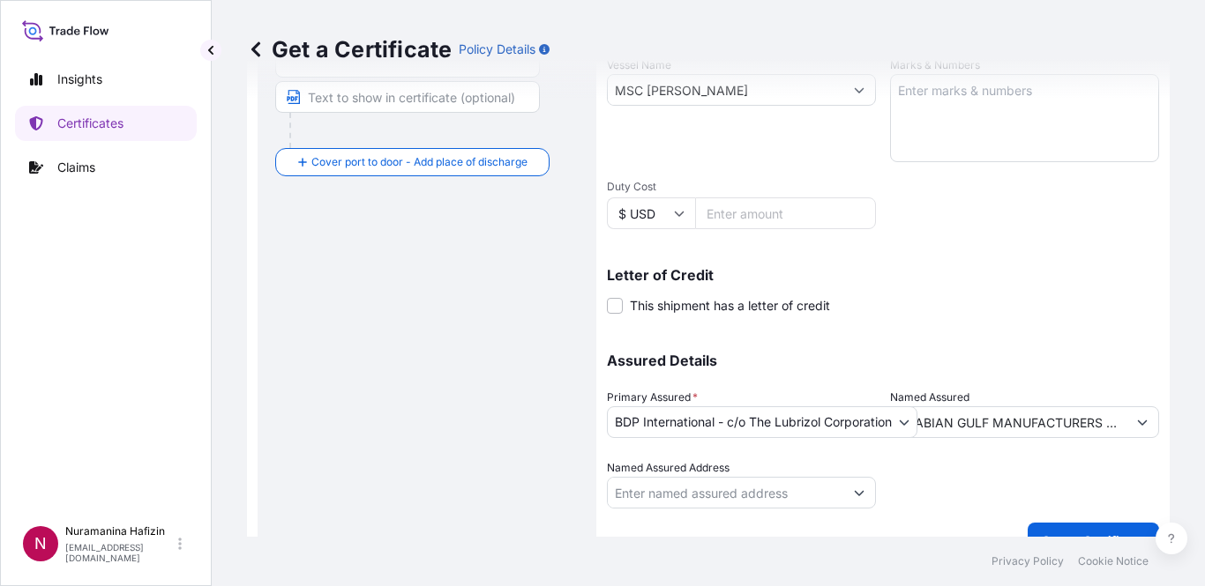
scroll to position [473, 0]
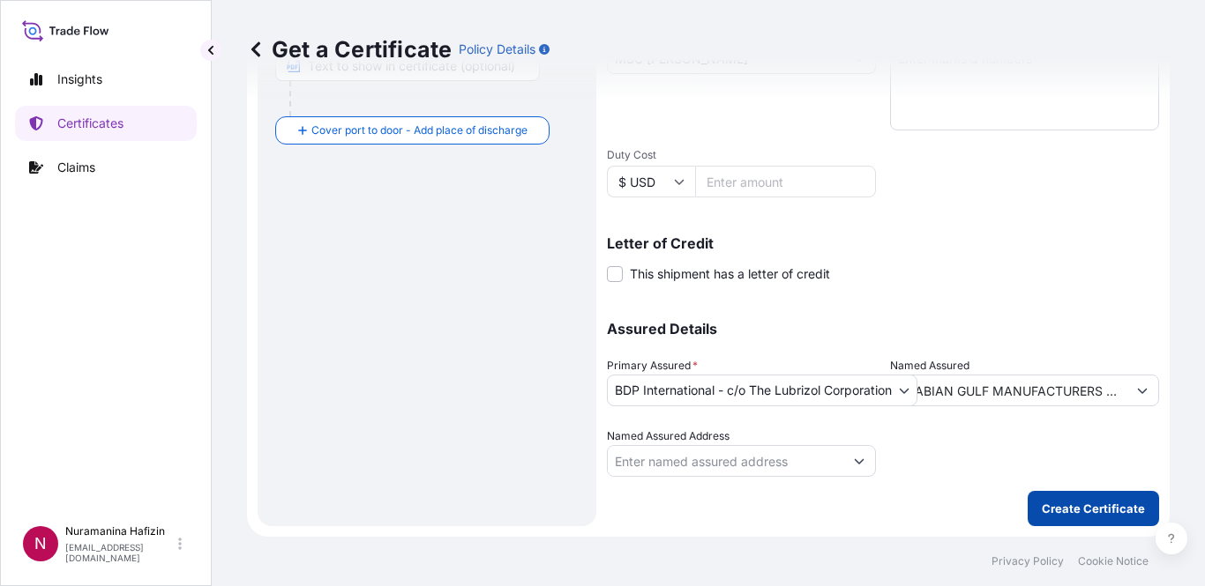
click at [1095, 511] on p "Create Certificate" at bounding box center [1092, 509] width 103 height 18
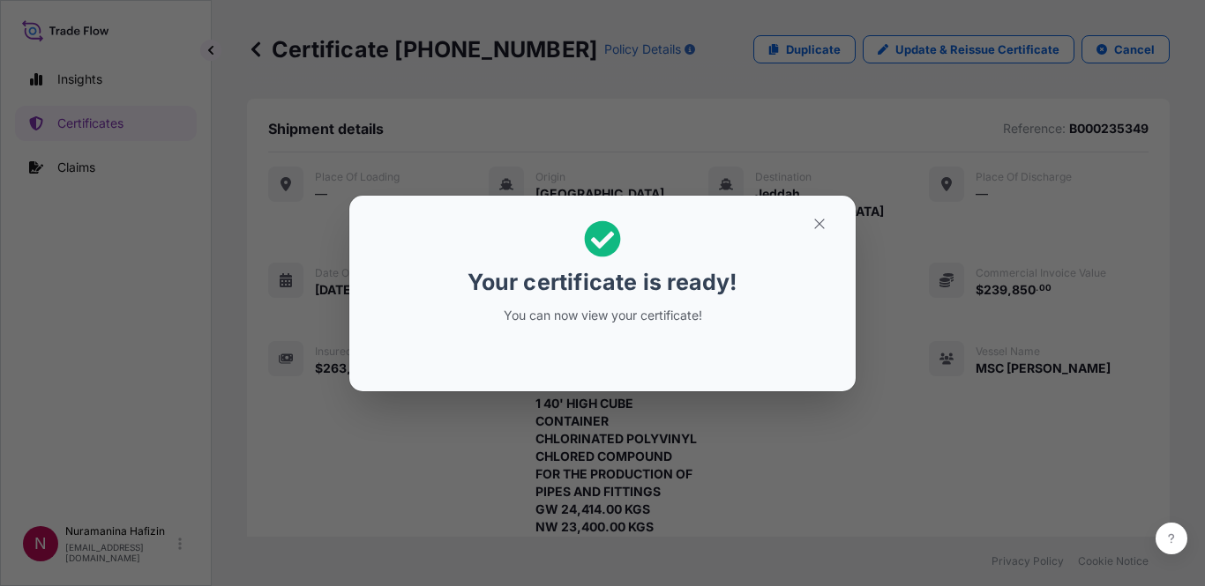
click at [669, 230] on div "Your certificate is ready! You can now view your certificate!" at bounding box center [603, 272] width 272 height 125
click at [822, 228] on icon "button" at bounding box center [819, 224] width 16 height 16
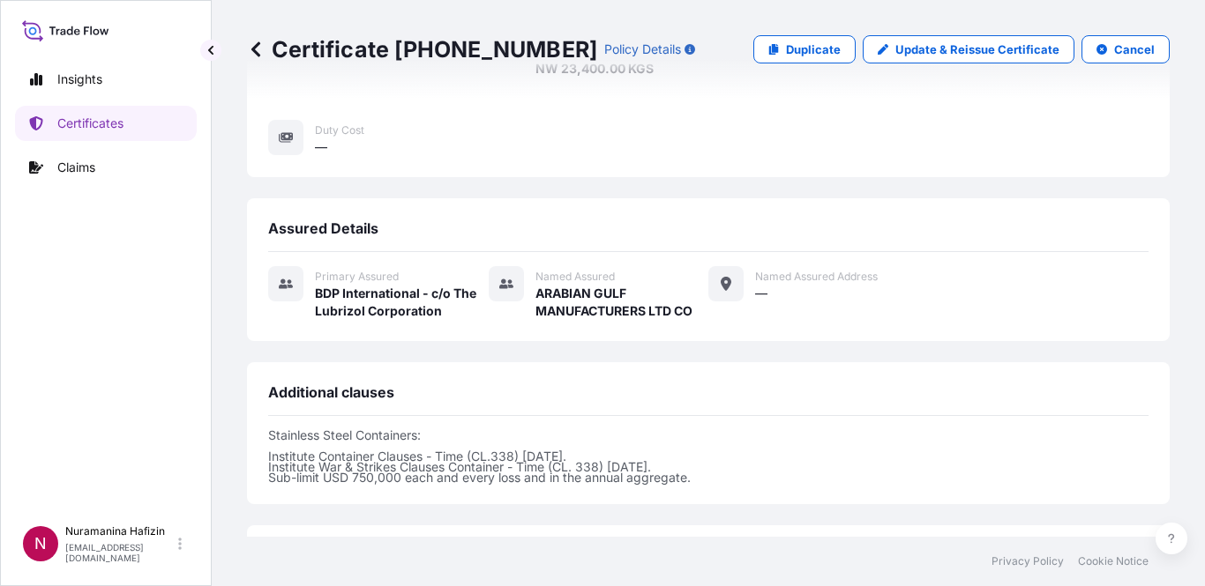
scroll to position [1481, 0]
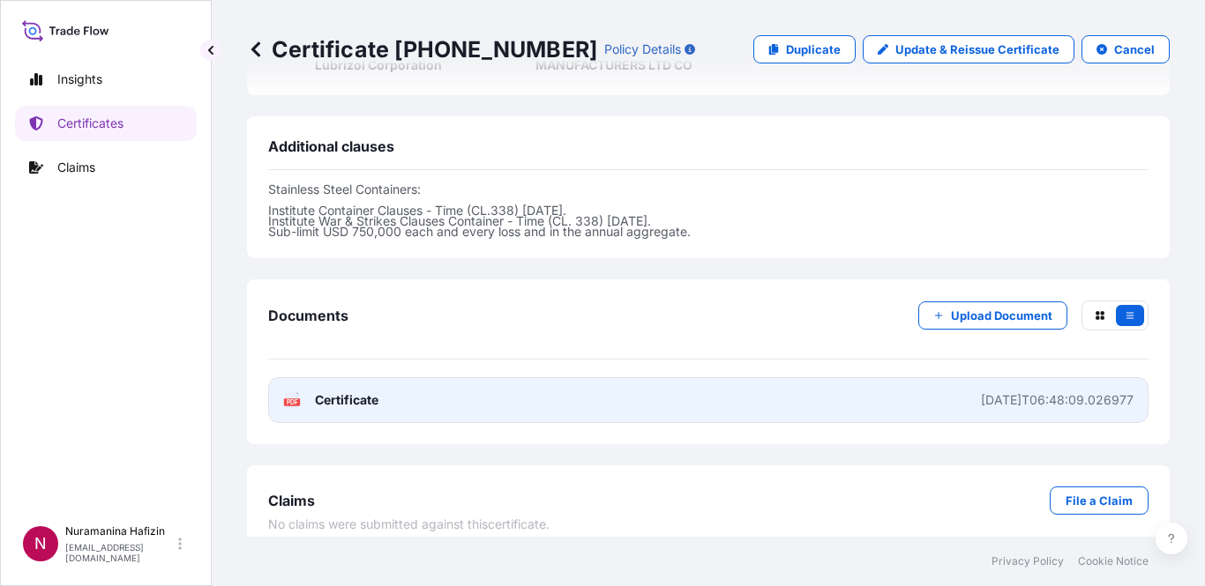
click at [301, 392] on div "PDF Certificate" at bounding box center [330, 401] width 95 height 18
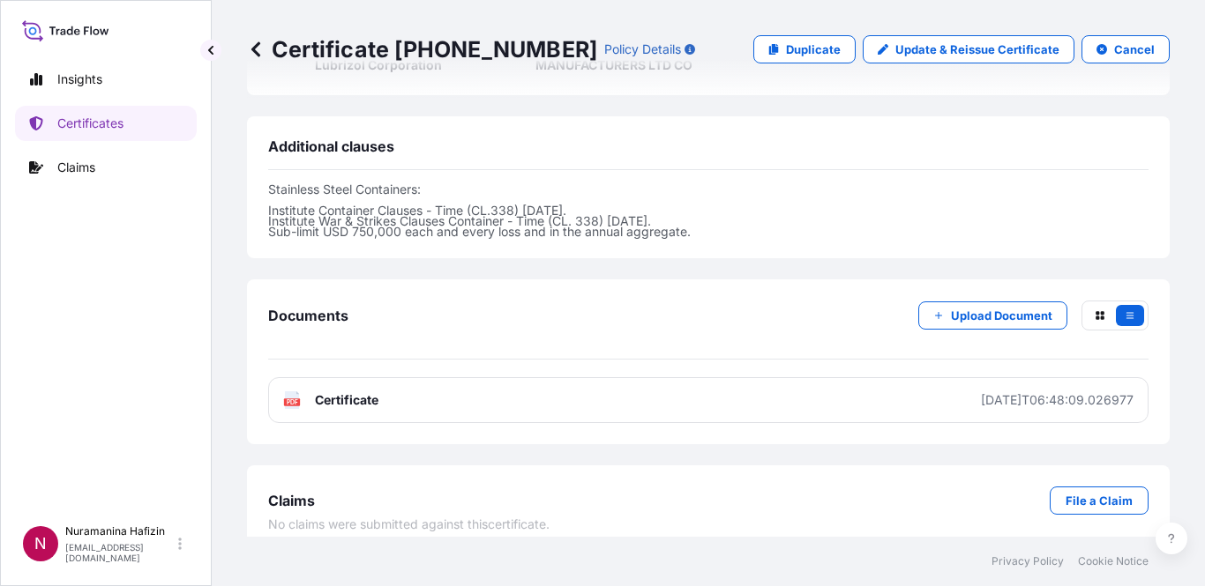
drag, startPoint x: 26, startPoint y: 243, endPoint x: 47, endPoint y: 179, distance: 67.5
click at [26, 243] on div "Insights Certificates Claims" at bounding box center [106, 281] width 182 height 471
click at [72, 82] on p "Insights" at bounding box center [79, 80] width 45 height 18
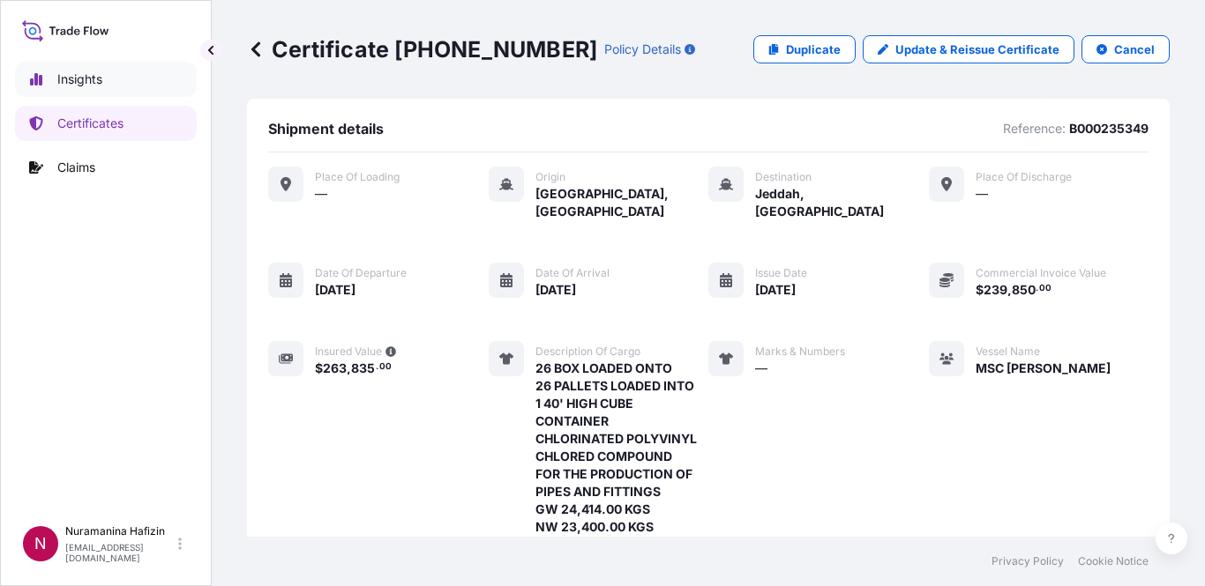
select select "2025"
